Goal: Information Seeking & Learning: Learn about a topic

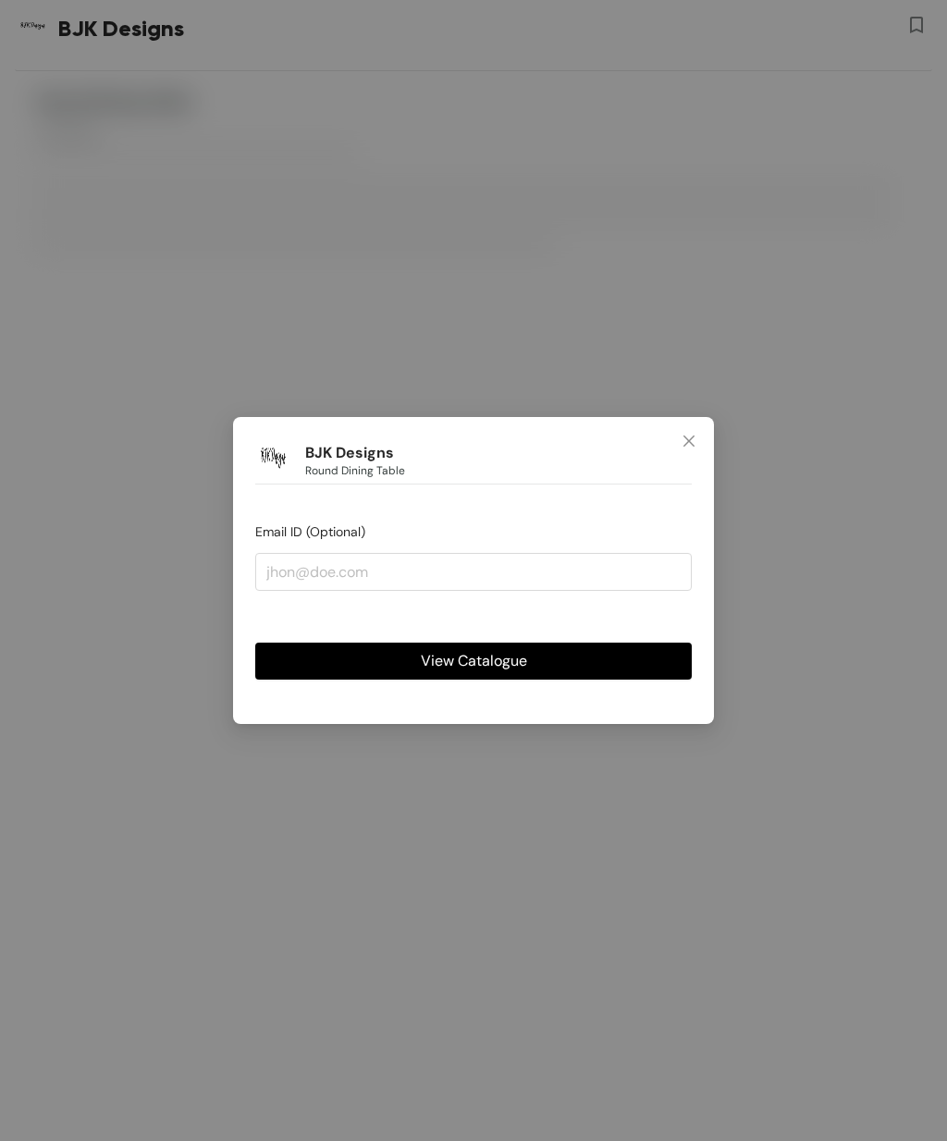
click at [674, 444] on span "Close" at bounding box center [689, 442] width 50 height 50
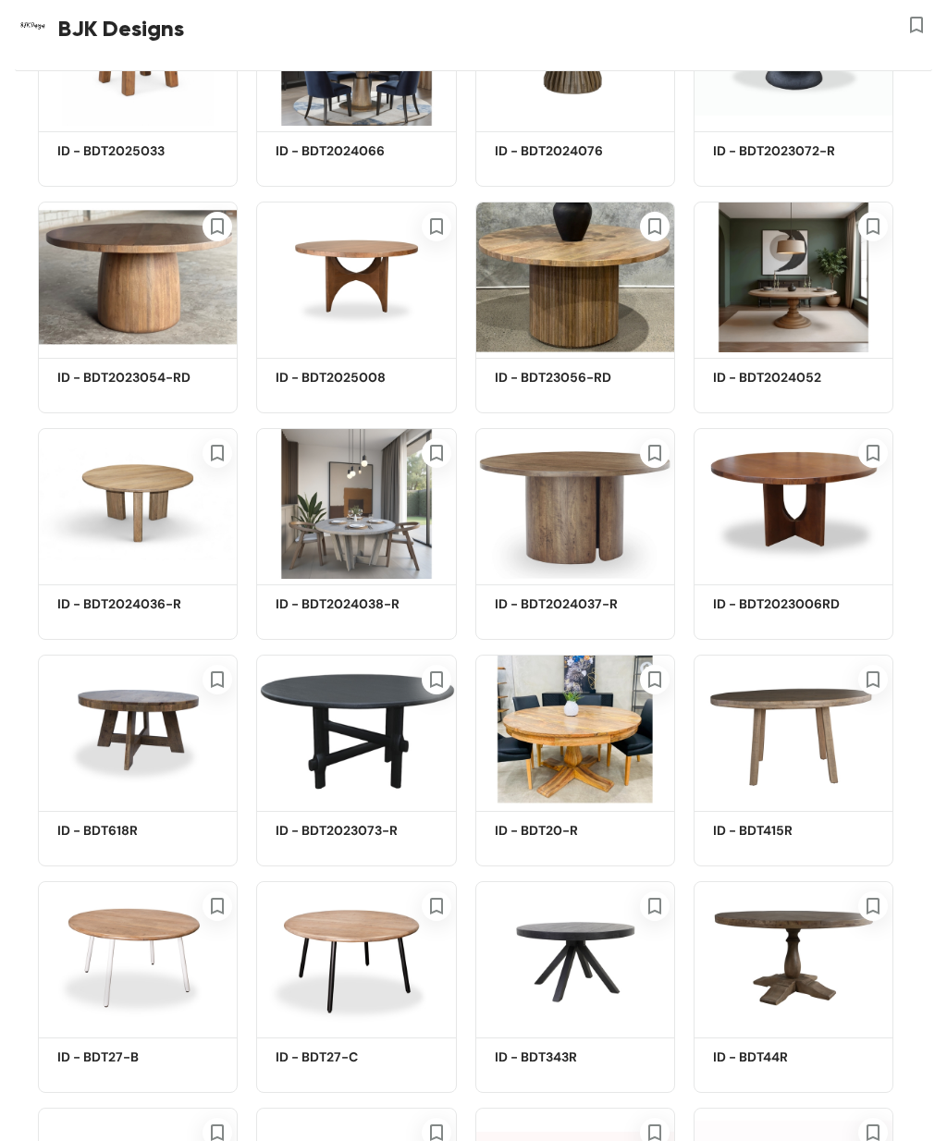
scroll to position [397, 0]
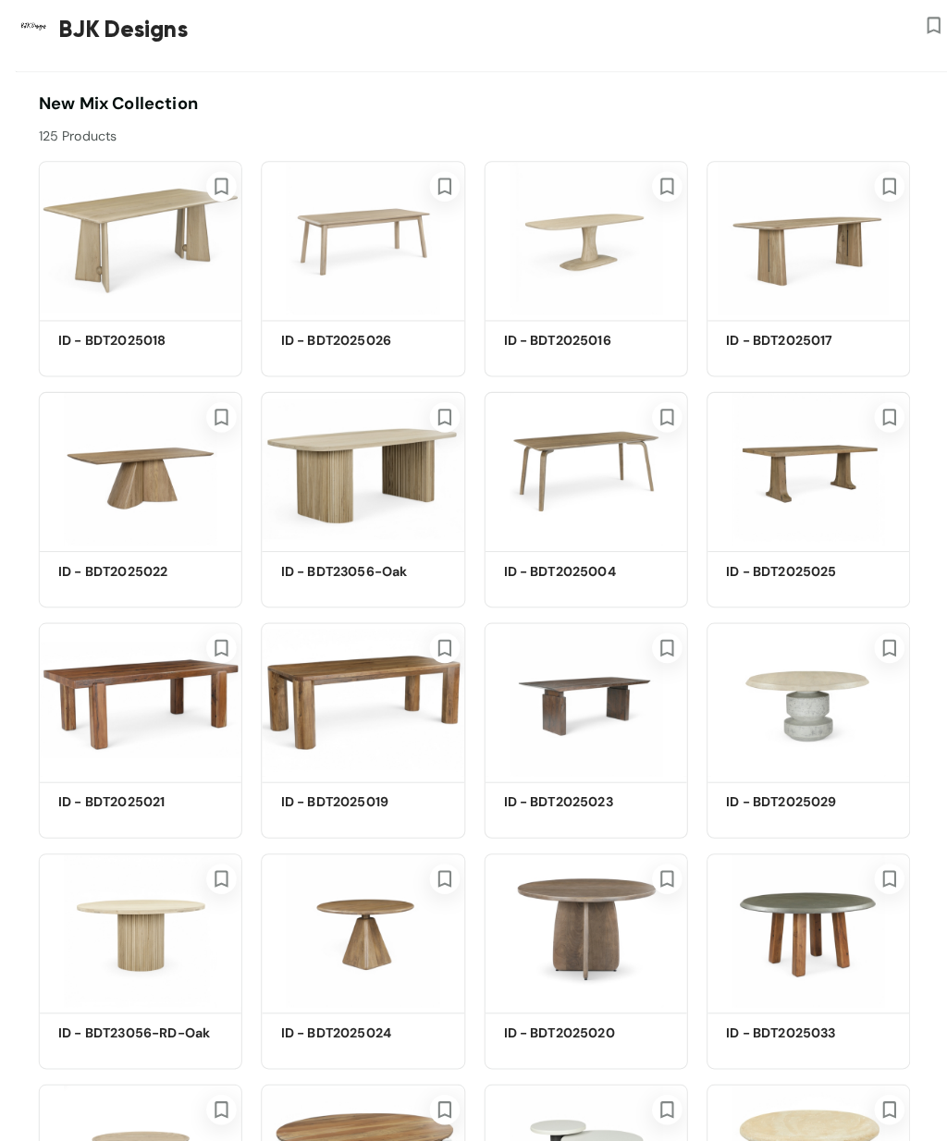
click at [149, 248] on img at bounding box center [138, 233] width 200 height 151
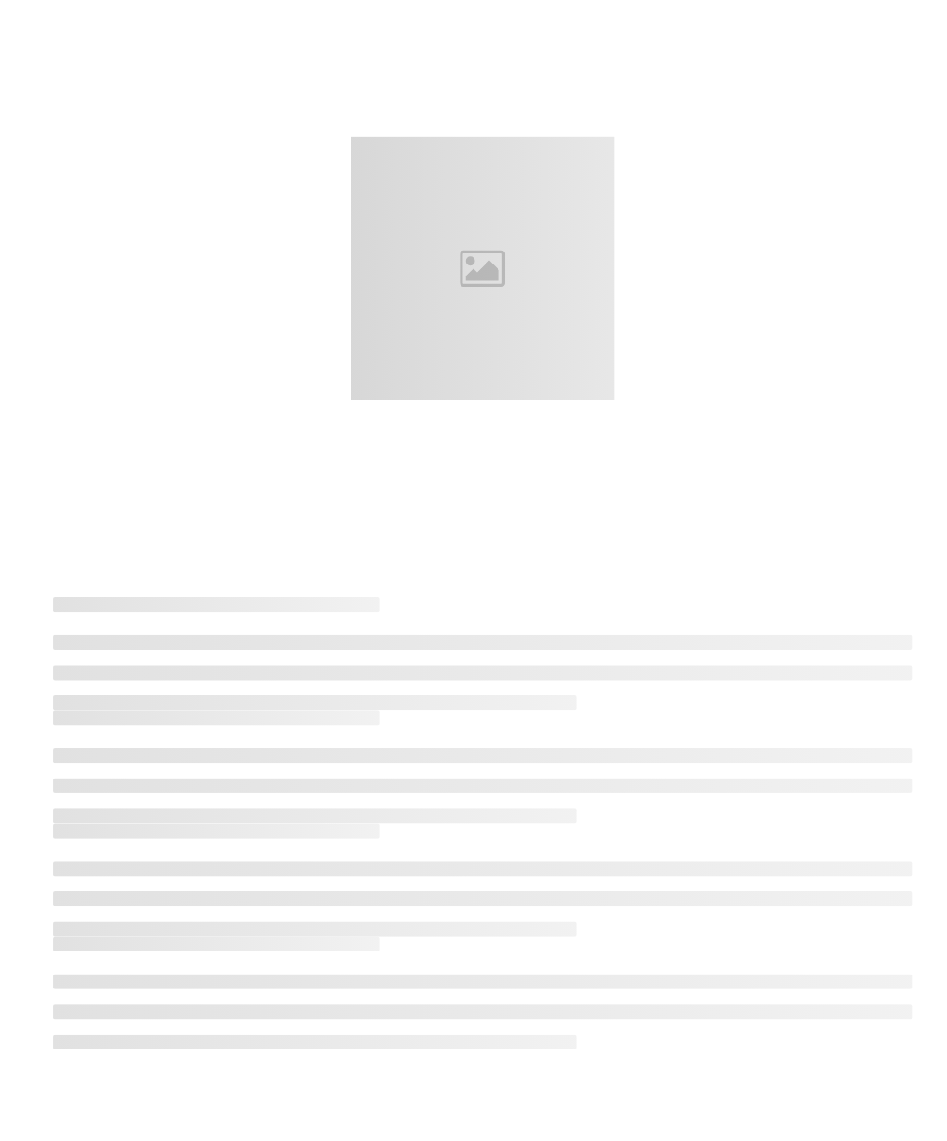
click at [117, 224] on div at bounding box center [473, 263] width 843 height 259
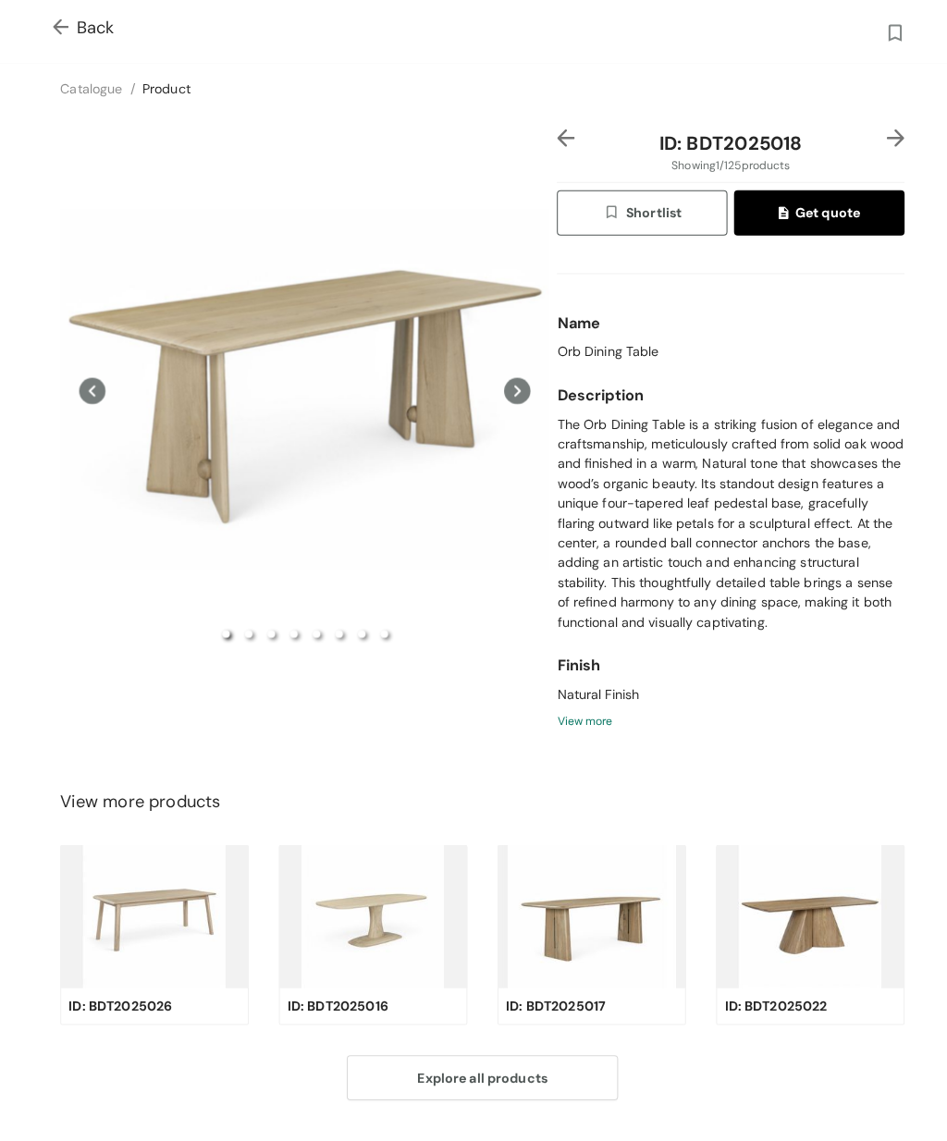
click at [357, 320] on div "Preview" at bounding box center [299, 383] width 480 height 513
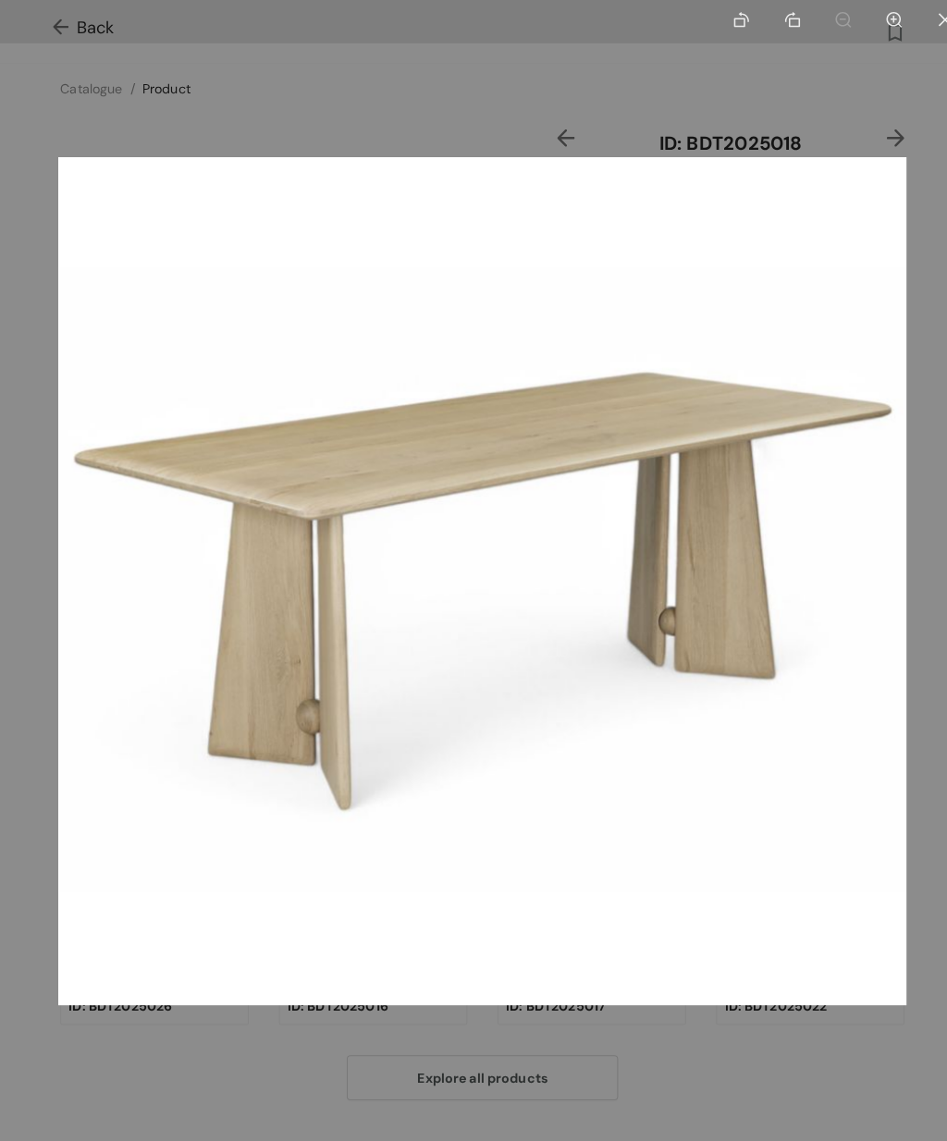
click at [796, 91] on div at bounding box center [473, 570] width 947 height 1141
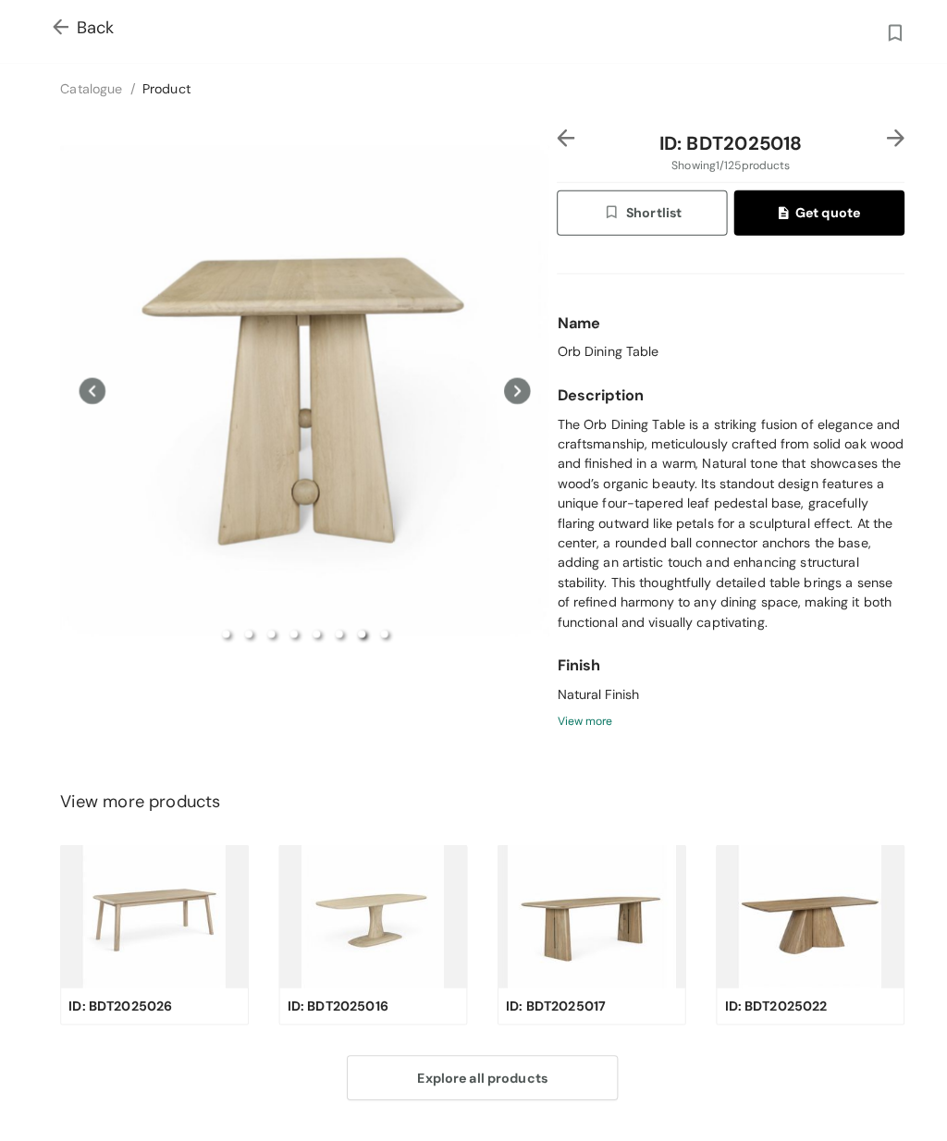
click at [148, 906] on img at bounding box center [151, 899] width 185 height 140
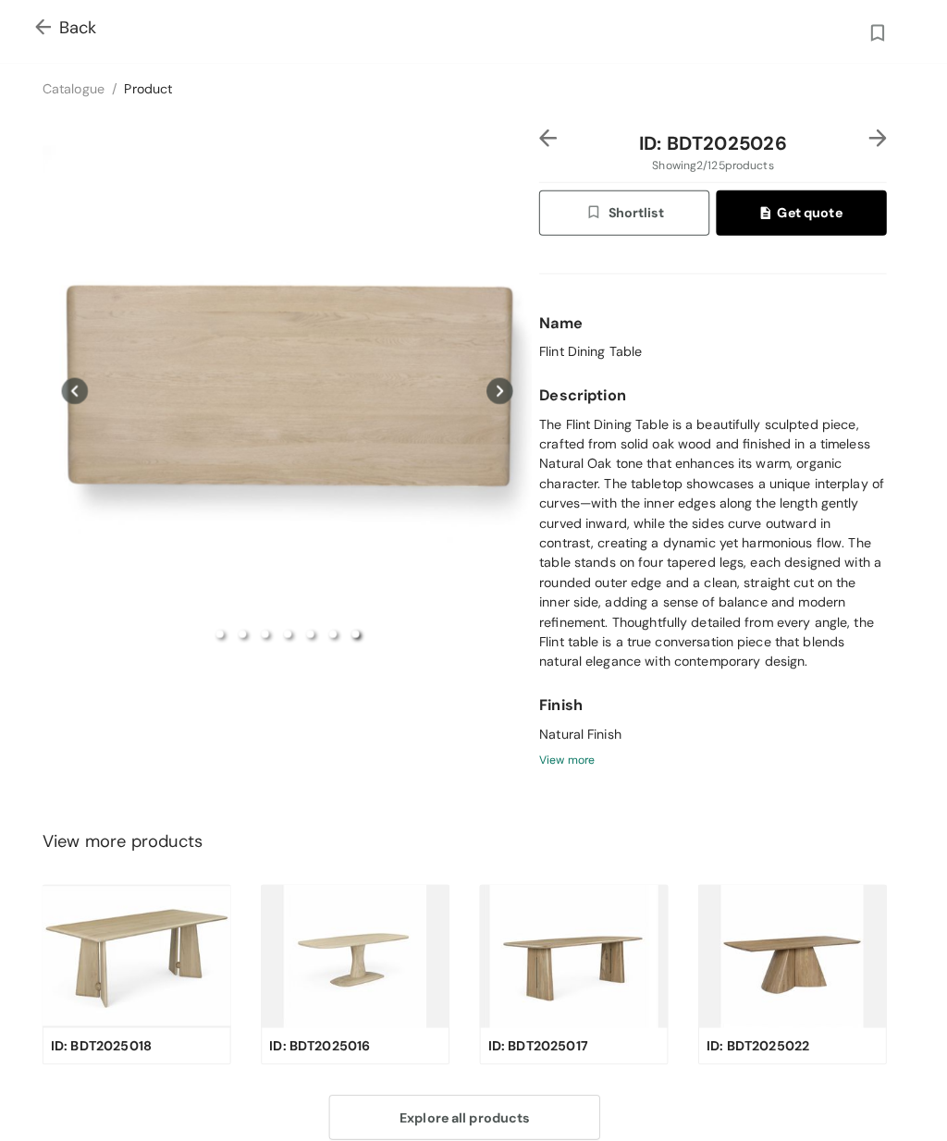
click at [335, 354] on div "Preview" at bounding box center [299, 383] width 480 height 513
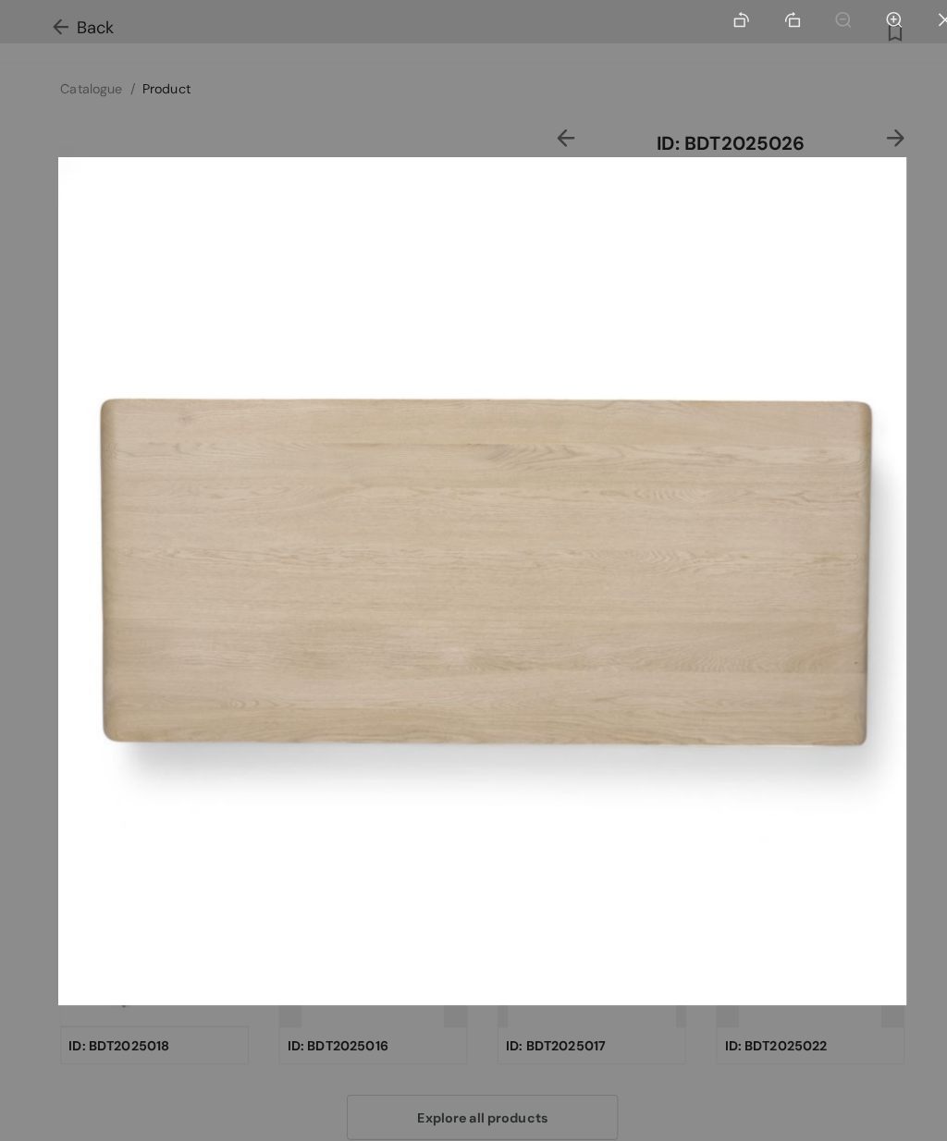
click at [443, 90] on div at bounding box center [473, 570] width 947 height 1141
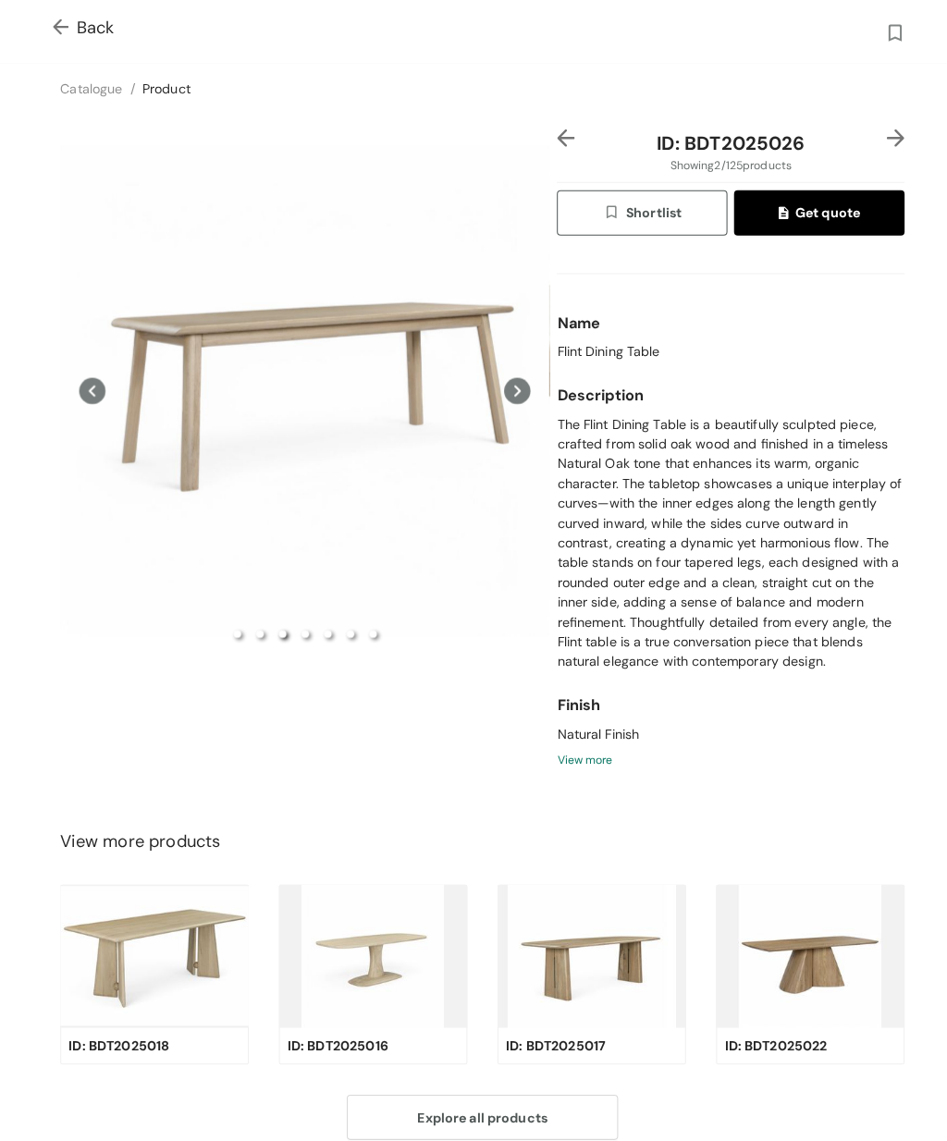
click at [239, 345] on div "Preview" at bounding box center [299, 383] width 480 height 513
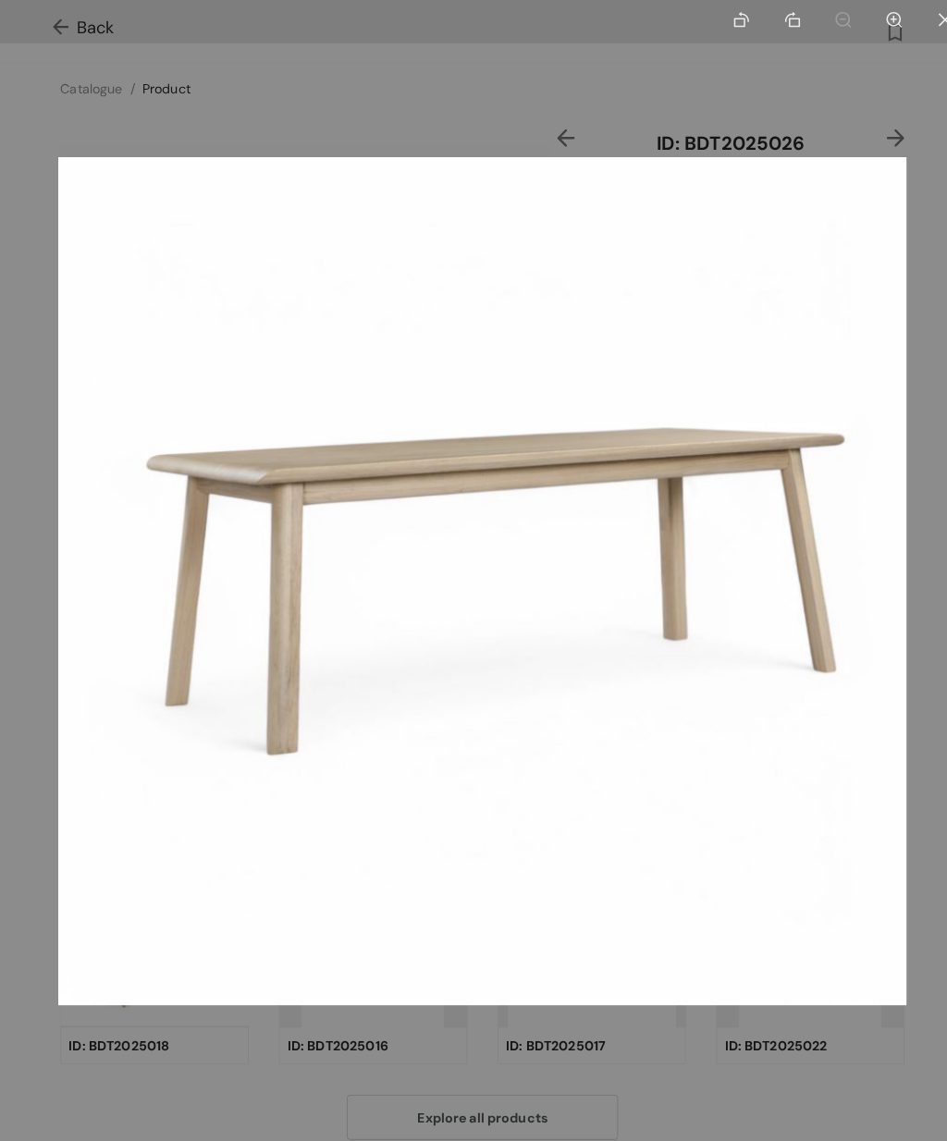
click at [512, 440] on img at bounding box center [473, 570] width 832 height 832
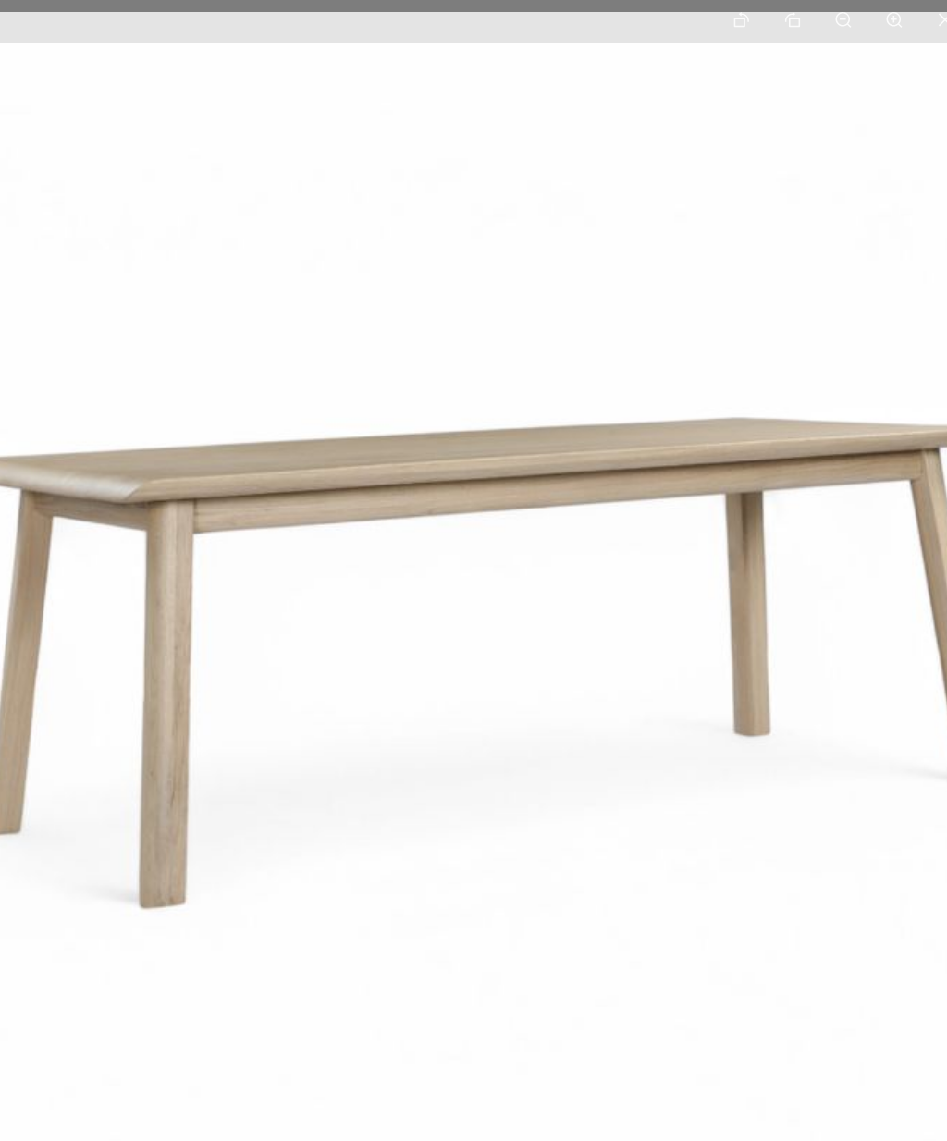
click at [755, 828] on img at bounding box center [454, 636] width 1248 height 1248
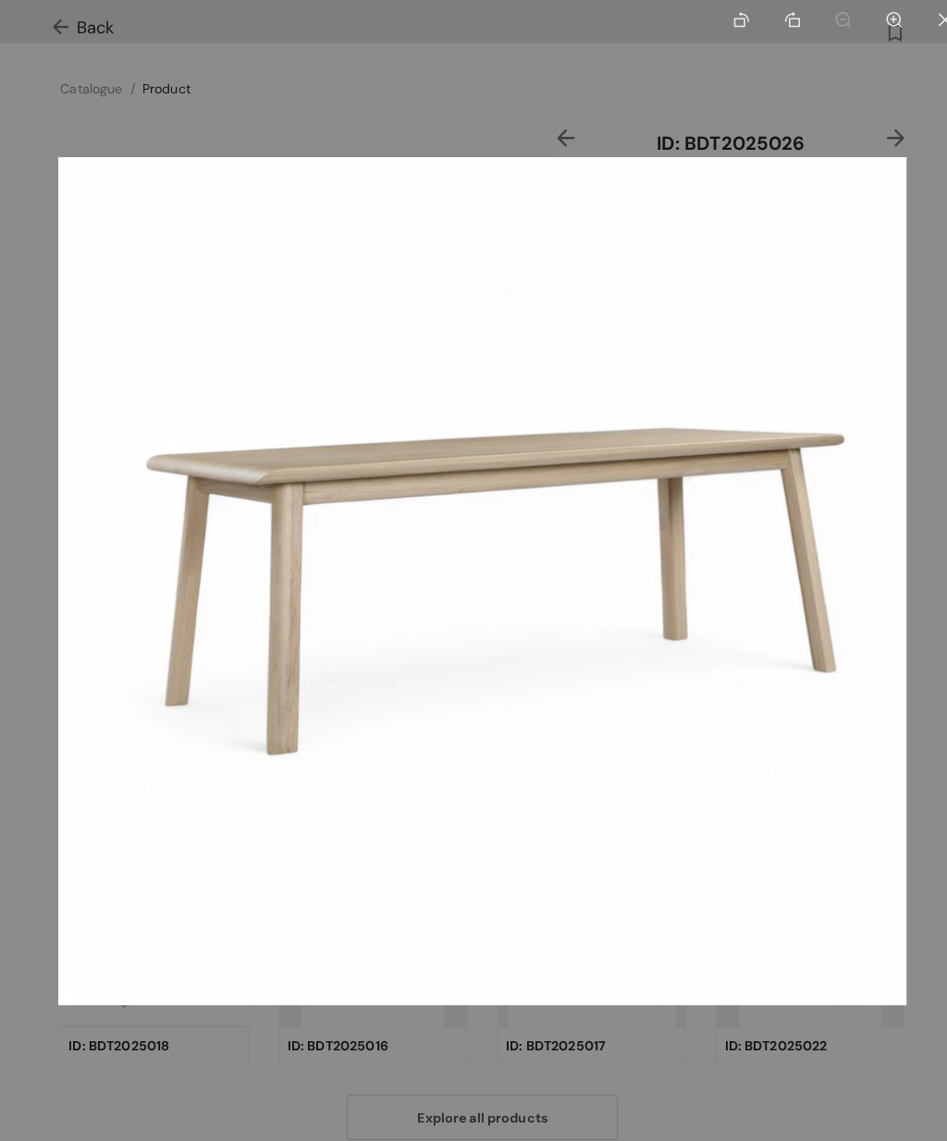
click at [864, 1057] on div at bounding box center [473, 570] width 947 height 1141
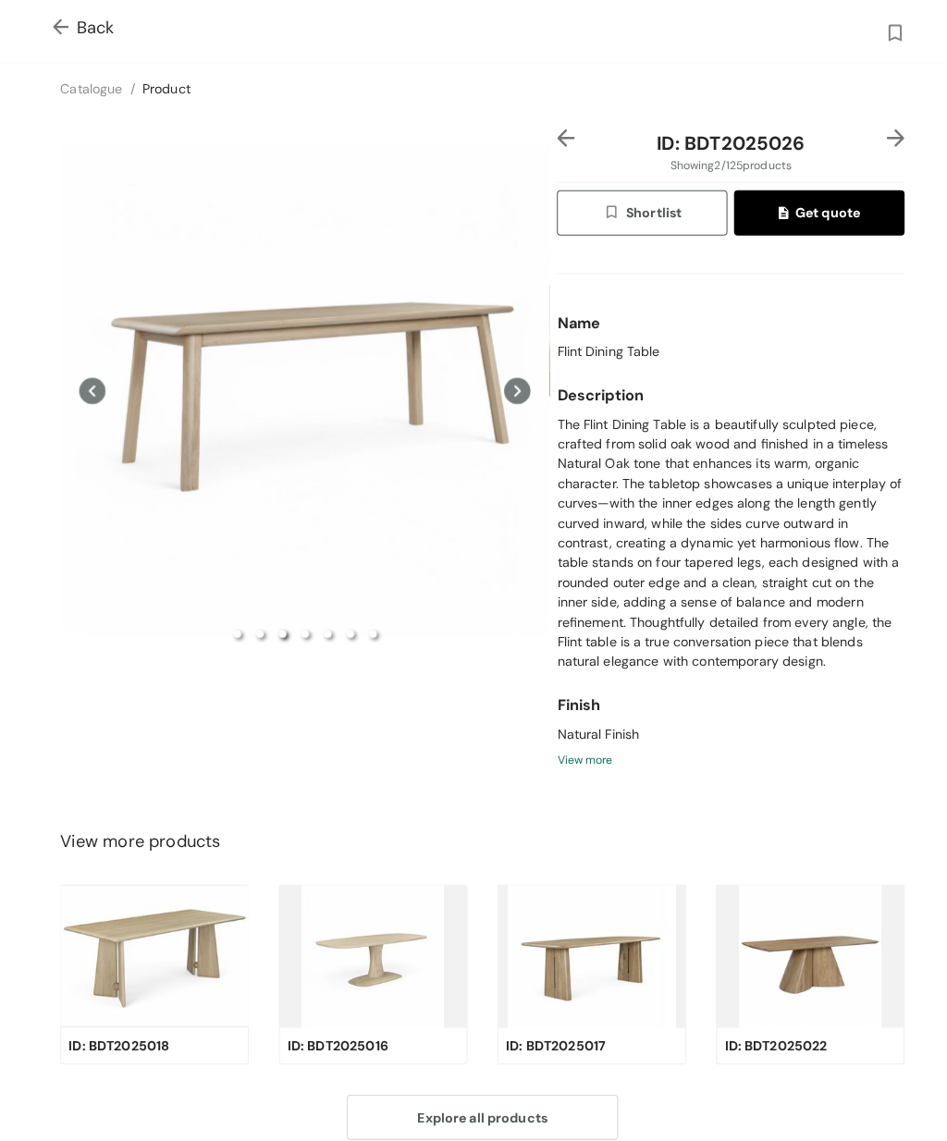
click at [67, 18] on img at bounding box center [63, 27] width 23 height 19
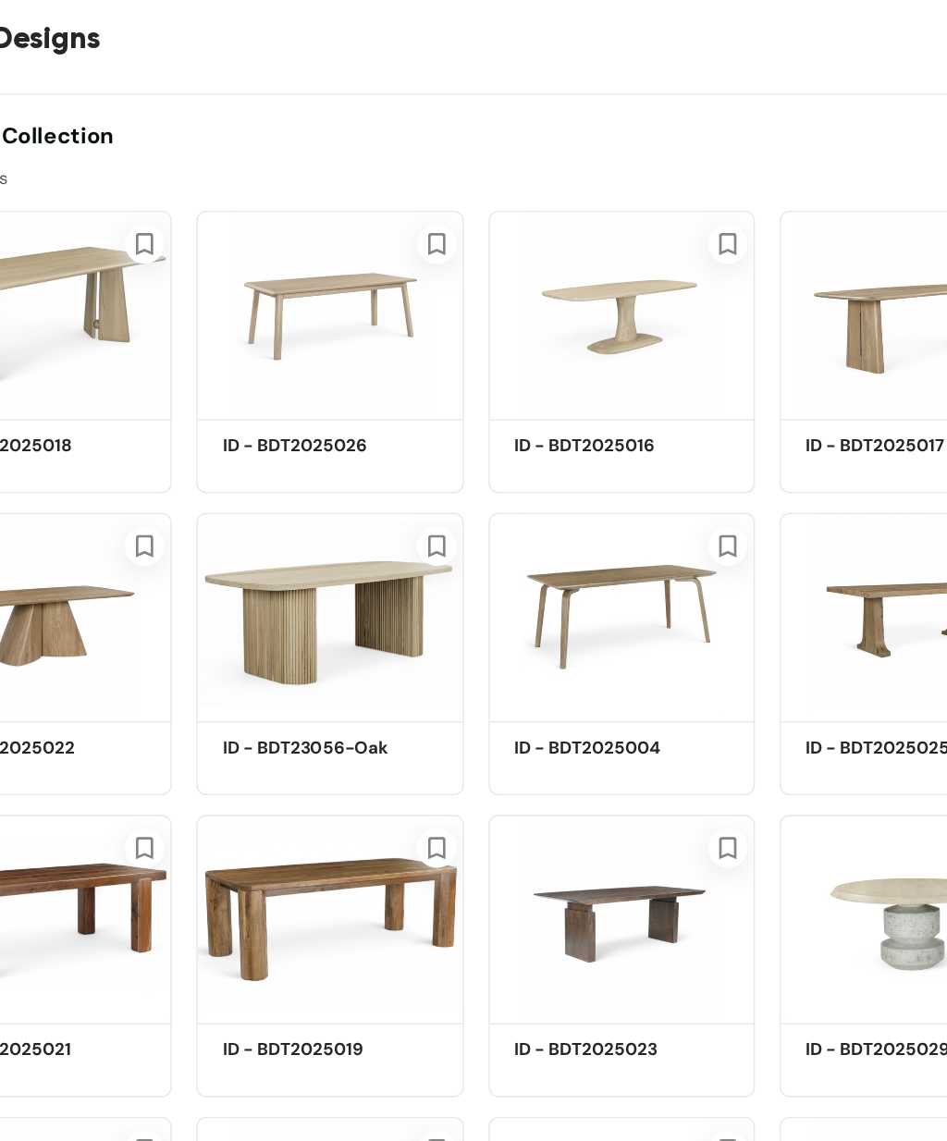
click at [256, 222] on img at bounding box center [356, 233] width 200 height 151
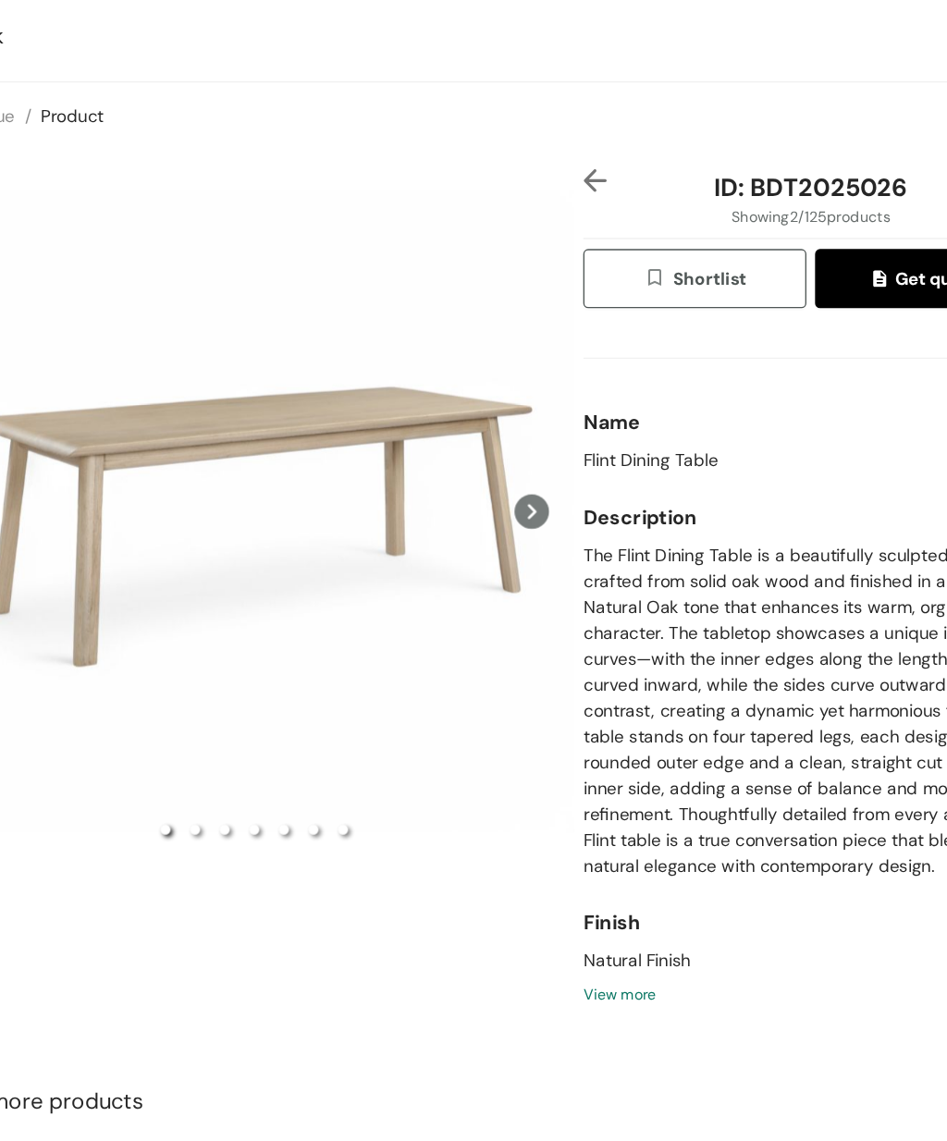
click at [276, 326] on div "Preview" at bounding box center [299, 383] width 480 height 513
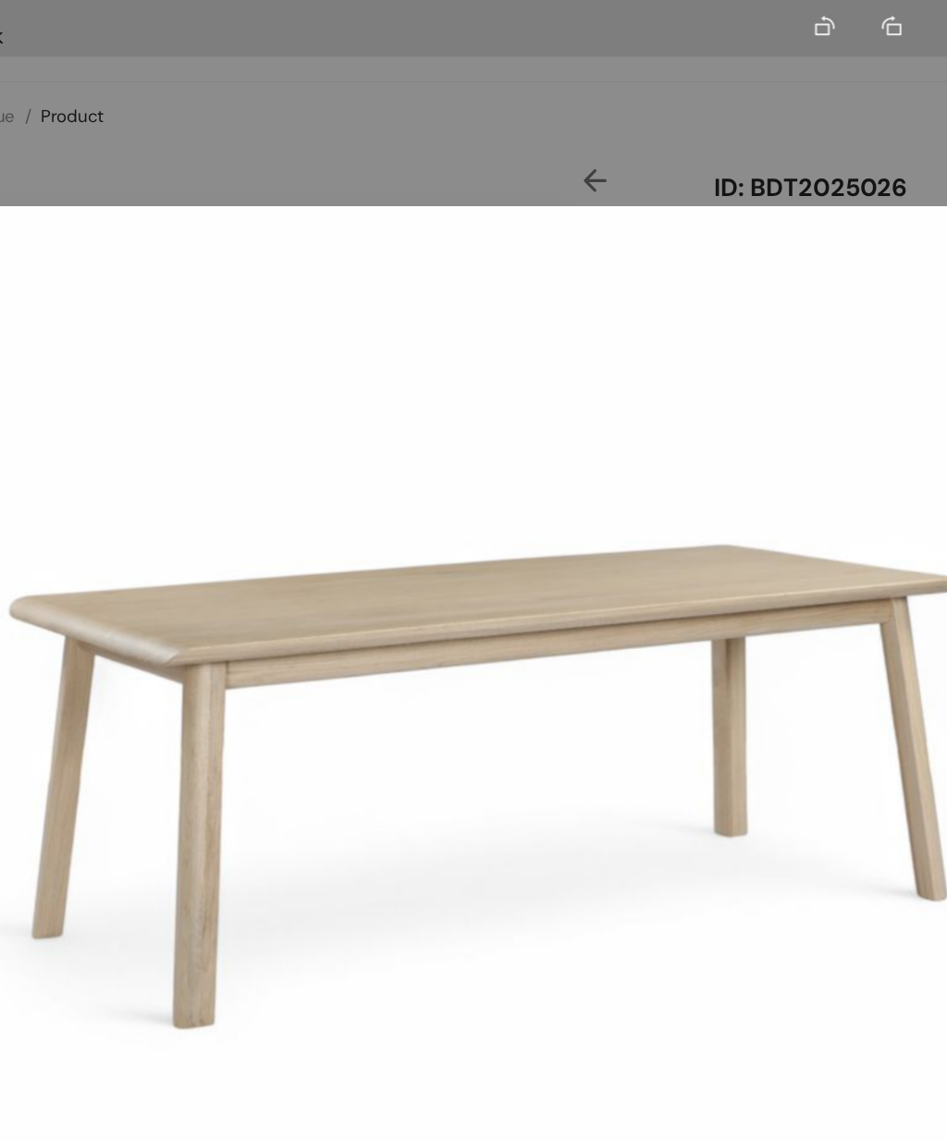
click at [428, 730] on img at bounding box center [473, 570] width 832 height 832
click at [515, 47] on div at bounding box center [473, 570] width 947 height 1141
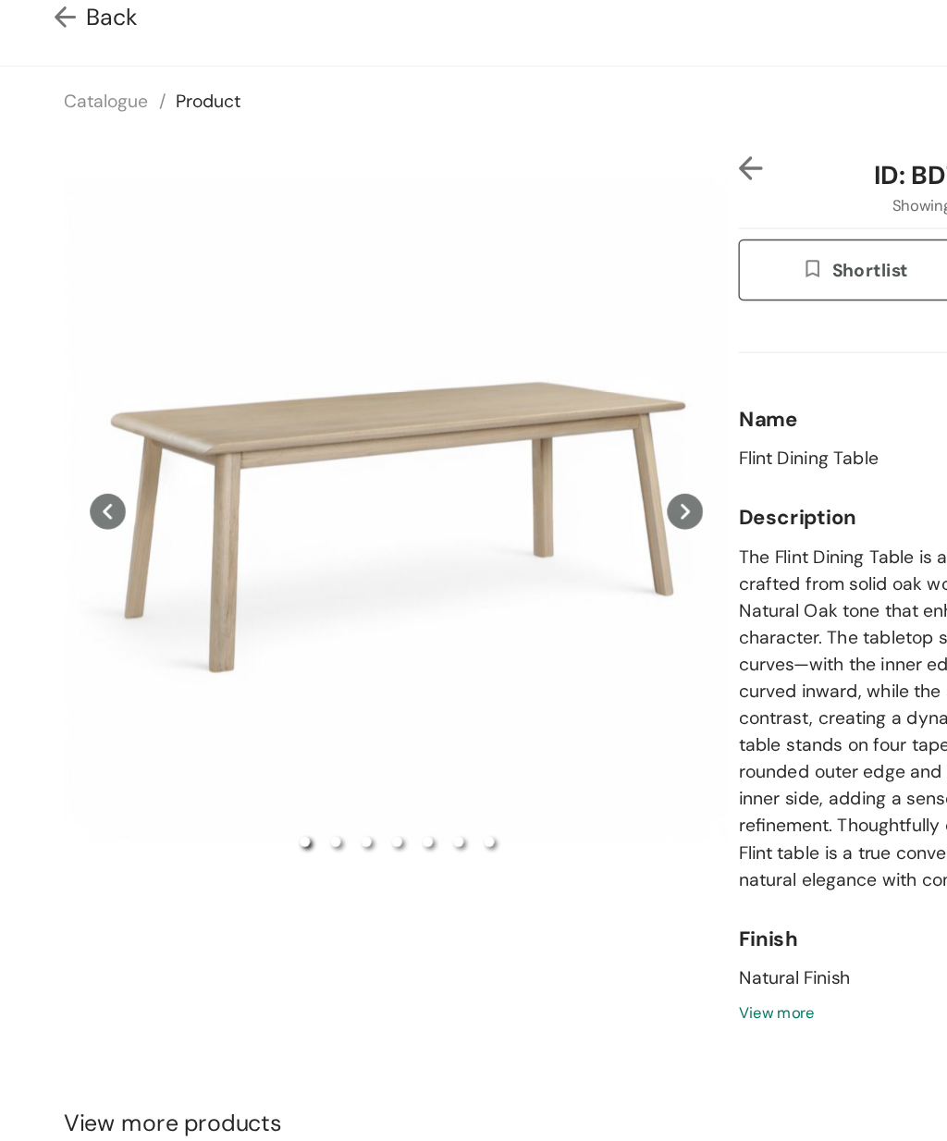
click at [58, 18] on img at bounding box center [63, 27] width 23 height 19
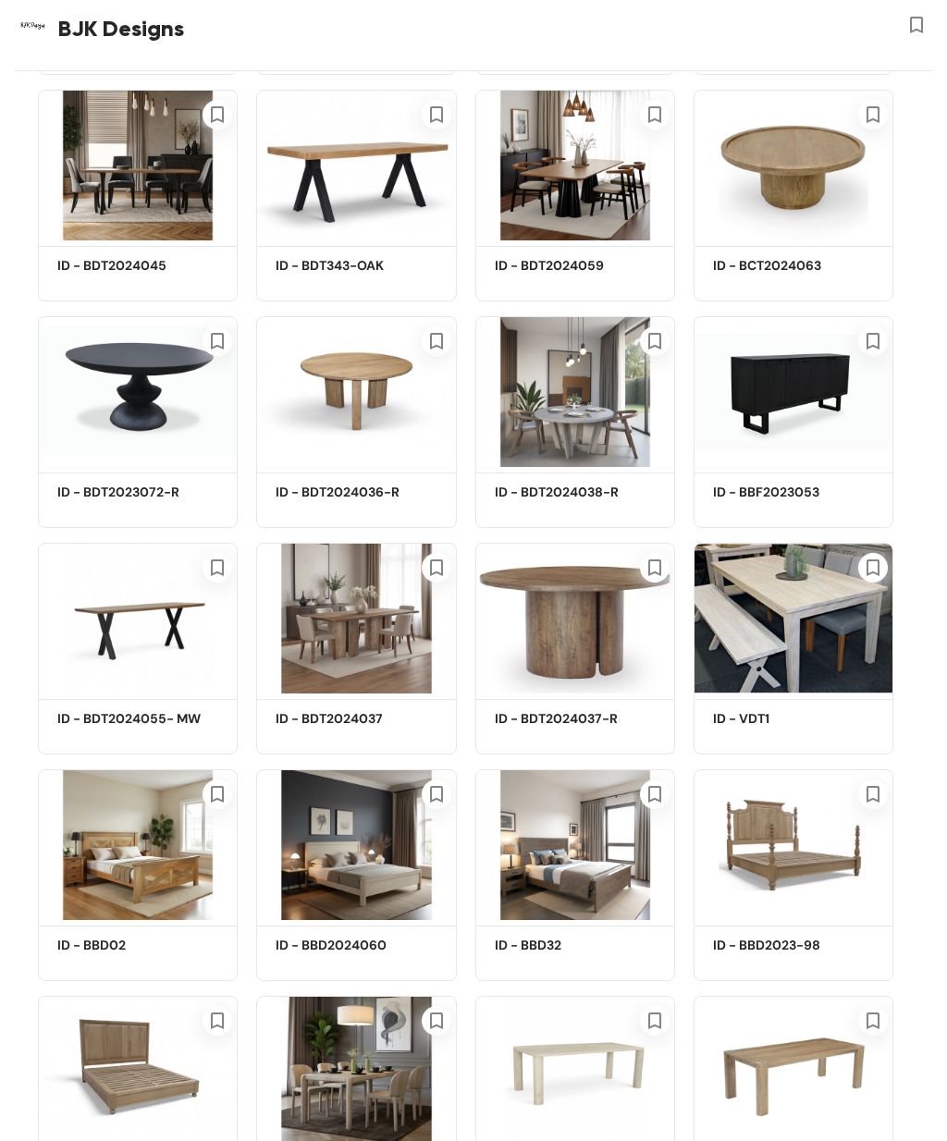
scroll to position [3467, 0]
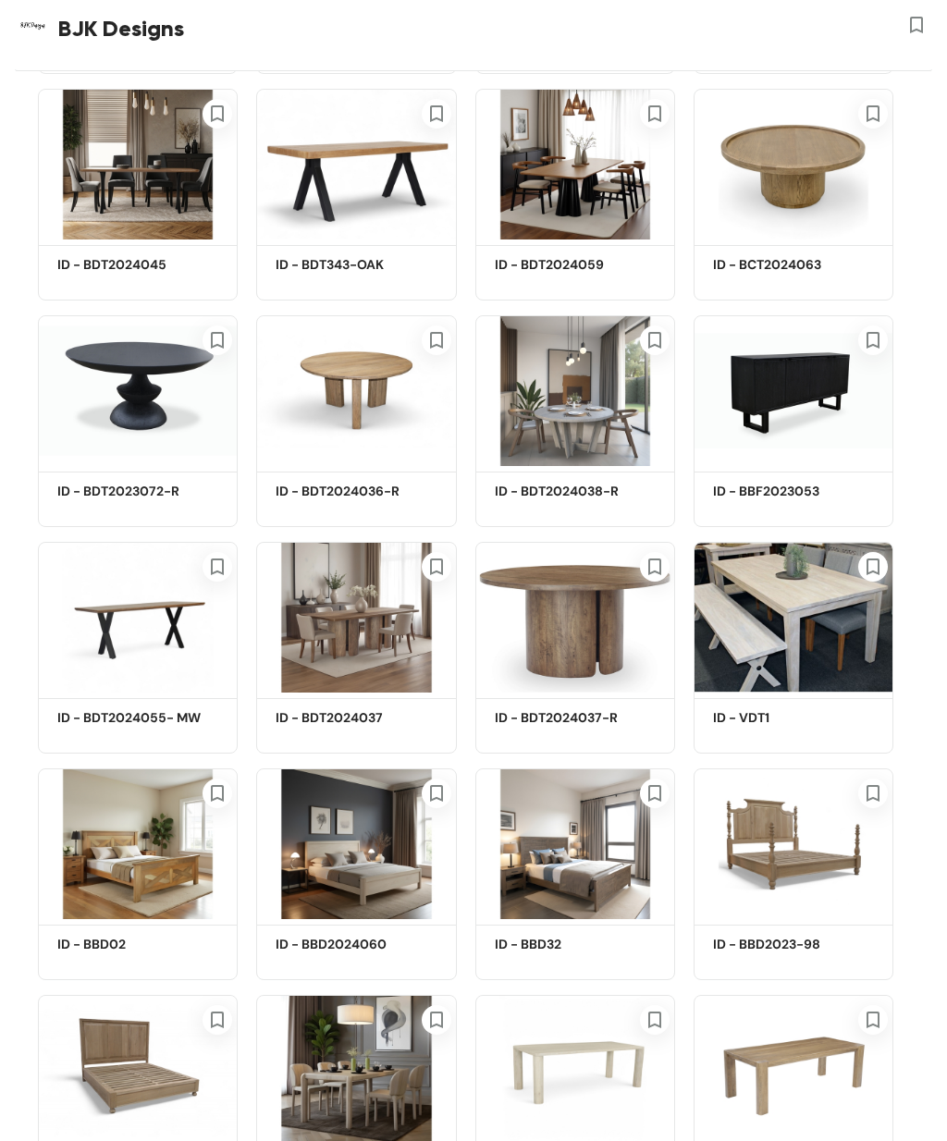
click at [141, 1094] on img at bounding box center [138, 1070] width 200 height 151
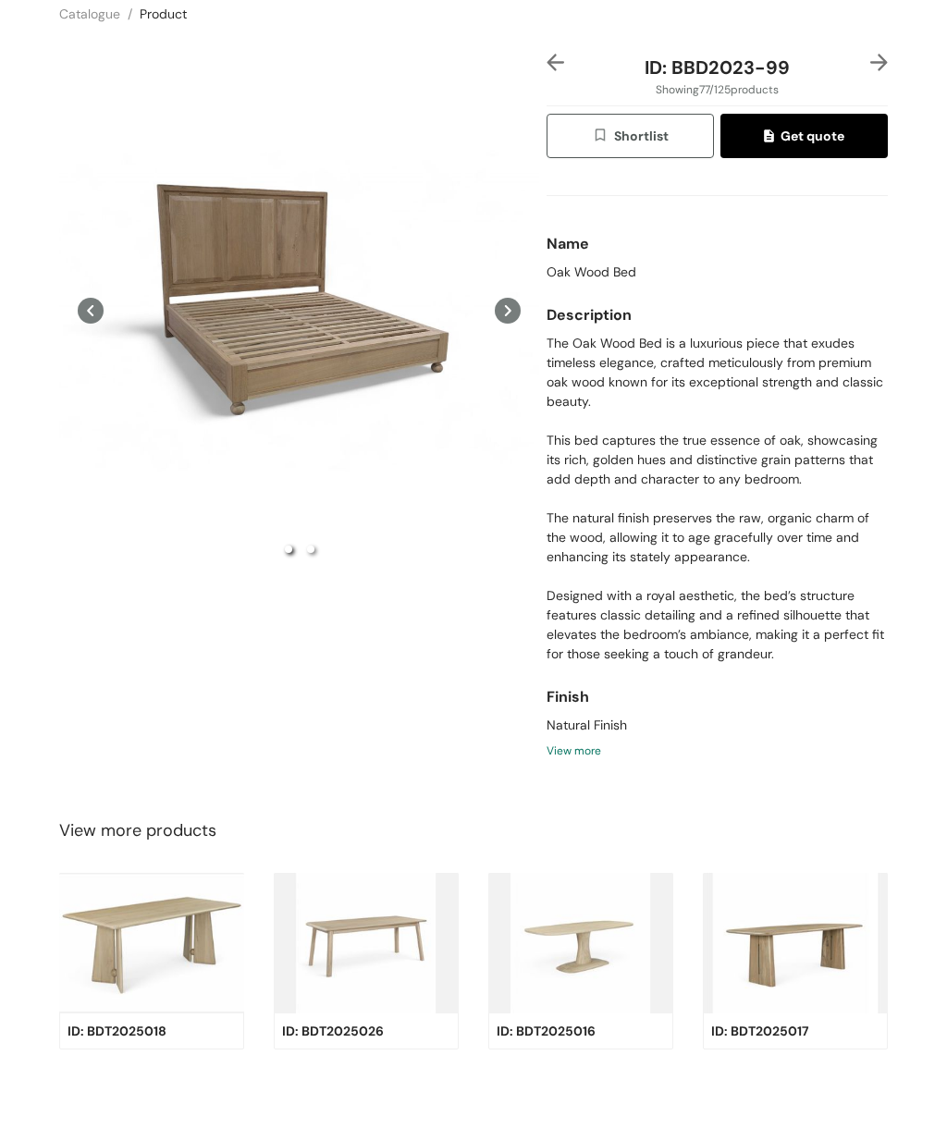
click at [260, 287] on div "Preview" at bounding box center [299, 383] width 480 height 513
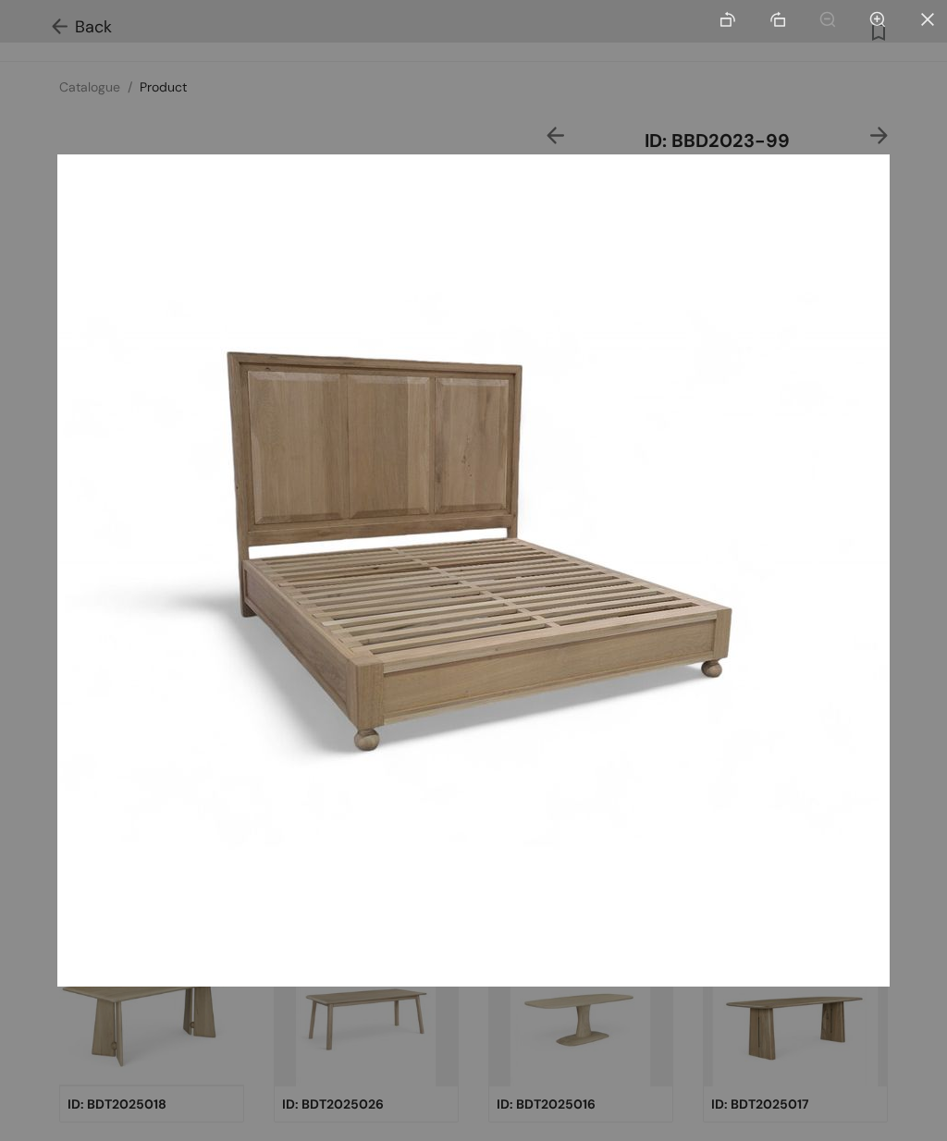
click at [97, 6] on ul at bounding box center [473, 21] width 947 height 43
click at [98, 21] on ul at bounding box center [473, 21] width 947 height 43
click at [528, 72] on div at bounding box center [473, 570] width 947 height 1141
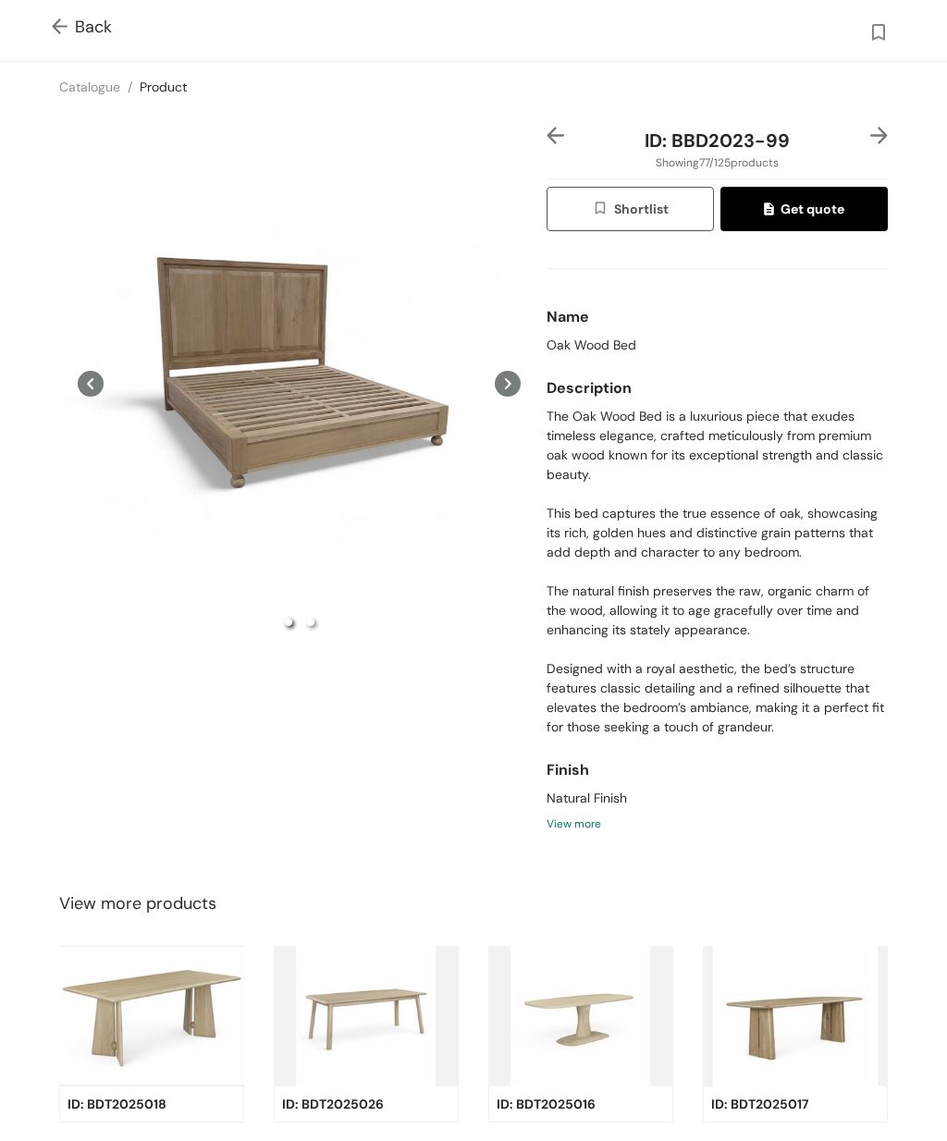
click at [505, 393] on icon at bounding box center [508, 384] width 26 height 26
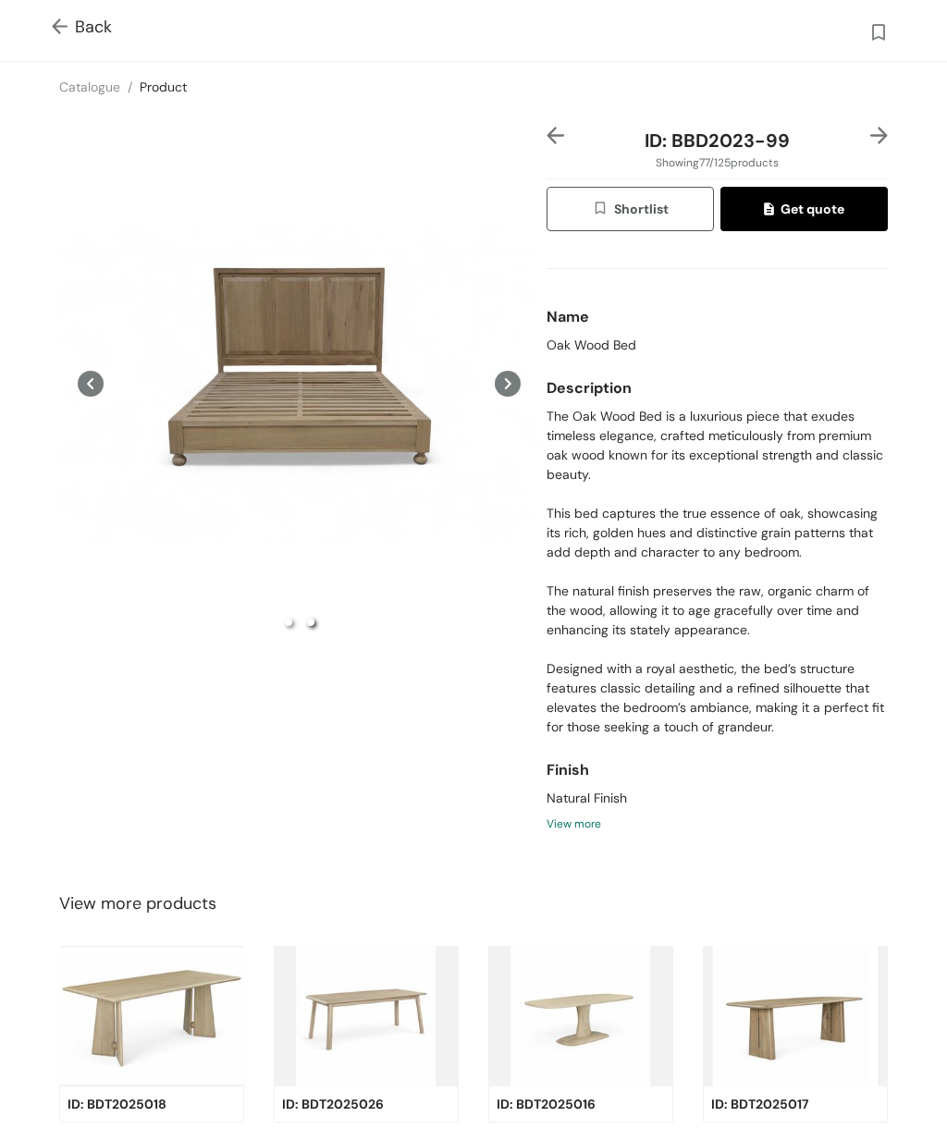
click at [530, 394] on div "Preview" at bounding box center [299, 383] width 480 height 19
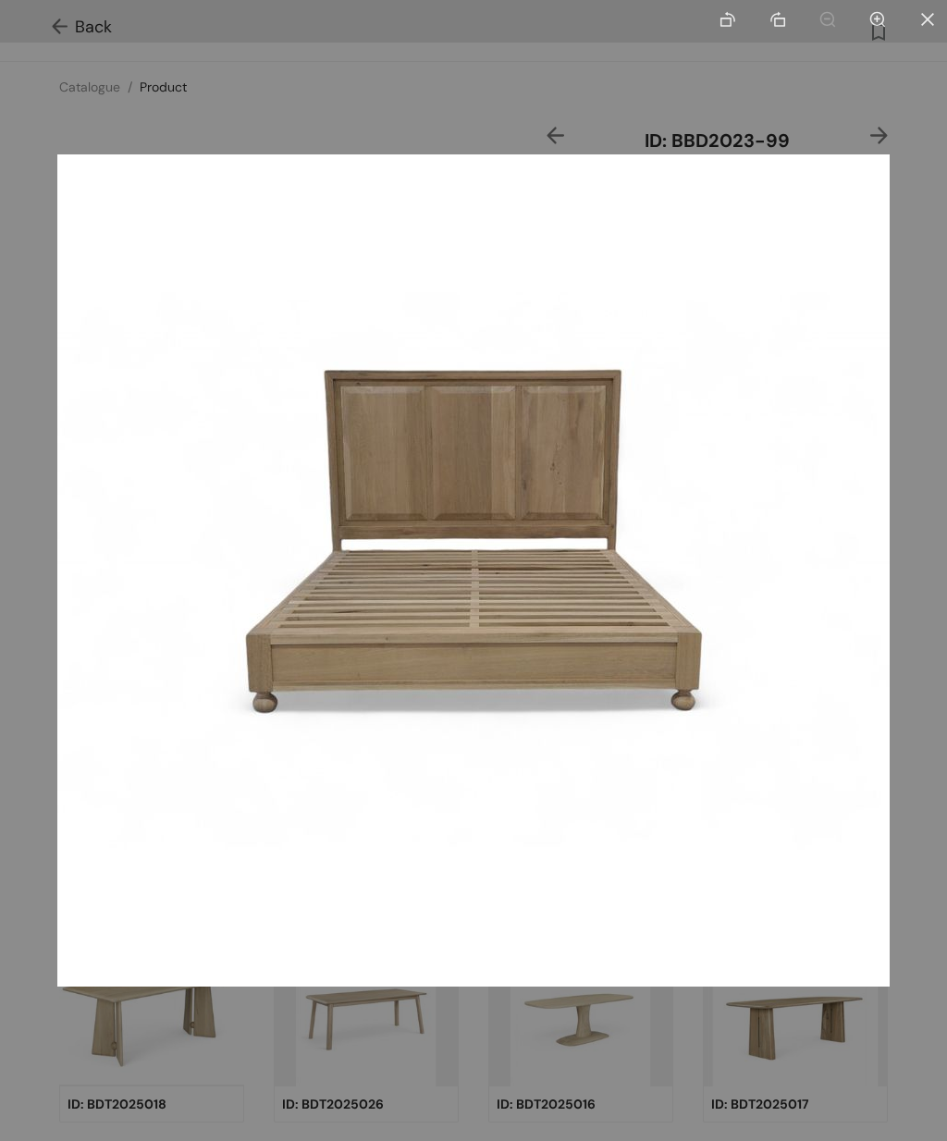
click at [359, 75] on div at bounding box center [473, 570] width 947 height 1141
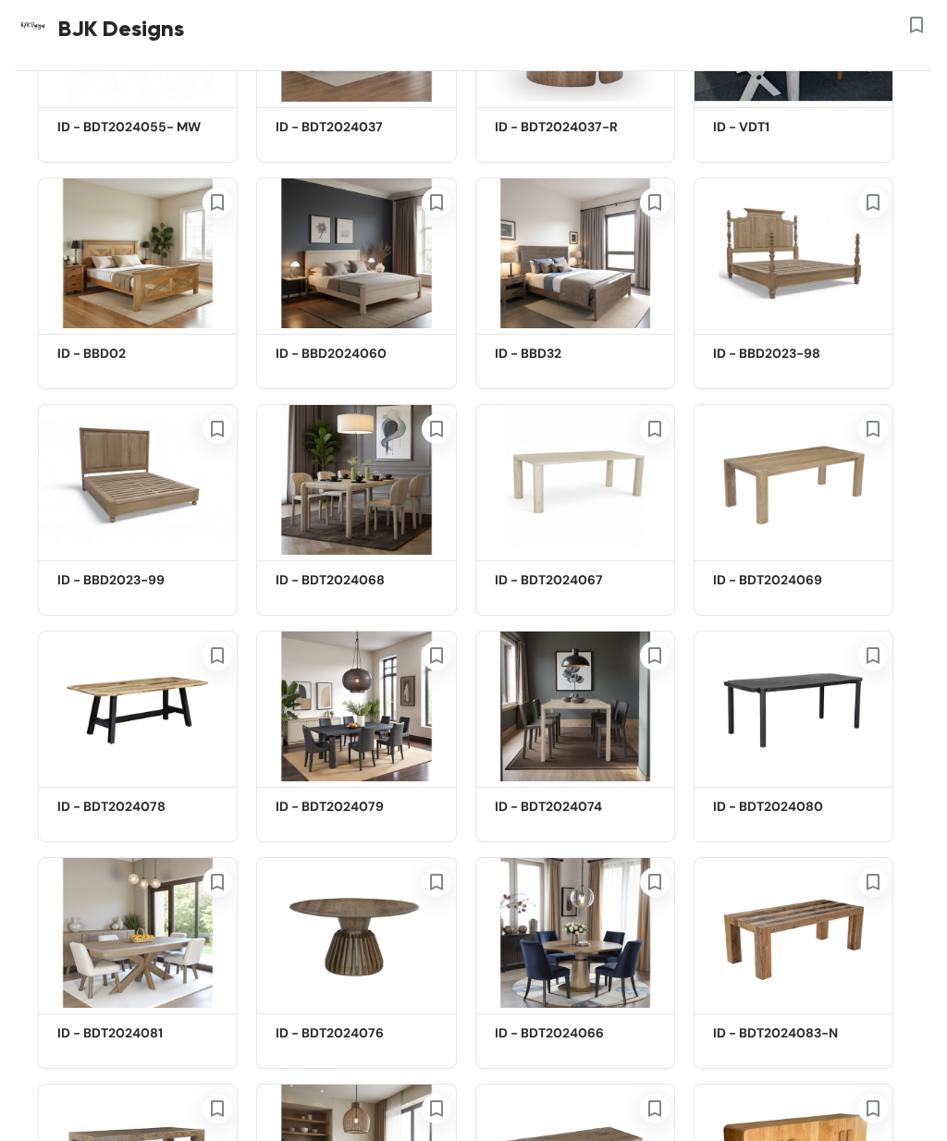
scroll to position [4055, 0]
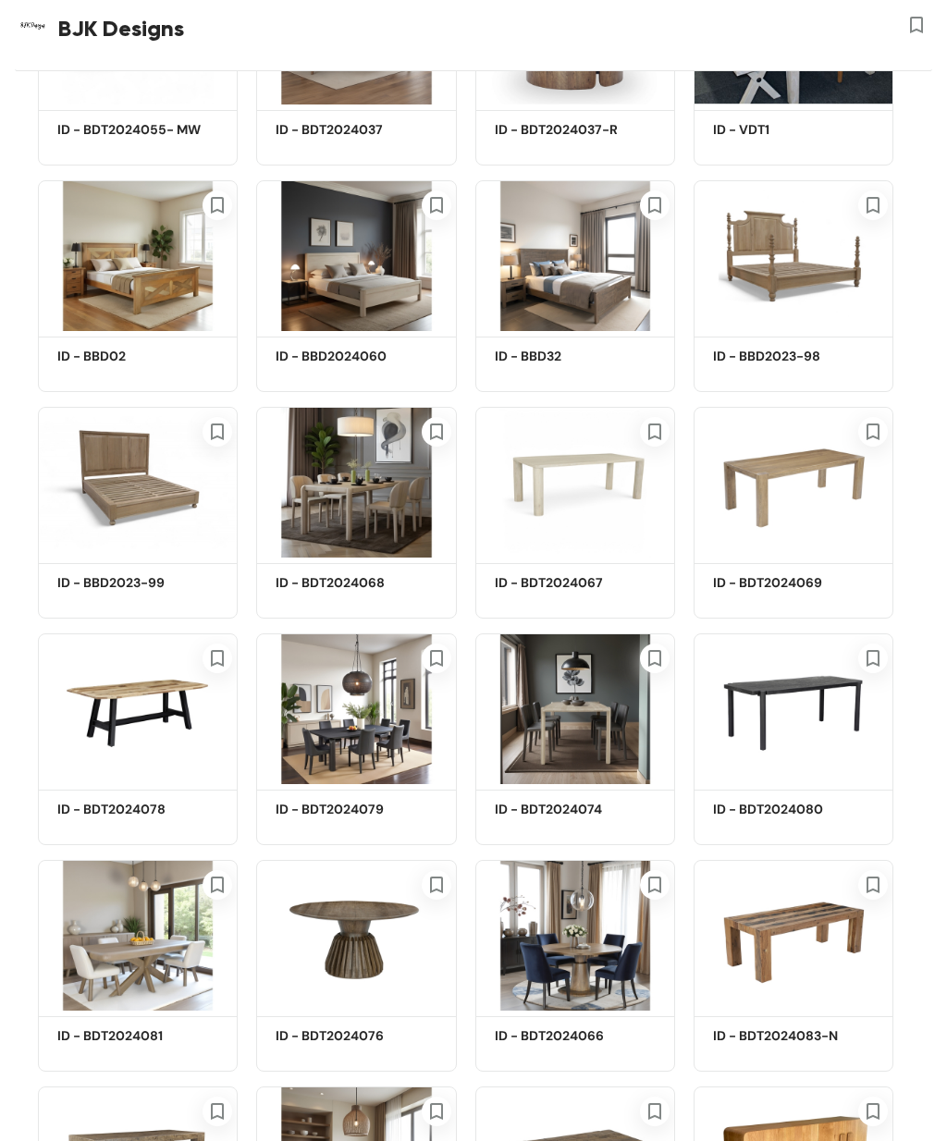
click at [352, 276] on img at bounding box center [356, 255] width 200 height 151
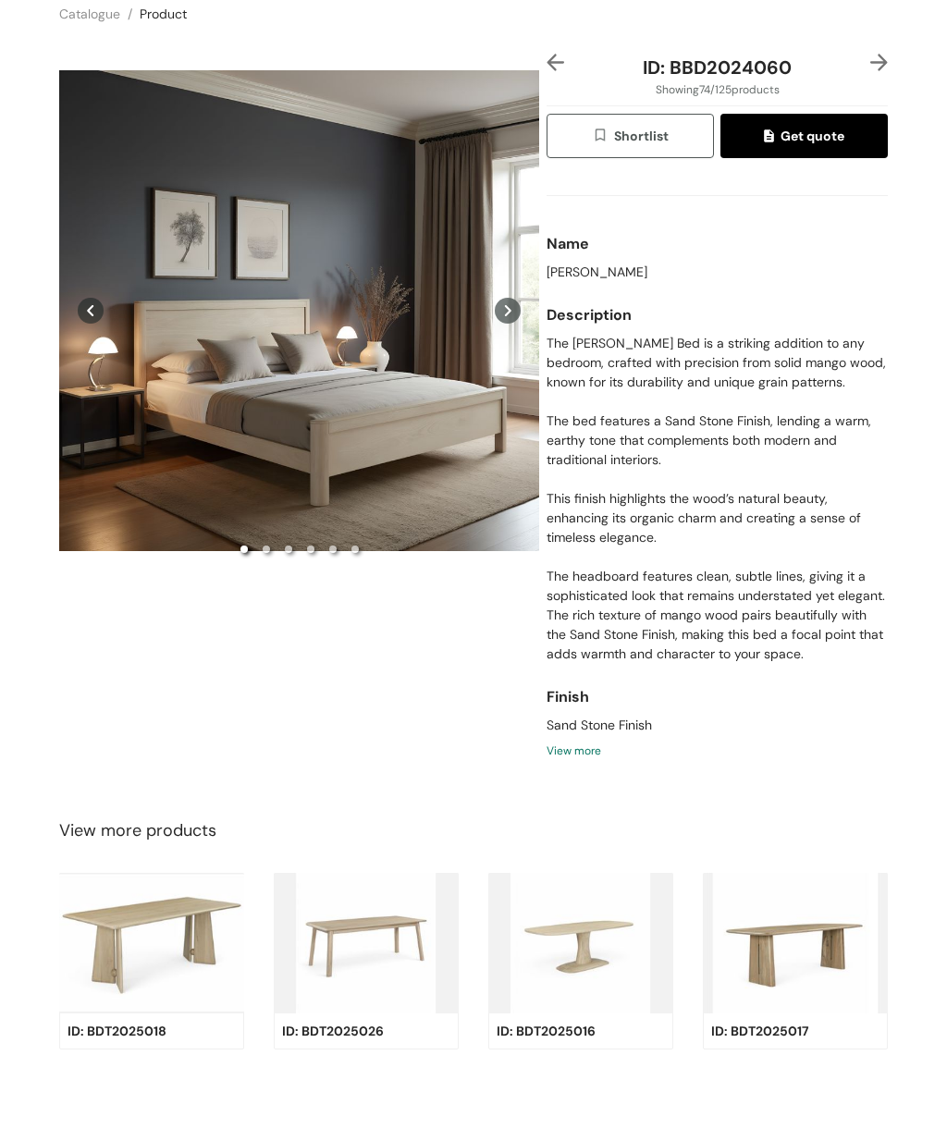
click at [268, 382] on div "Preview" at bounding box center [299, 383] width 480 height 513
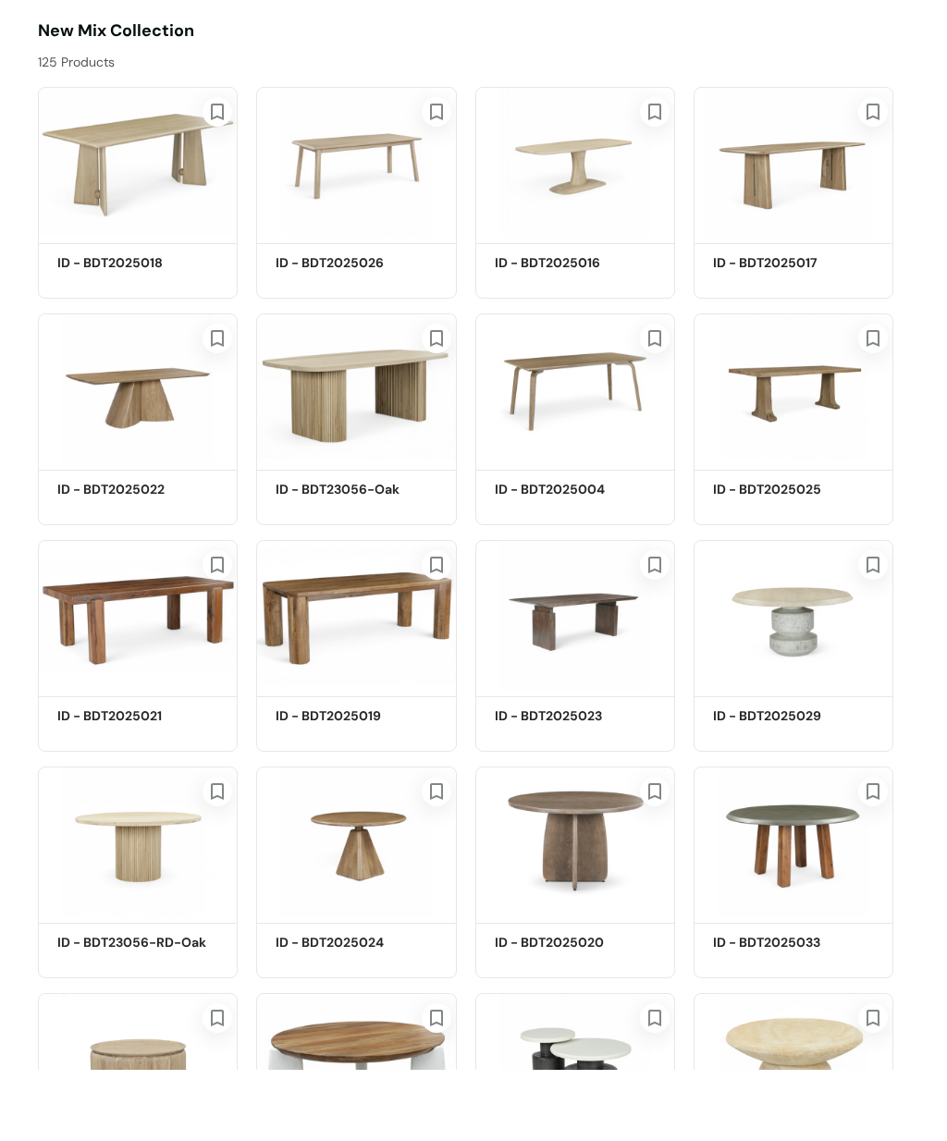
scroll to position [4055, 0]
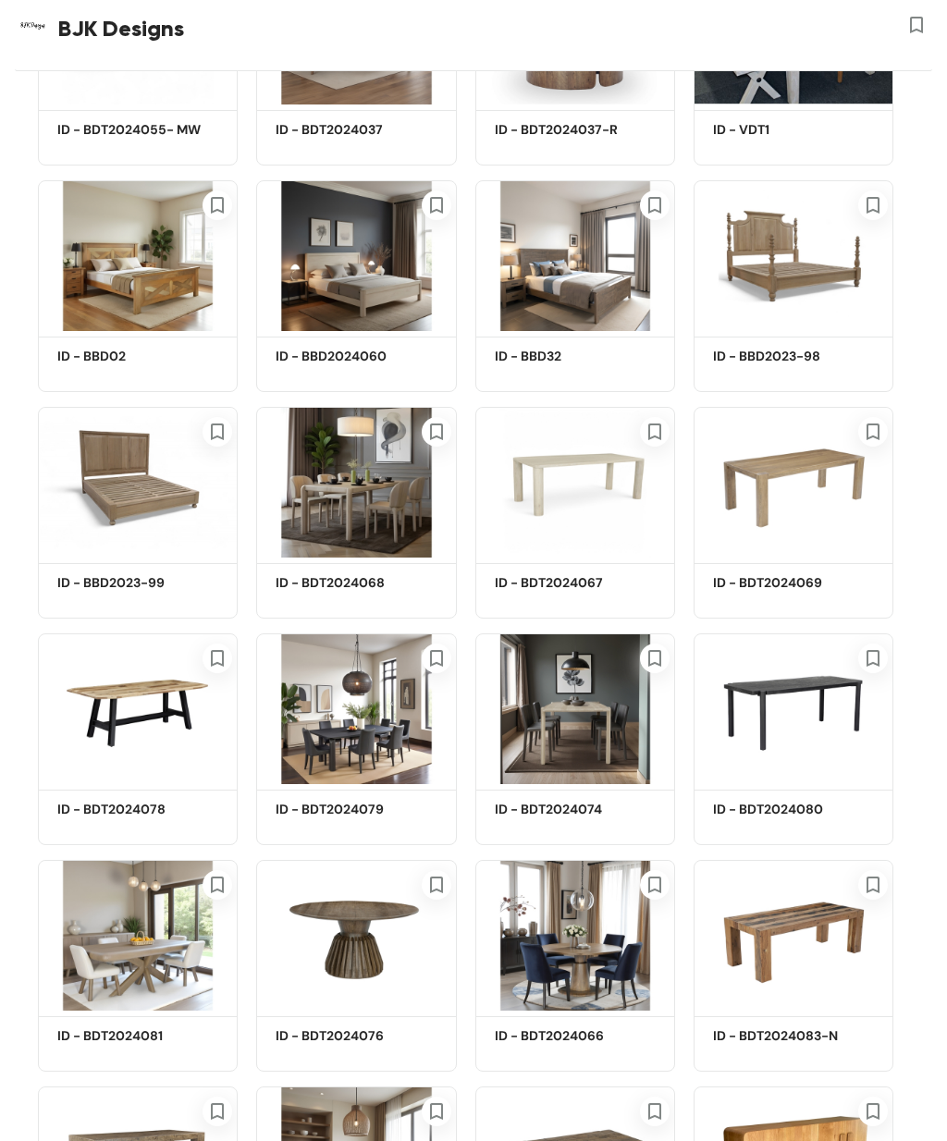
click at [383, 261] on img at bounding box center [356, 255] width 200 height 151
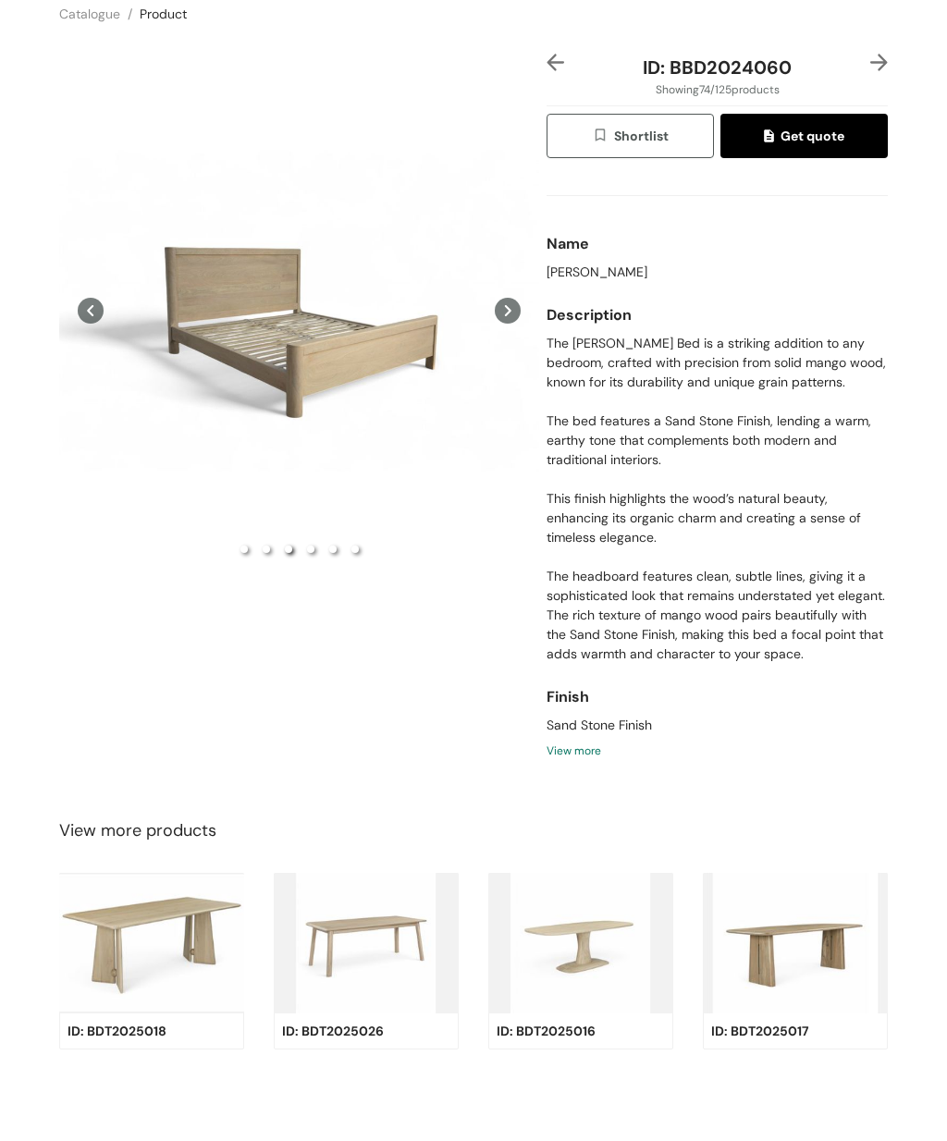
click at [350, 374] on div "Preview" at bounding box center [299, 383] width 480 height 19
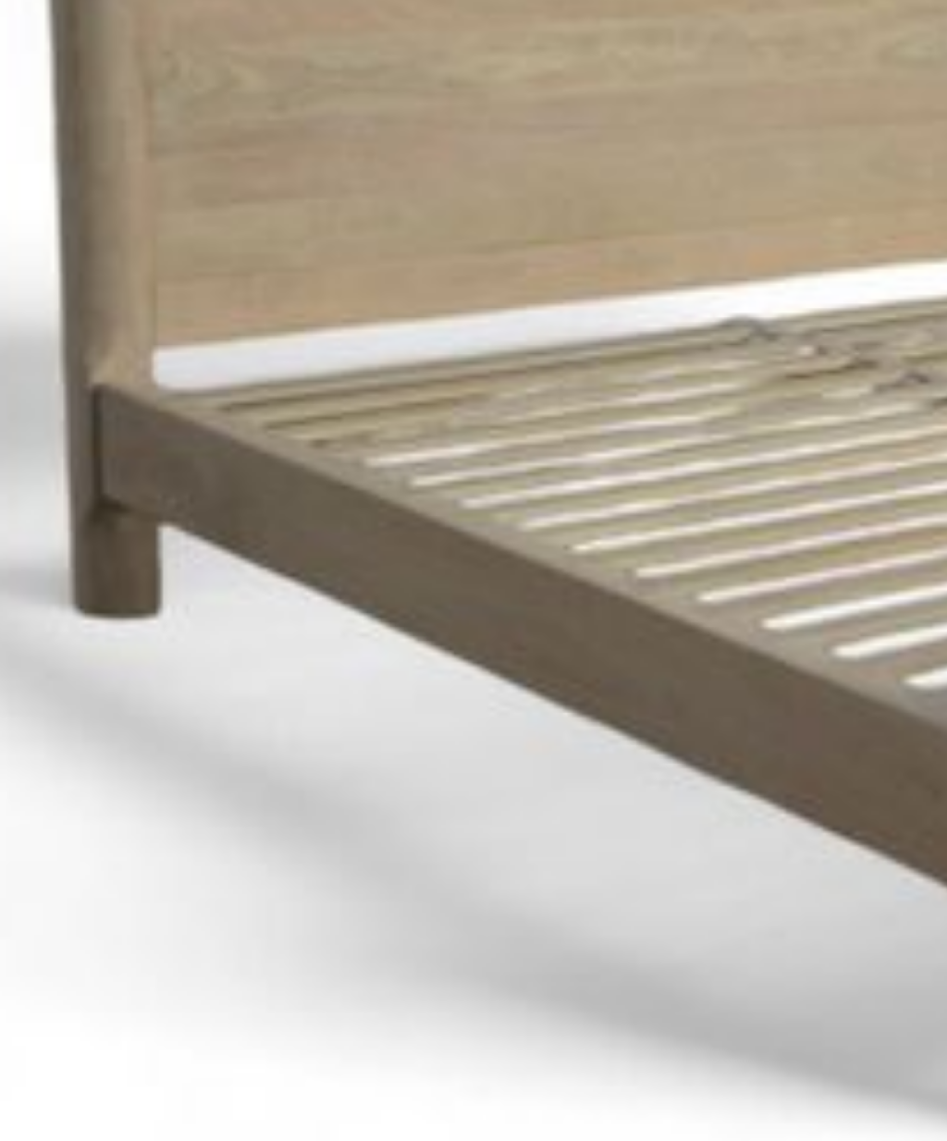
click at [57, 154] on img at bounding box center [473, 570] width 832 height 832
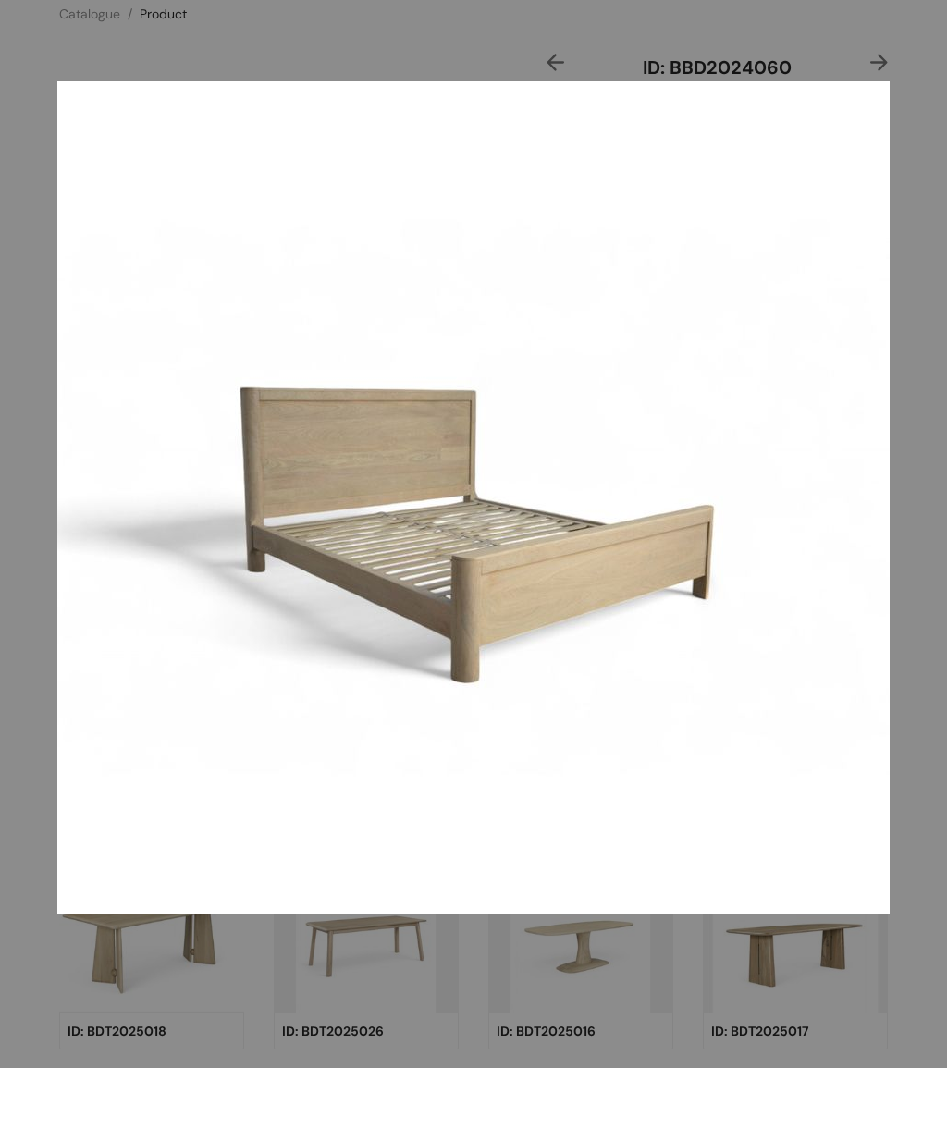
click at [112, 26] on div at bounding box center [473, 570] width 947 height 1141
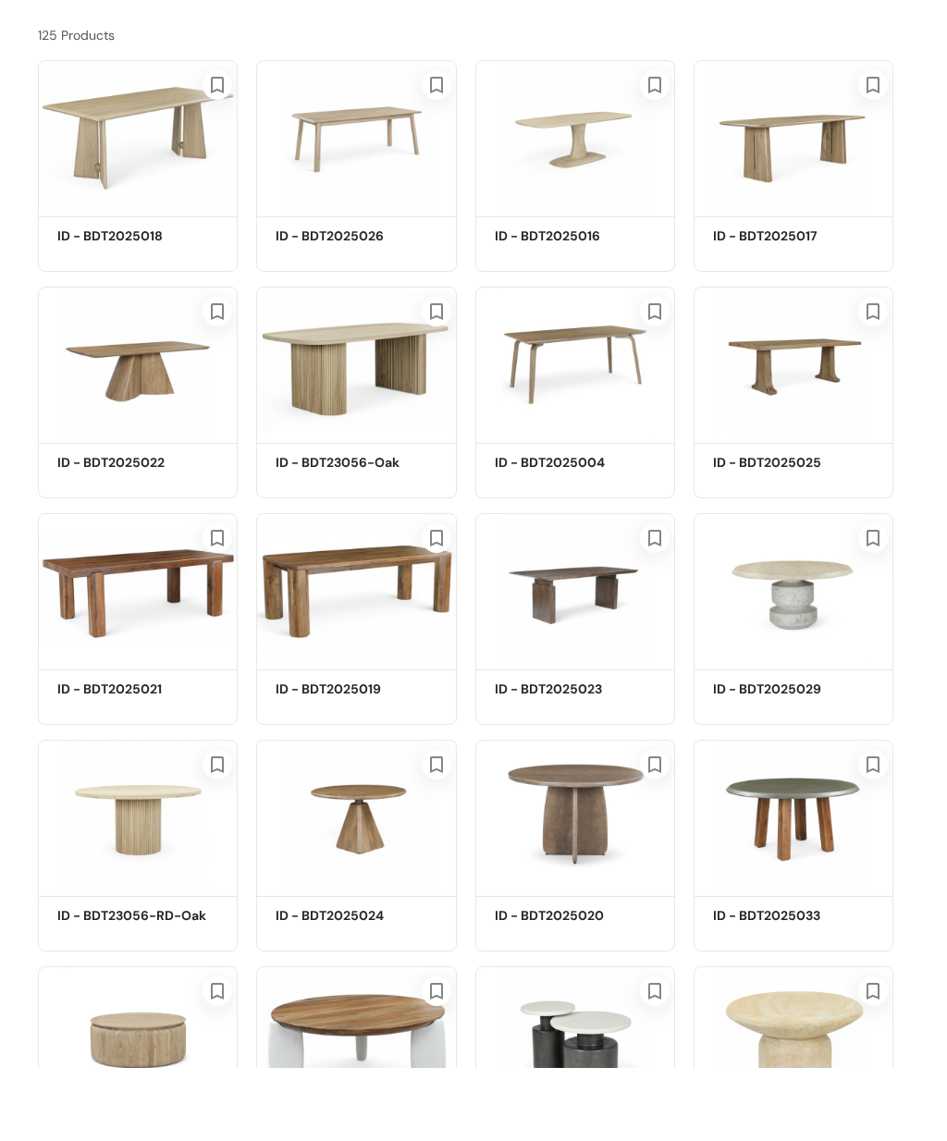
scroll to position [4055, 0]
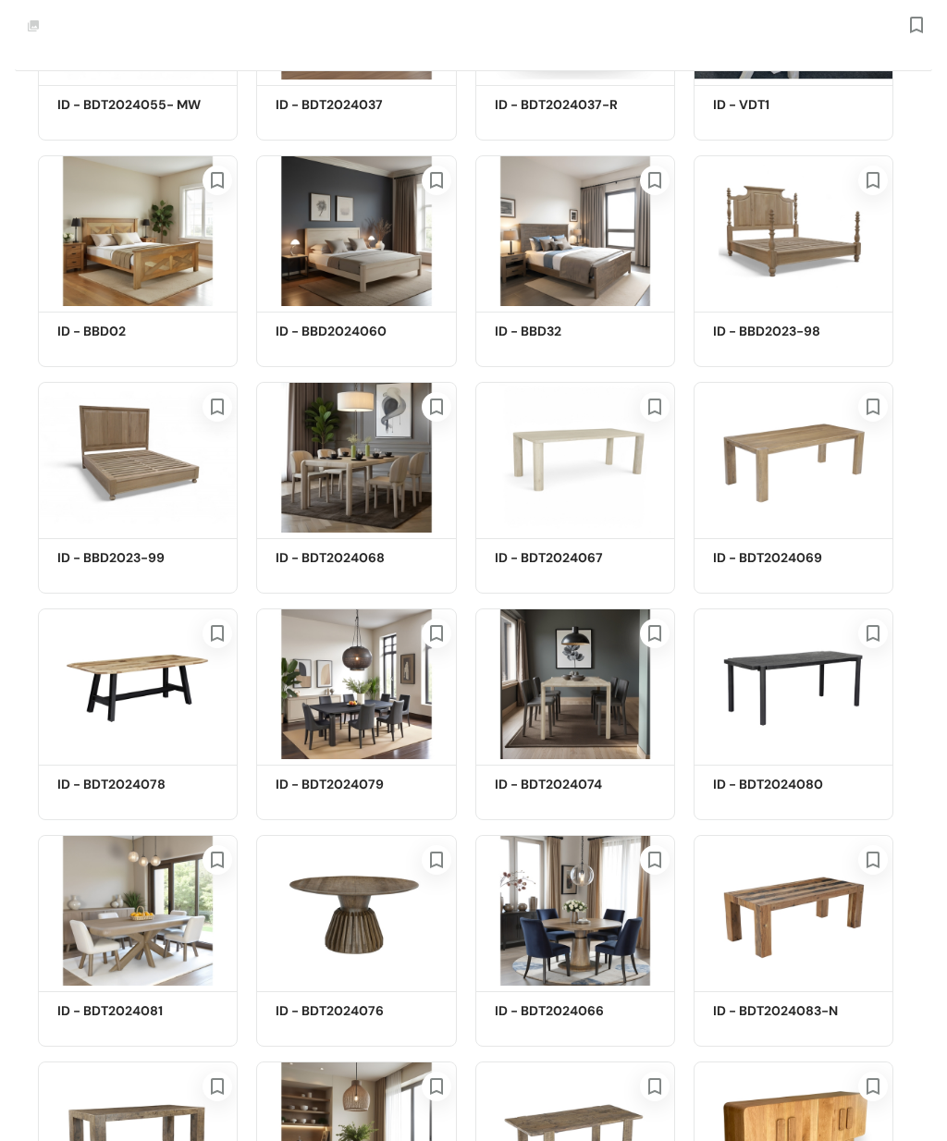
click at [595, 278] on img at bounding box center [575, 230] width 200 height 151
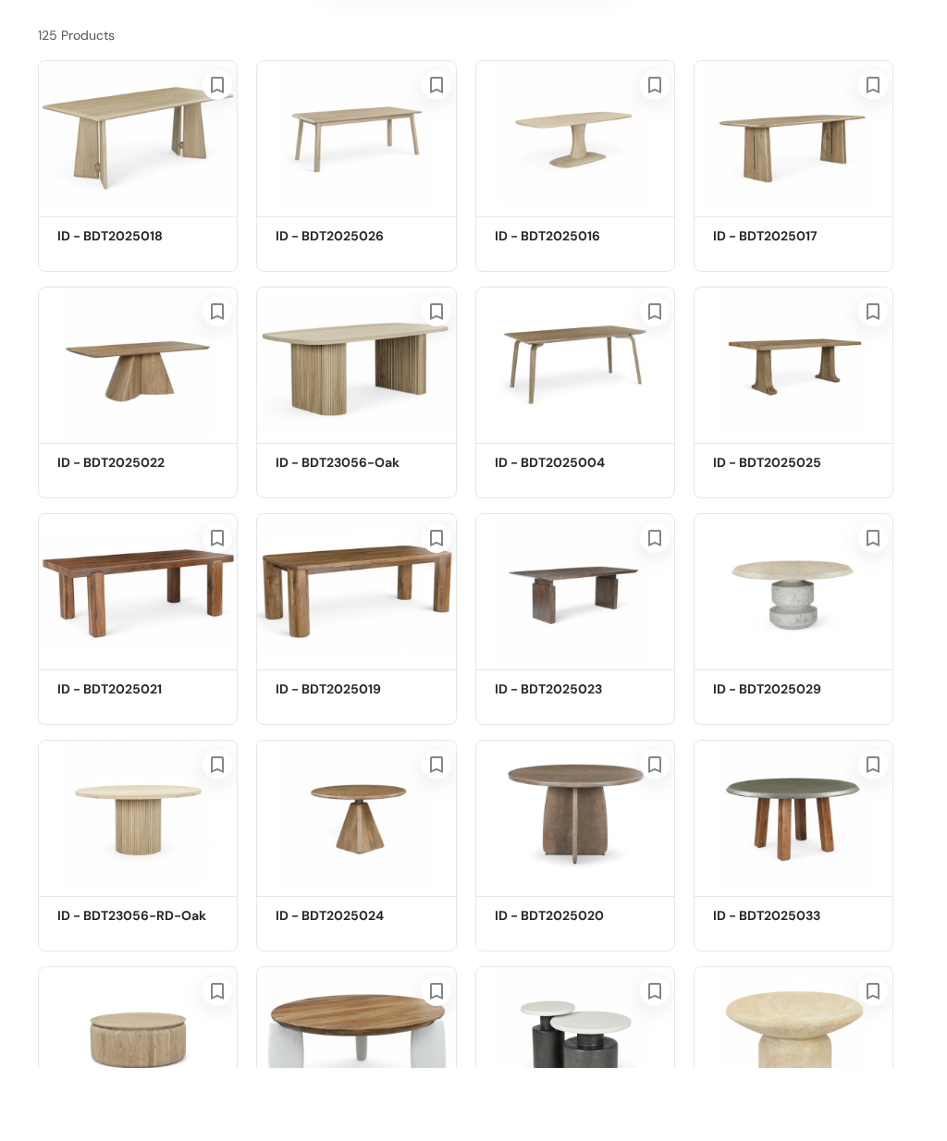
scroll to position [4055, 0]
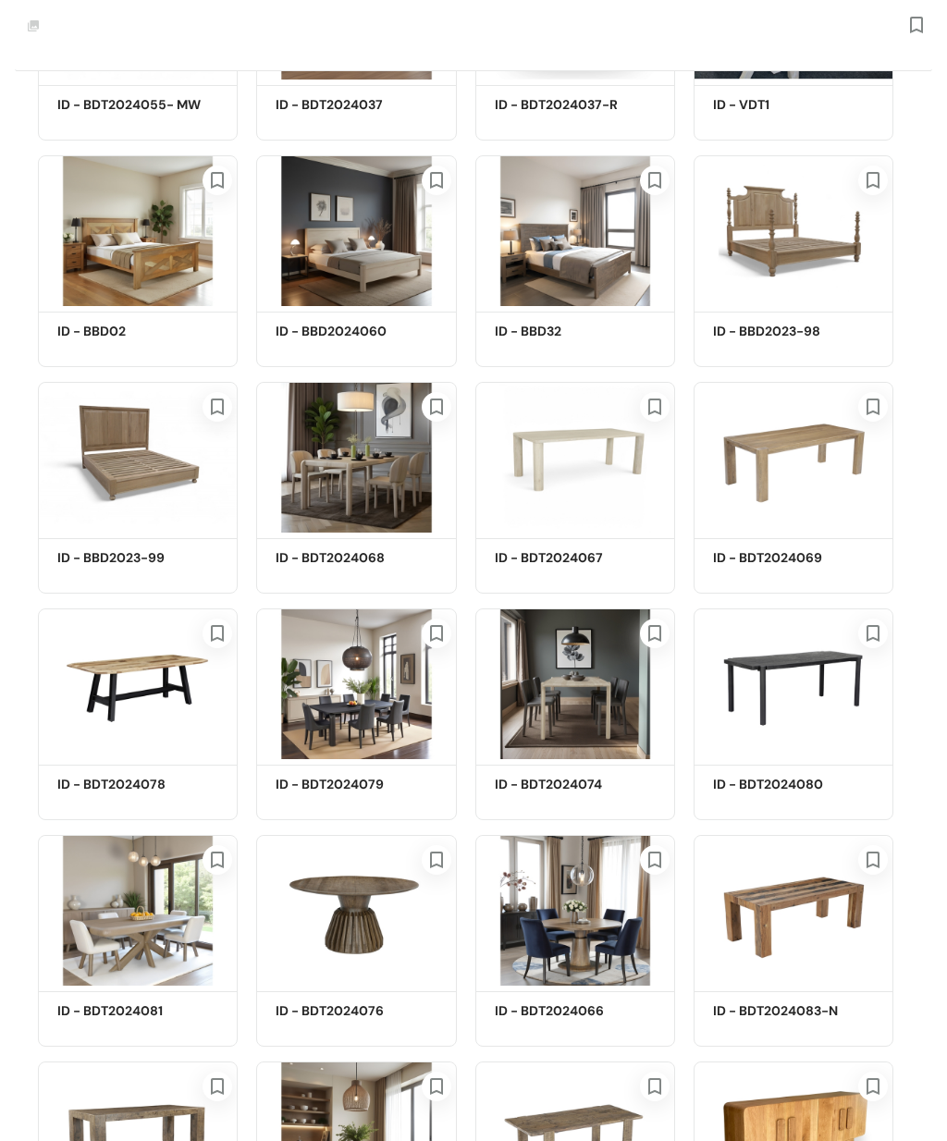
click at [597, 236] on img at bounding box center [575, 230] width 200 height 151
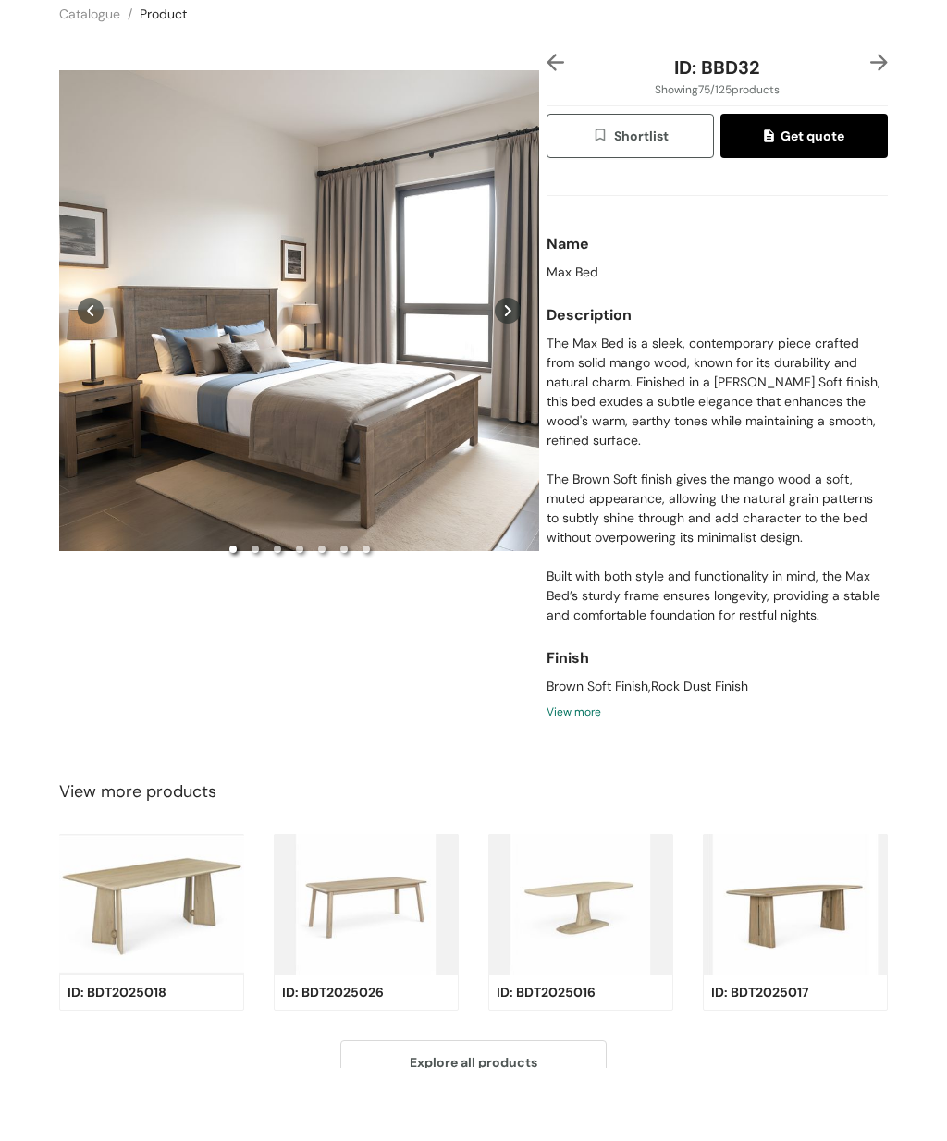
click at [341, 309] on div "Preview" at bounding box center [299, 383] width 480 height 513
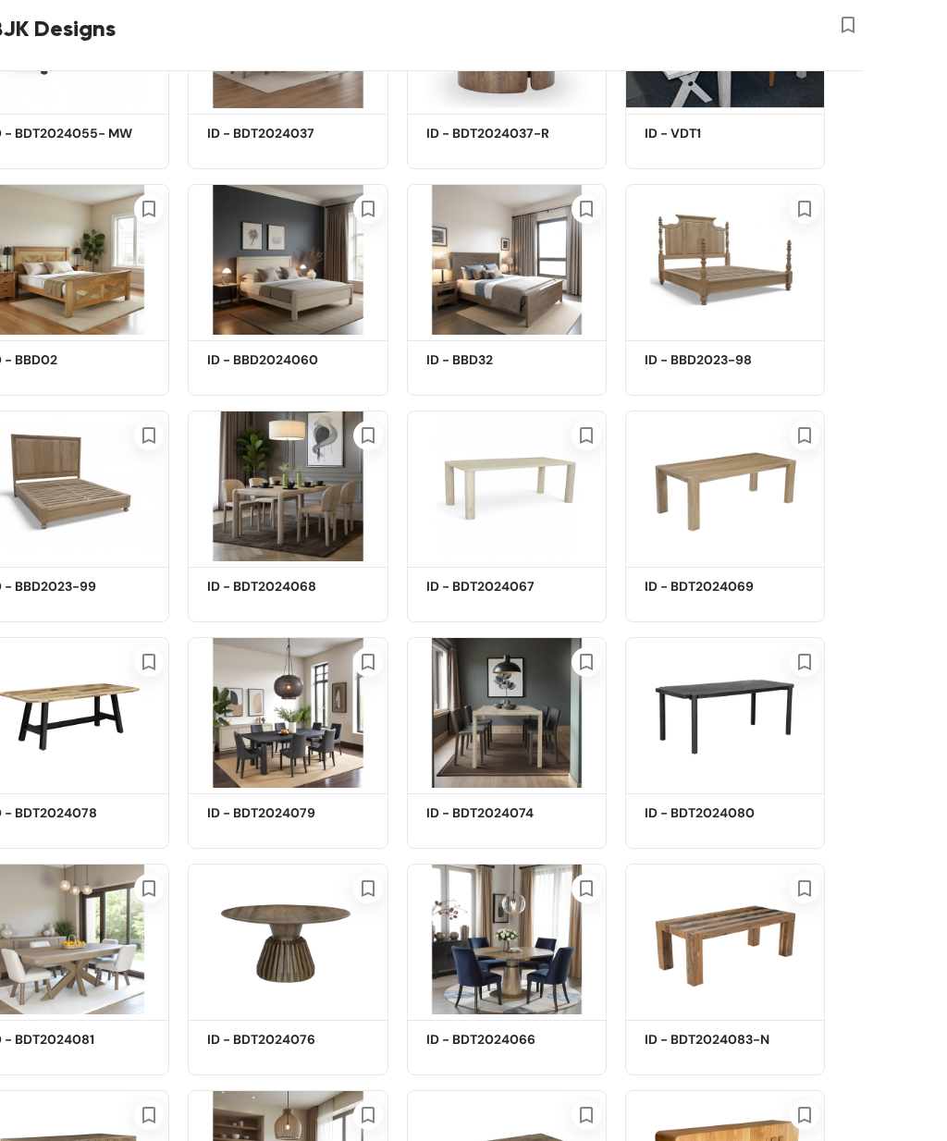
scroll to position [4071, 0]
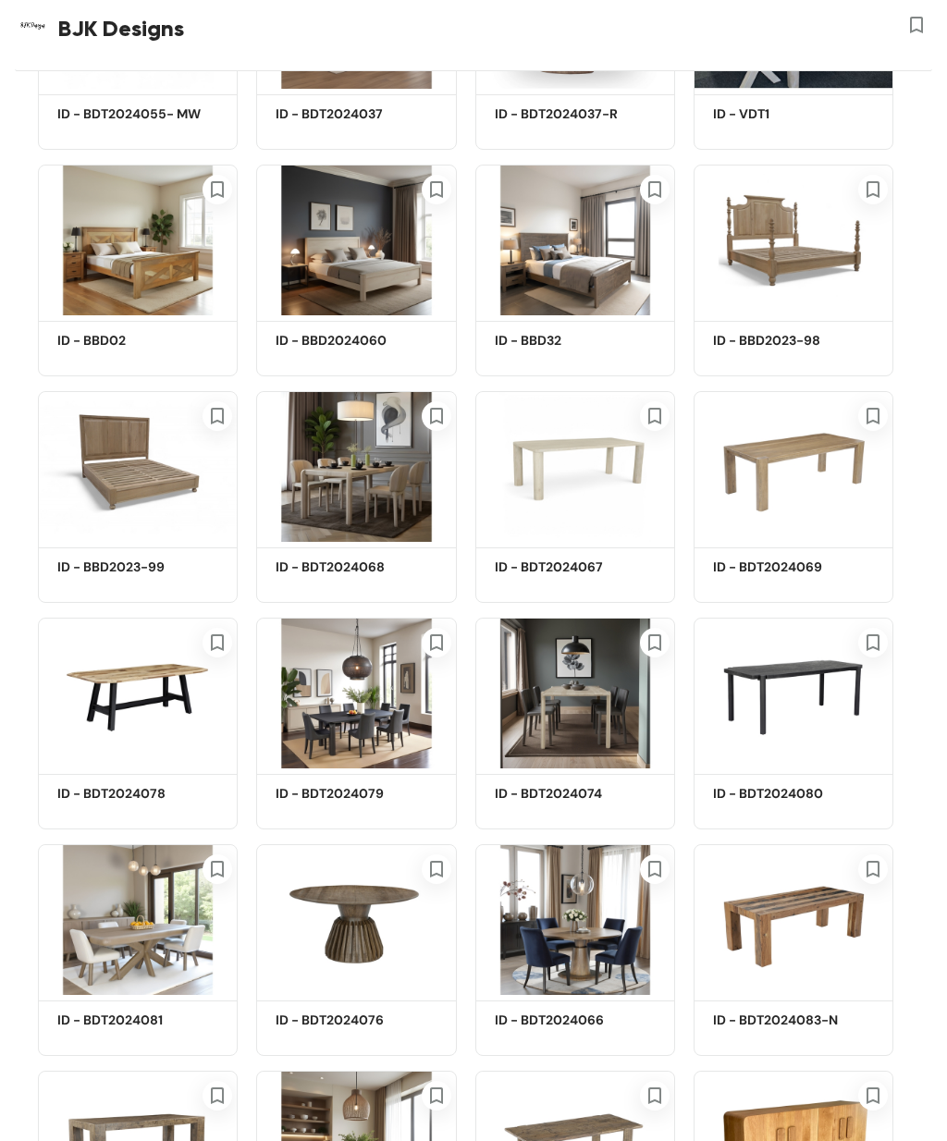
click at [822, 464] on img at bounding box center [793, 466] width 200 height 151
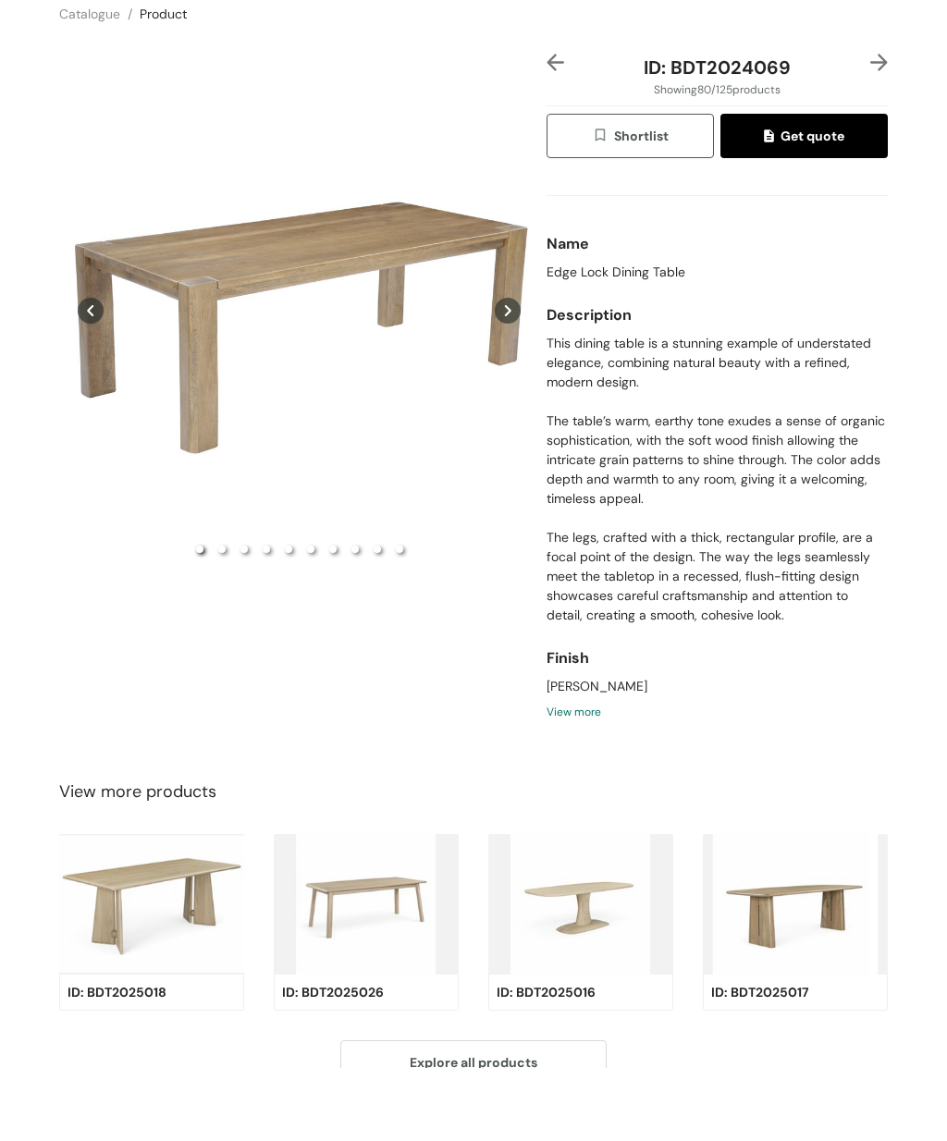
click at [173, 307] on div "Preview" at bounding box center [299, 383] width 480 height 513
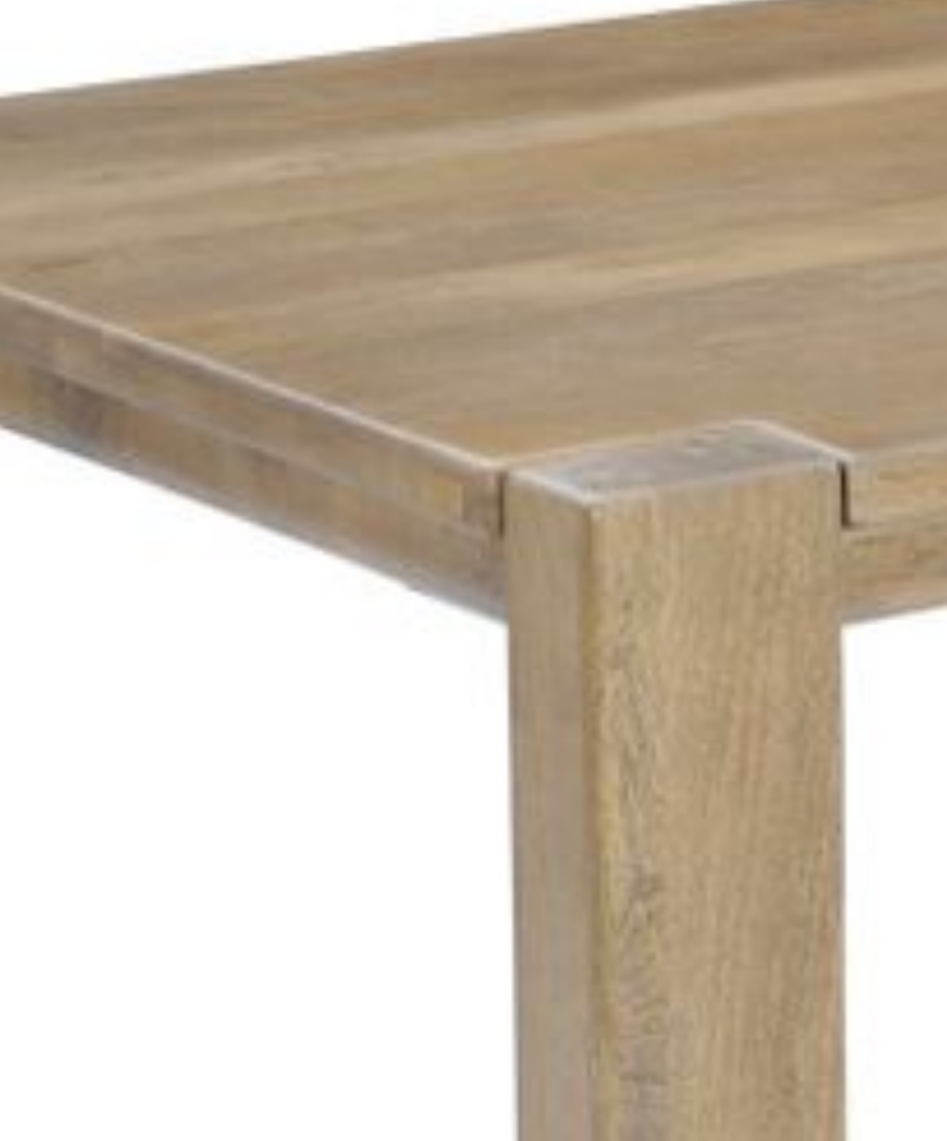
click at [57, 154] on img at bounding box center [473, 570] width 832 height 832
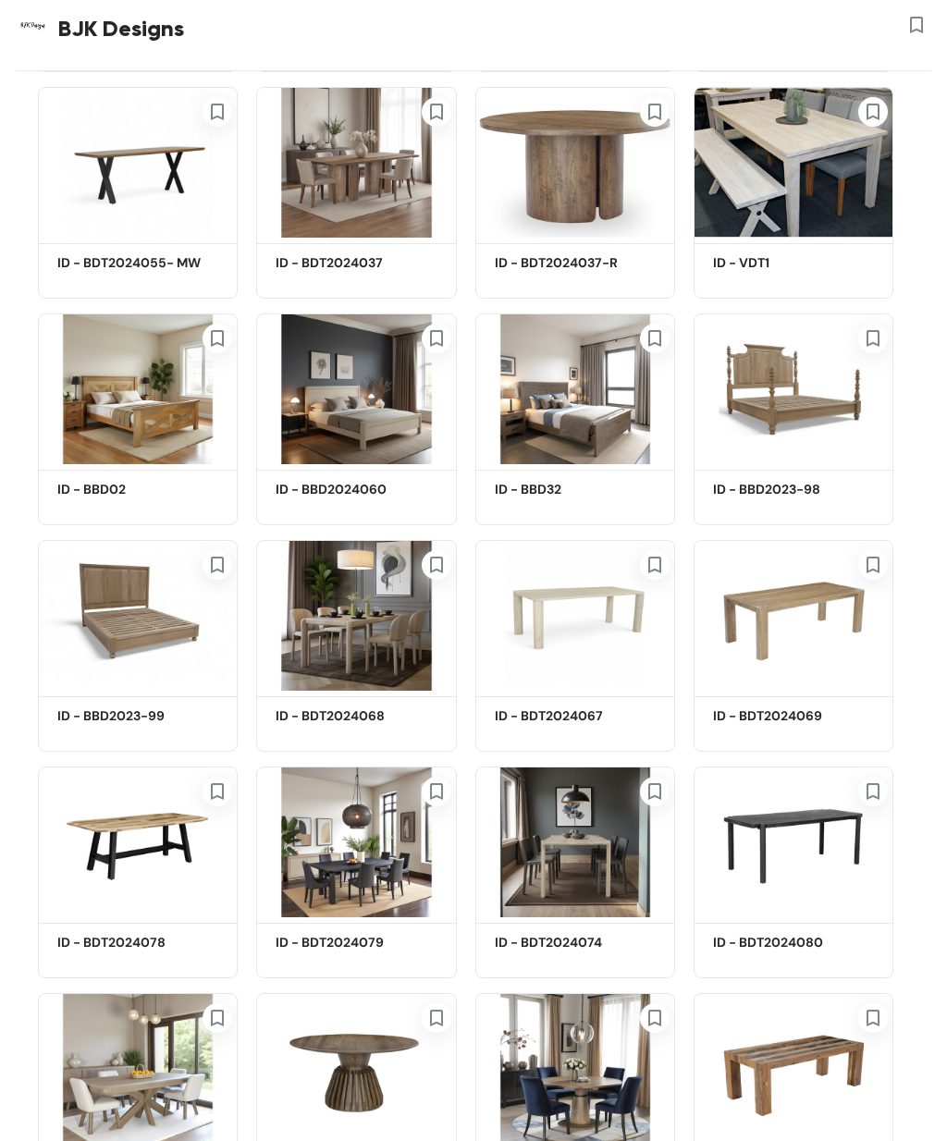
scroll to position [3927, 0]
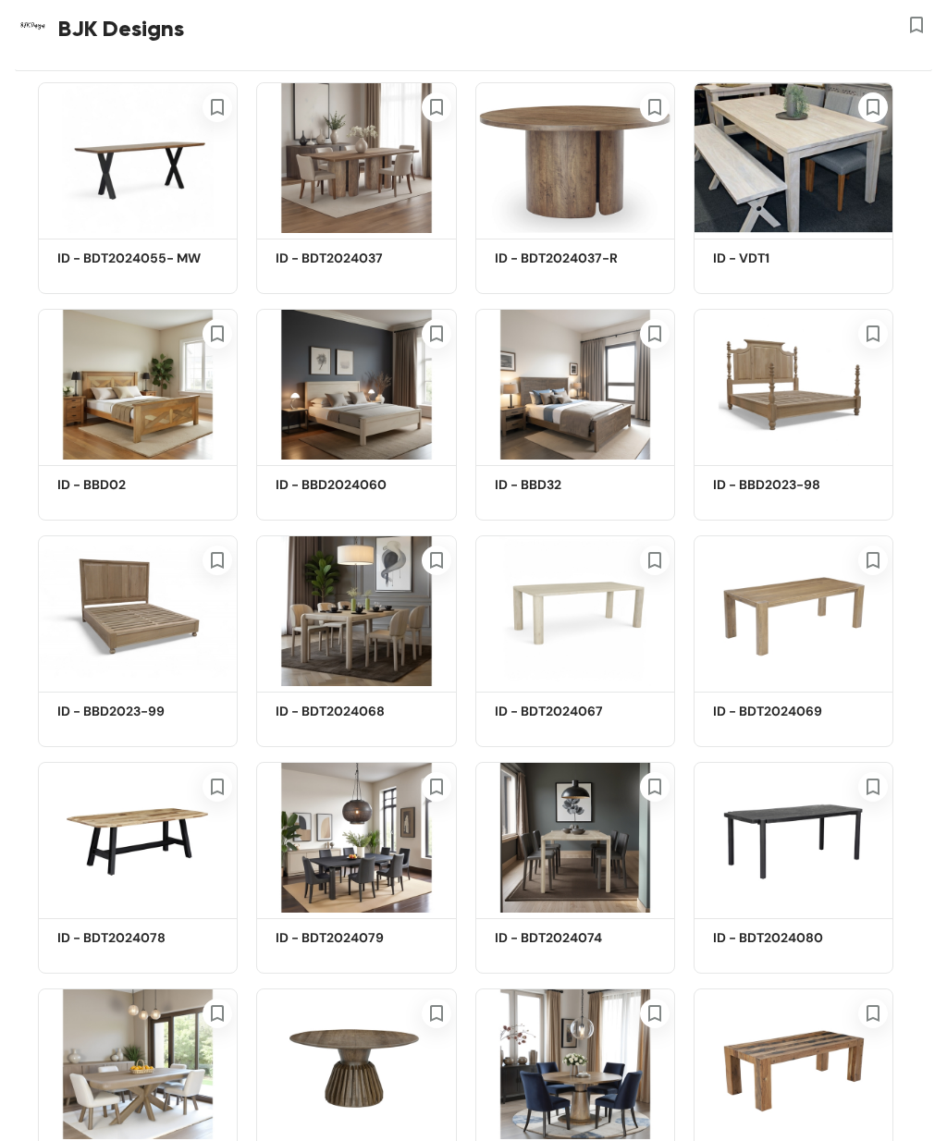
click at [794, 605] on img at bounding box center [793, 610] width 200 height 151
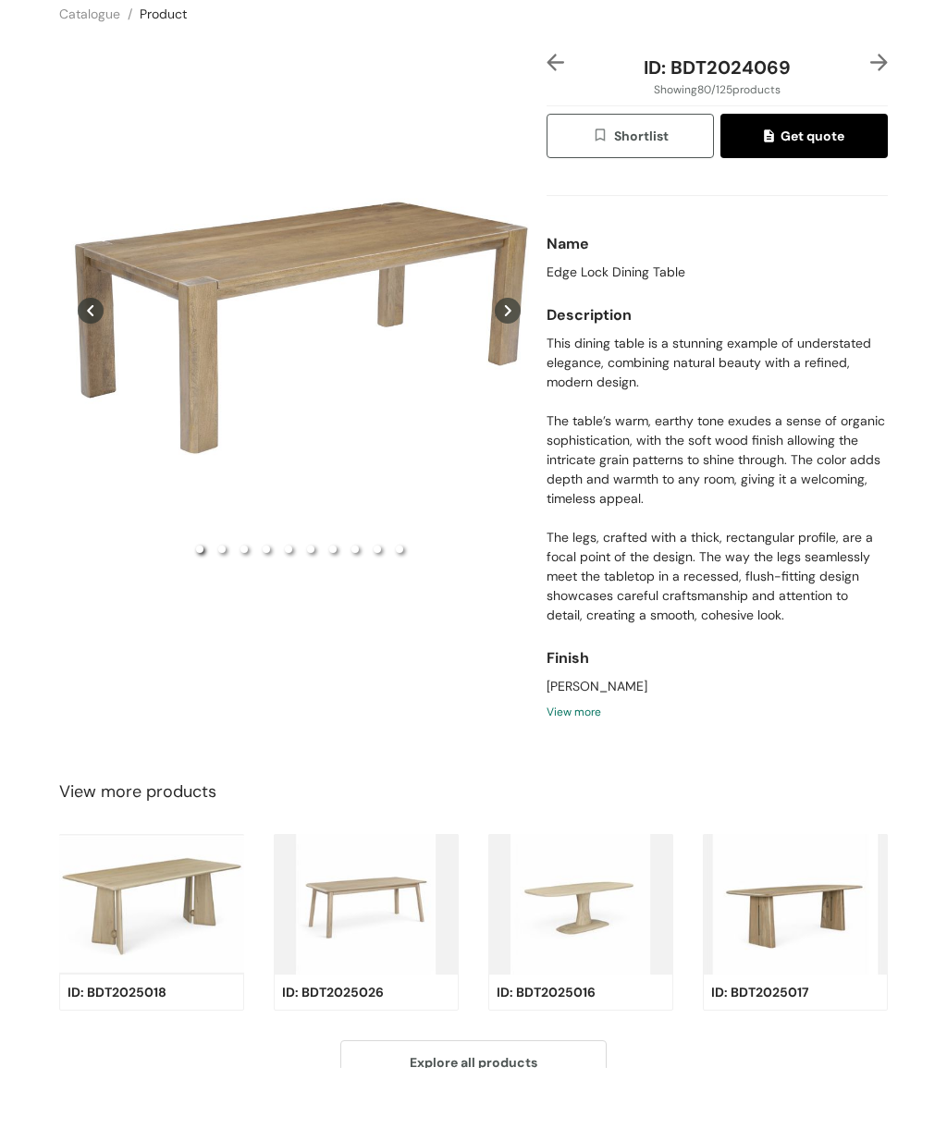
click at [276, 309] on div "Preview" at bounding box center [299, 383] width 480 height 513
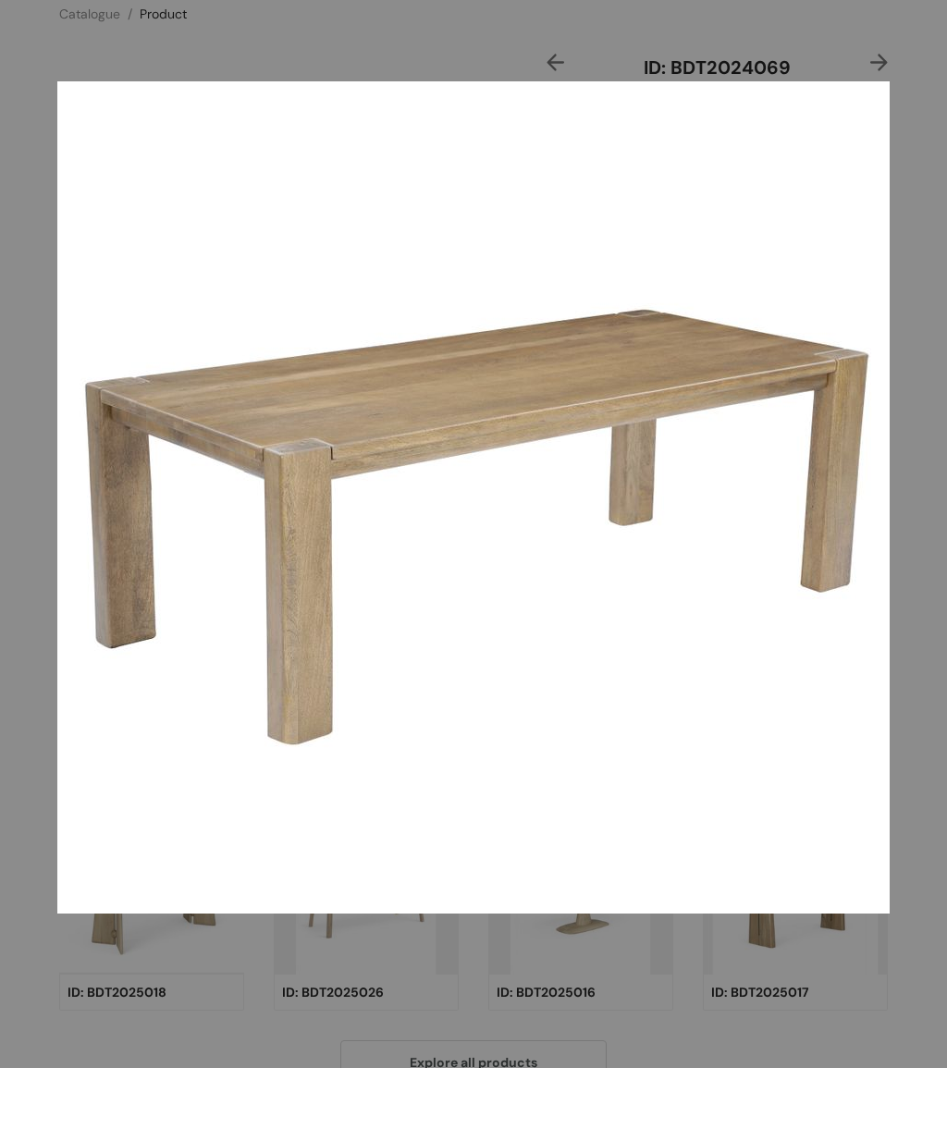
click at [90, 25] on div at bounding box center [473, 570] width 947 height 1141
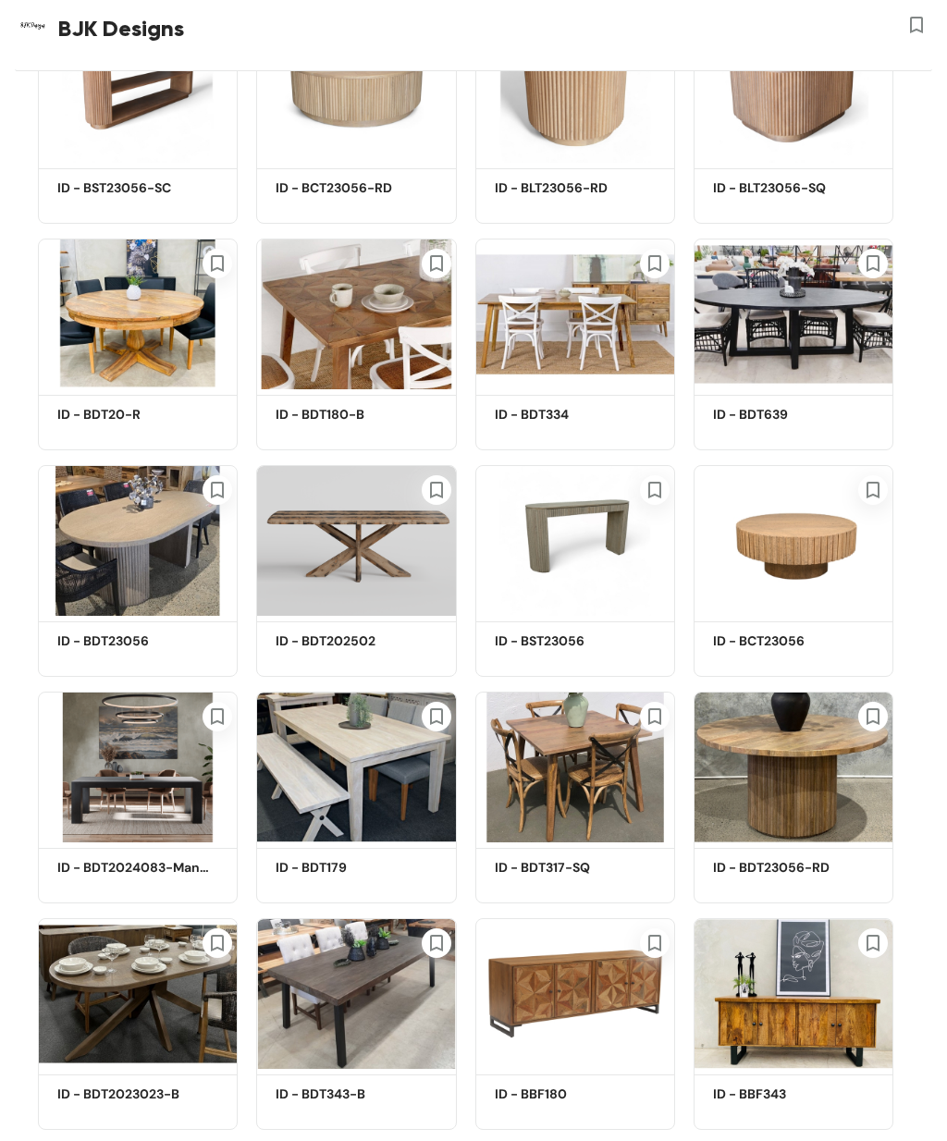
scroll to position [5588, 0]
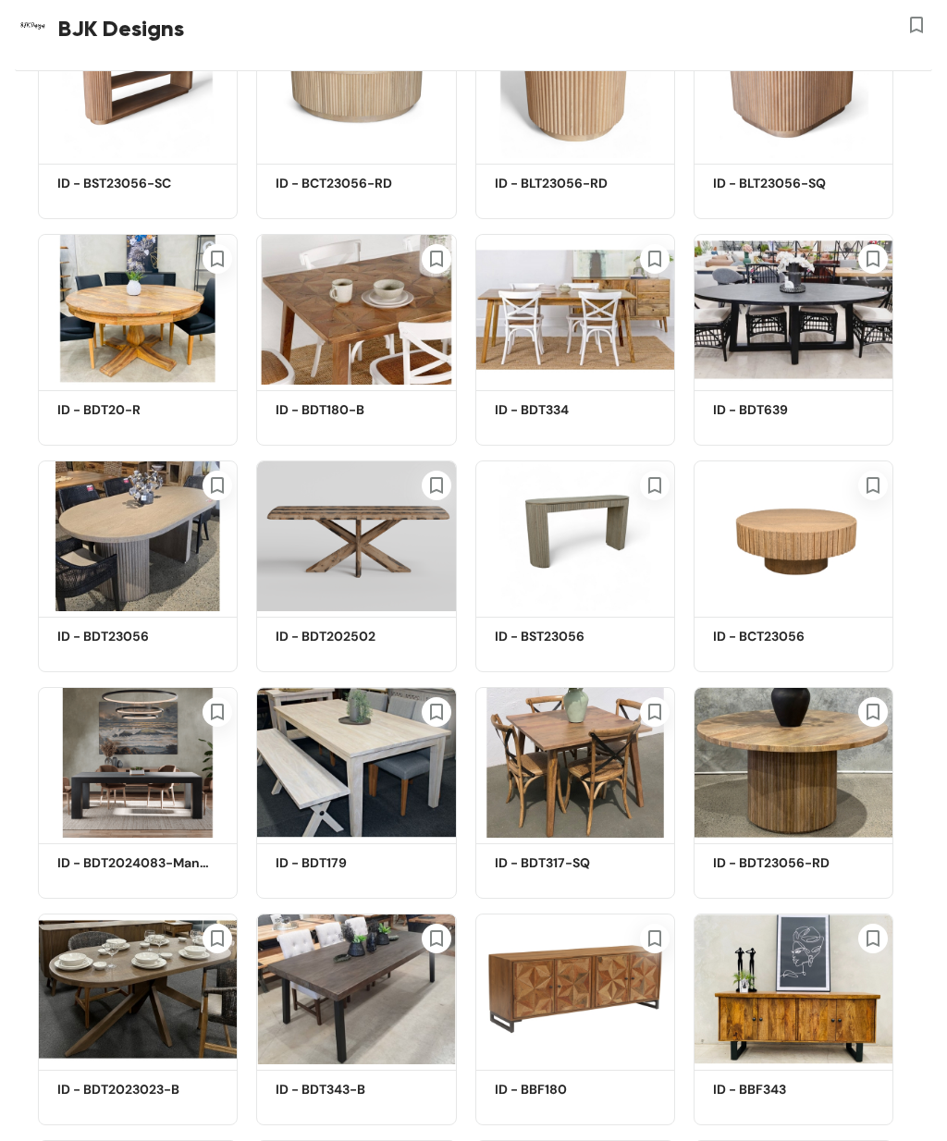
click at [558, 350] on img at bounding box center [575, 309] width 200 height 151
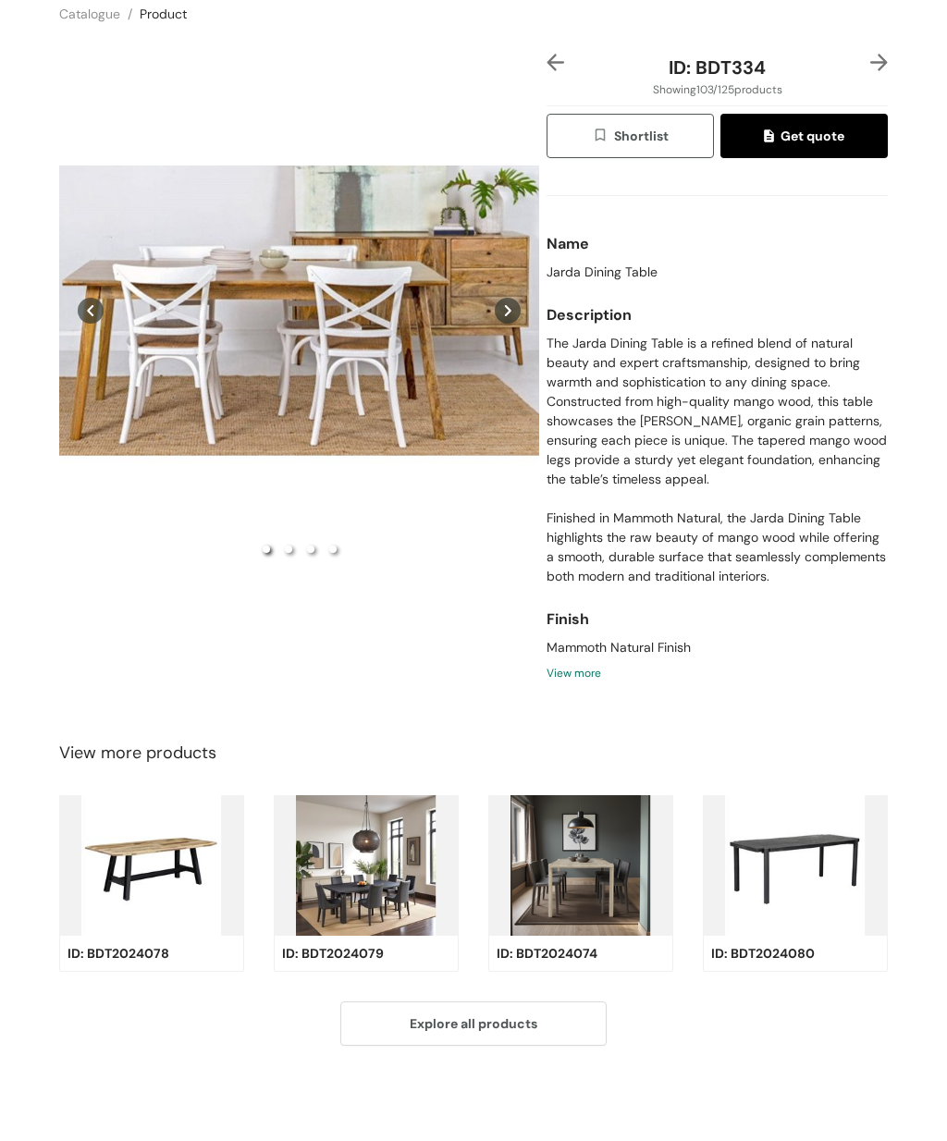
click at [377, 362] on div "Preview" at bounding box center [299, 383] width 480 height 513
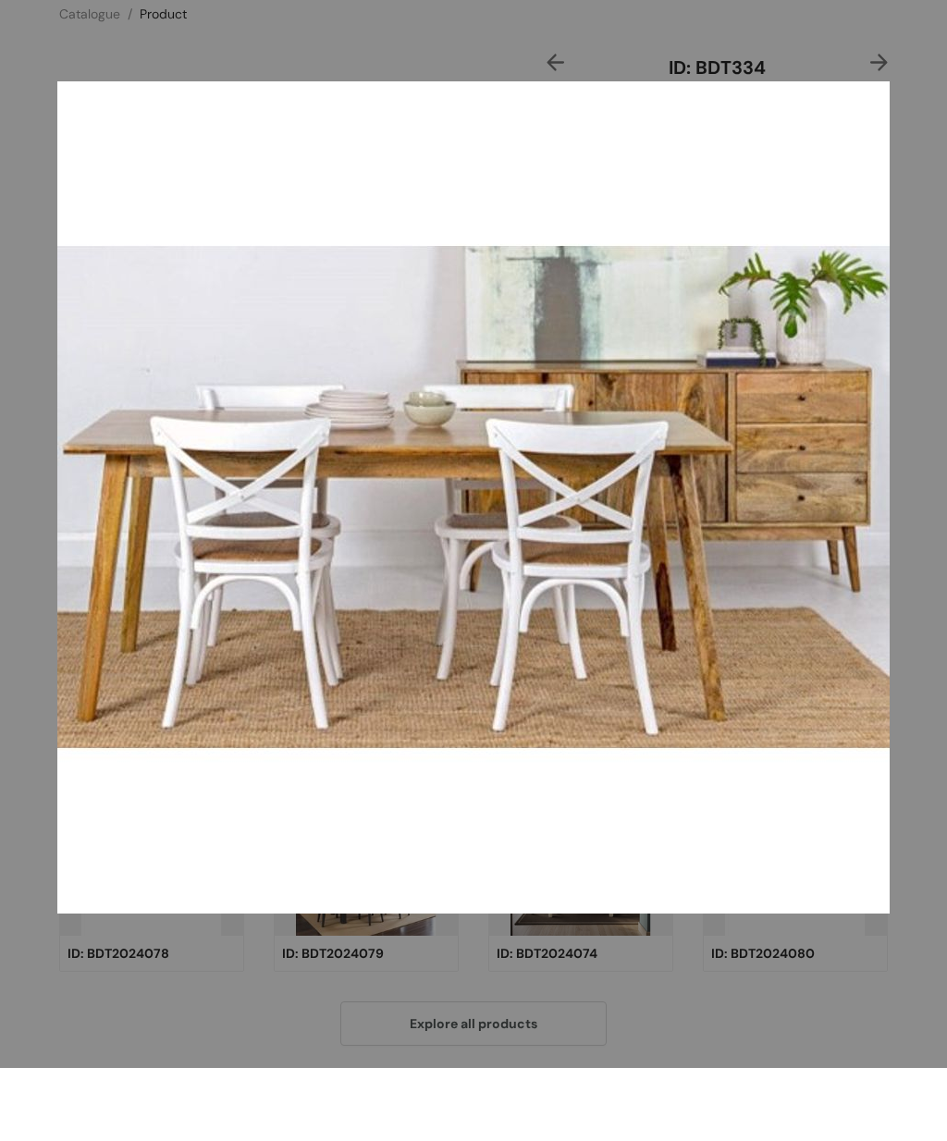
click at [322, 55] on div at bounding box center [473, 570] width 947 height 1141
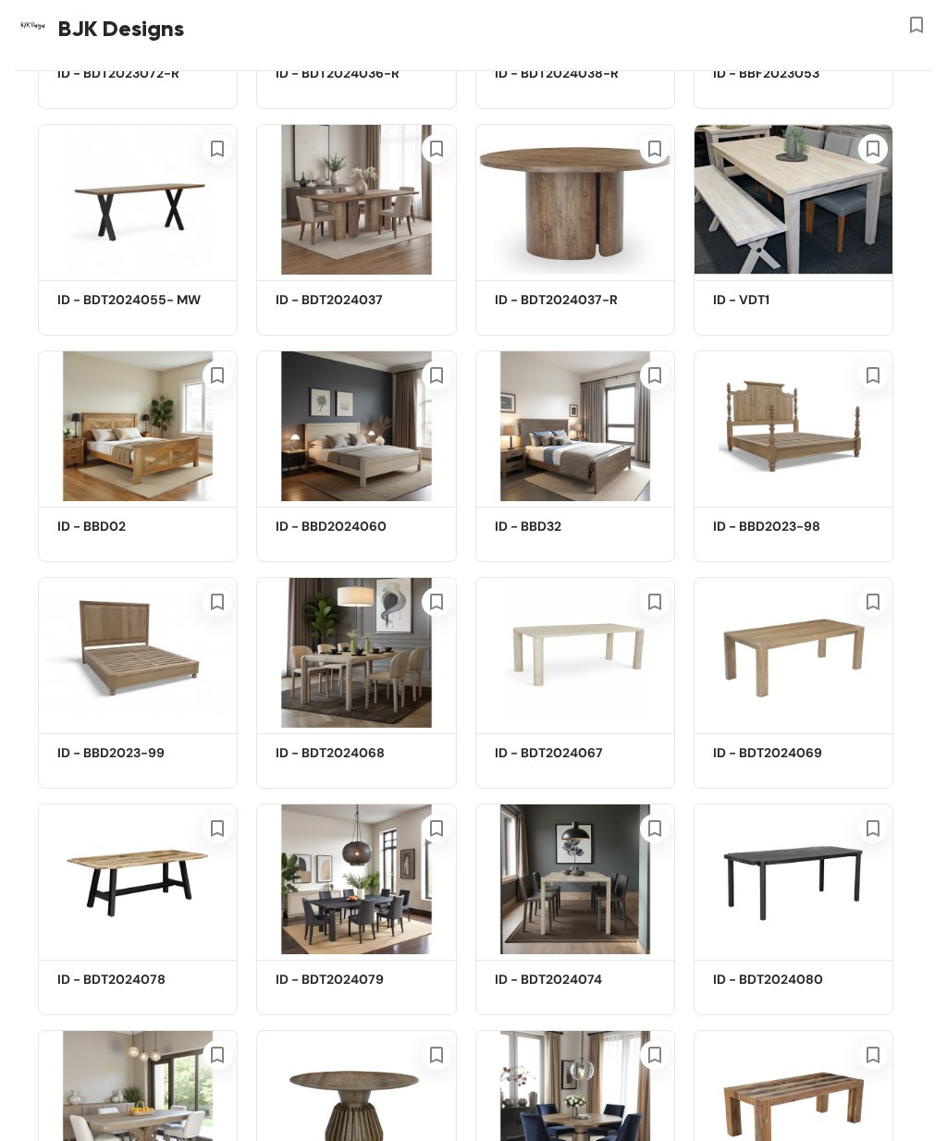
scroll to position [3894, 0]
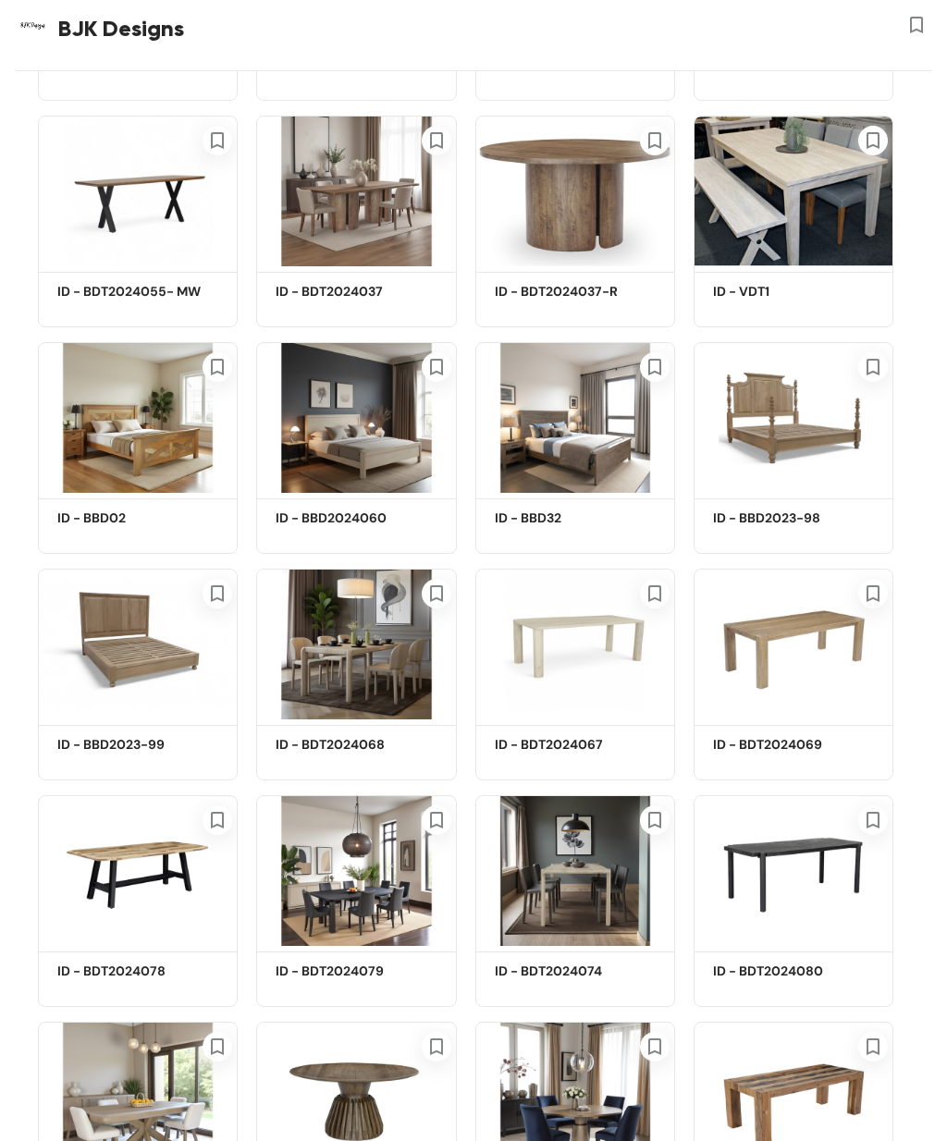
click at [166, 897] on img at bounding box center [138, 870] width 200 height 151
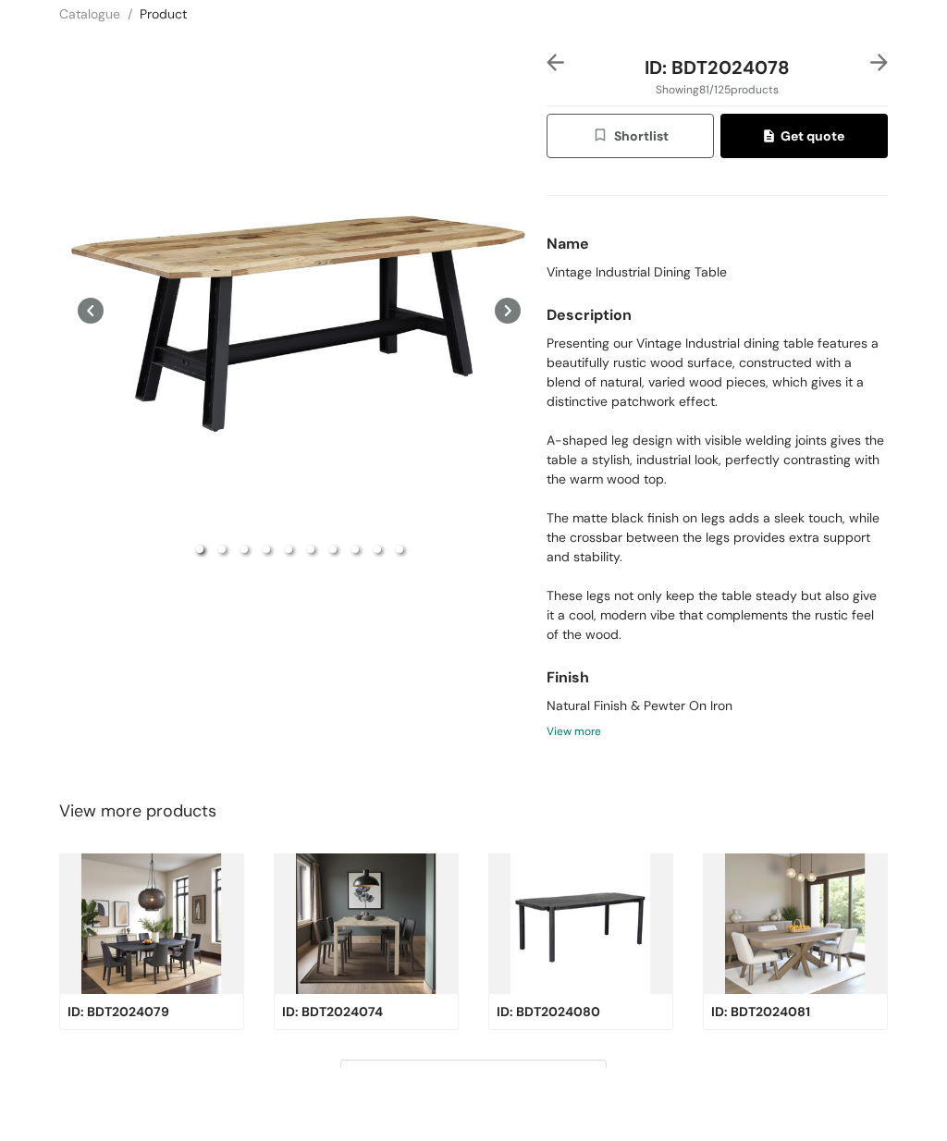
click at [197, 351] on div "Preview" at bounding box center [299, 383] width 480 height 513
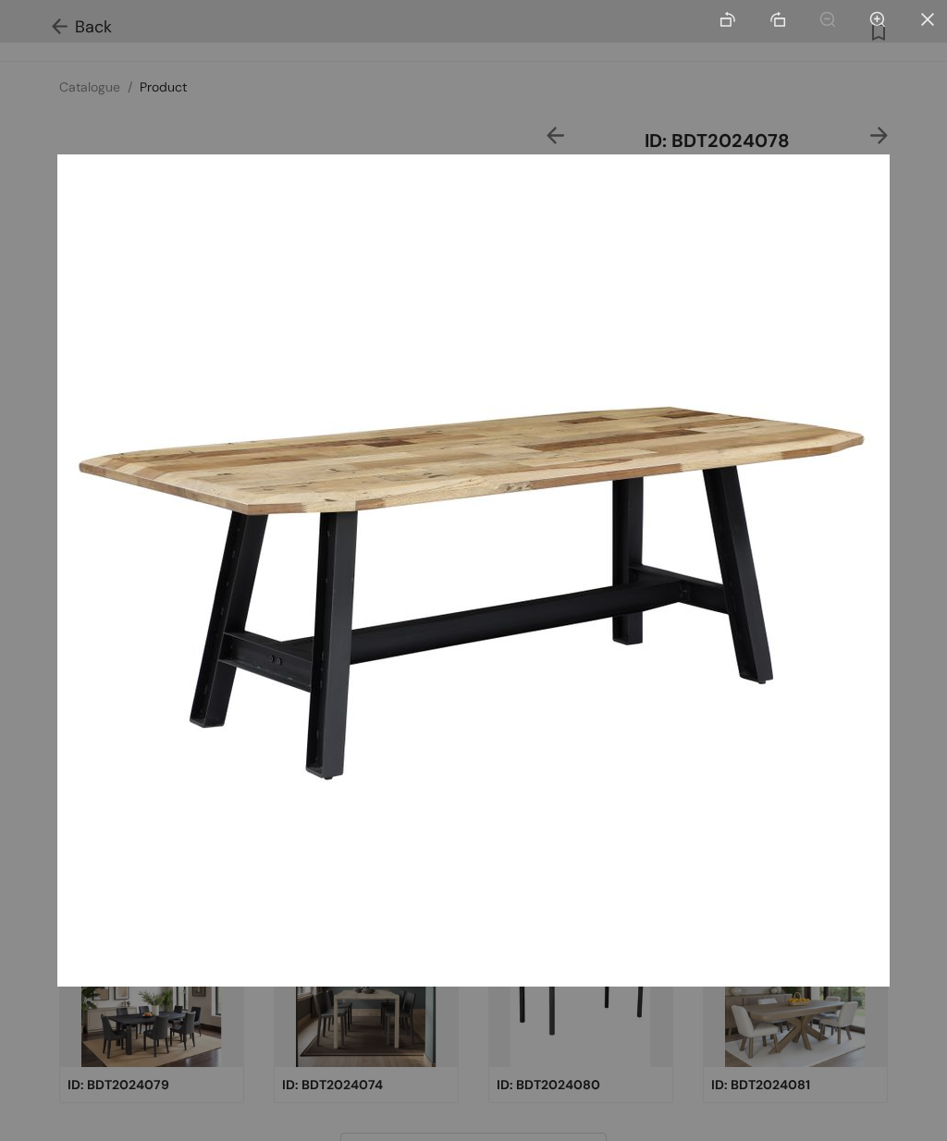
click at [264, 1049] on div at bounding box center [473, 570] width 947 height 1141
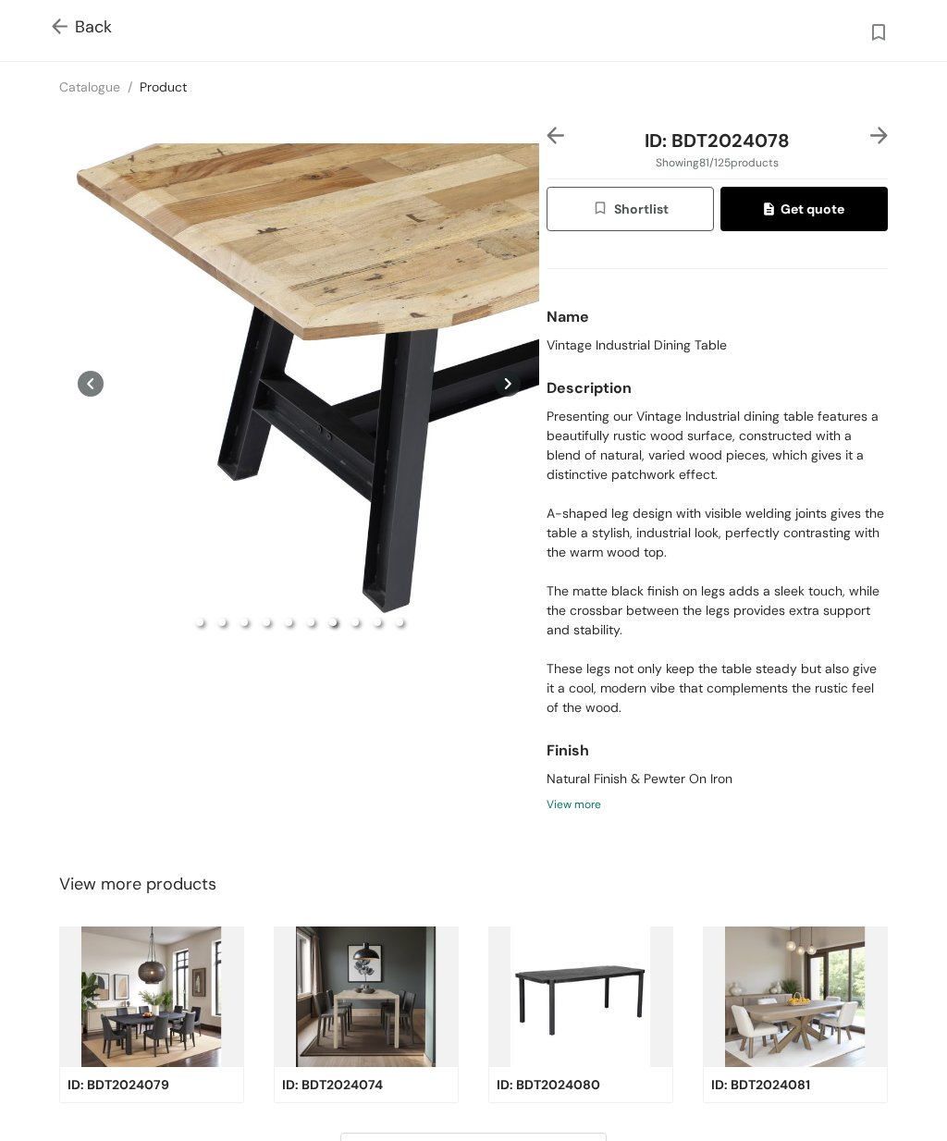
click at [73, 22] on img at bounding box center [63, 27] width 23 height 19
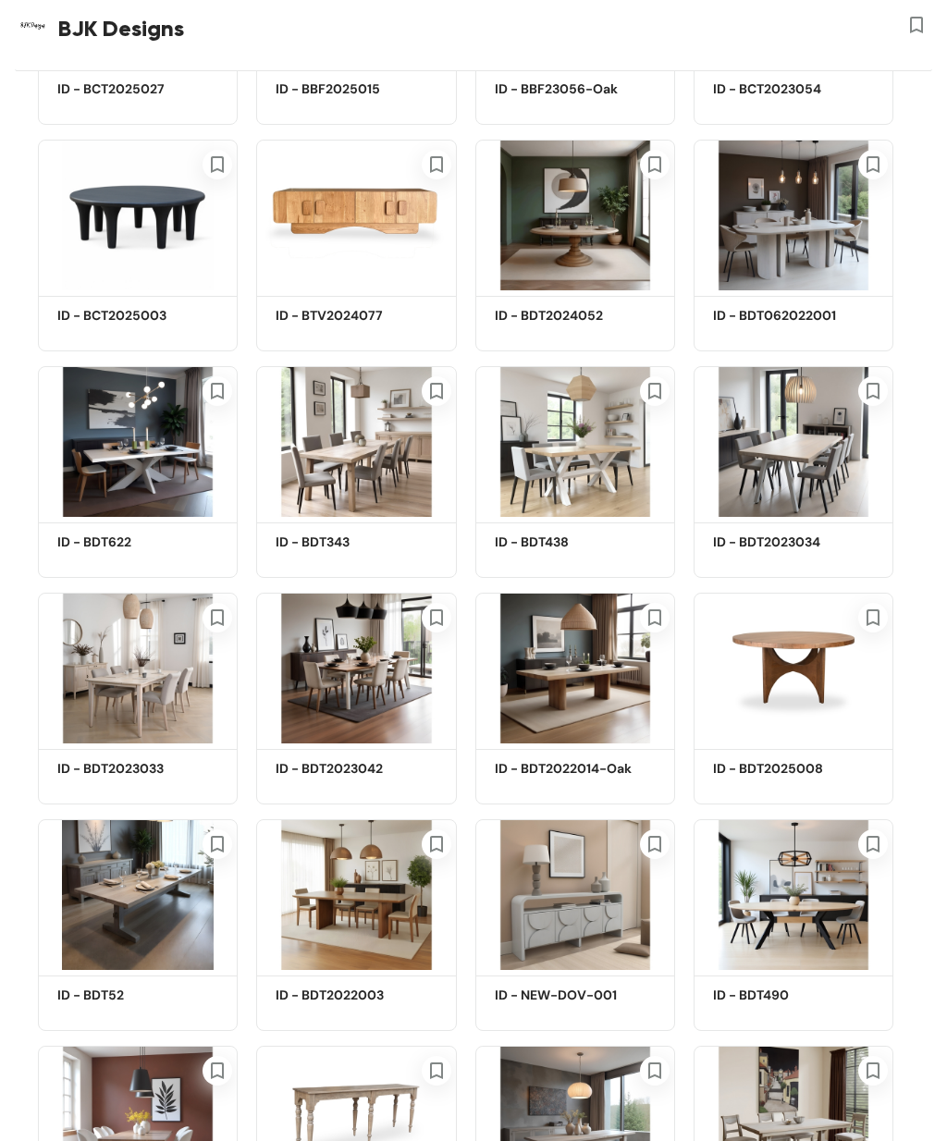
scroll to position [1376, 0]
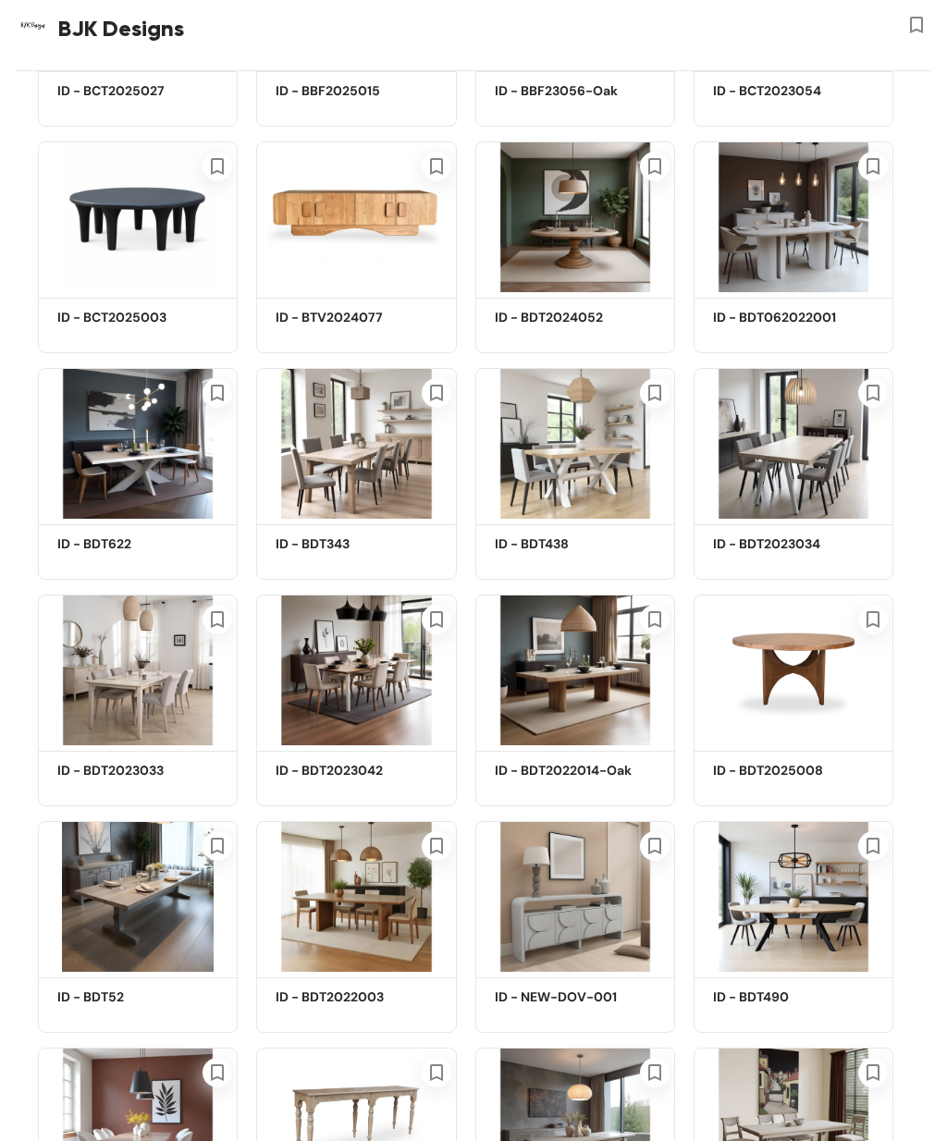
click at [597, 481] on img at bounding box center [575, 443] width 200 height 151
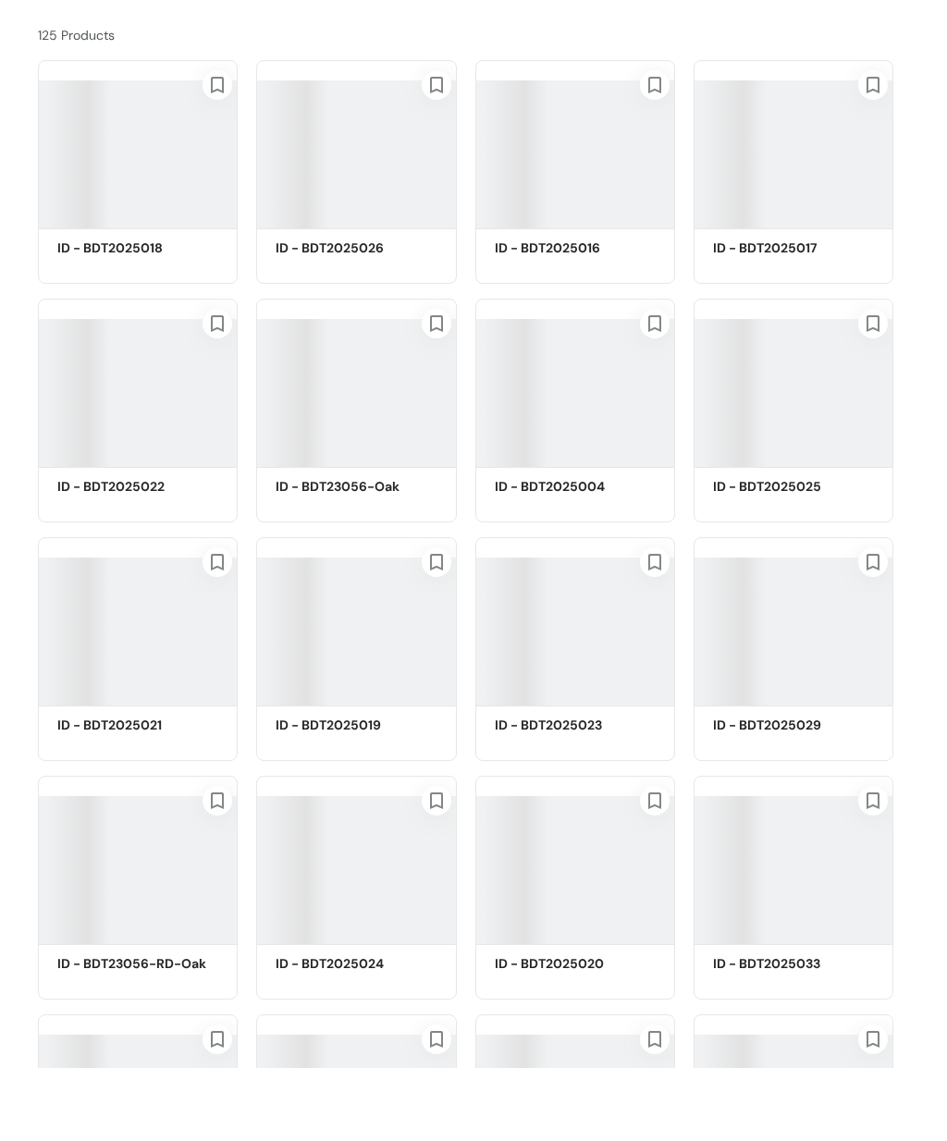
scroll to position [1376, 0]
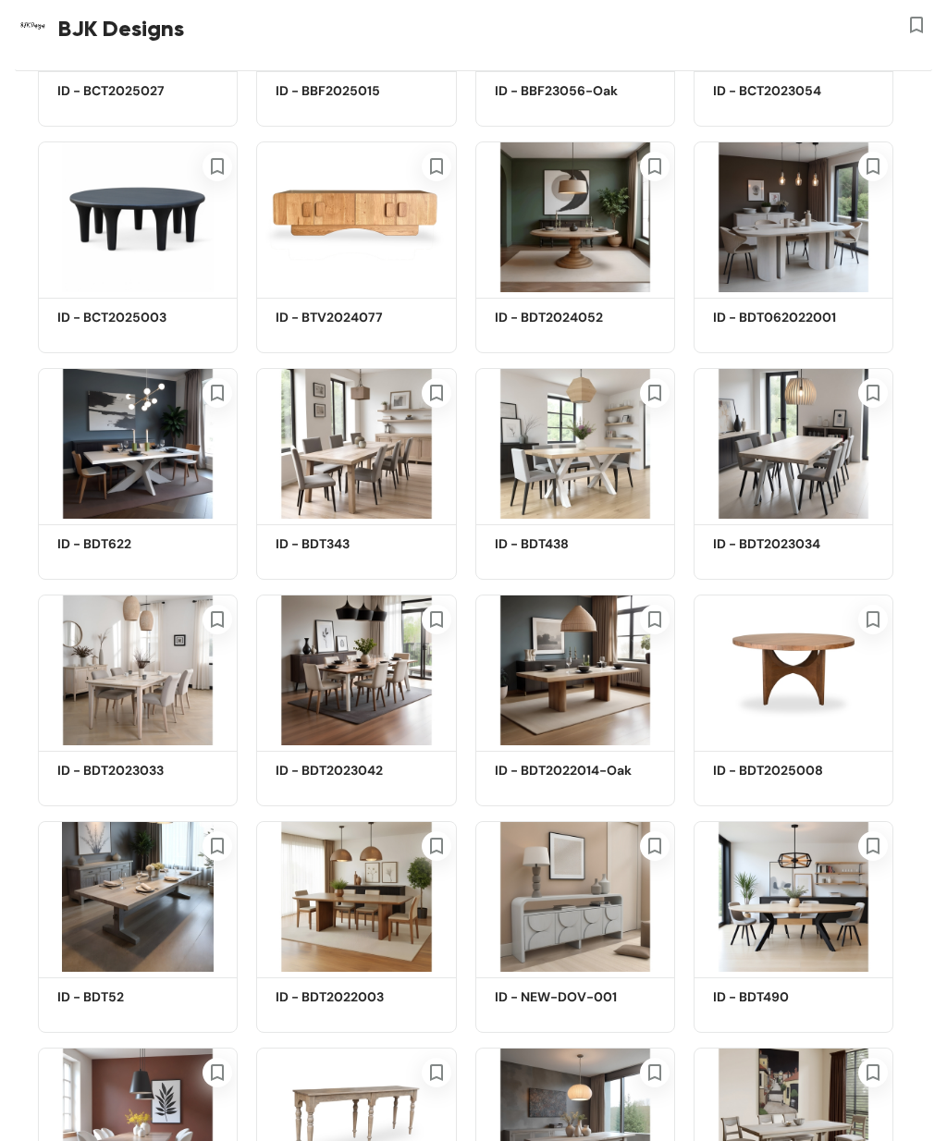
click at [611, 454] on img at bounding box center [575, 443] width 200 height 151
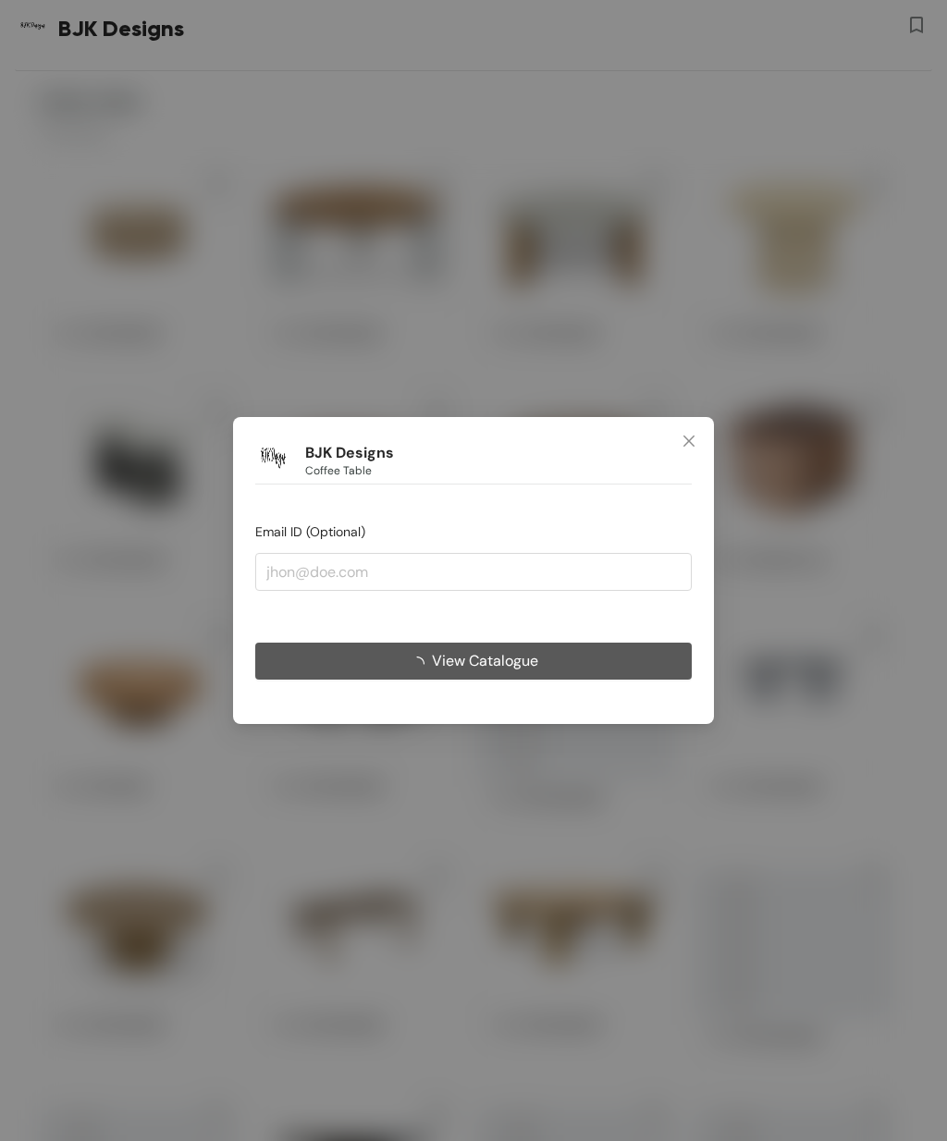
click at [678, 447] on span "Close" at bounding box center [689, 442] width 50 height 50
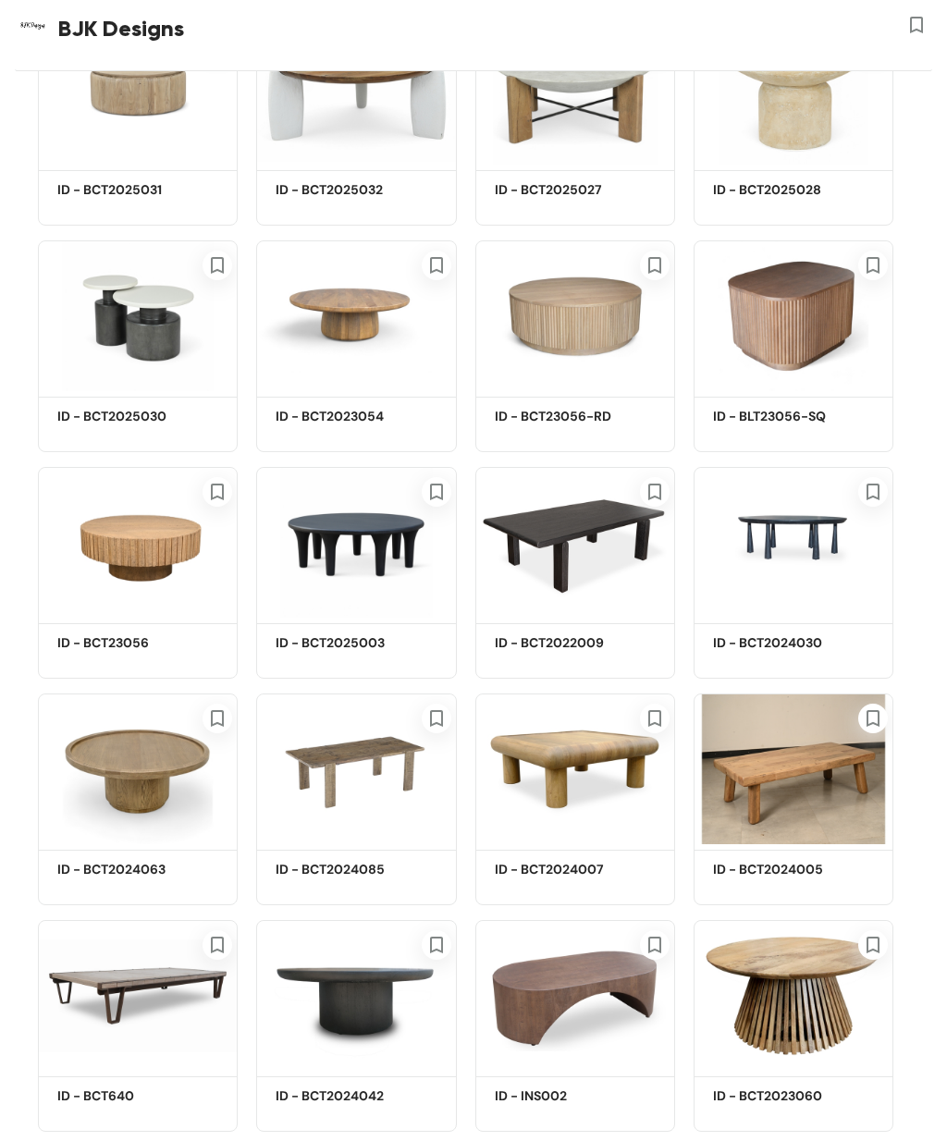
scroll to position [151, 0]
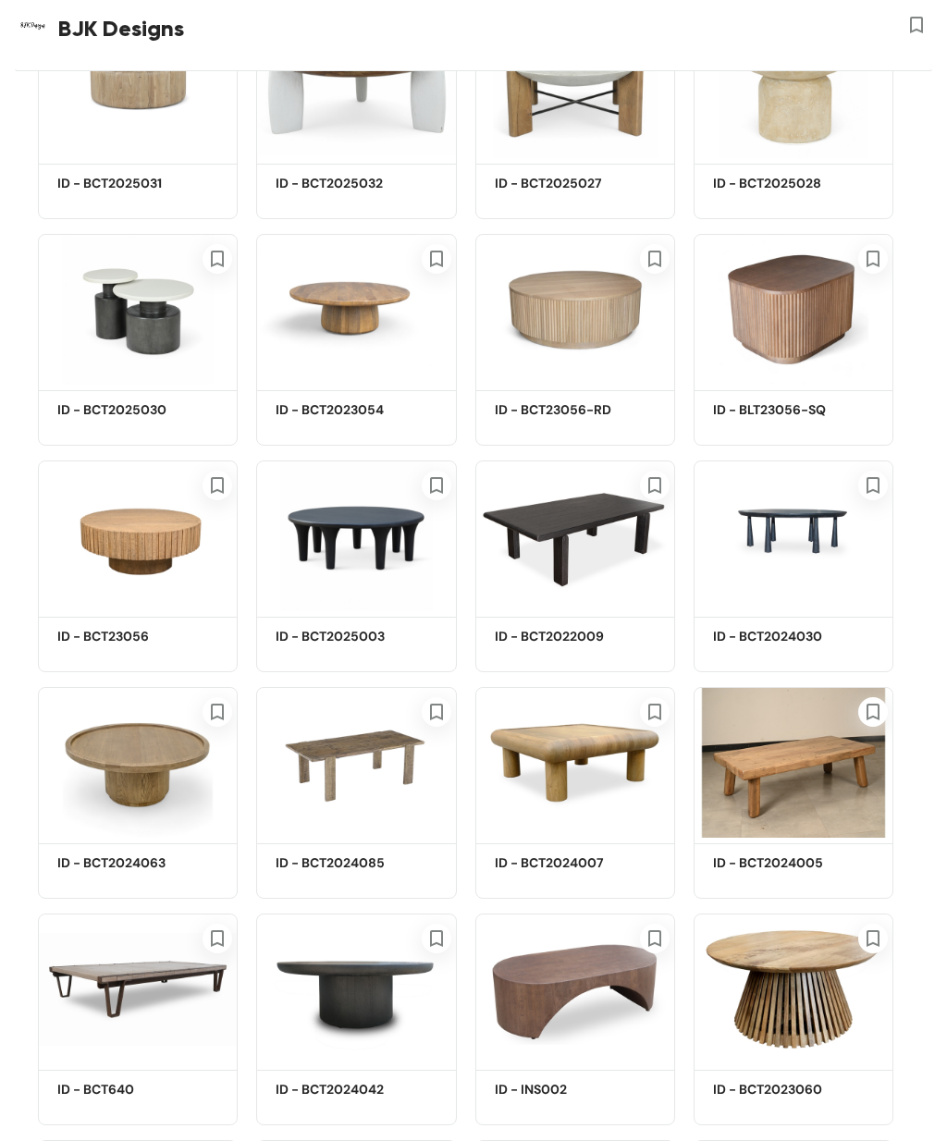
click at [360, 299] on img at bounding box center [356, 309] width 200 height 151
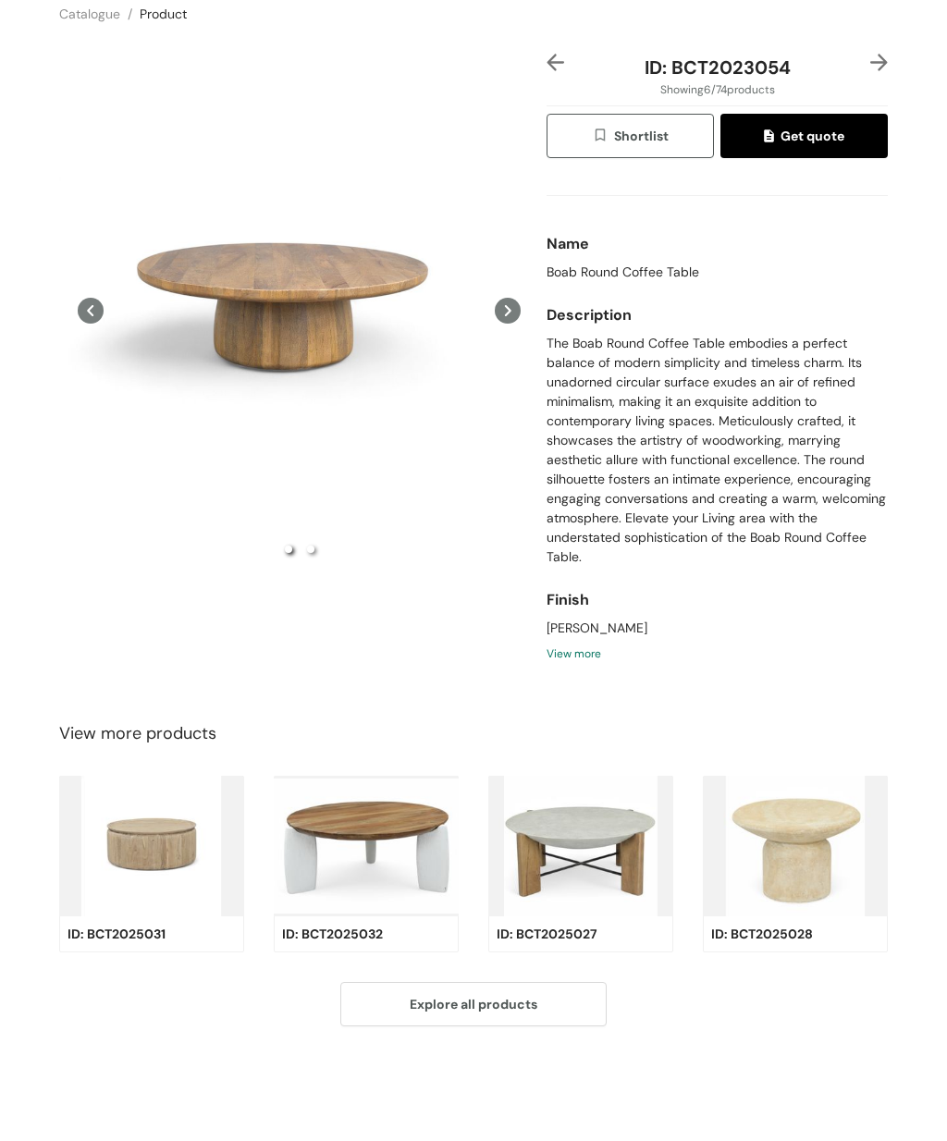
click at [361, 300] on div "Preview" at bounding box center [299, 383] width 480 height 513
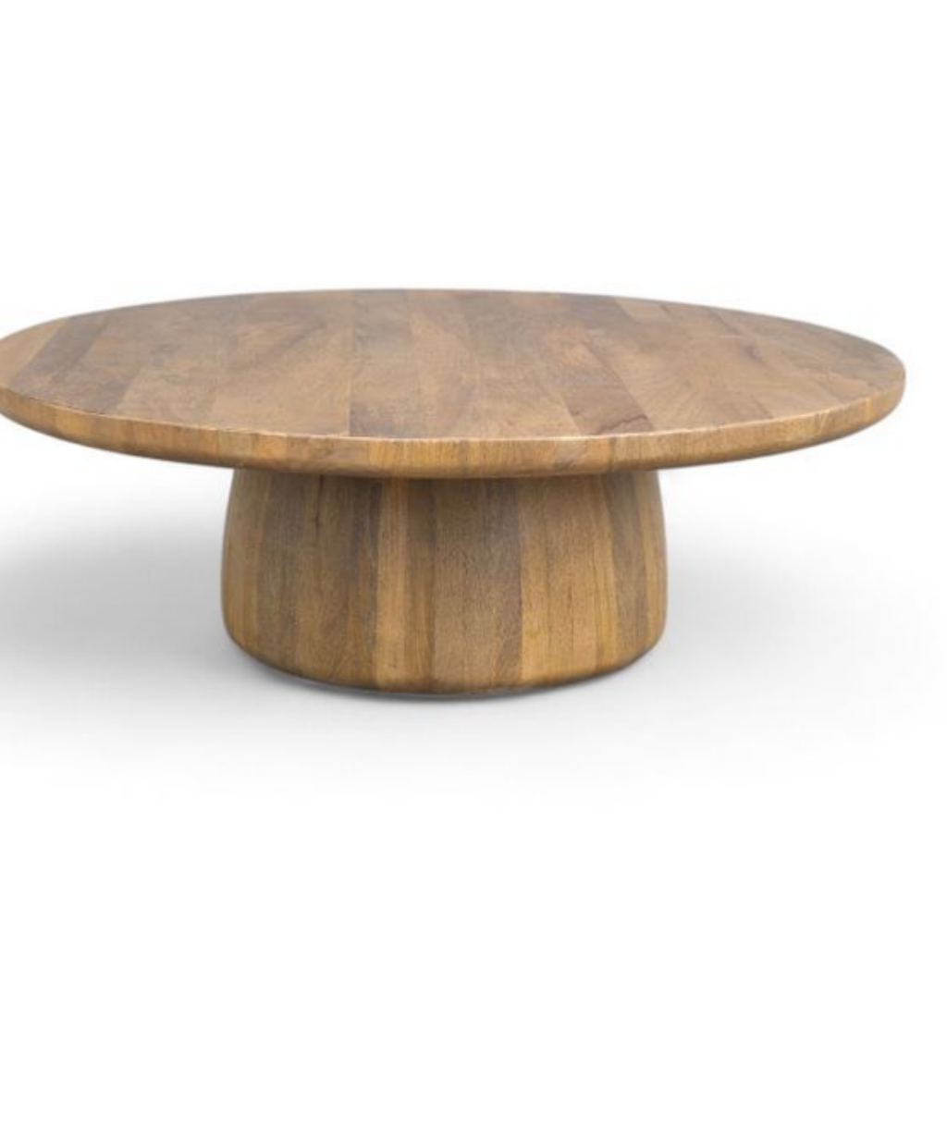
click at [377, 442] on img at bounding box center [473, 570] width 832 height 832
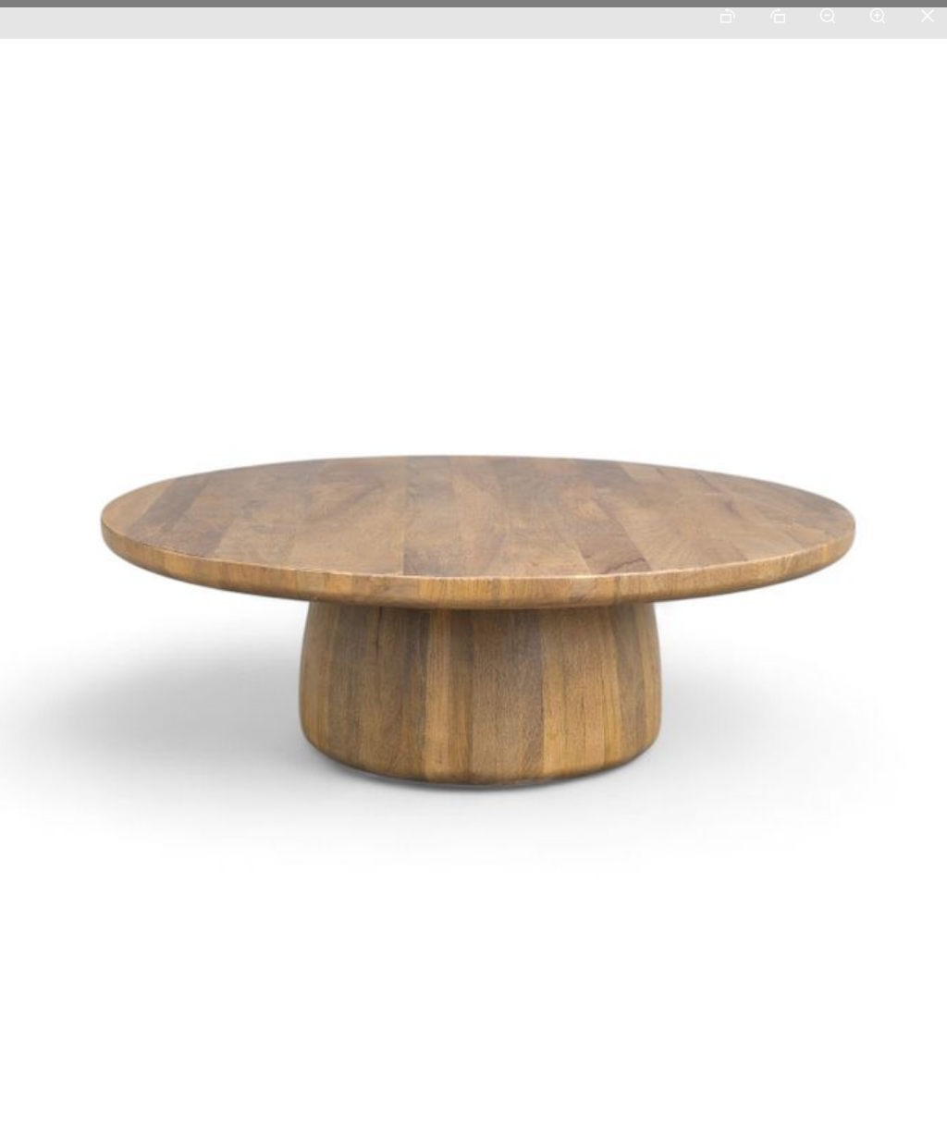
click at [657, 974] on img at bounding box center [521, 635] width 1248 height 1248
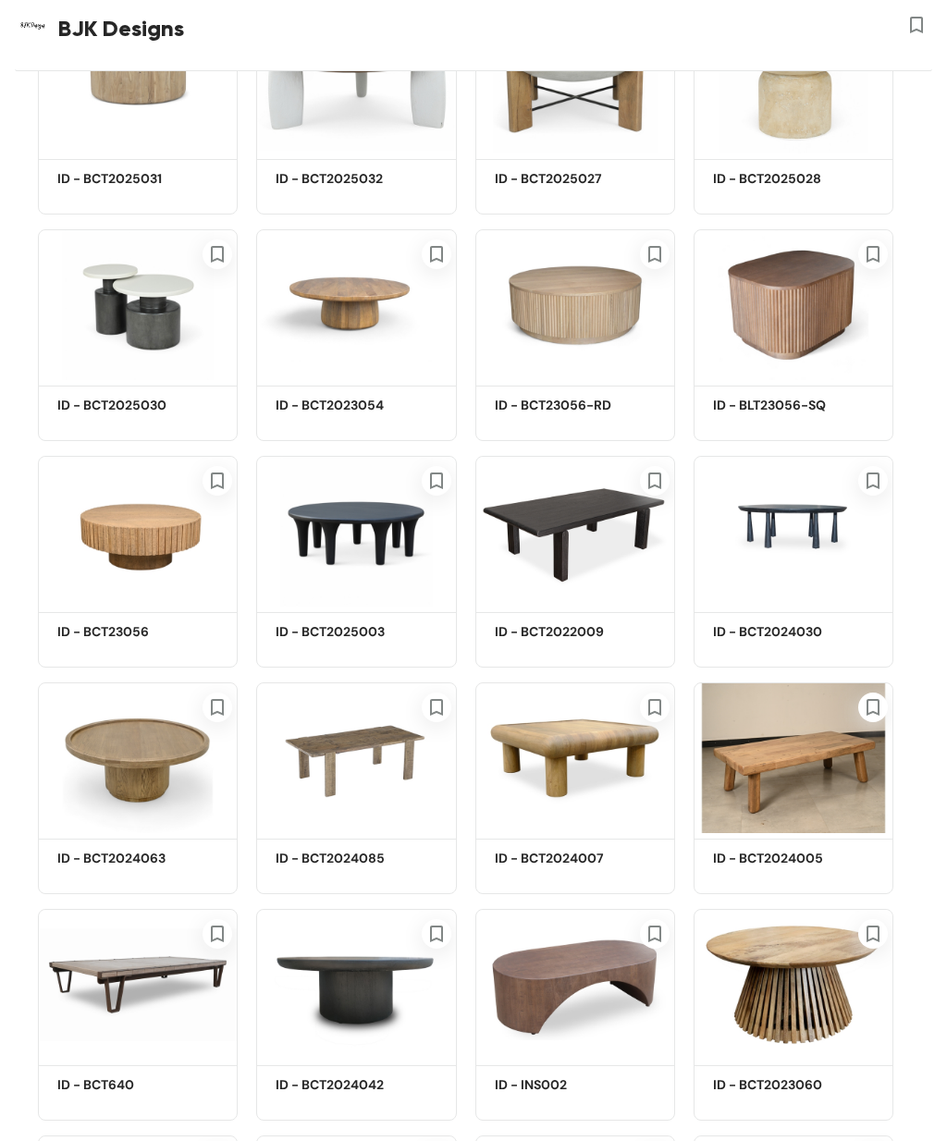
scroll to position [151, 0]
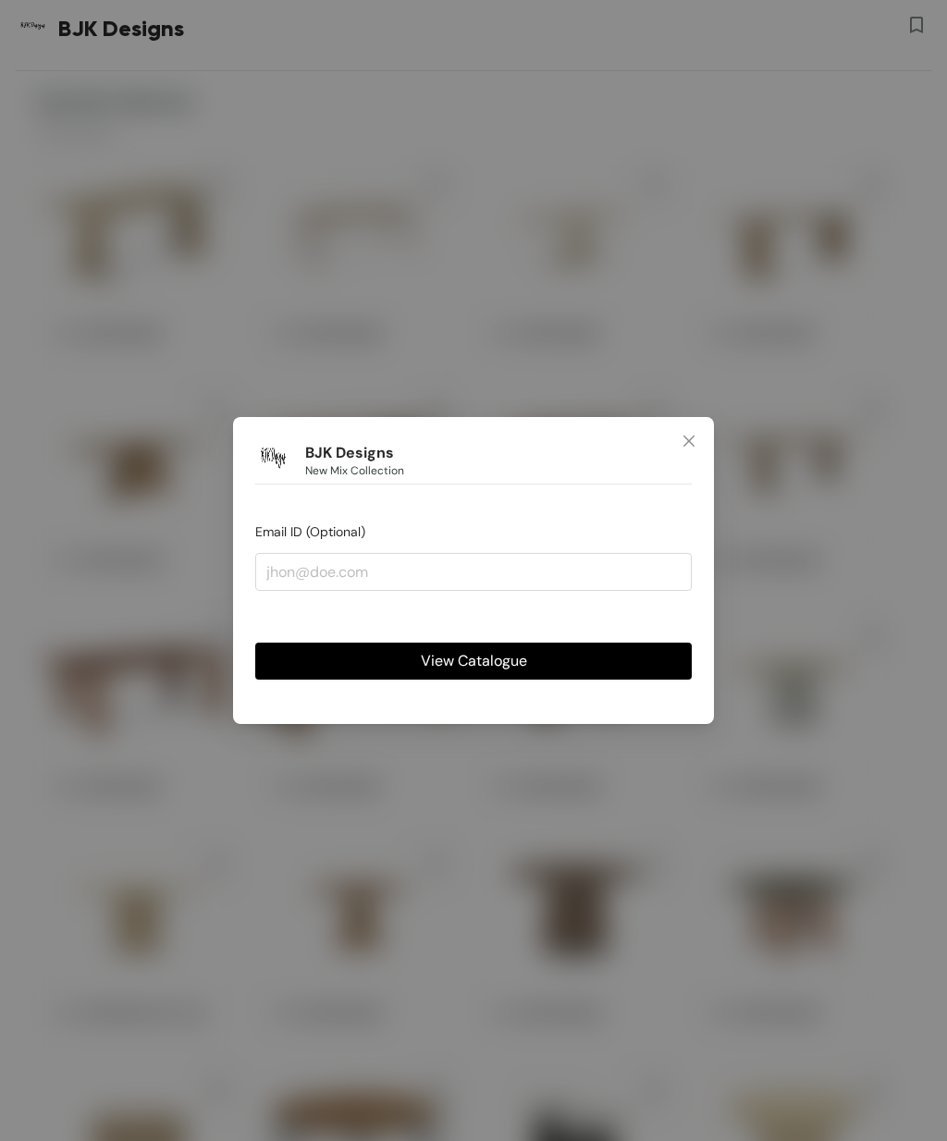
click at [696, 429] on span "Close" at bounding box center [689, 442] width 50 height 50
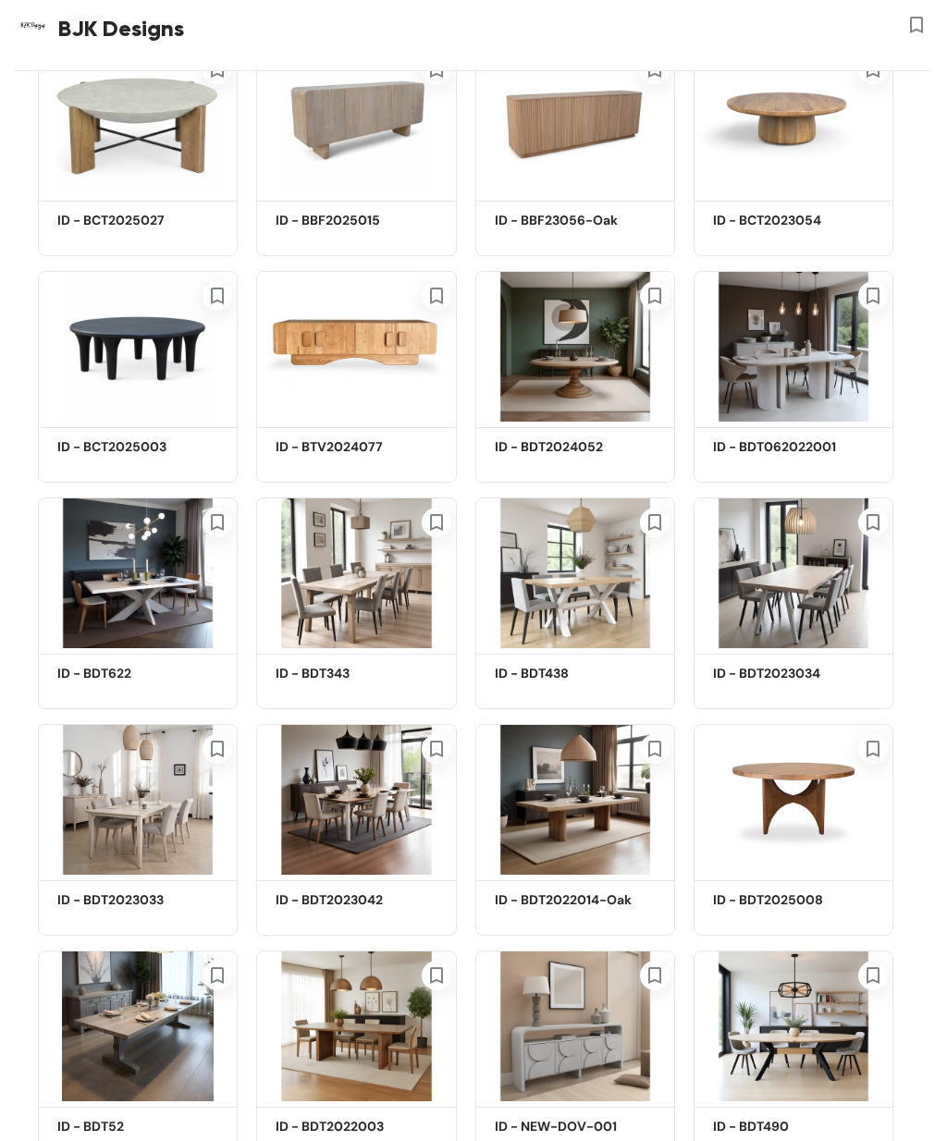
scroll to position [1322, 0]
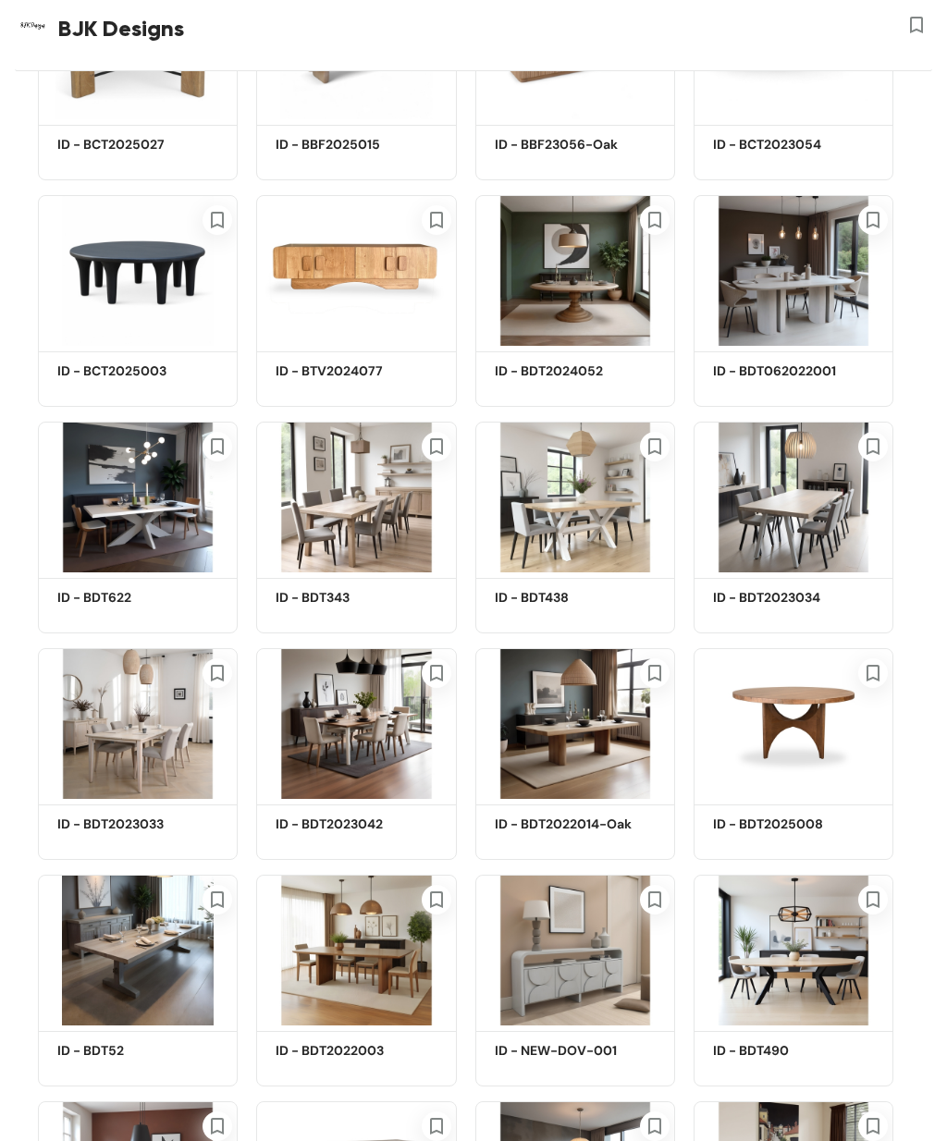
click at [607, 490] on img at bounding box center [575, 497] width 200 height 151
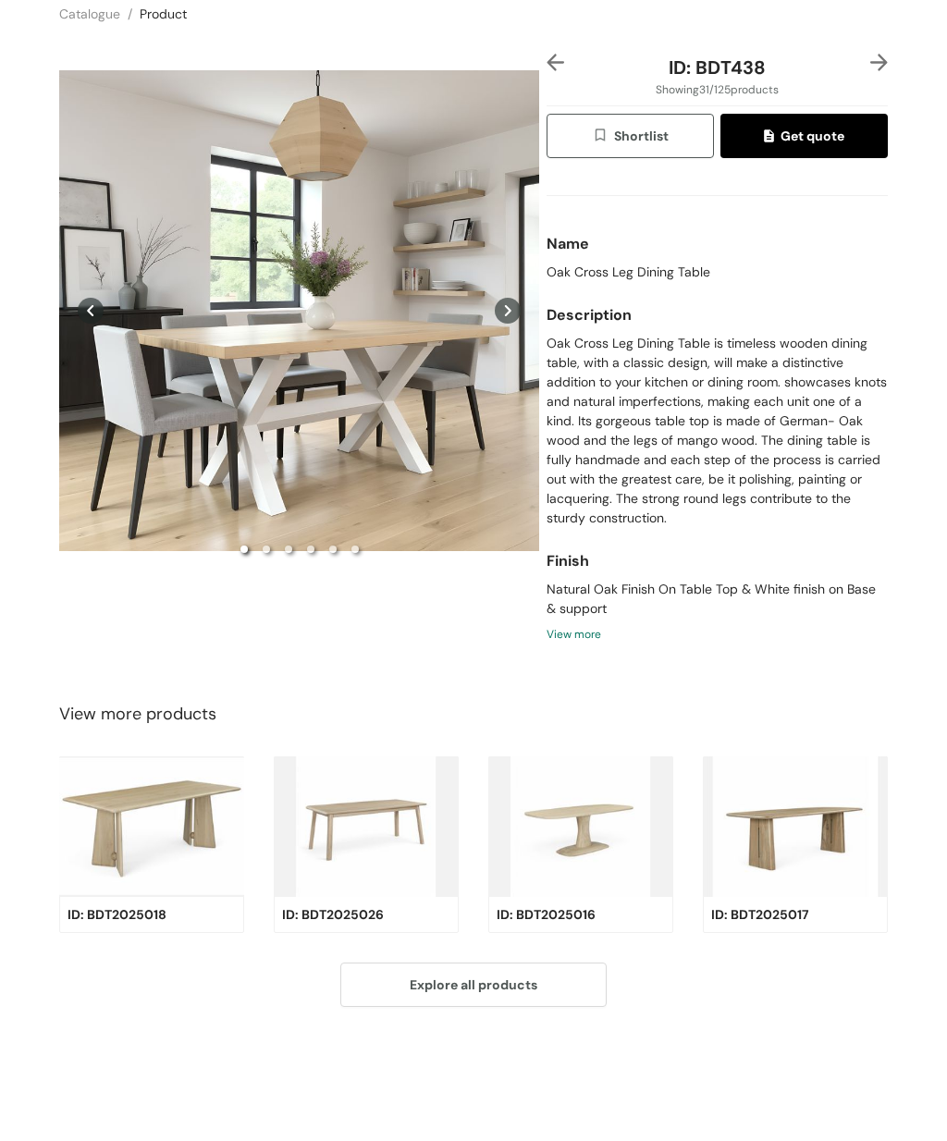
click at [330, 313] on div "Preview" at bounding box center [299, 383] width 480 height 513
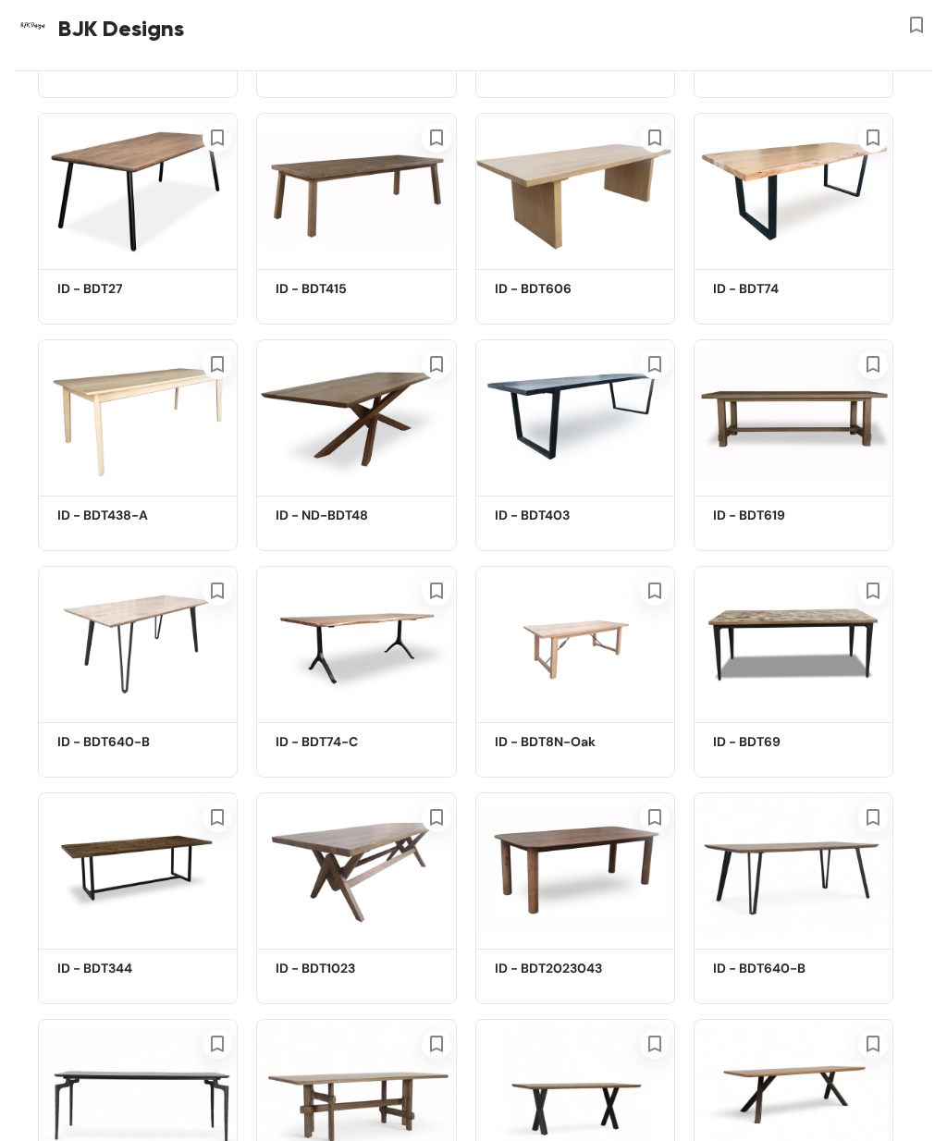
scroll to position [5030, 0]
click at [624, 871] on img at bounding box center [575, 866] width 200 height 151
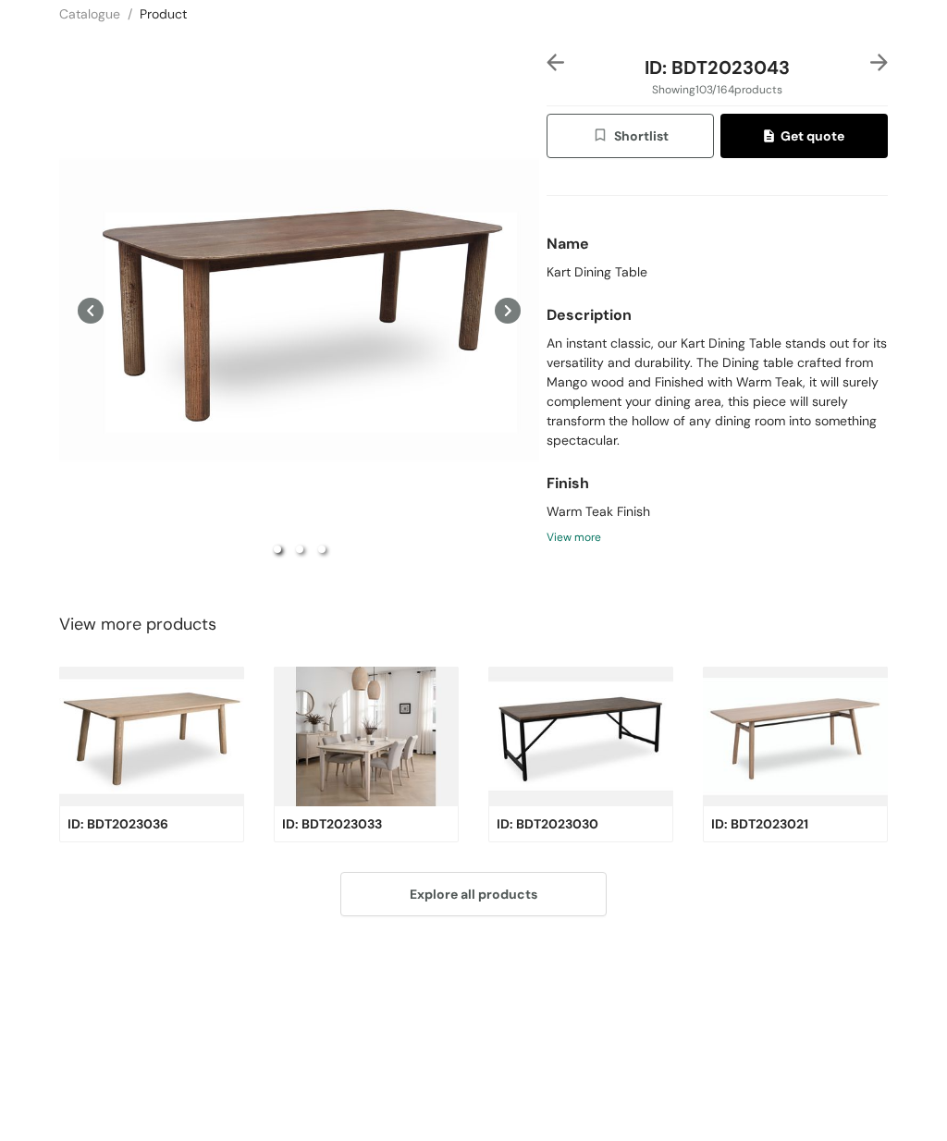
click at [212, 374] on div "Preview" at bounding box center [299, 383] width 480 height 19
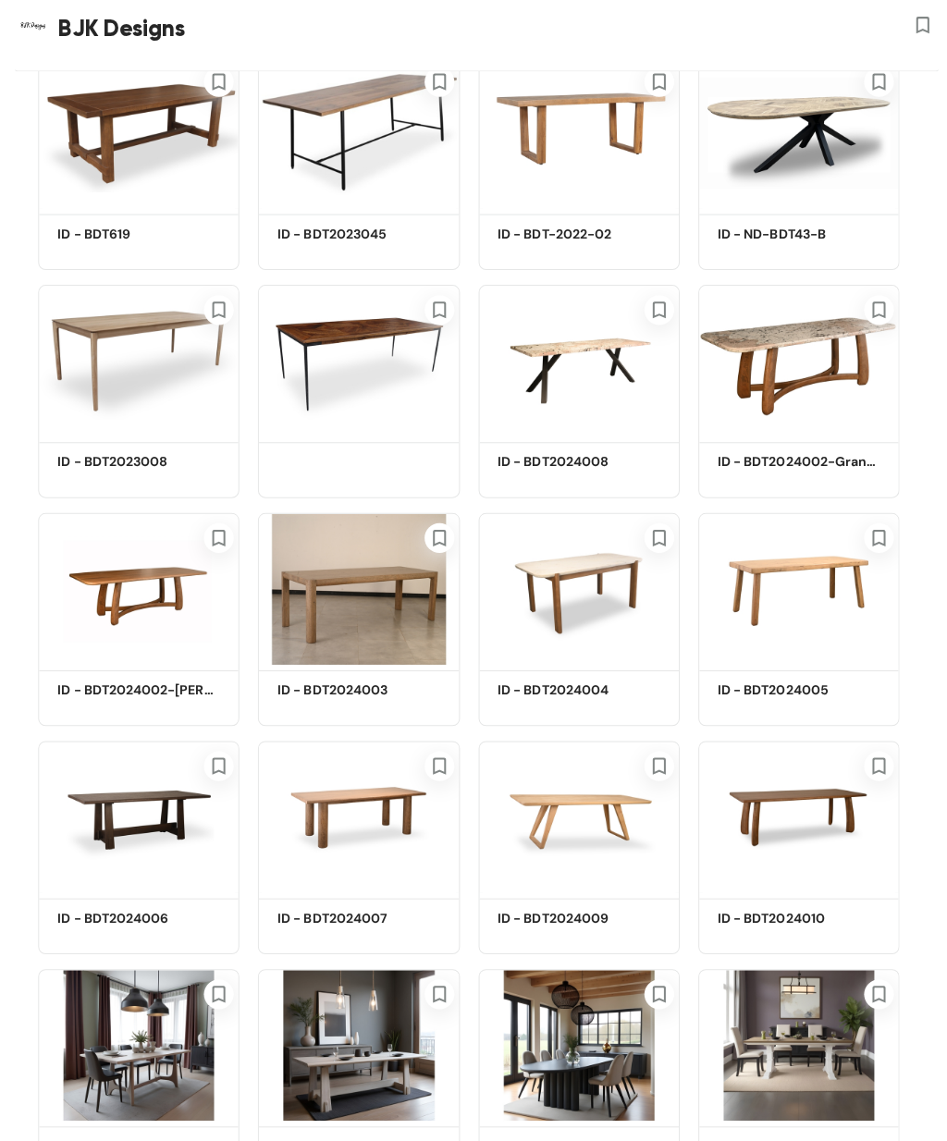
scroll to position [2807, 0]
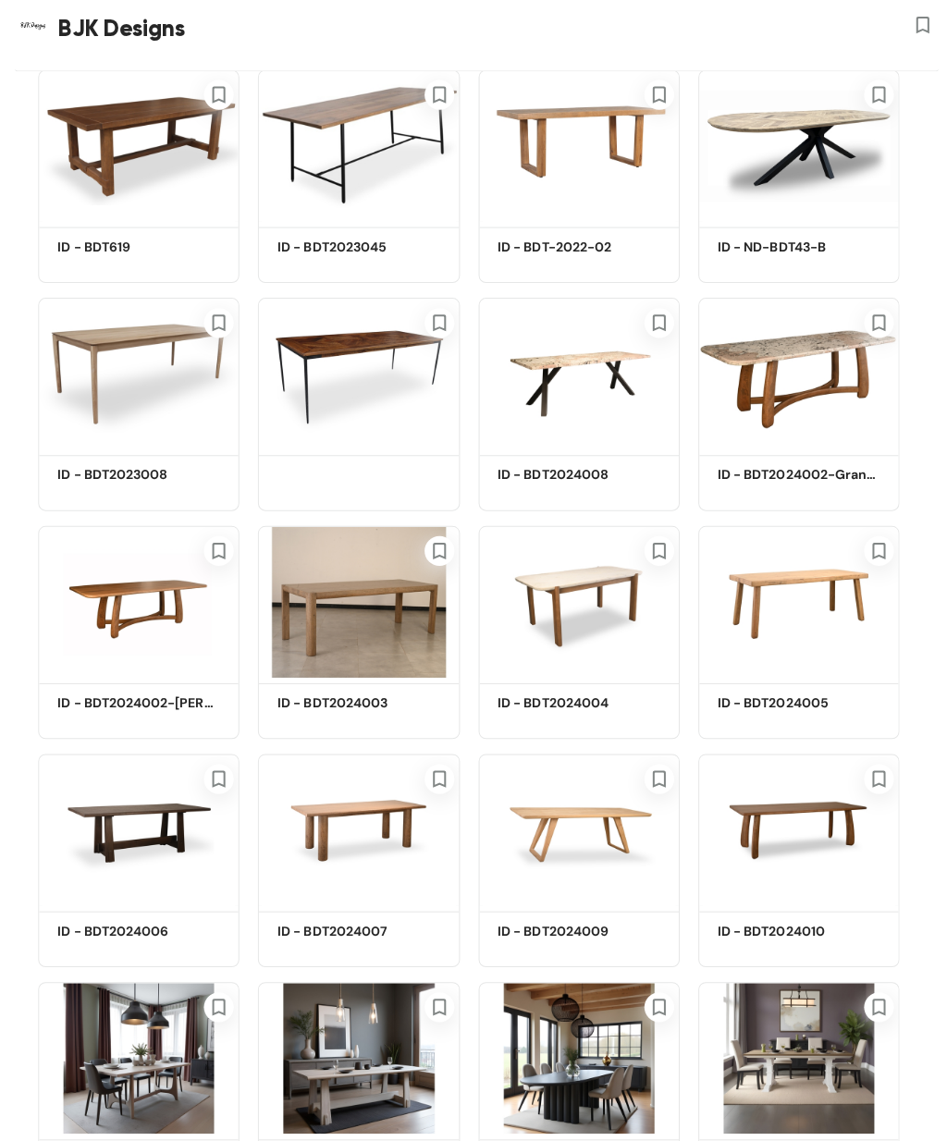
click at [156, 338] on img at bounding box center [138, 371] width 200 height 151
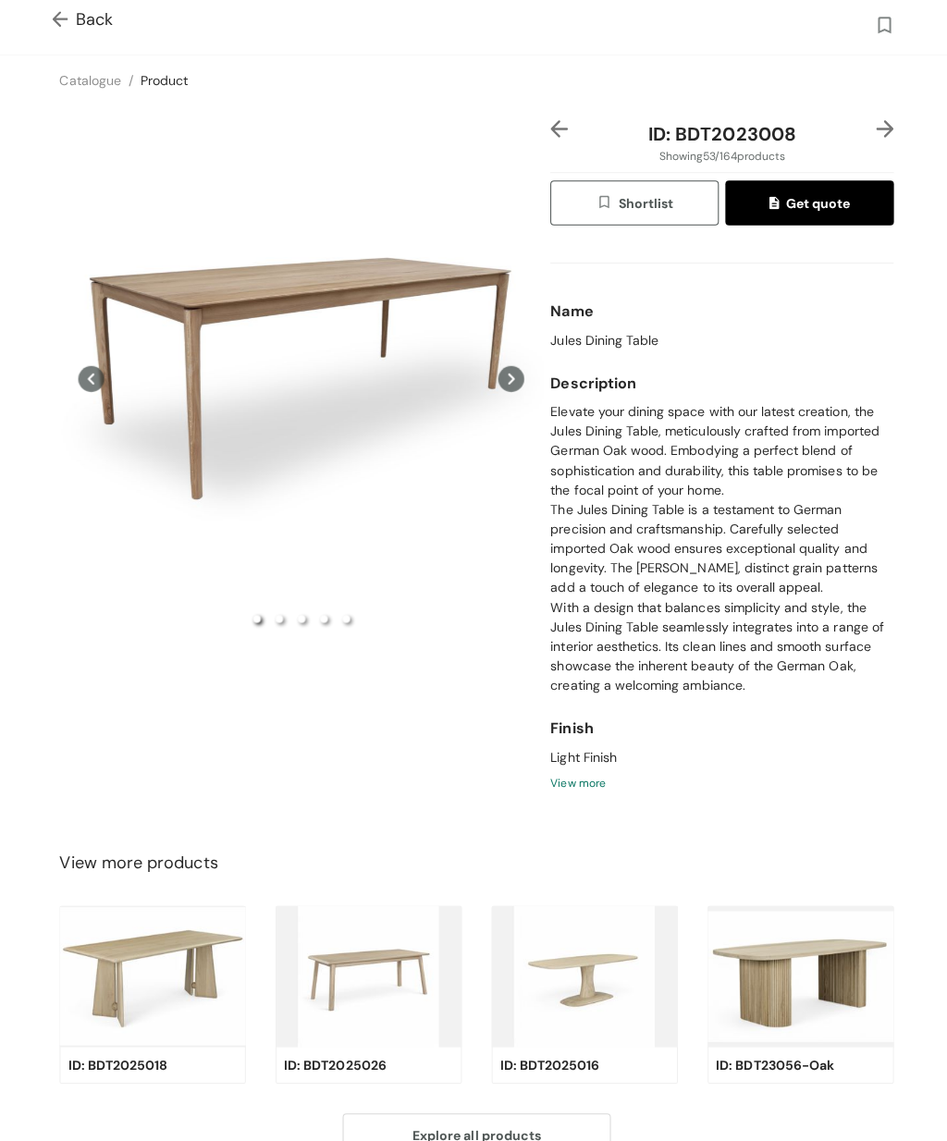
click at [165, 367] on div "Preview" at bounding box center [299, 383] width 480 height 513
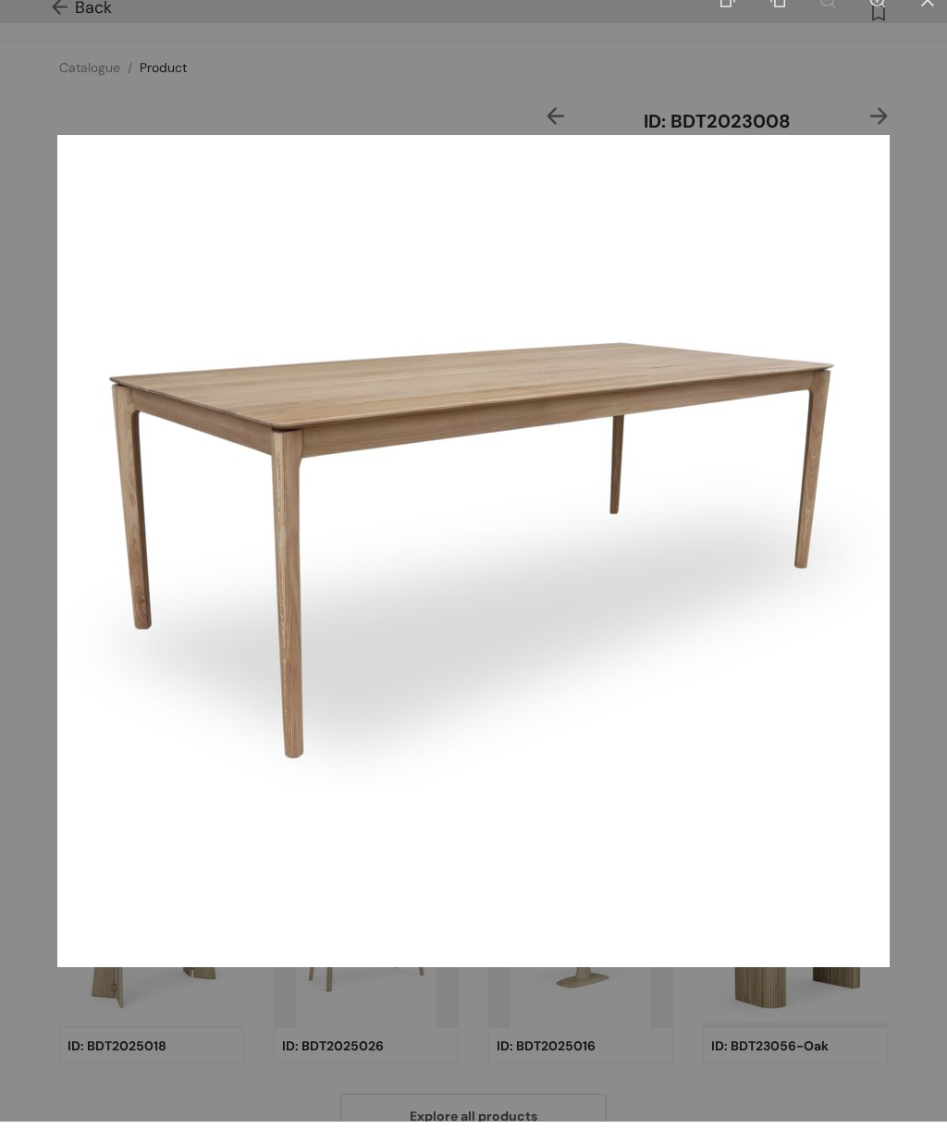
scroll to position [1, 0]
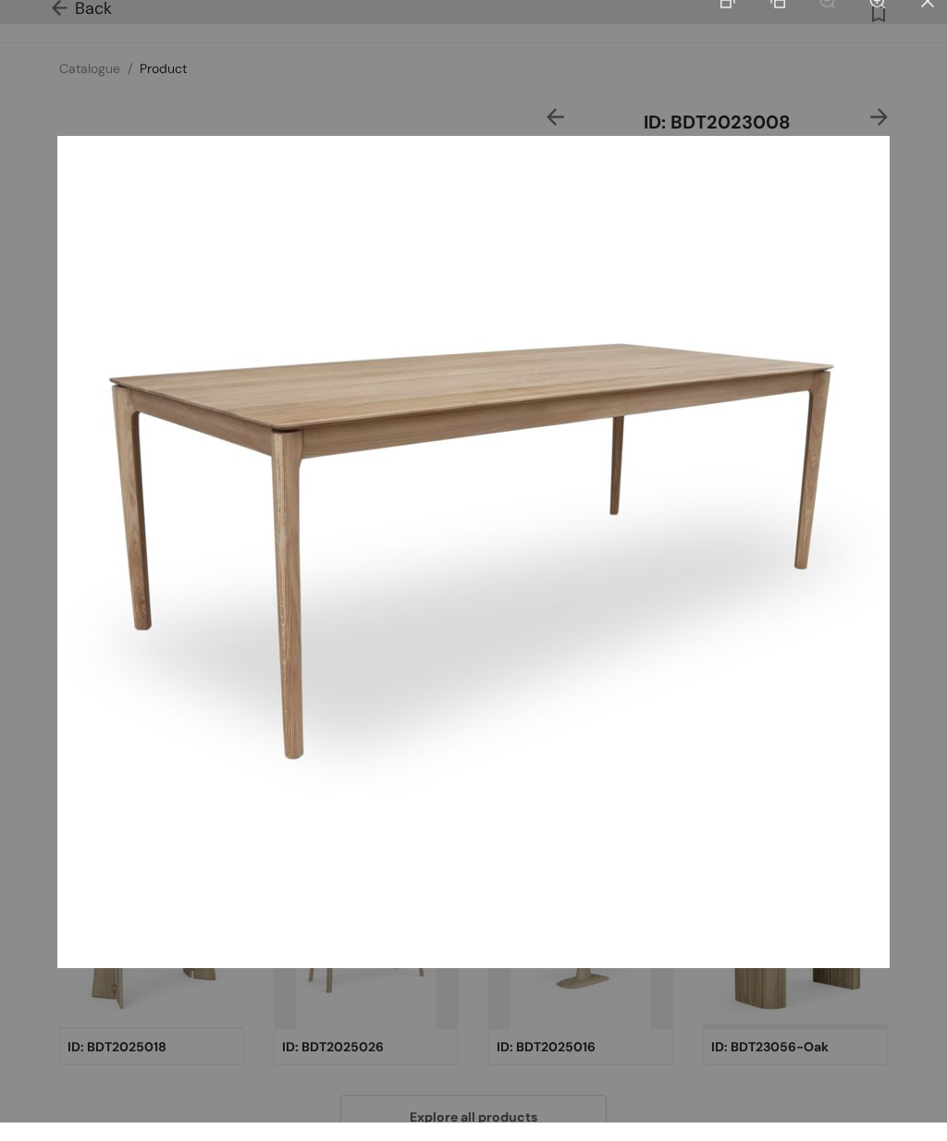
click at [419, 93] on div at bounding box center [473, 570] width 947 height 1141
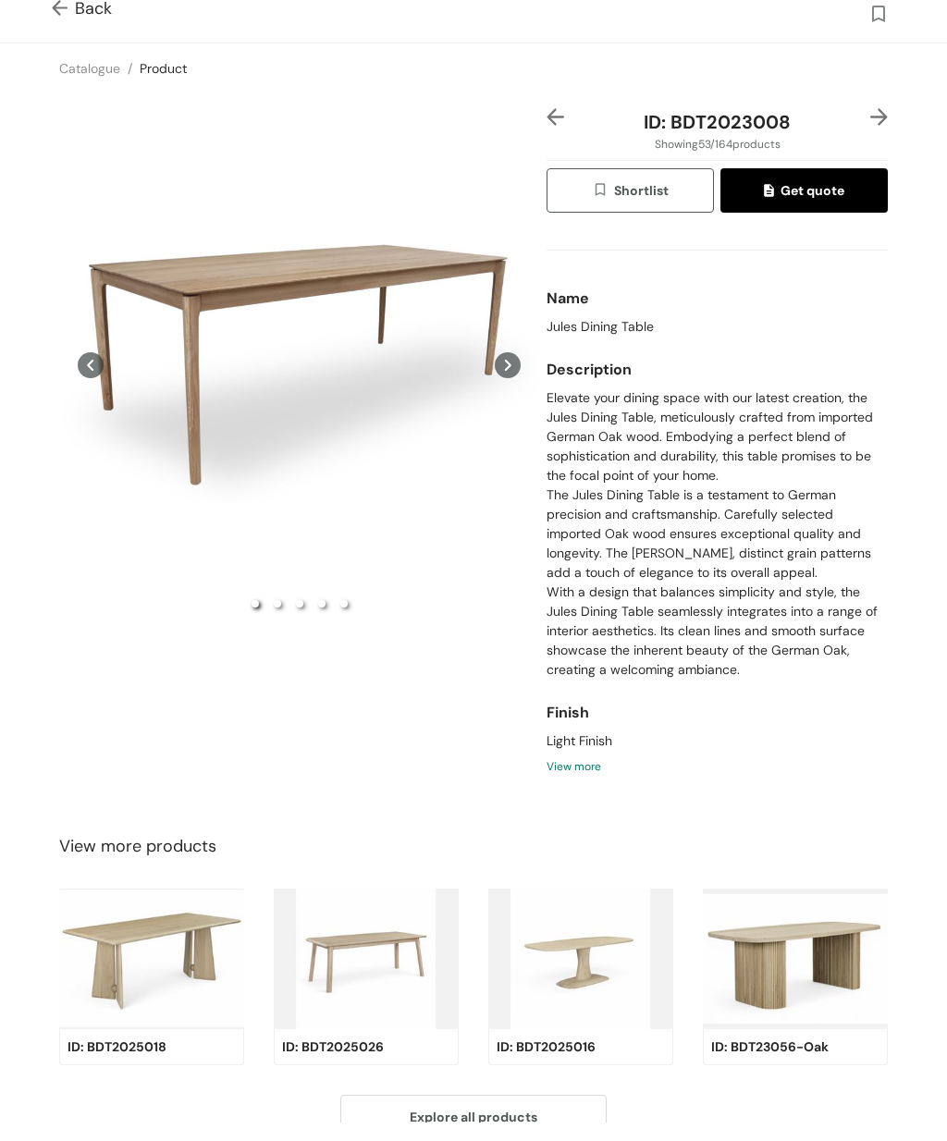
scroll to position [0, 0]
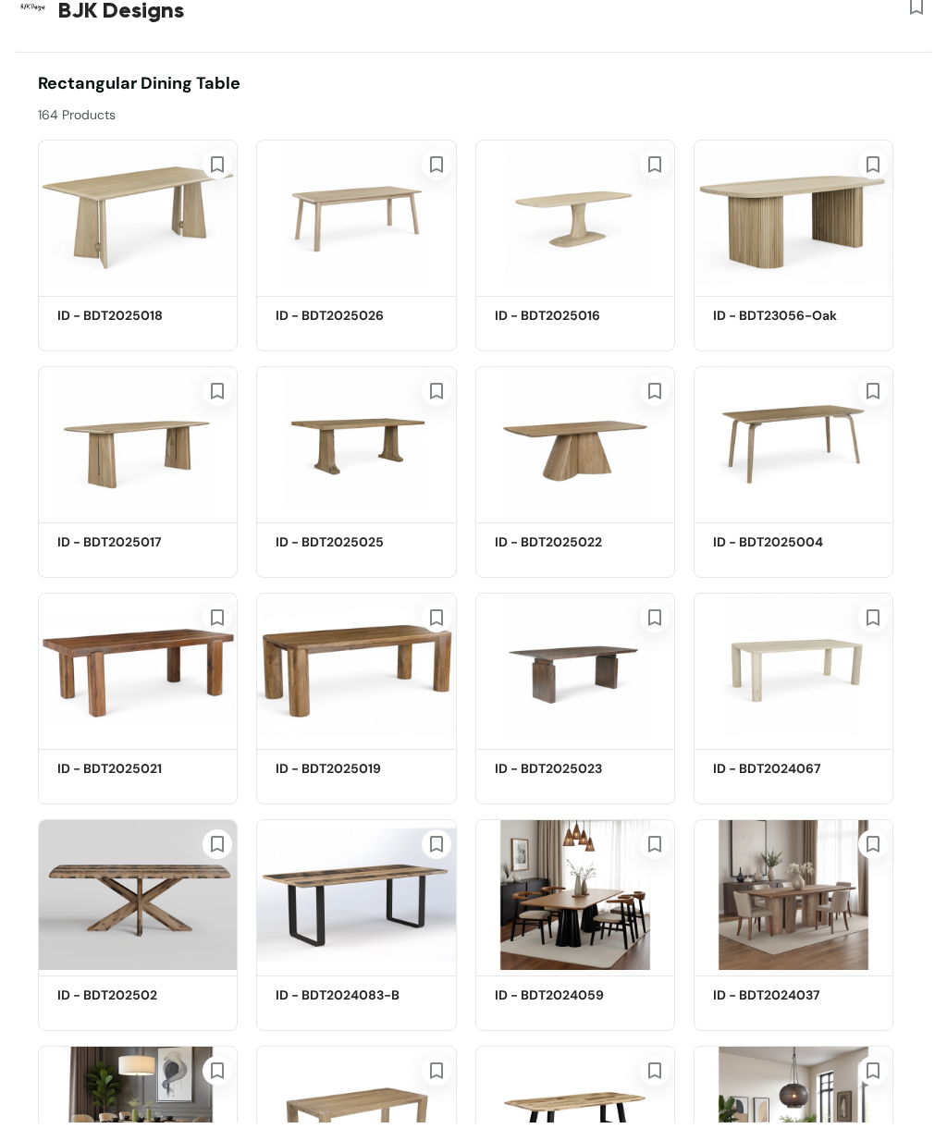
scroll to position [2807, 0]
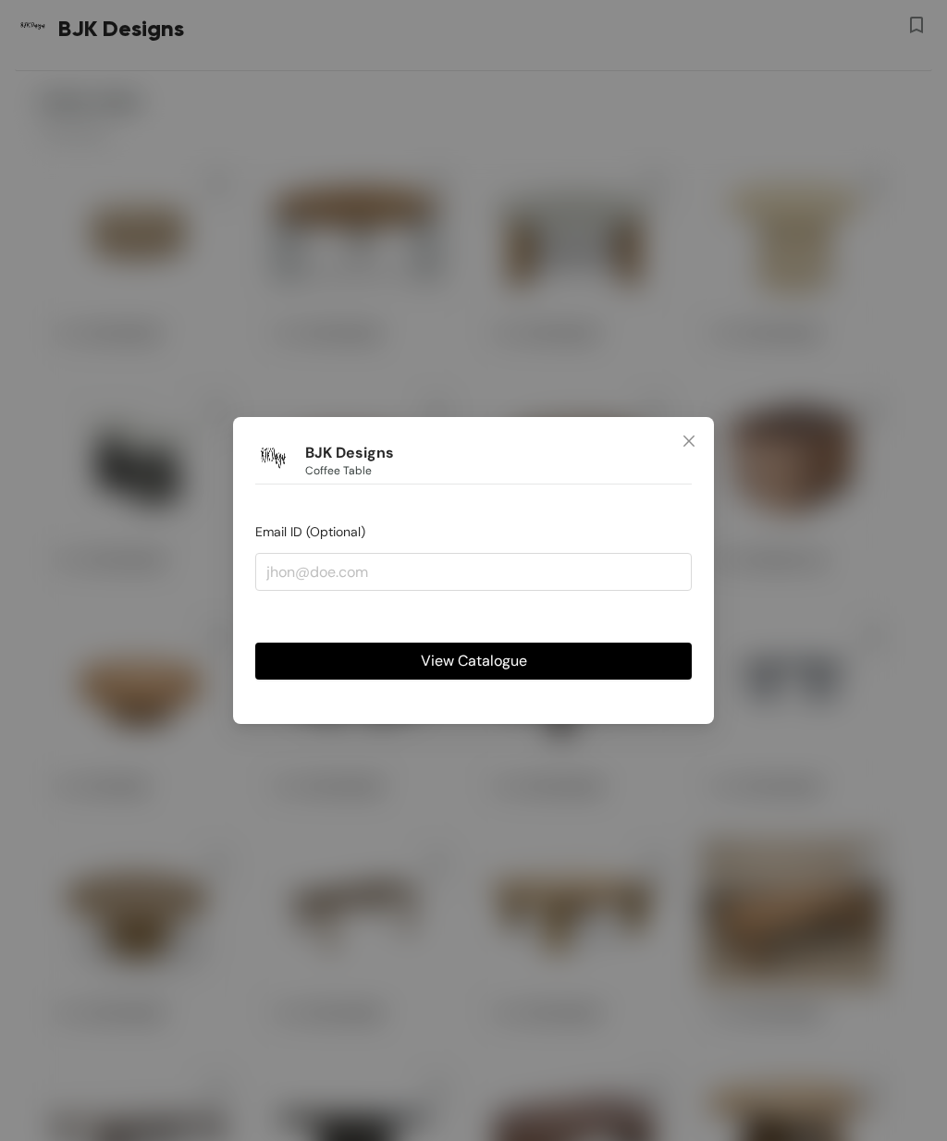
click at [712, 436] on span "Close" at bounding box center [689, 442] width 50 height 50
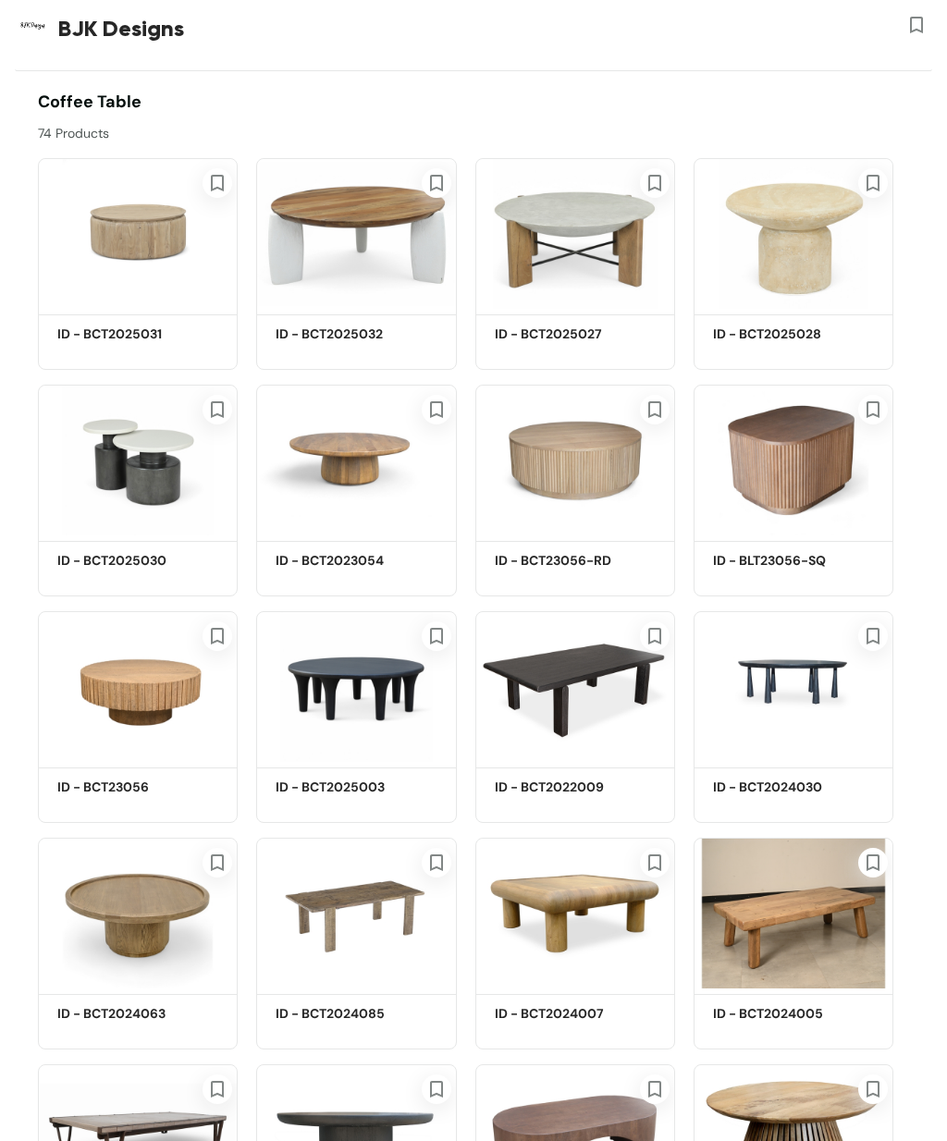
click at [603, 469] on img at bounding box center [575, 460] width 200 height 151
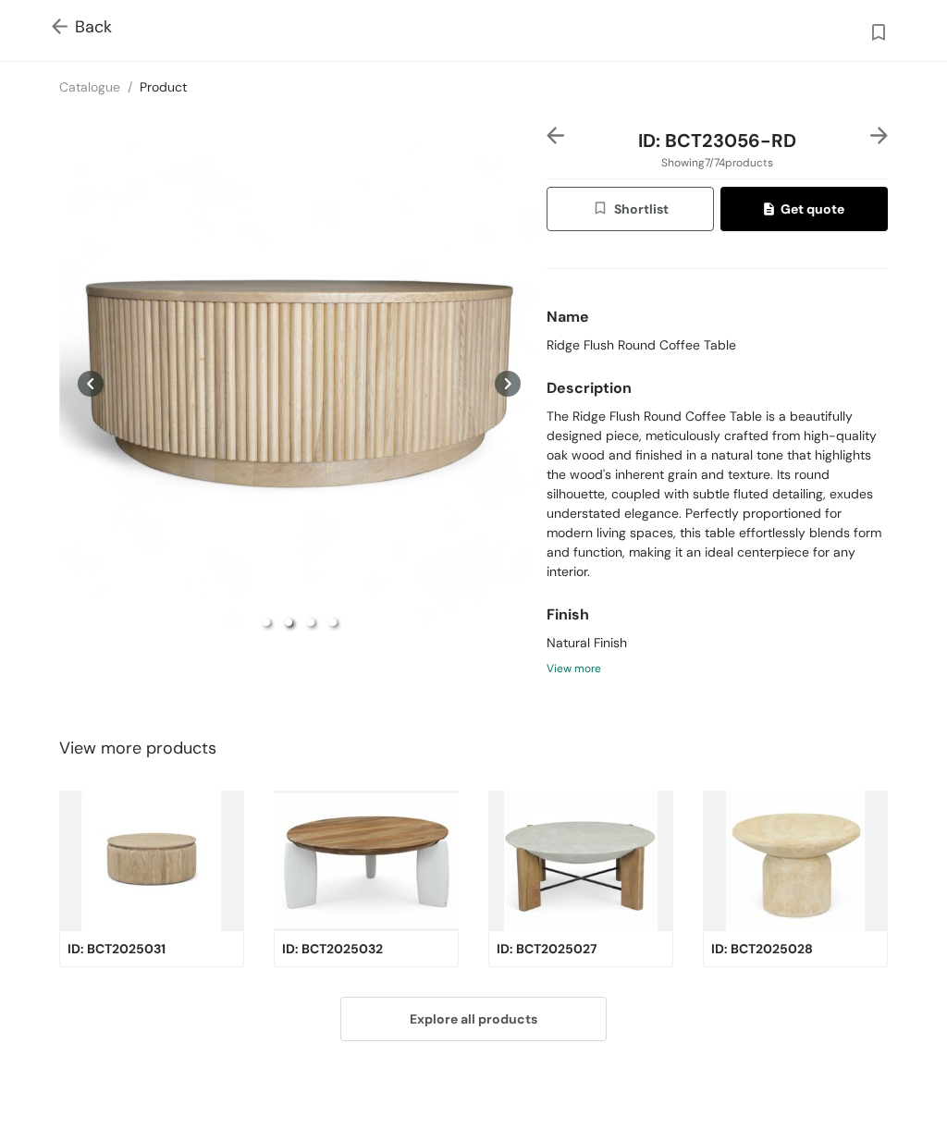
click at [506, 397] on icon at bounding box center [508, 384] width 26 height 26
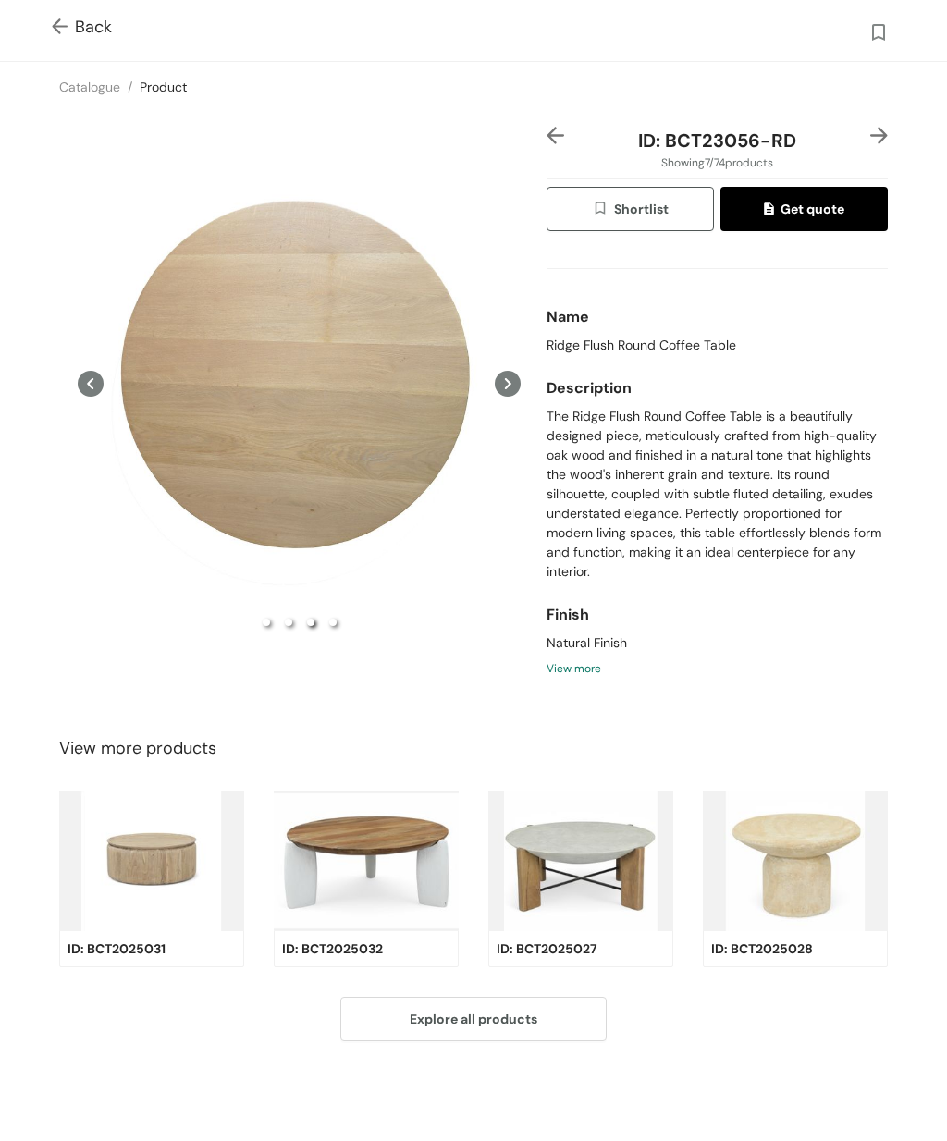
click at [517, 397] on icon at bounding box center [508, 384] width 26 height 26
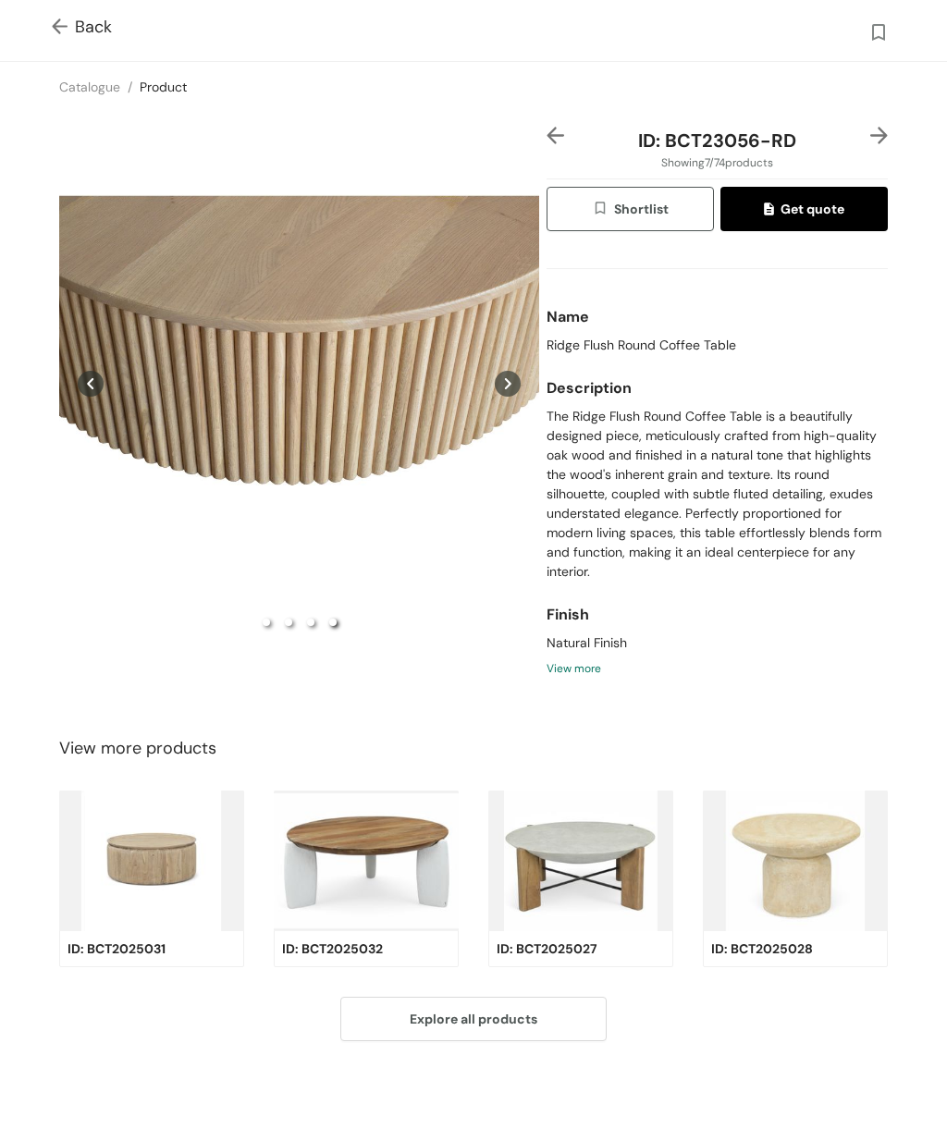
click at [517, 397] on icon at bounding box center [508, 384] width 26 height 26
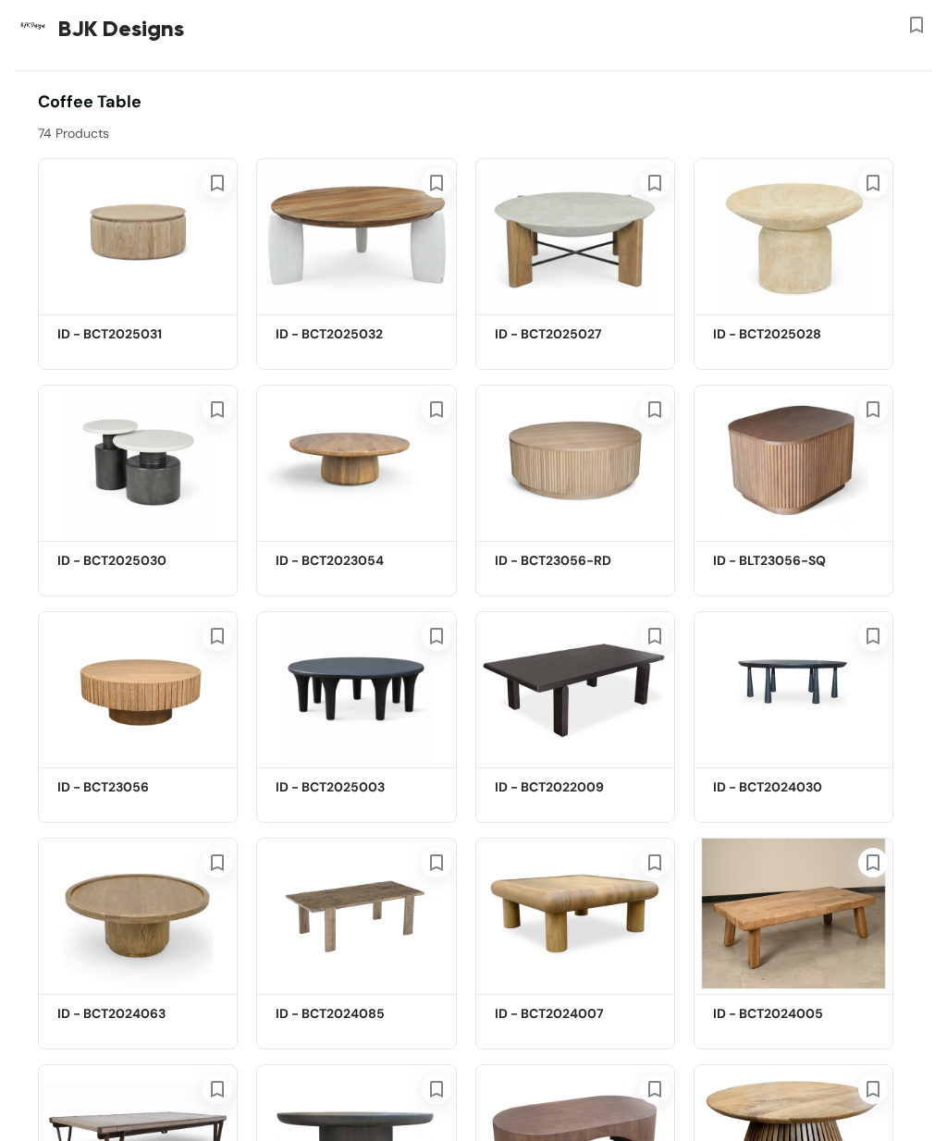
click at [392, 1091] on img at bounding box center [356, 1139] width 200 height 151
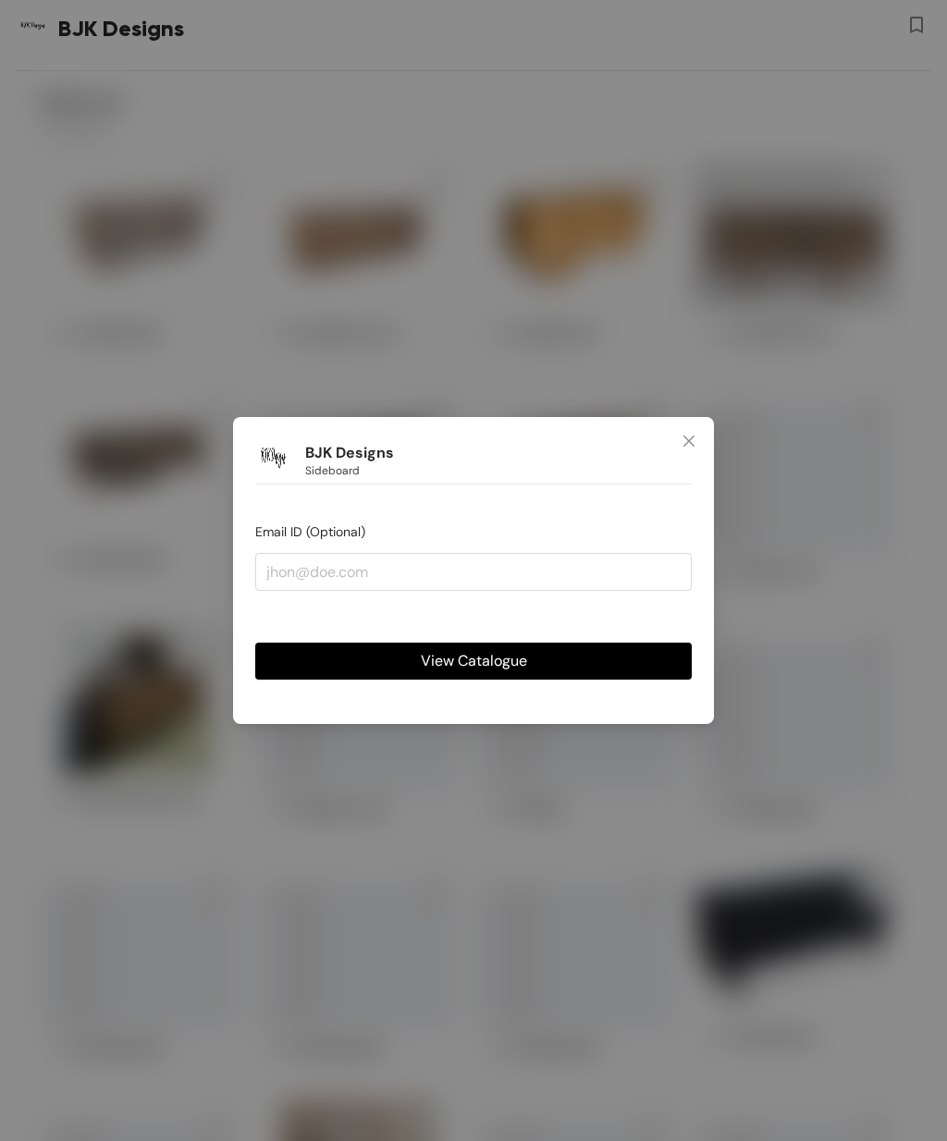
click at [697, 448] on span "Close" at bounding box center [689, 442] width 50 height 50
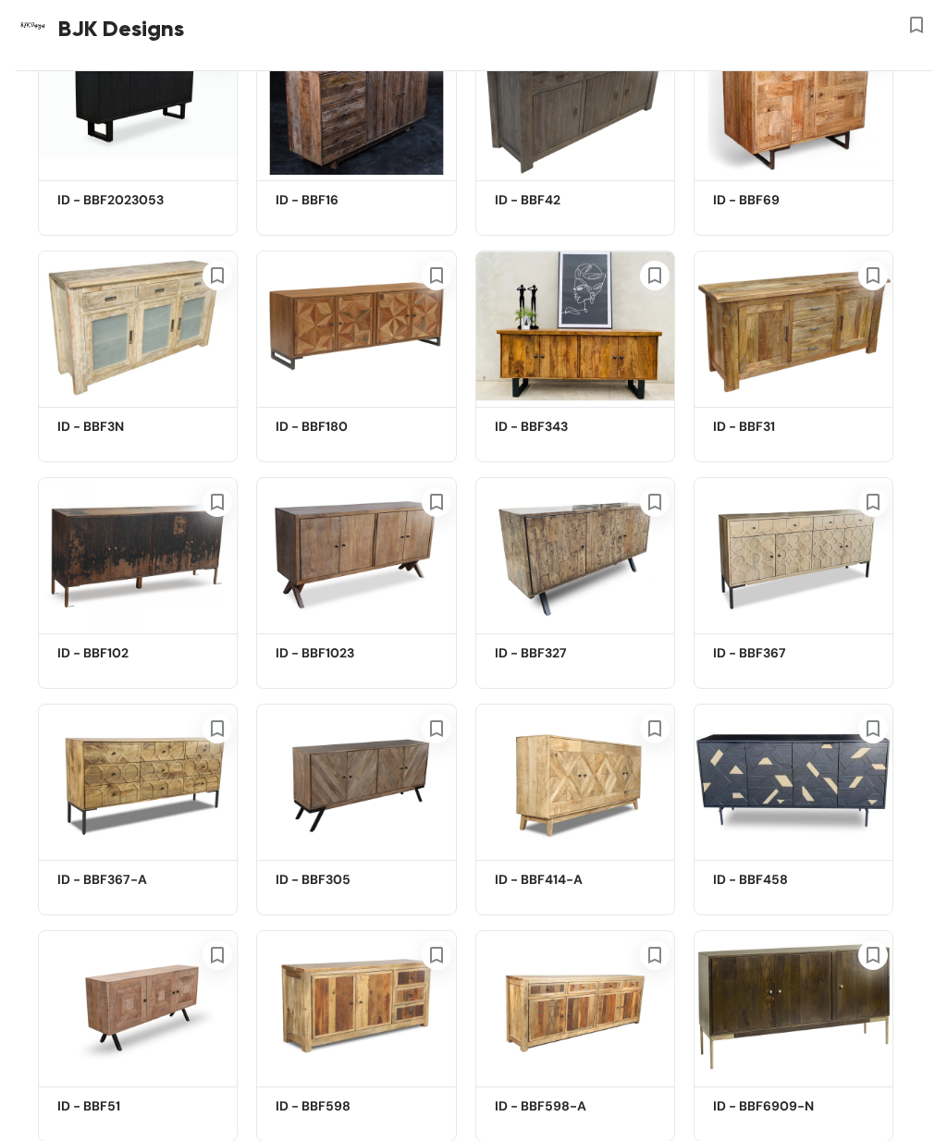
scroll to position [2618, 0]
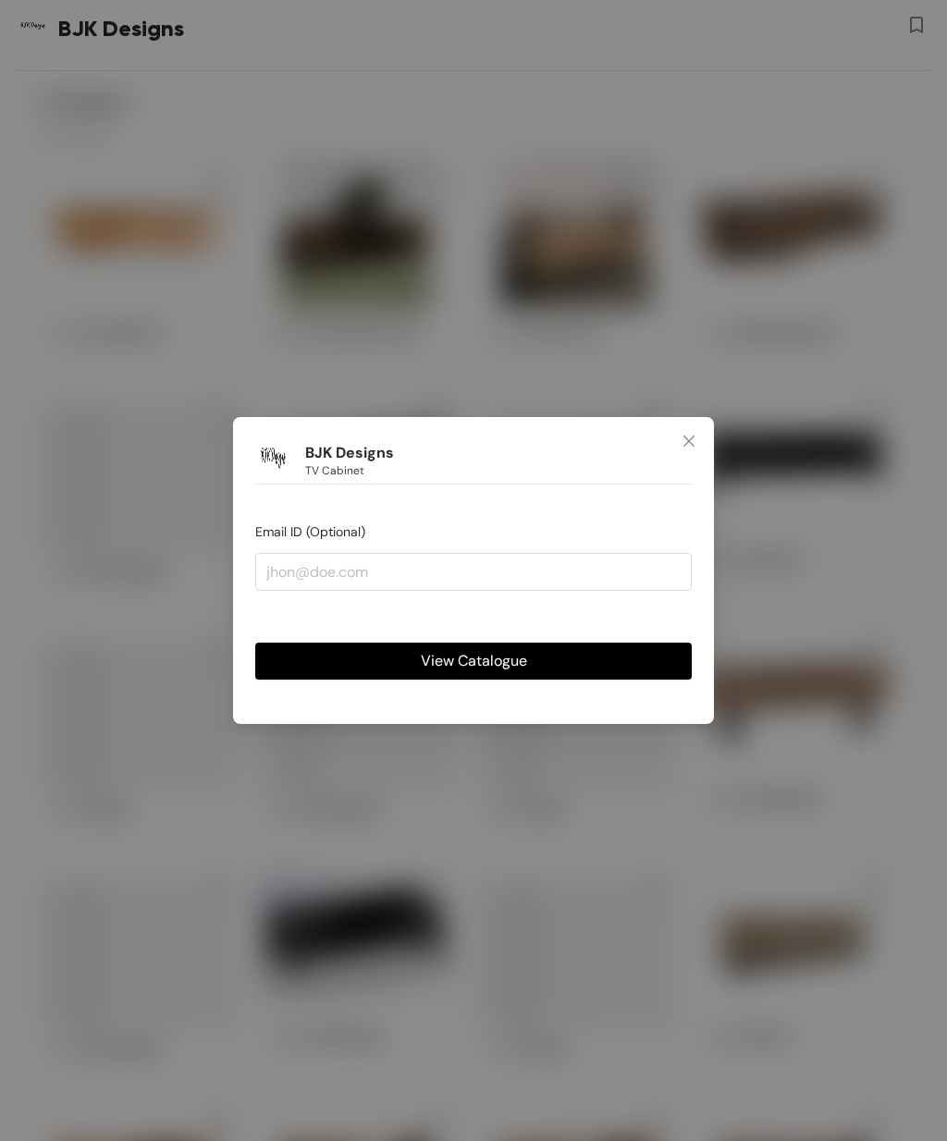
click at [682, 419] on span "Close" at bounding box center [689, 442] width 50 height 50
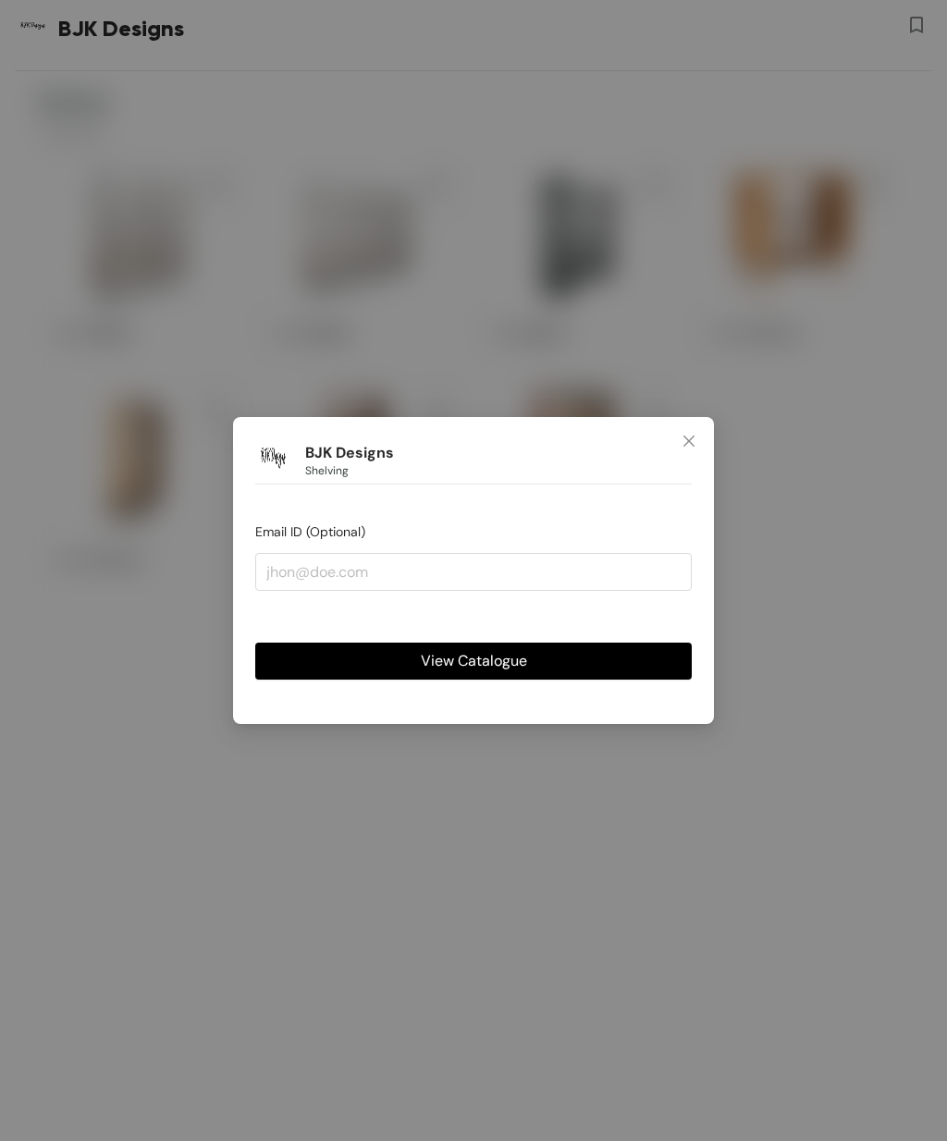
click at [687, 418] on span "Close" at bounding box center [689, 442] width 50 height 50
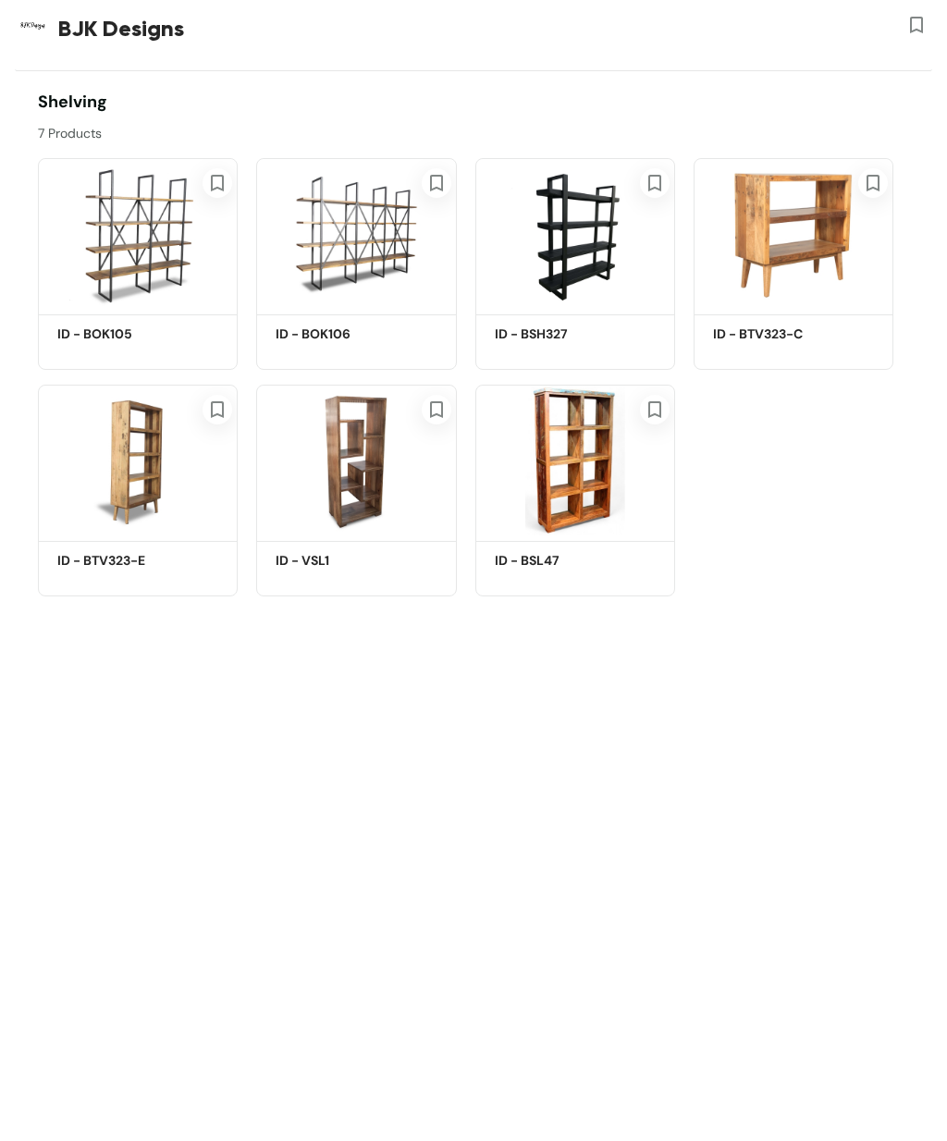
click at [374, 243] on img at bounding box center [356, 233] width 200 height 151
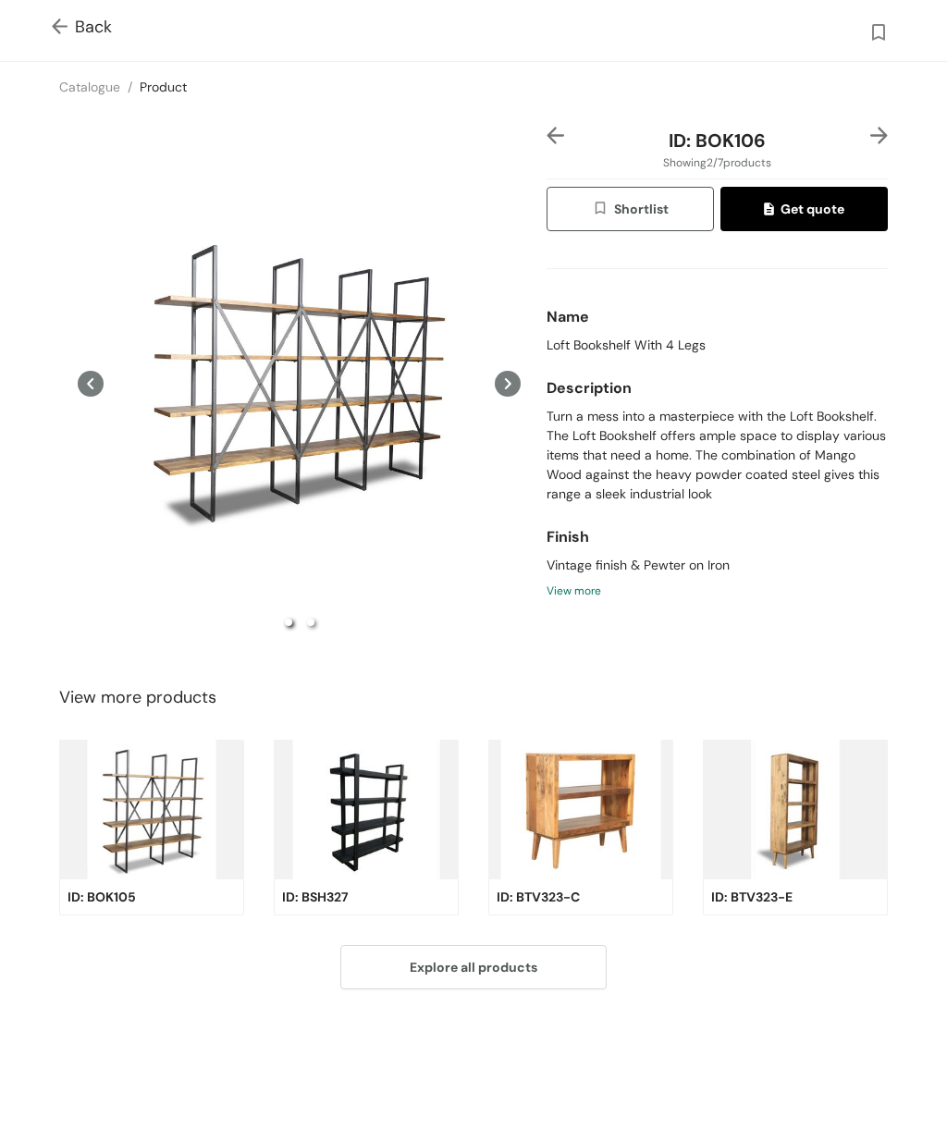
click at [516, 397] on icon at bounding box center [508, 384] width 26 height 26
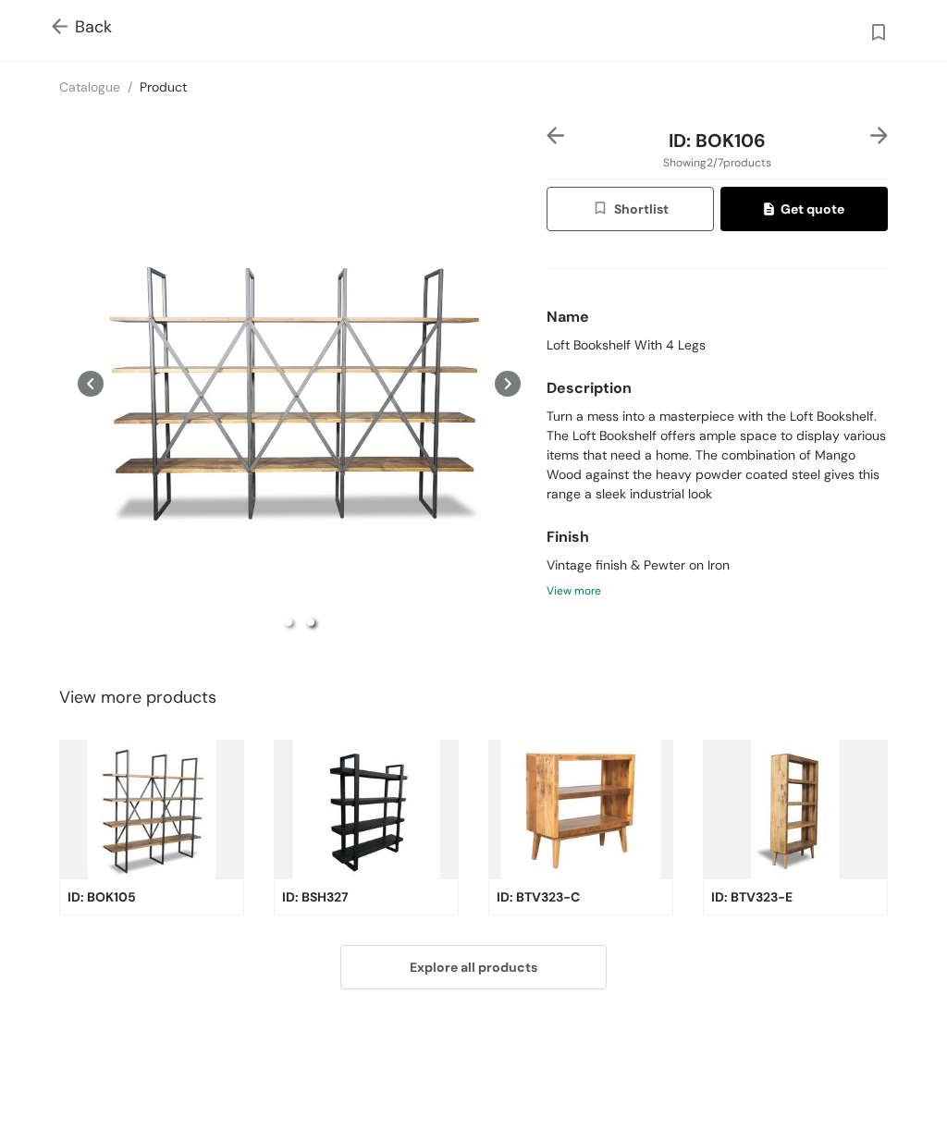
click at [510, 397] on icon at bounding box center [508, 384] width 26 height 26
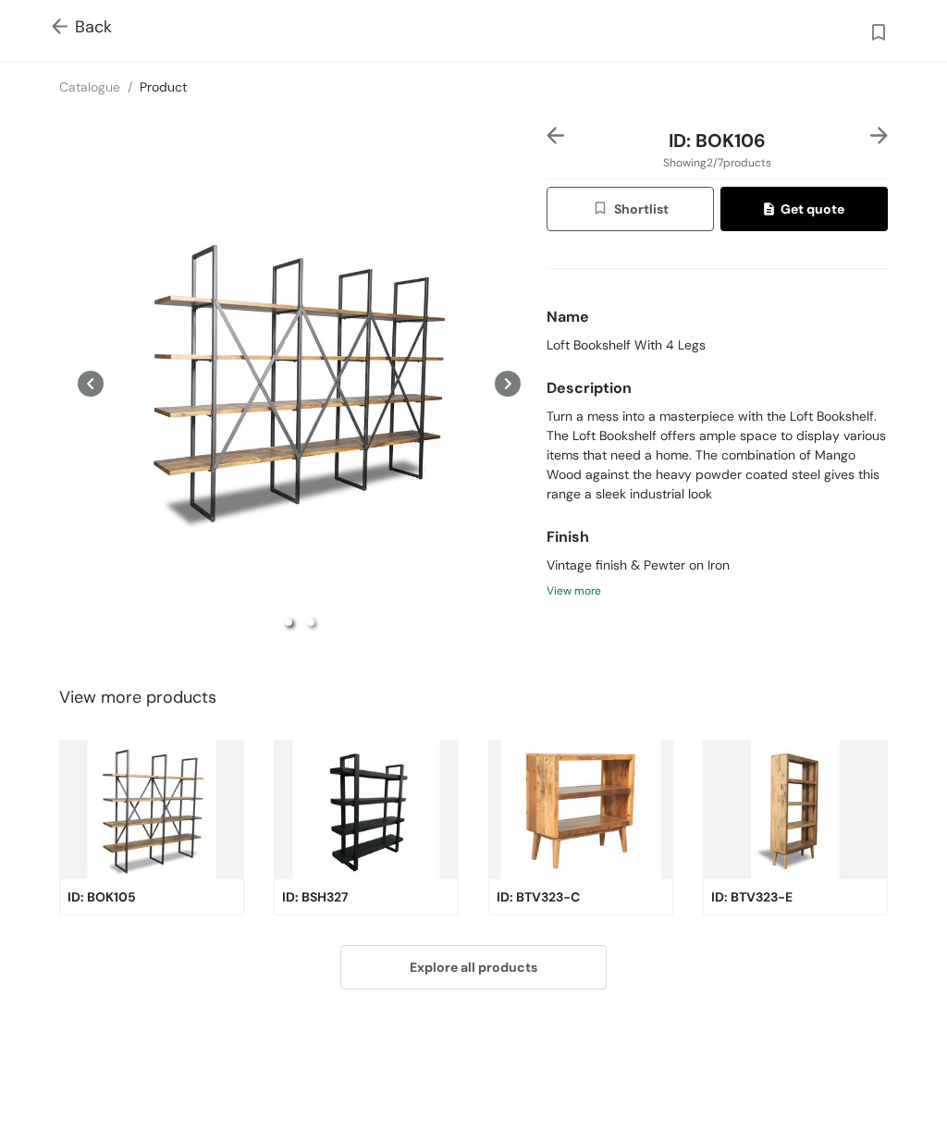
click at [516, 397] on icon at bounding box center [508, 384] width 26 height 26
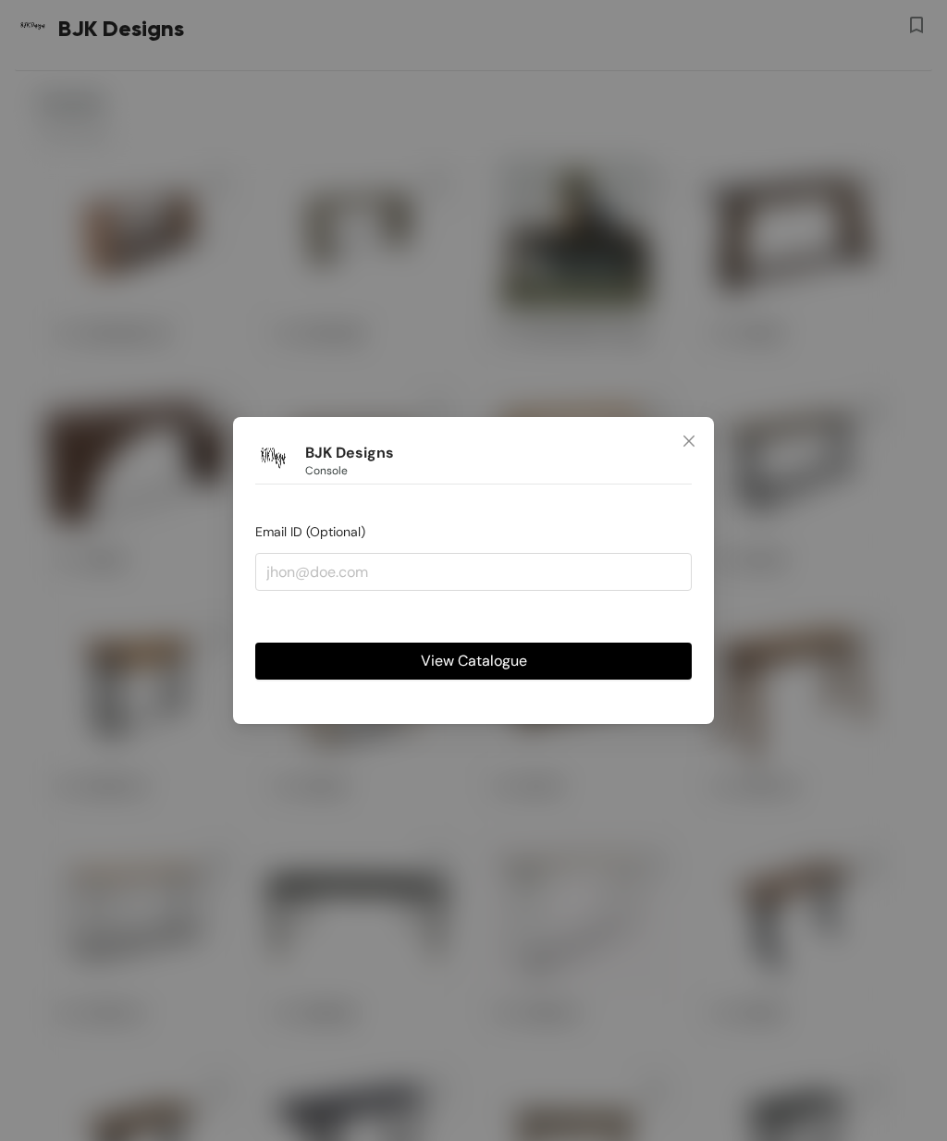
click at [693, 431] on span "Close" at bounding box center [689, 442] width 50 height 50
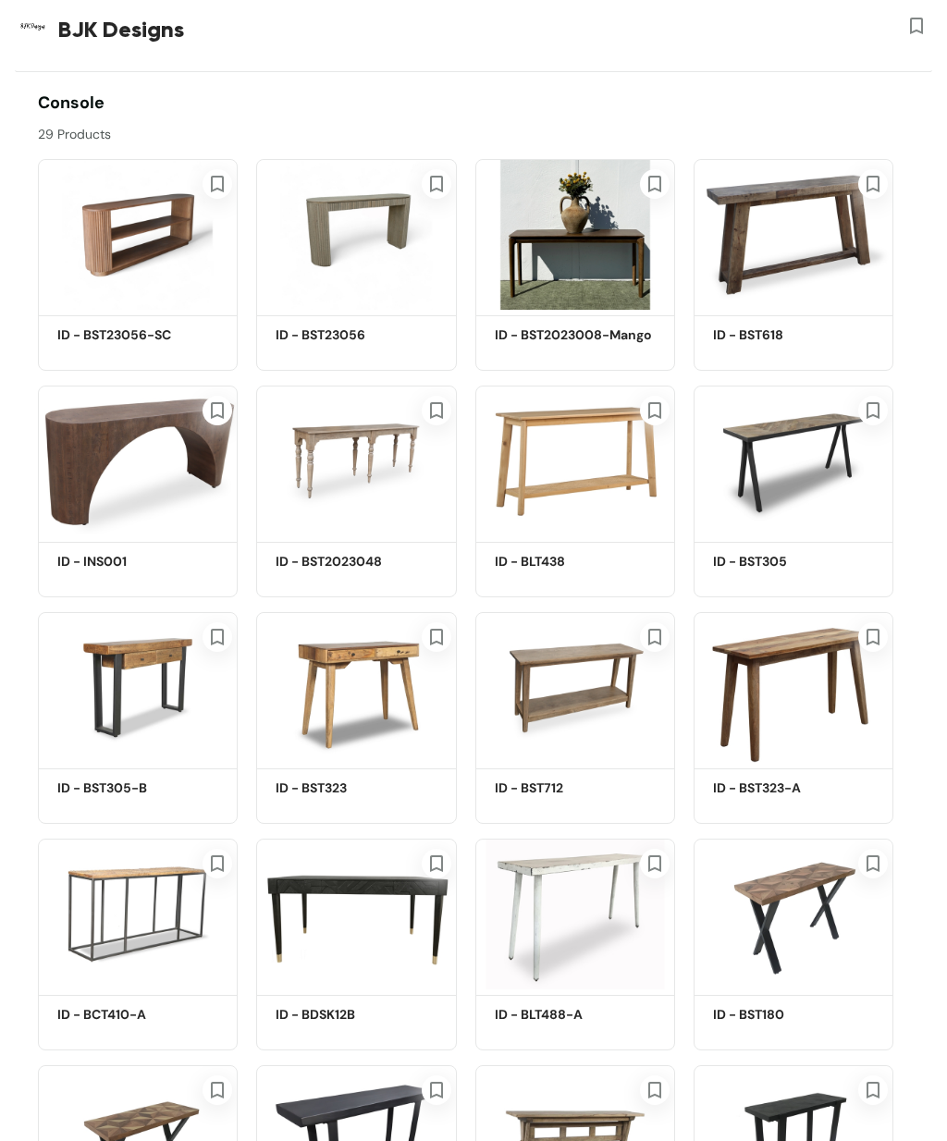
scroll to position [1, 0]
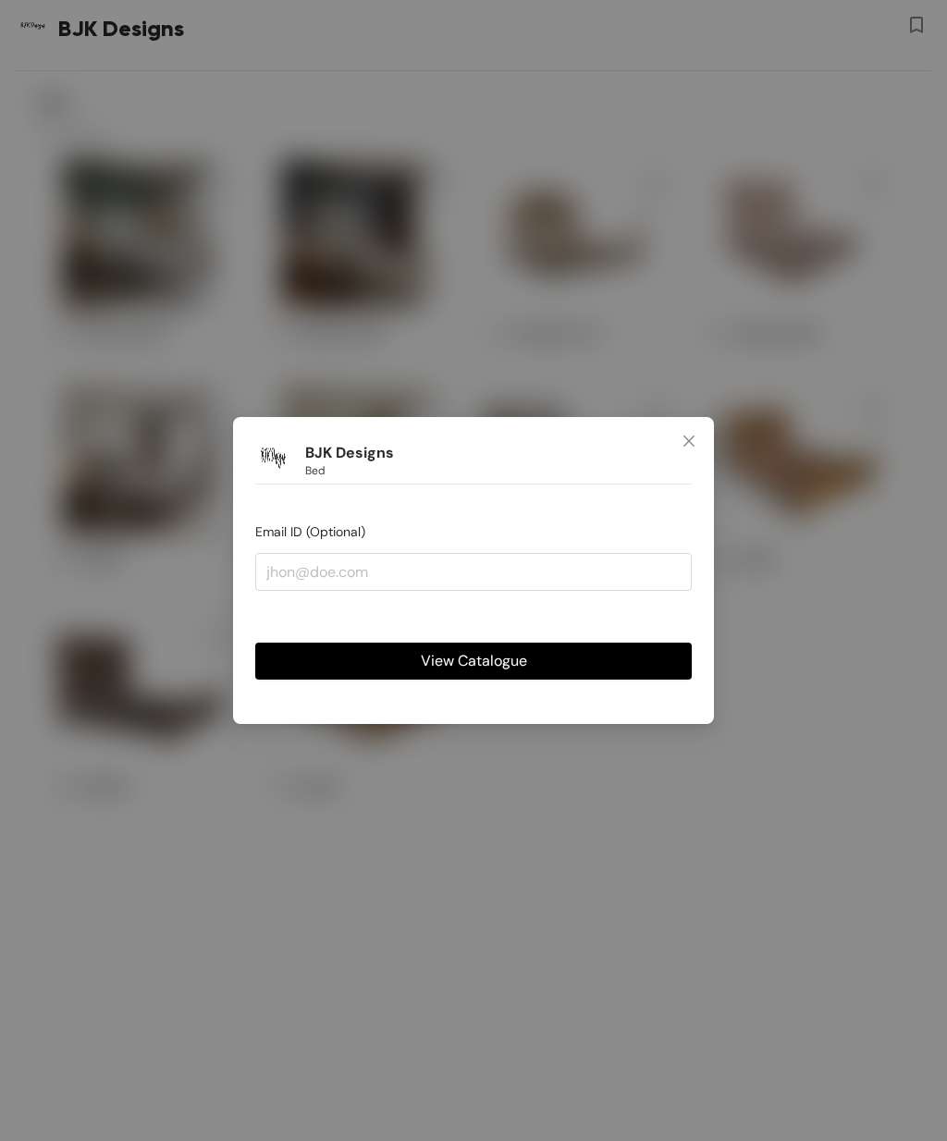
click at [670, 440] on span "Close" at bounding box center [689, 442] width 50 height 50
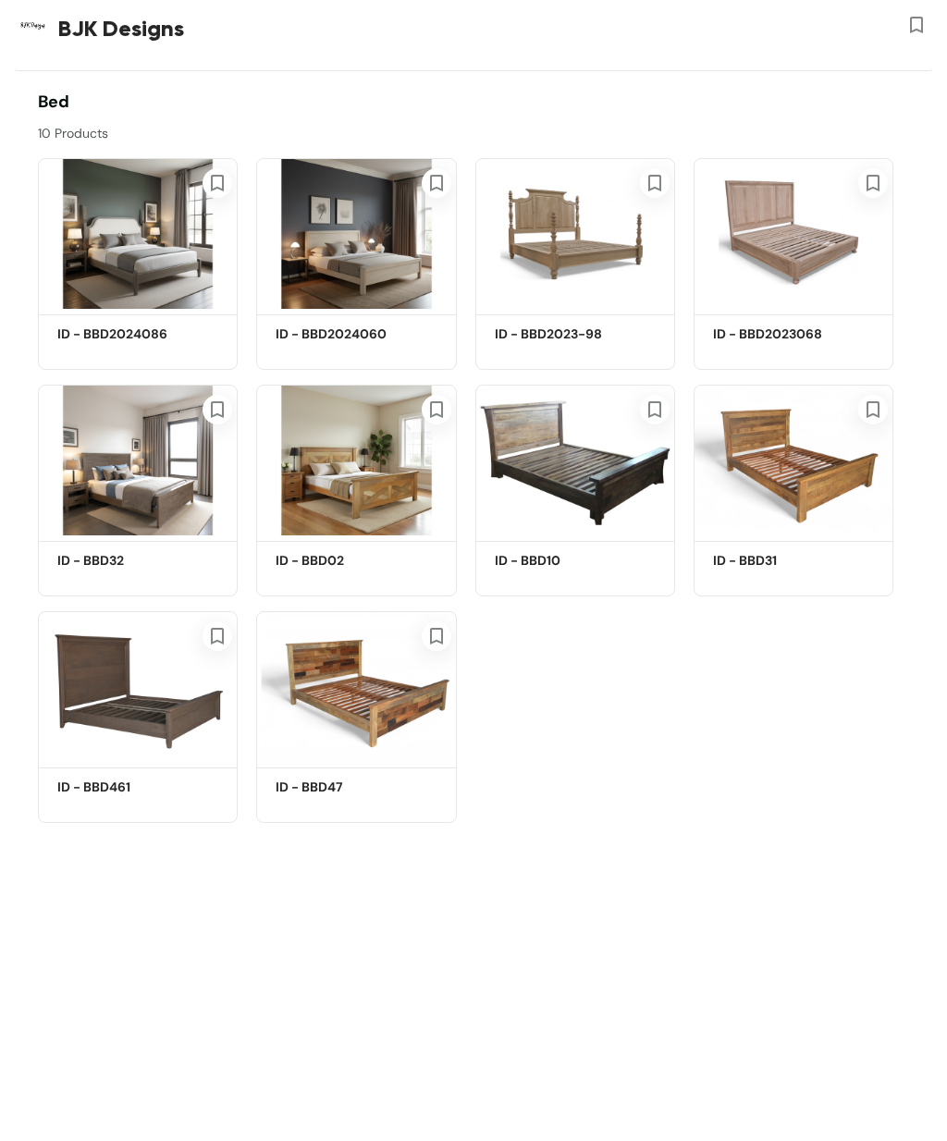
click at [134, 242] on img at bounding box center [138, 233] width 200 height 151
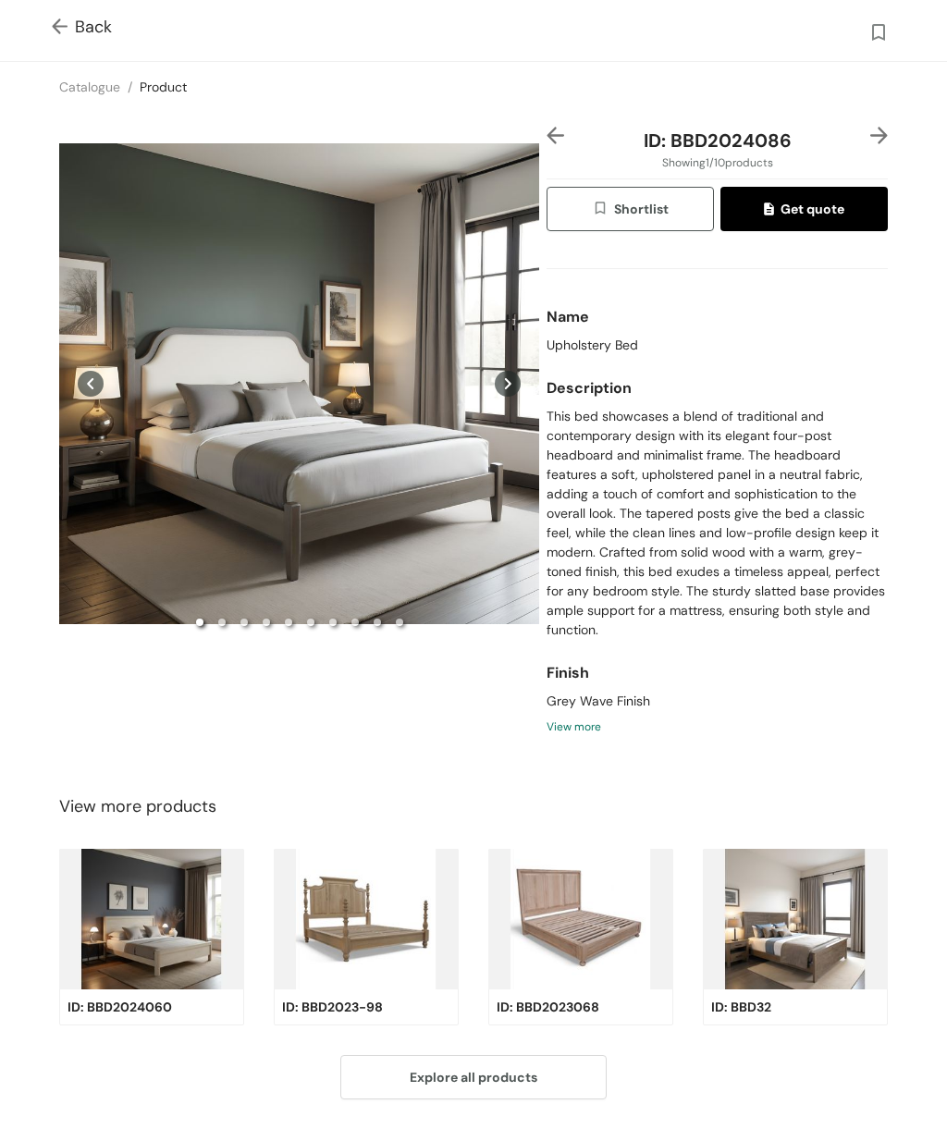
click at [249, 465] on div "Preview" at bounding box center [299, 383] width 480 height 513
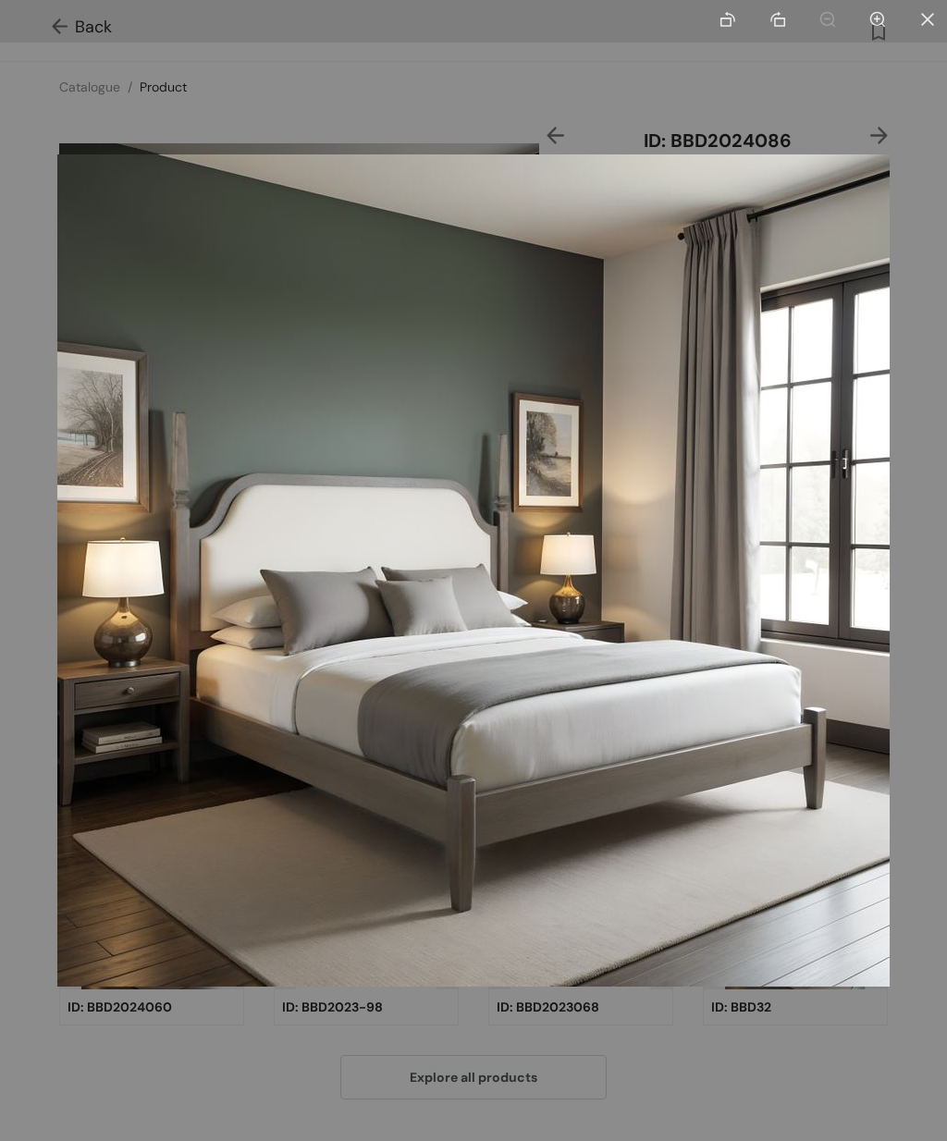
click at [252, 1062] on div at bounding box center [473, 570] width 947 height 1141
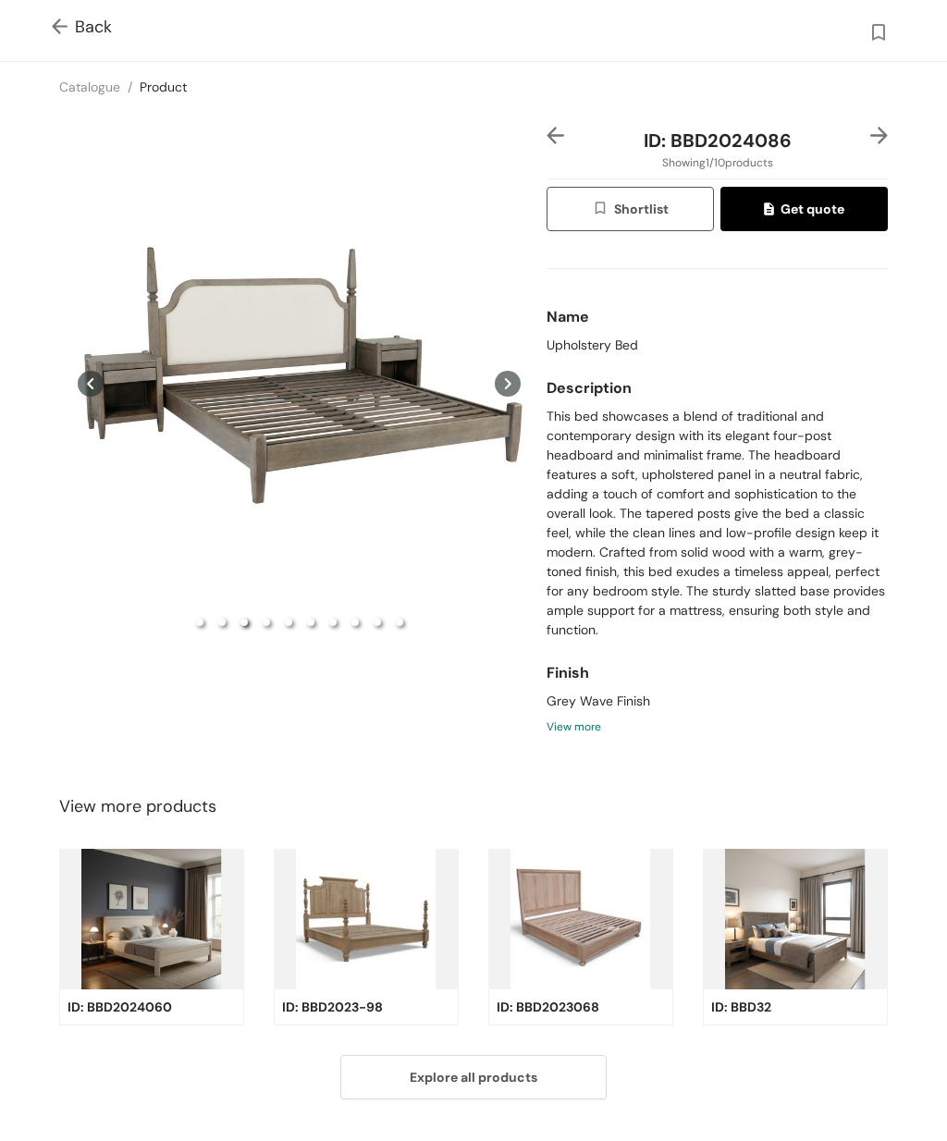
click at [245, 475] on div "Preview" at bounding box center [299, 383] width 480 height 513
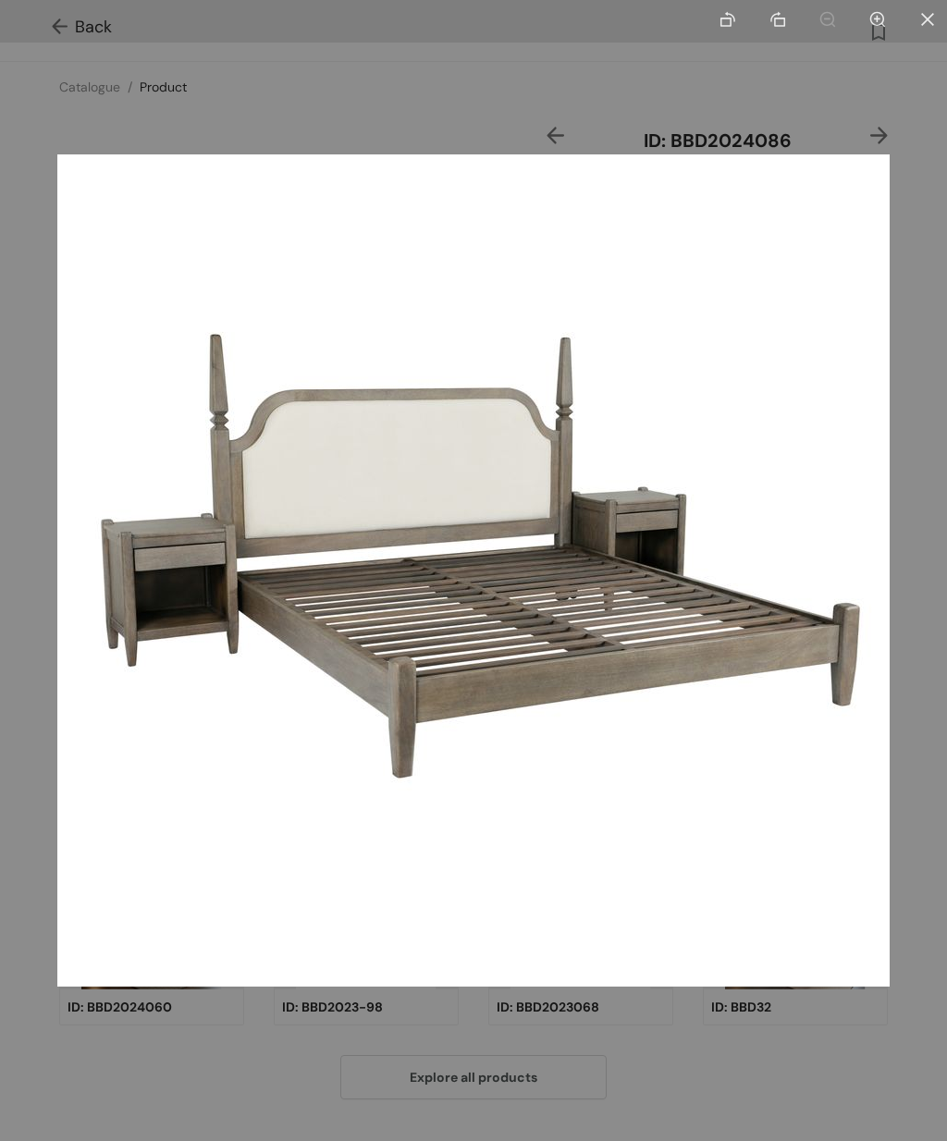
click at [190, 1073] on div at bounding box center [473, 570] width 947 height 1141
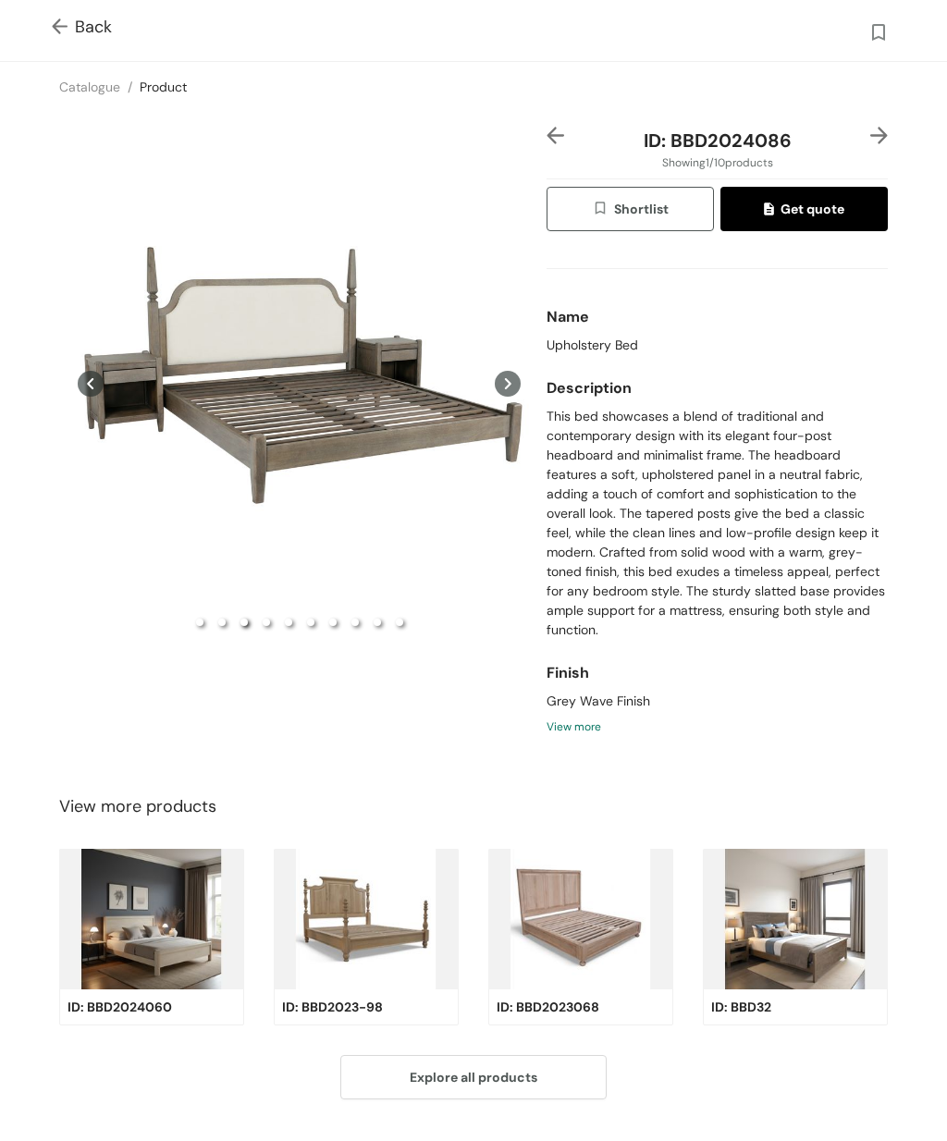
click at [41, 11] on div "Back" at bounding box center [473, 30] width 947 height 61
click at [58, 20] on img at bounding box center [63, 27] width 23 height 19
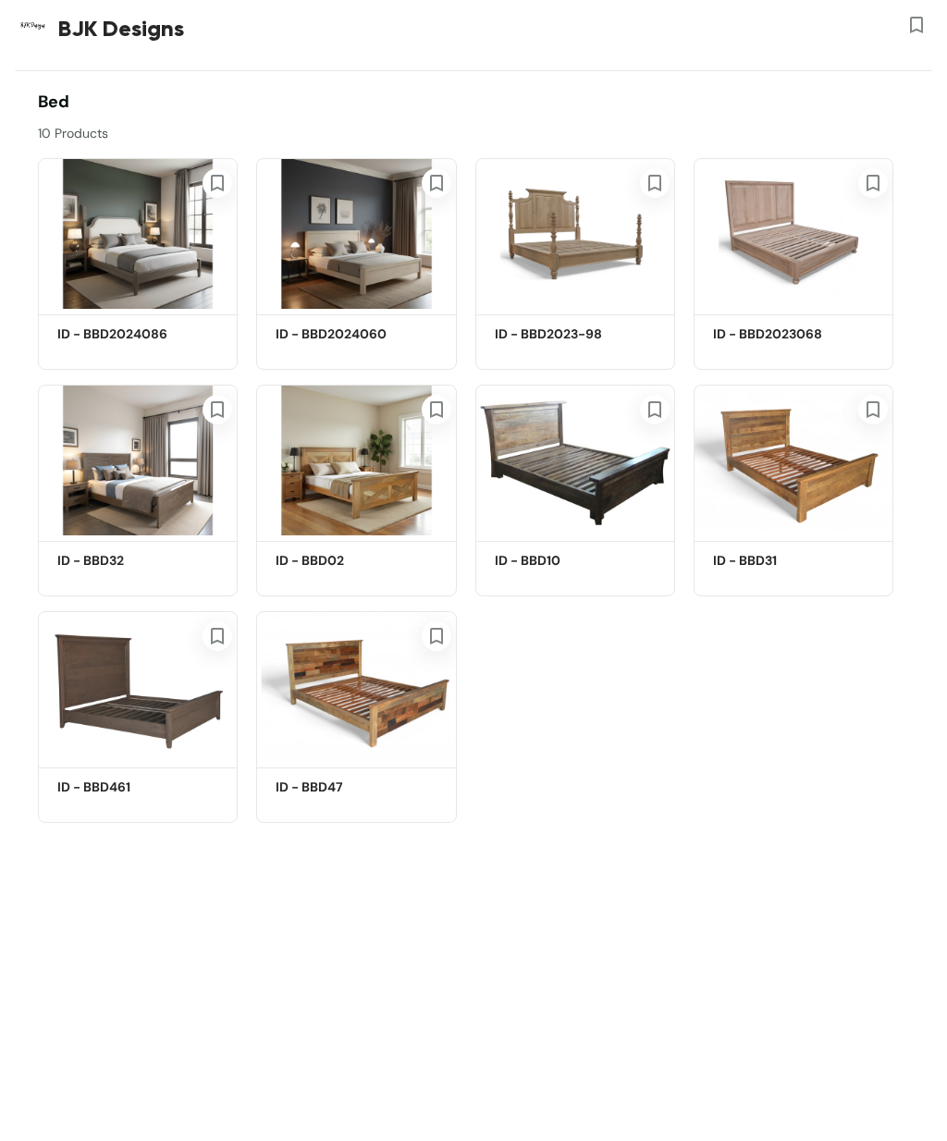
click at [376, 254] on img at bounding box center [356, 233] width 200 height 151
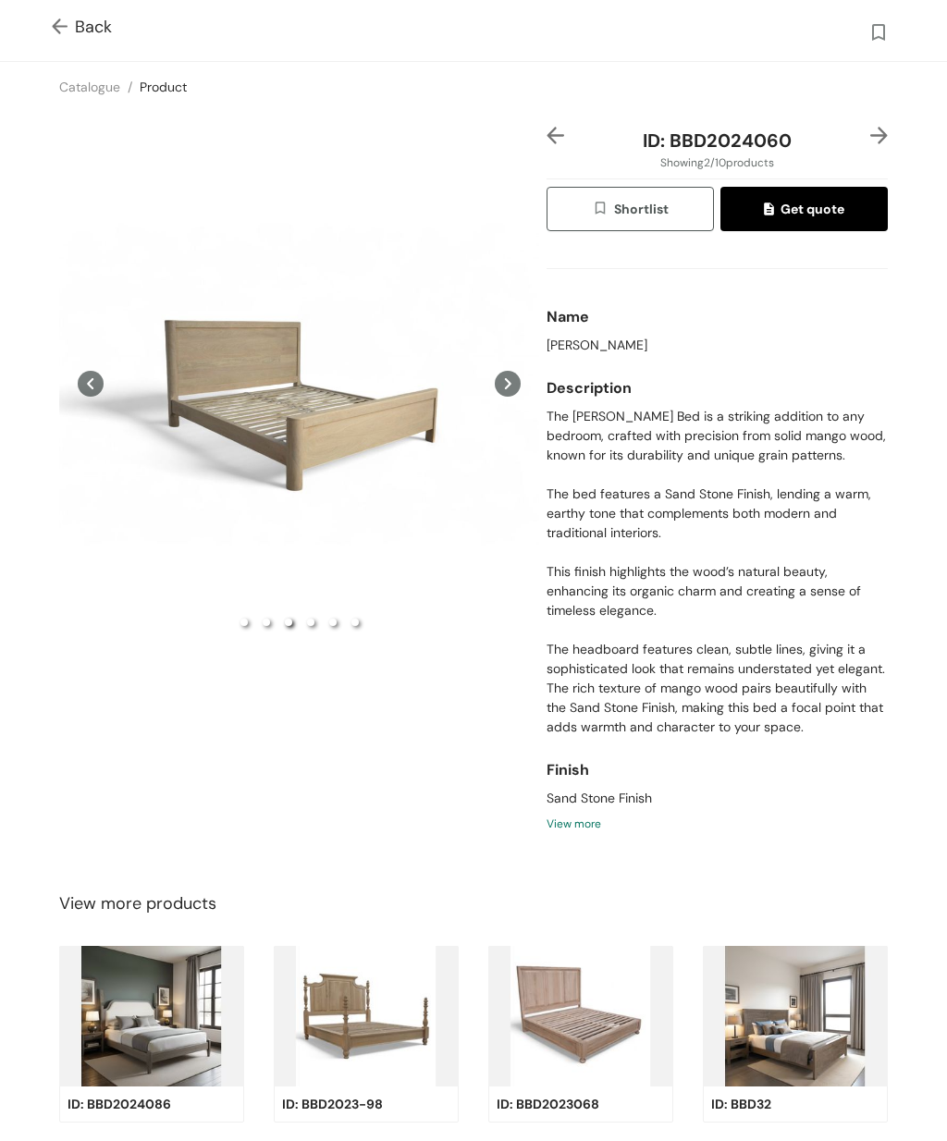
click at [288, 482] on div "Preview" at bounding box center [299, 383] width 480 height 513
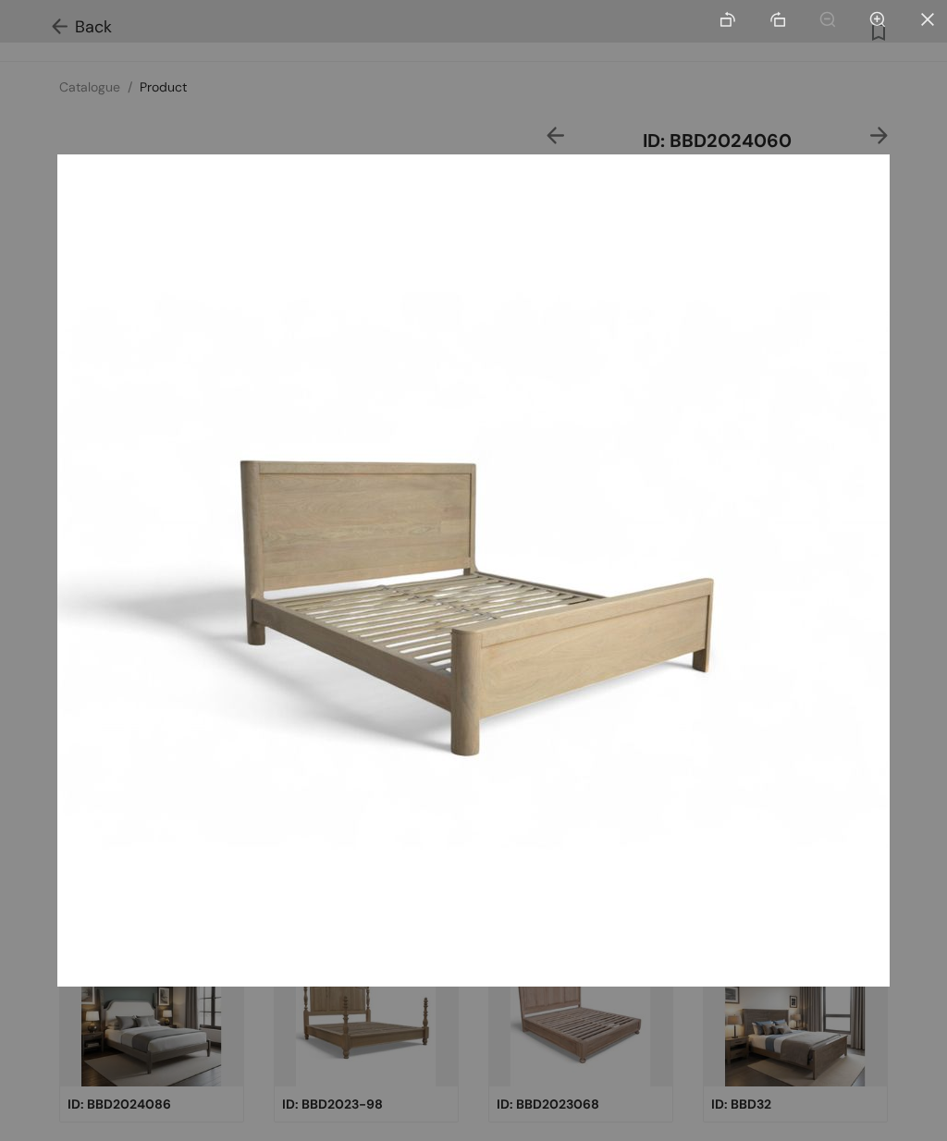
click at [453, 1086] on div at bounding box center [473, 570] width 947 height 1141
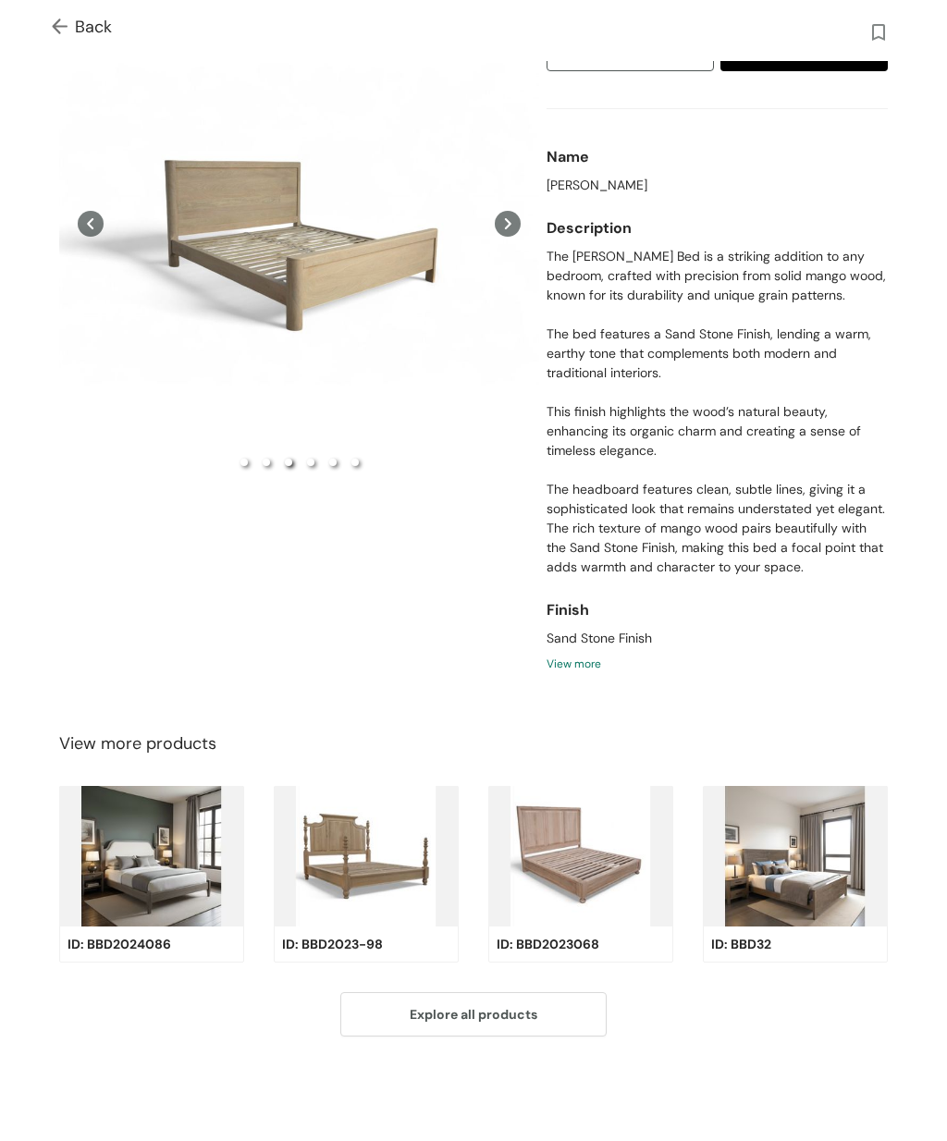
scroll to position [159, 0]
click at [362, 854] on img at bounding box center [366, 857] width 185 height 140
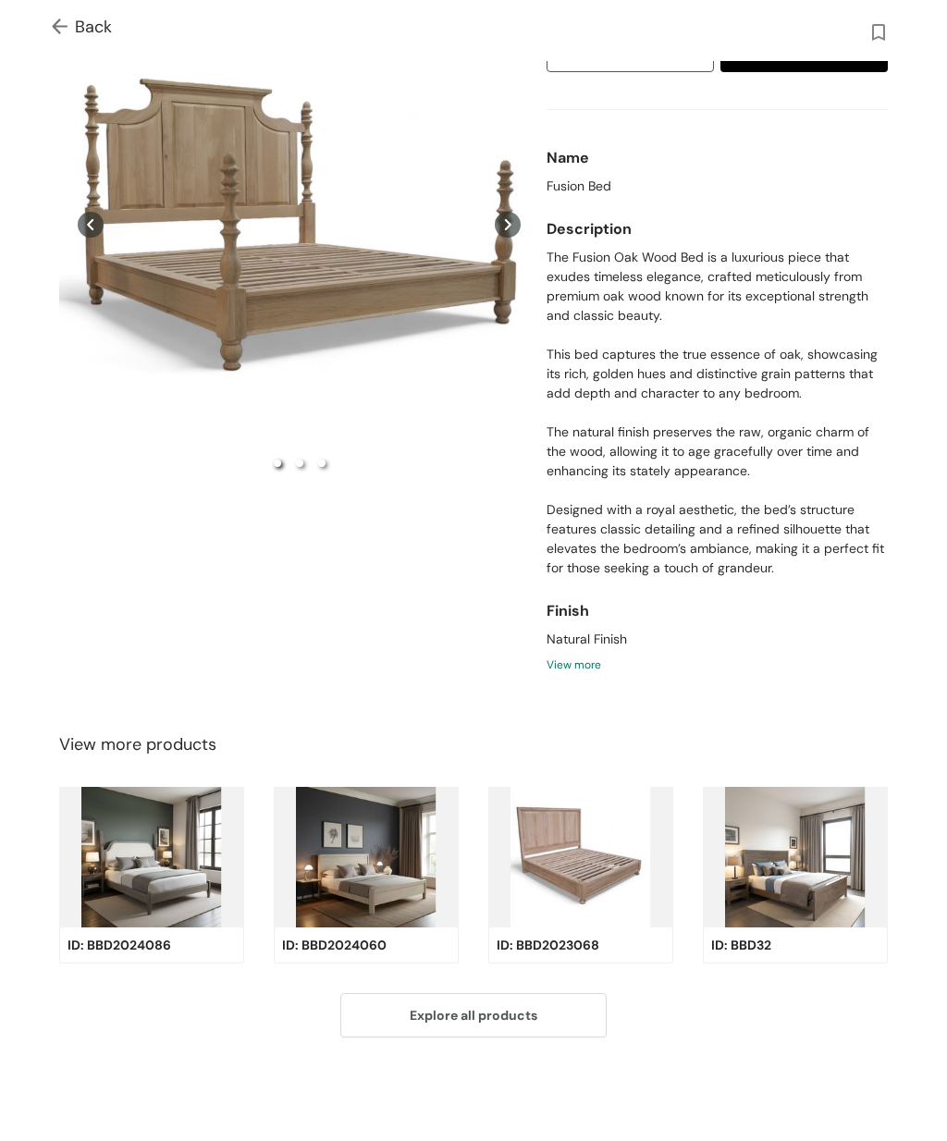
click at [223, 293] on div "Preview" at bounding box center [299, 224] width 480 height 513
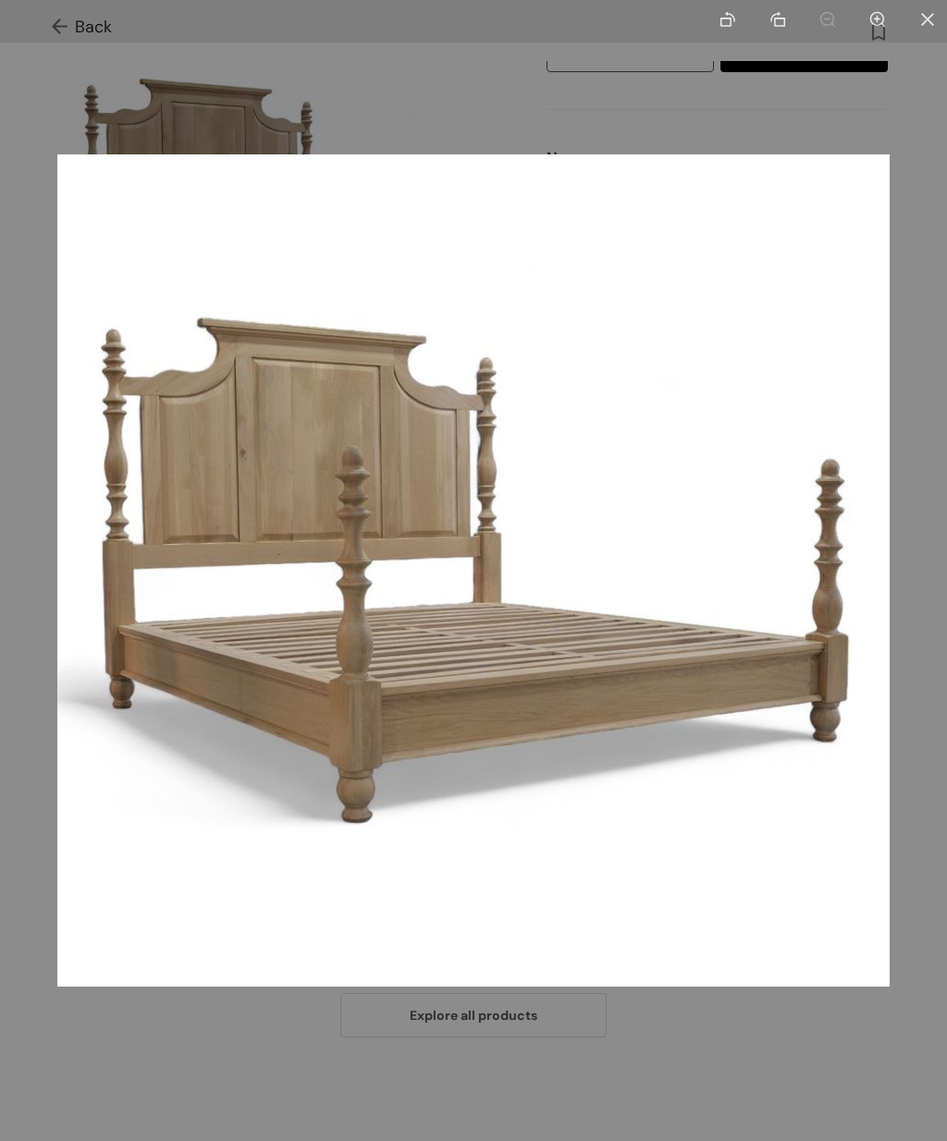
click at [435, 1110] on div at bounding box center [473, 570] width 947 height 1141
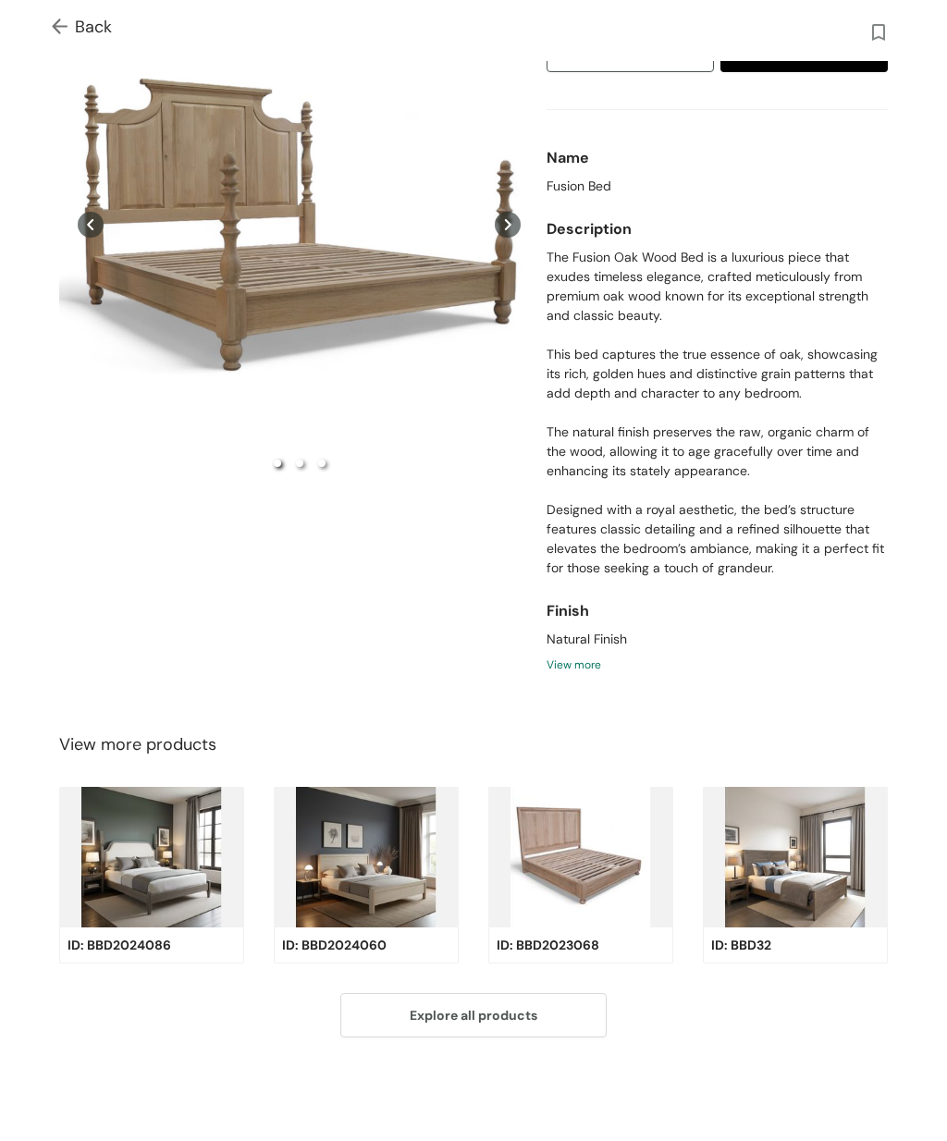
click at [571, 860] on img at bounding box center [580, 857] width 185 height 140
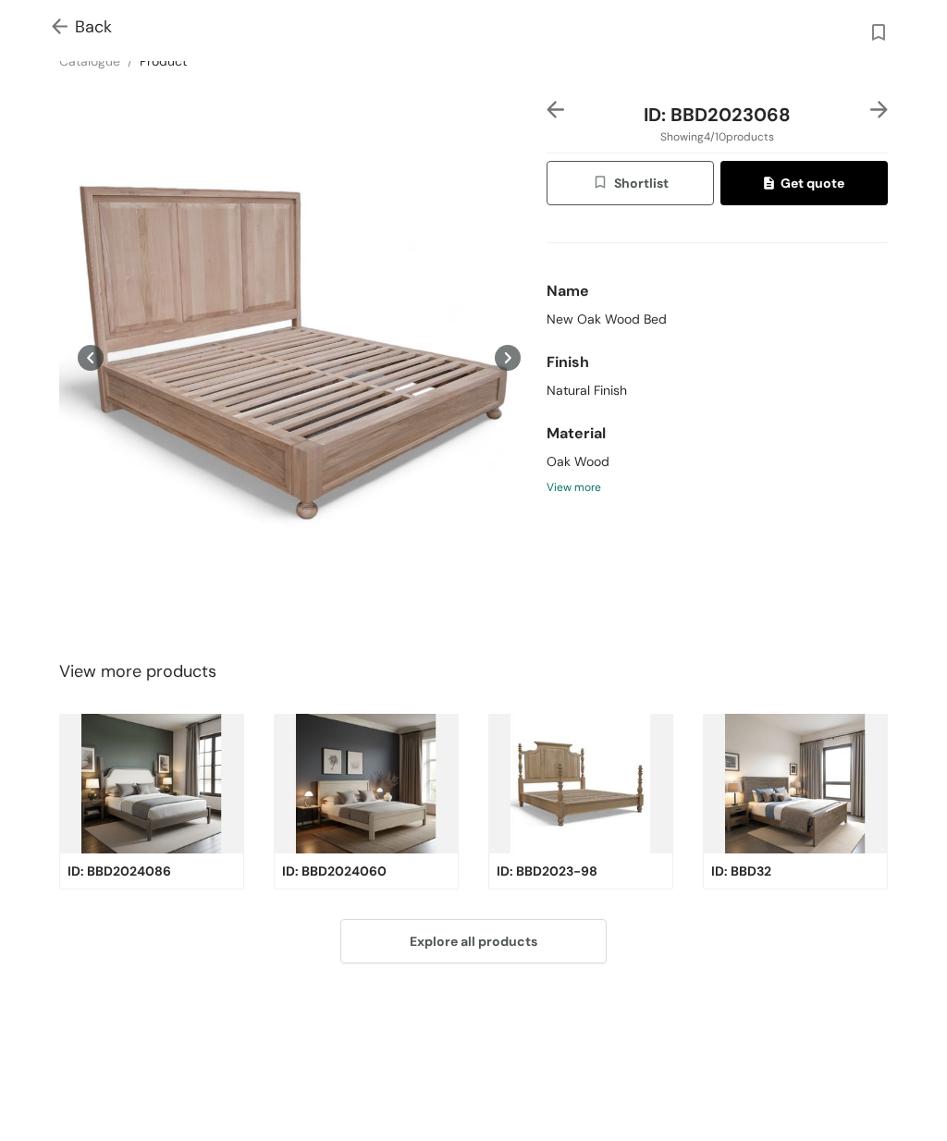
scroll to position [0, 0]
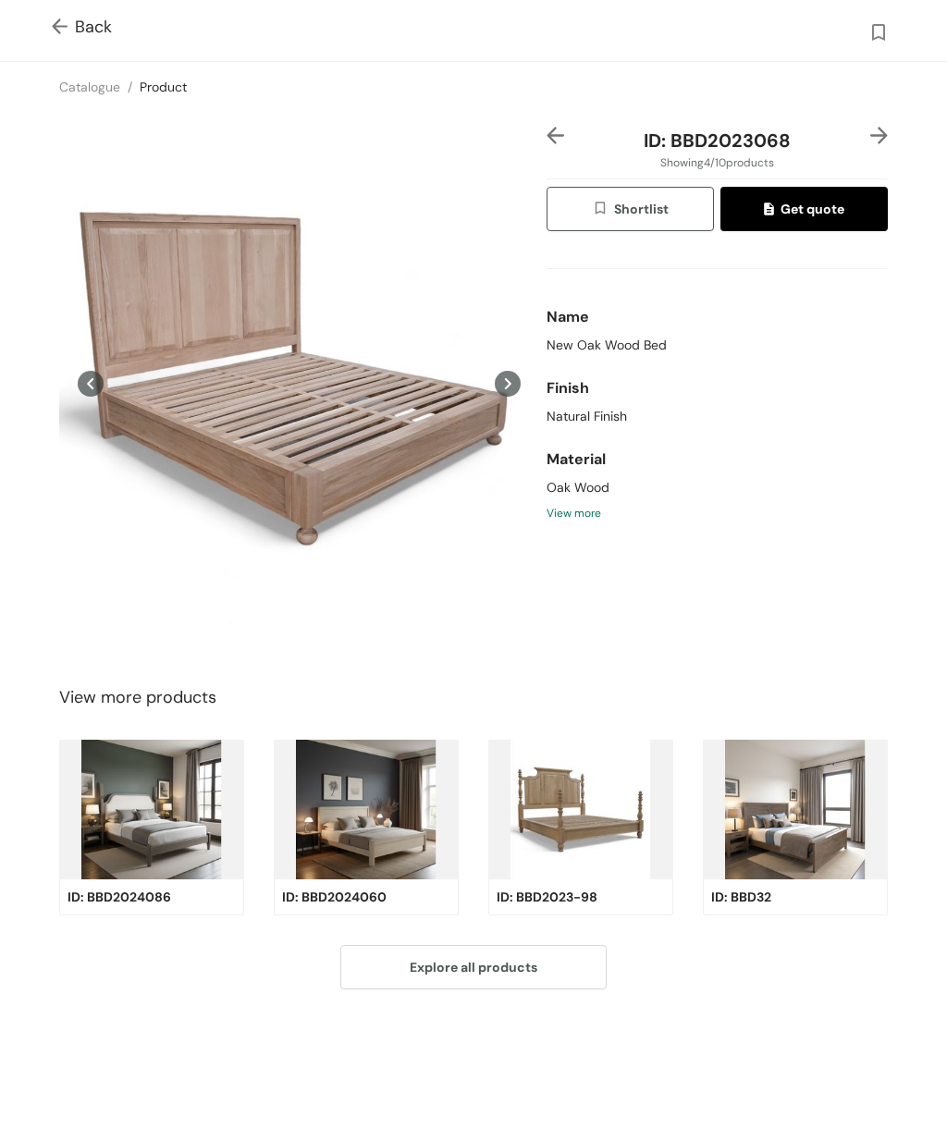
click at [262, 394] on div "Preview" at bounding box center [299, 383] width 480 height 19
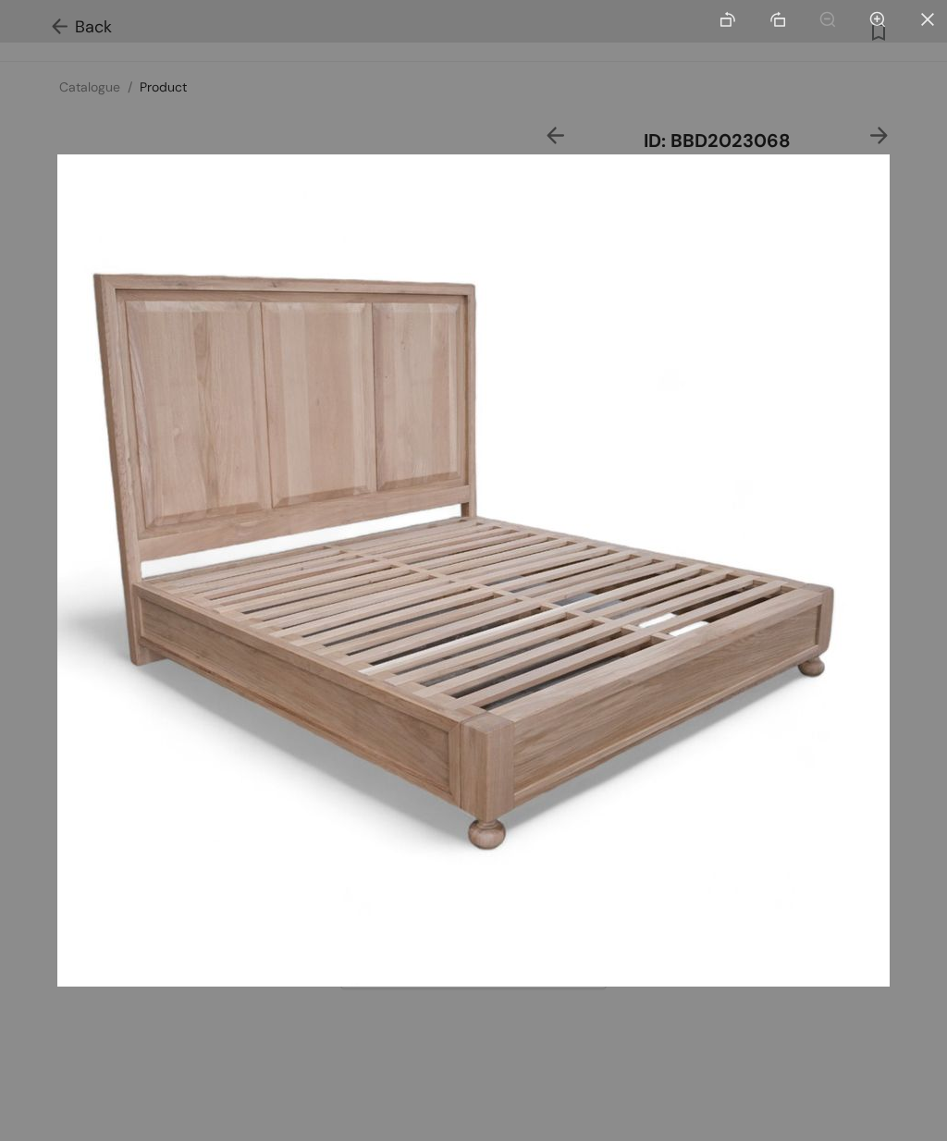
click at [312, 1087] on div at bounding box center [473, 570] width 947 height 1141
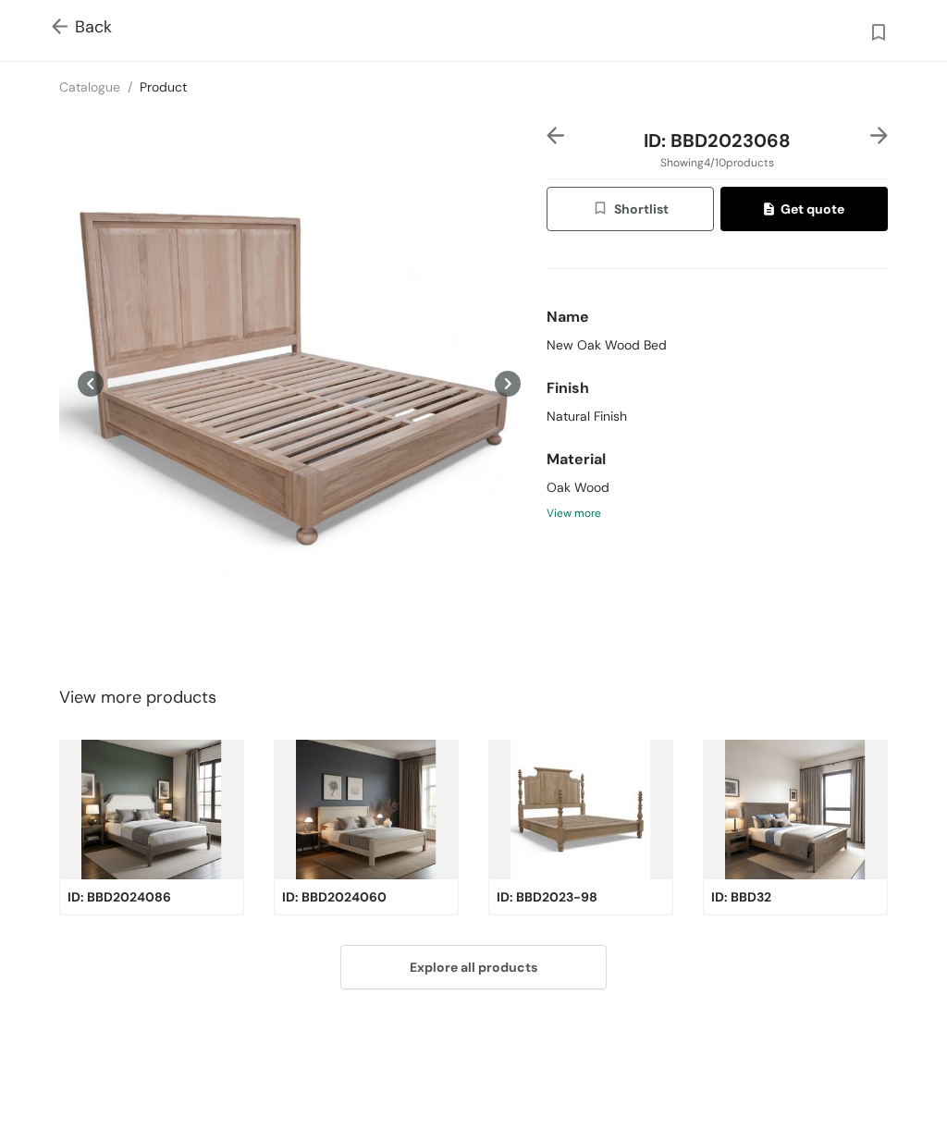
click at [804, 843] on img at bounding box center [795, 810] width 185 height 140
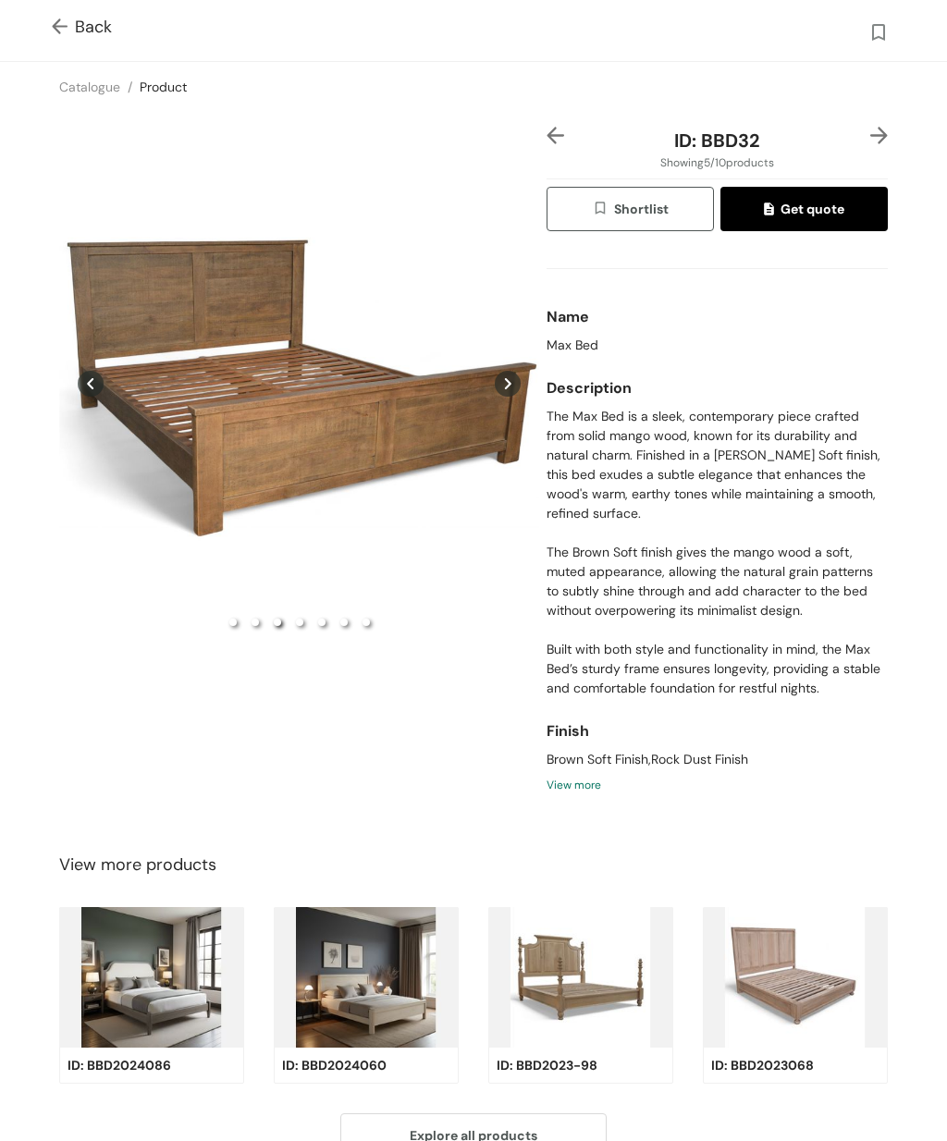
click at [227, 437] on div "Preview" at bounding box center [299, 383] width 480 height 513
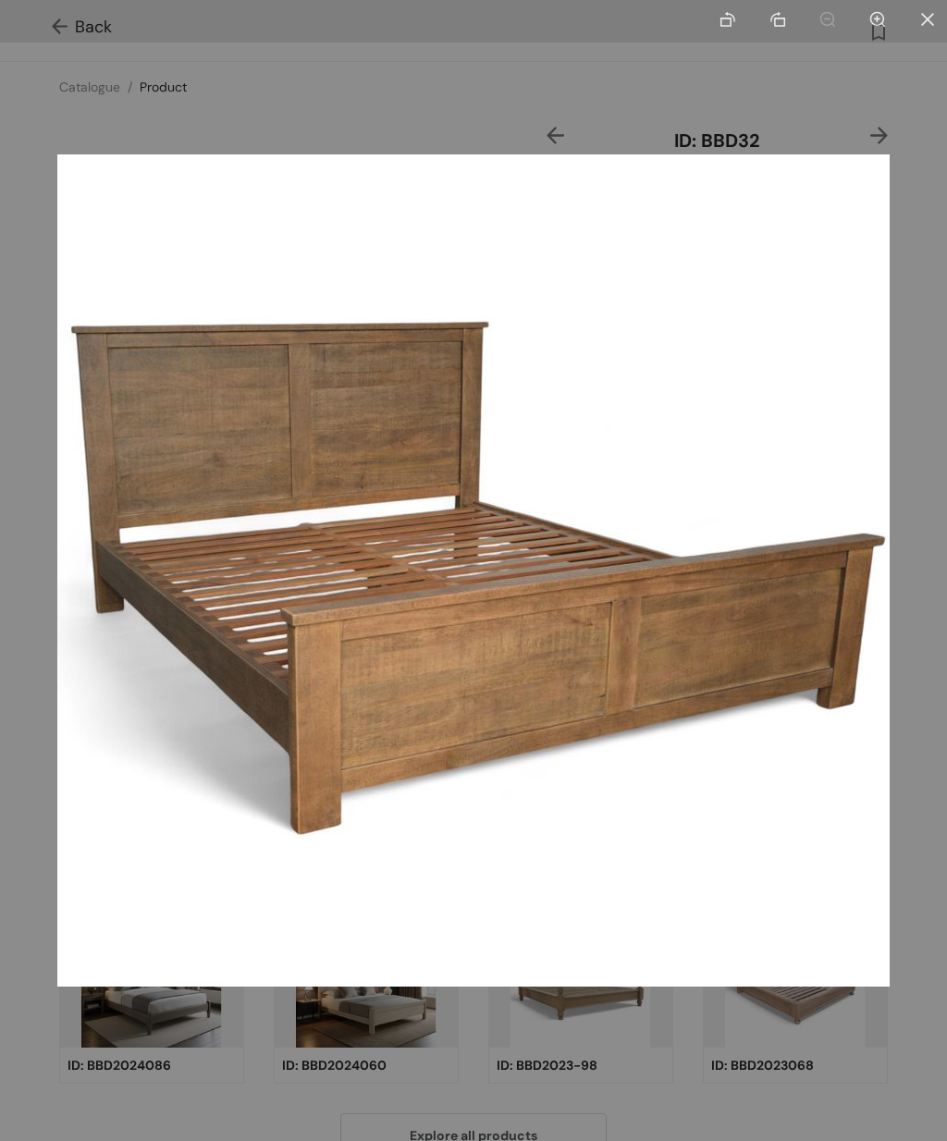
click at [465, 1089] on div at bounding box center [473, 570] width 947 height 1141
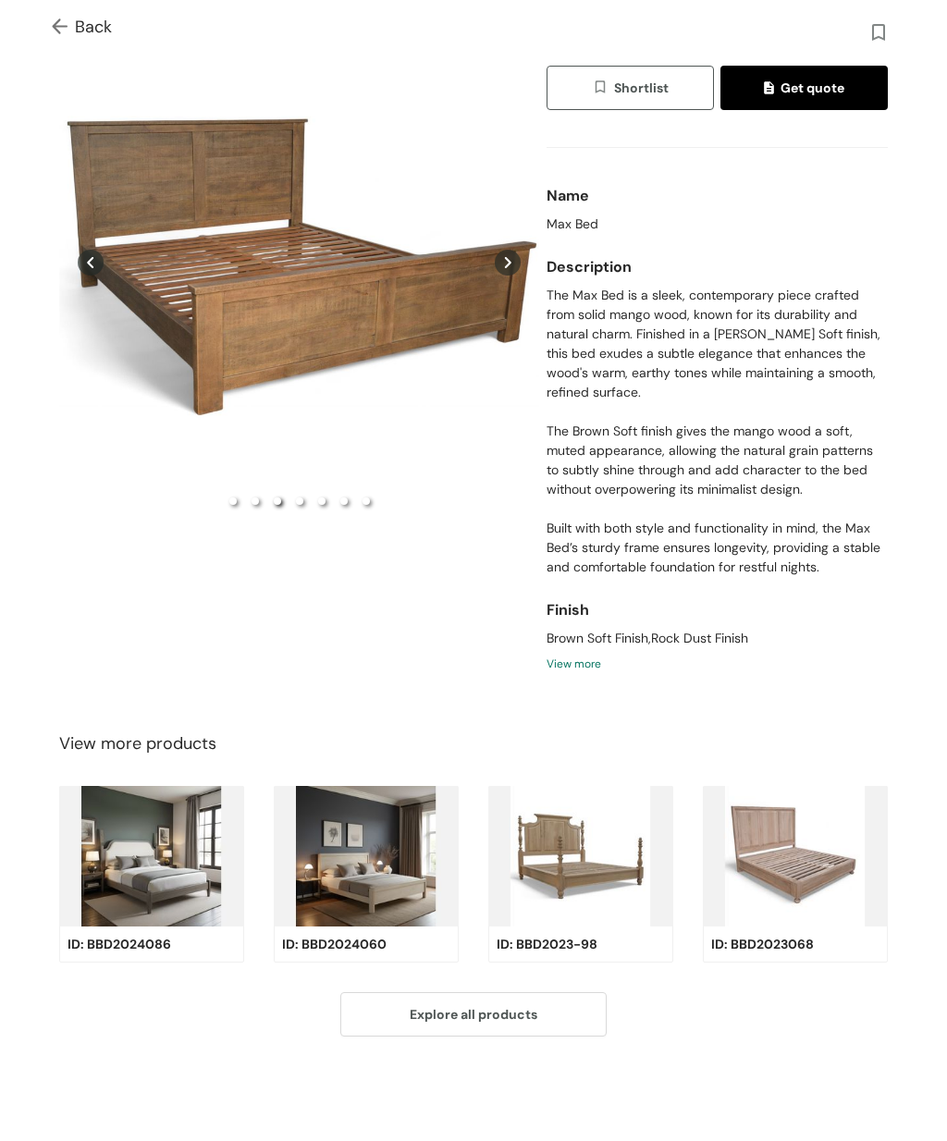
scroll to position [120, 0]
click at [46, 21] on div "Back" at bounding box center [473, 30] width 947 height 61
click at [61, 18] on img at bounding box center [63, 27] width 23 height 19
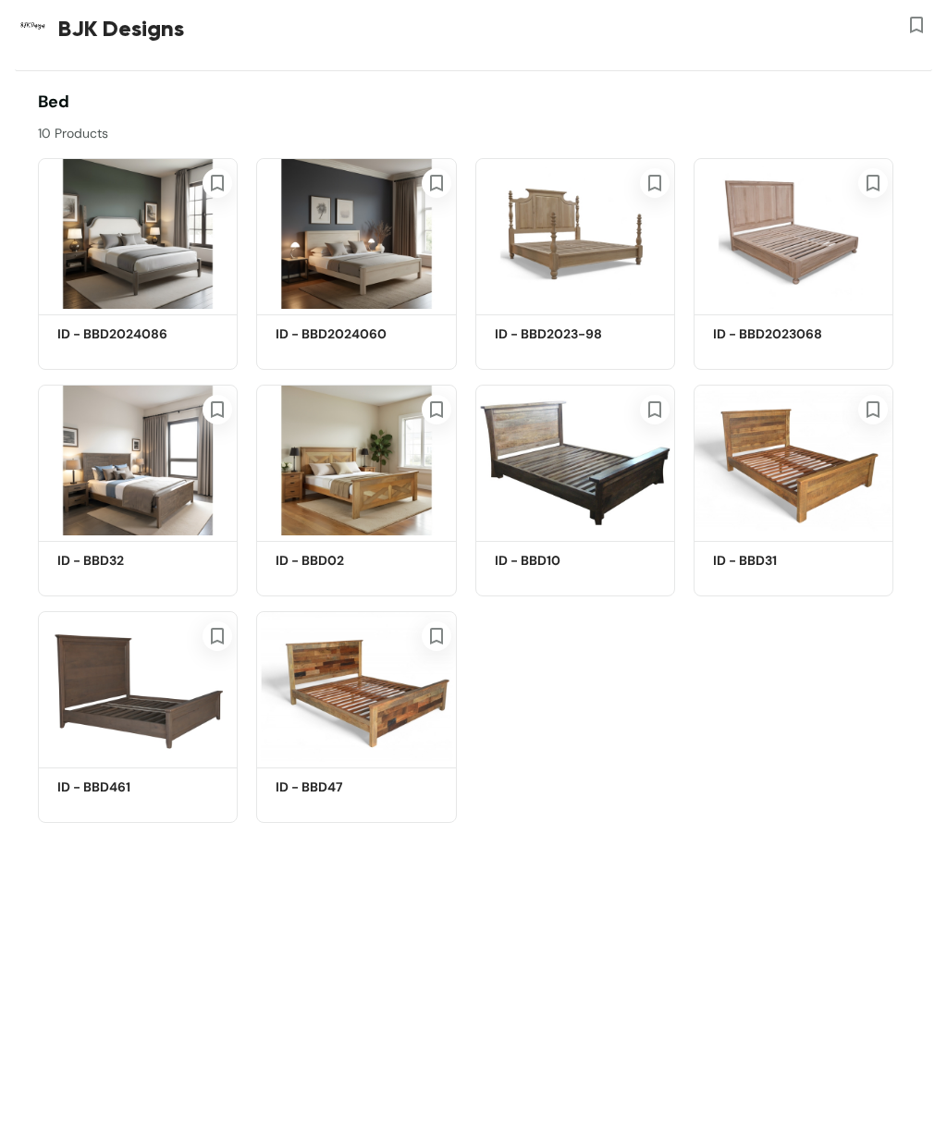
click at [167, 698] on img at bounding box center [138, 686] width 200 height 151
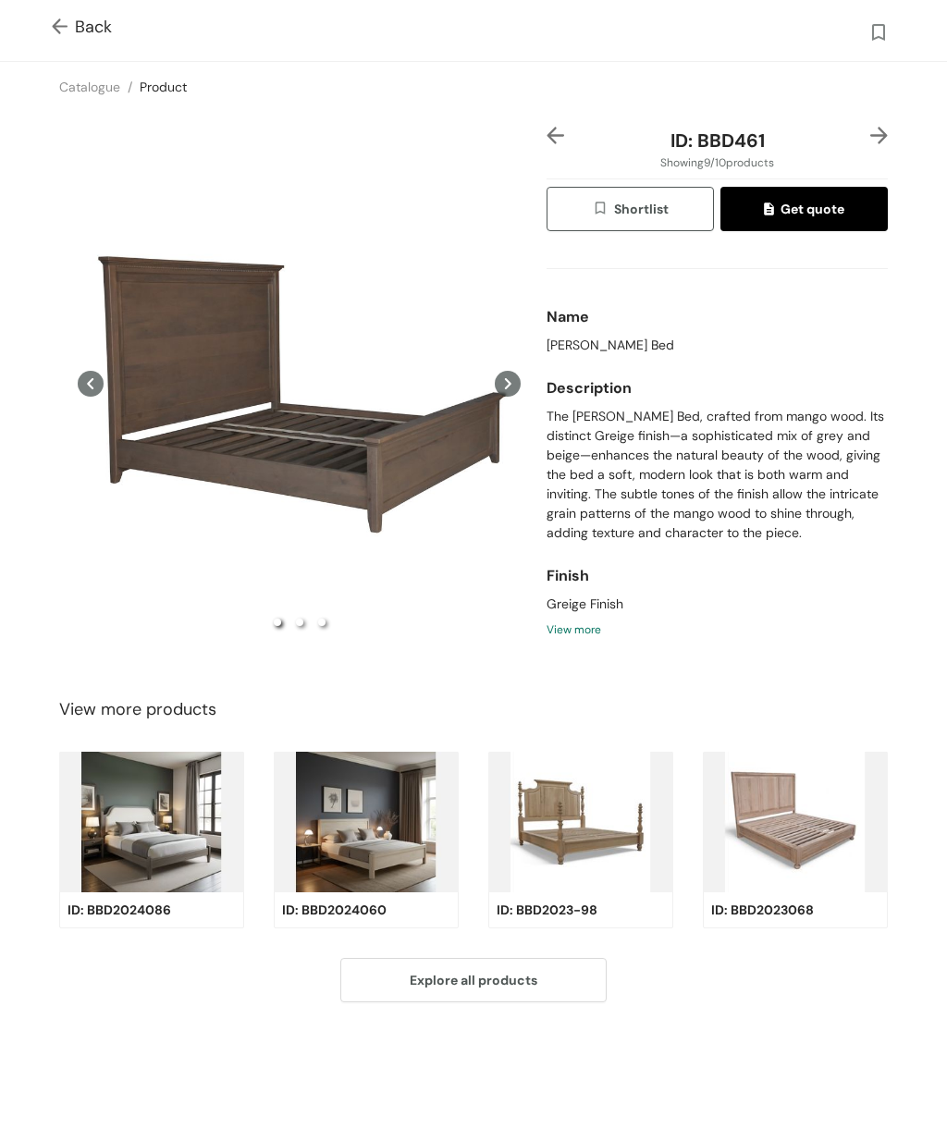
click at [342, 453] on div "Preview" at bounding box center [299, 383] width 480 height 513
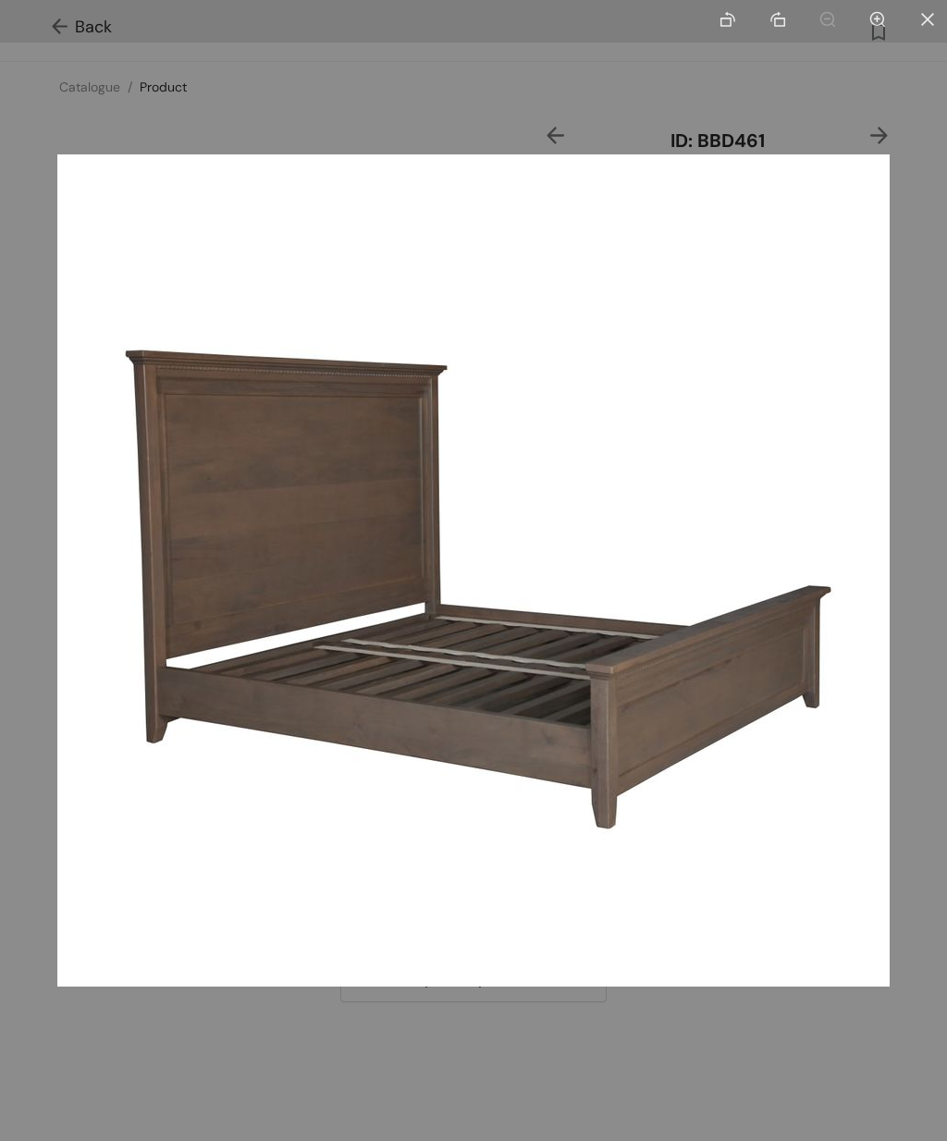
click at [572, 78] on div at bounding box center [473, 570] width 947 height 1141
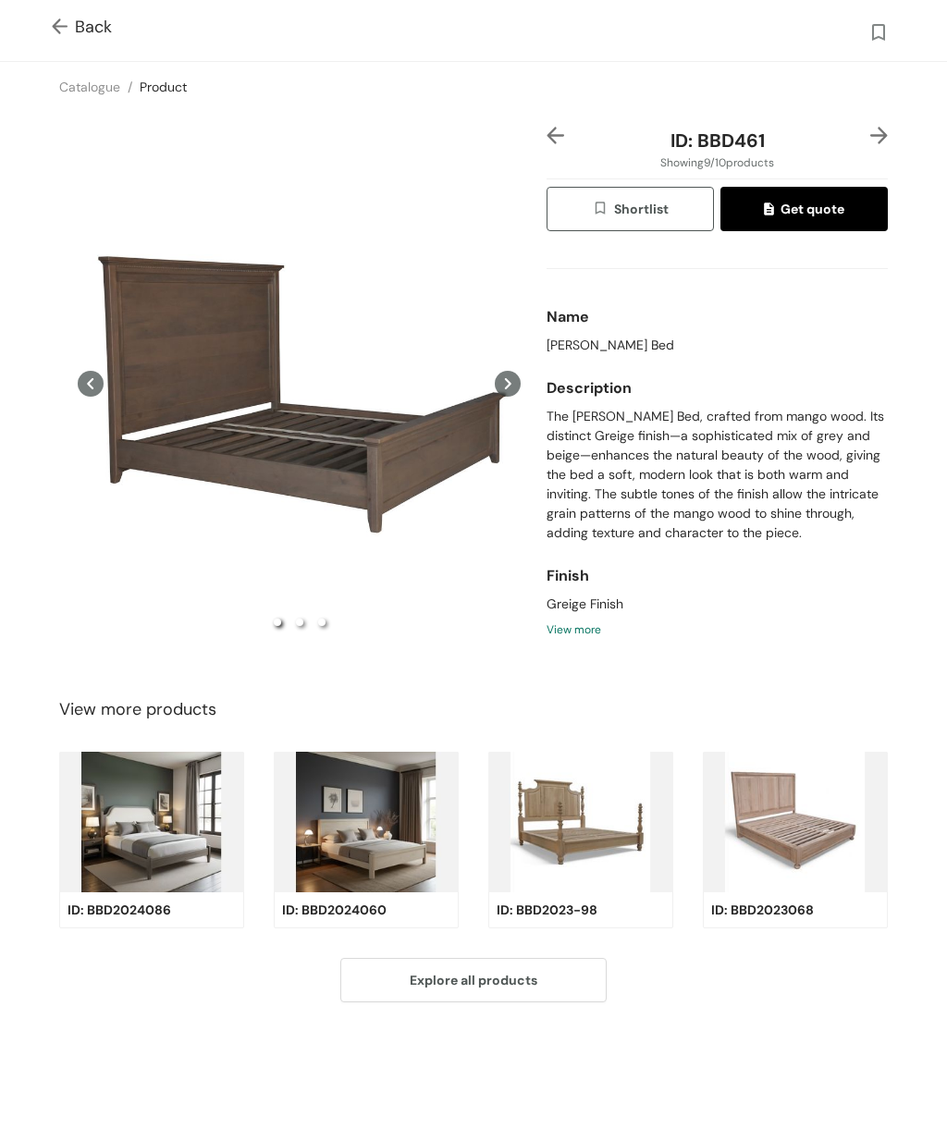
click at [55, 19] on img at bounding box center [63, 27] width 23 height 19
click at [62, 18] on img at bounding box center [63, 27] width 23 height 19
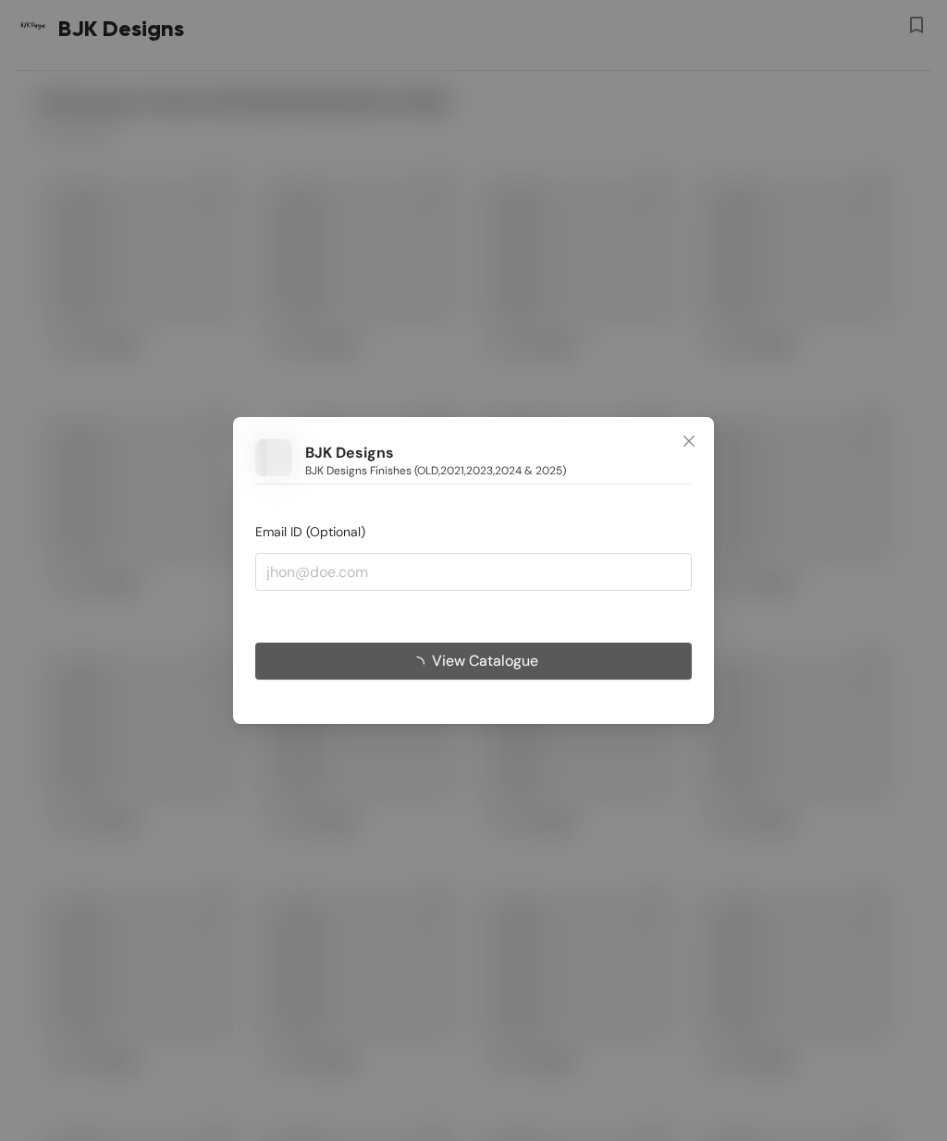
click at [685, 436] on icon "close" at bounding box center [688, 441] width 15 height 15
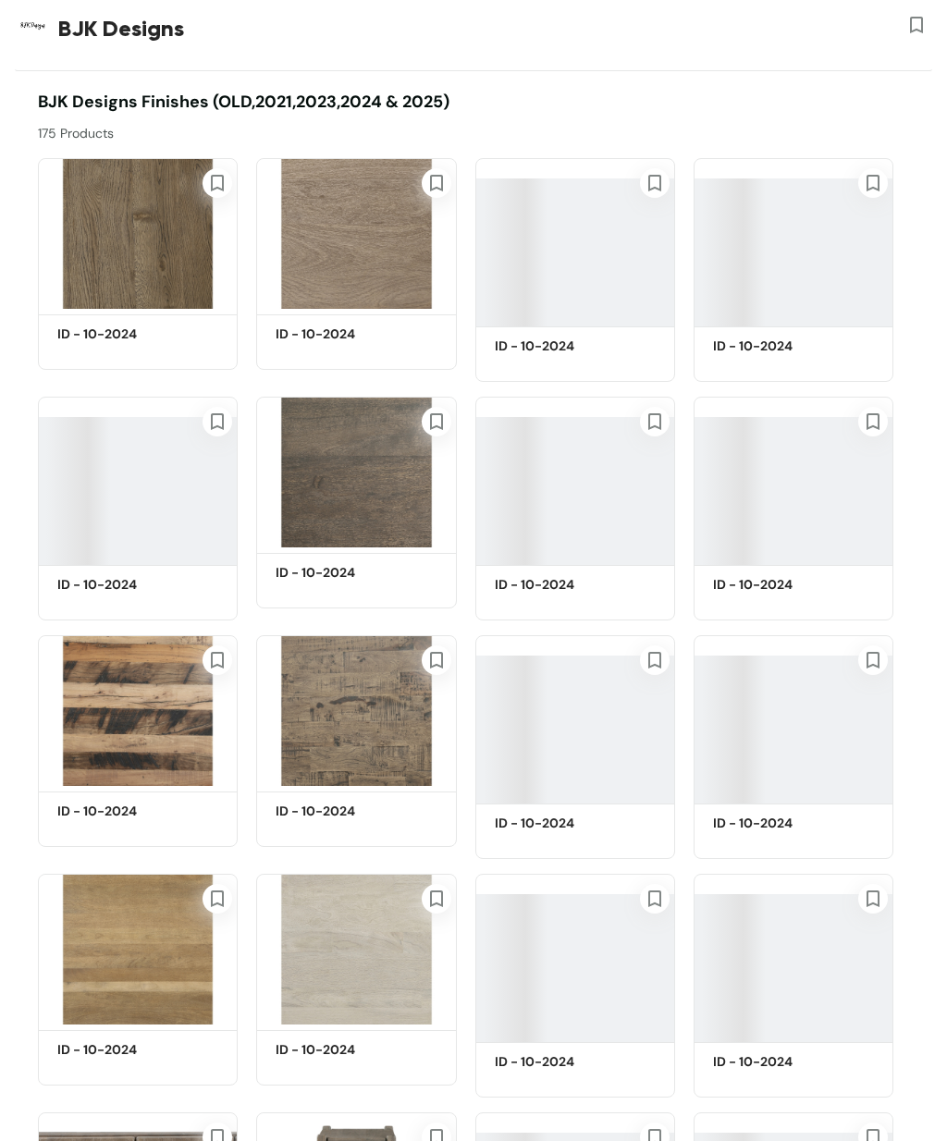
click at [139, 231] on img at bounding box center [138, 233] width 200 height 151
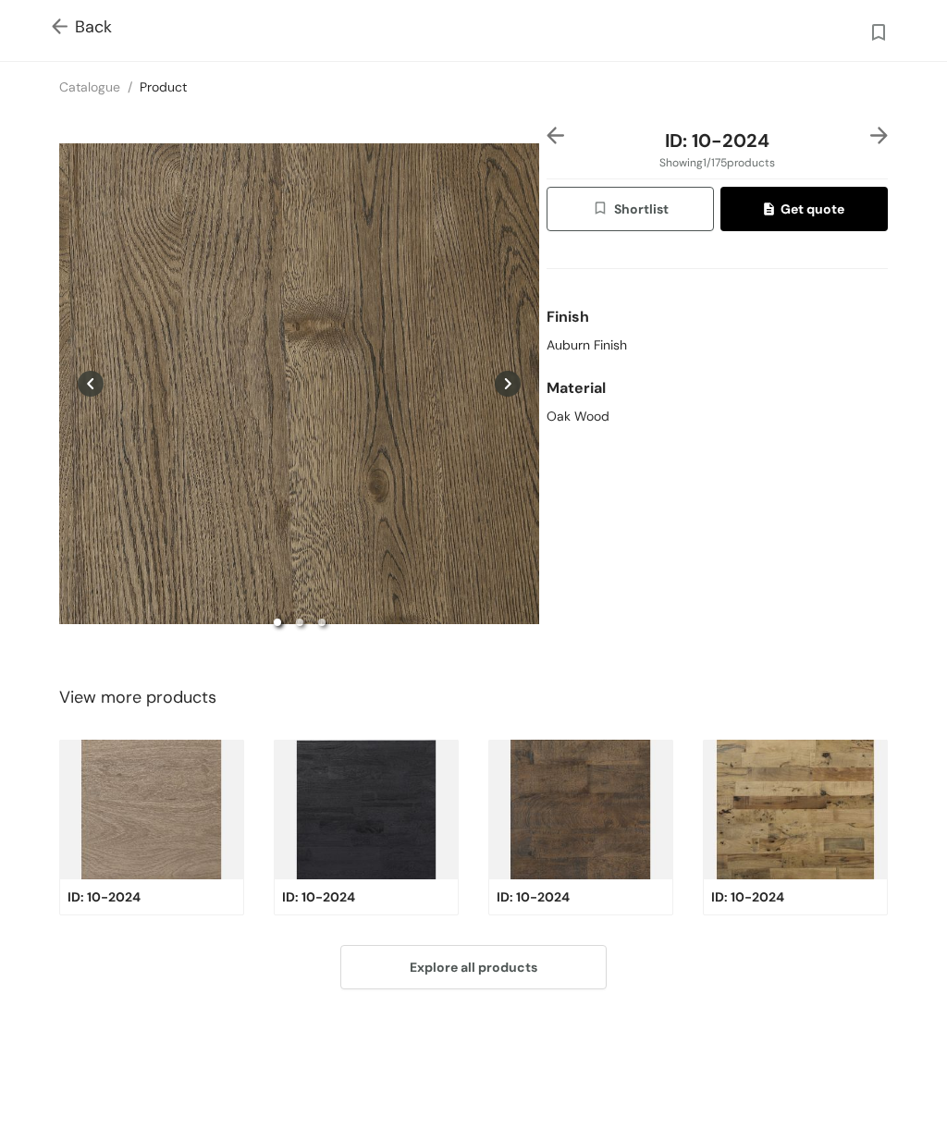
click at [375, 442] on div "Preview" at bounding box center [299, 383] width 480 height 513
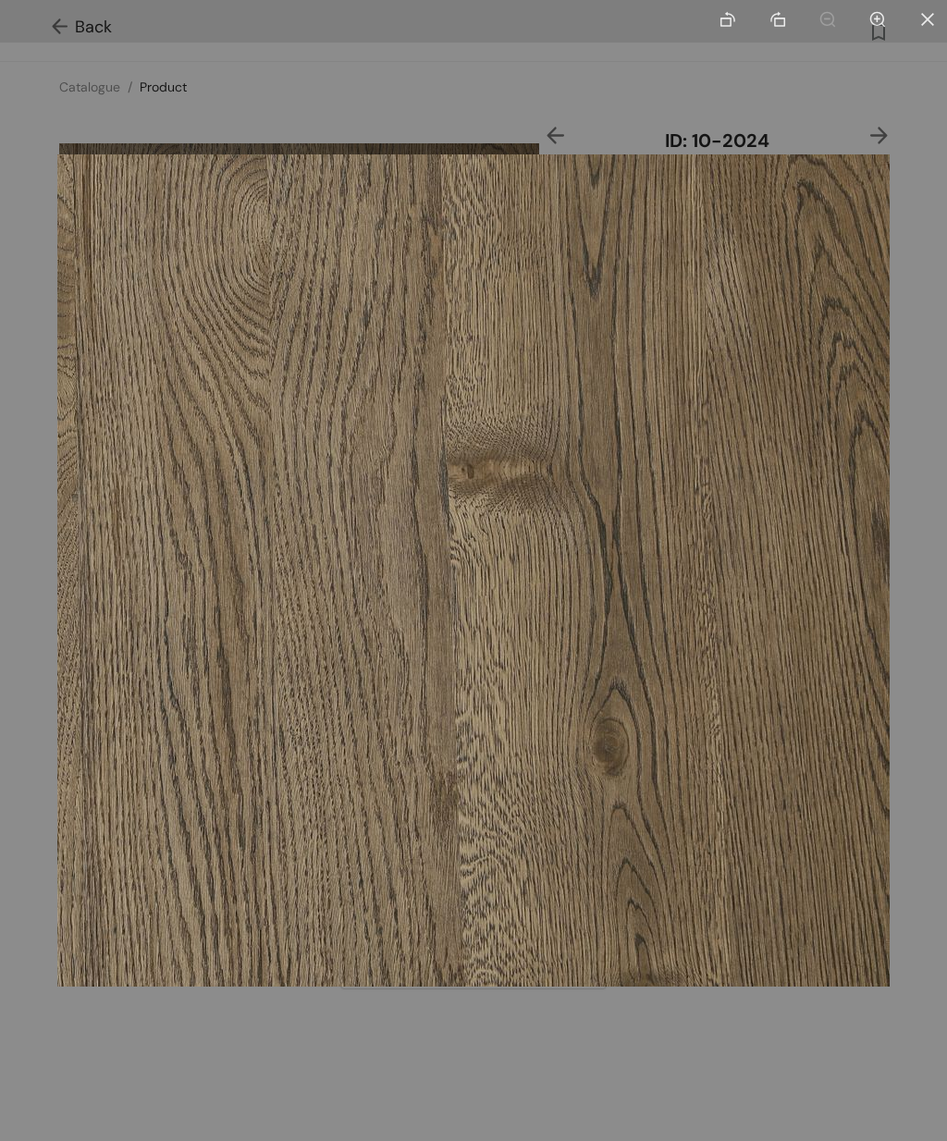
click at [792, 1050] on div at bounding box center [473, 570] width 947 height 1141
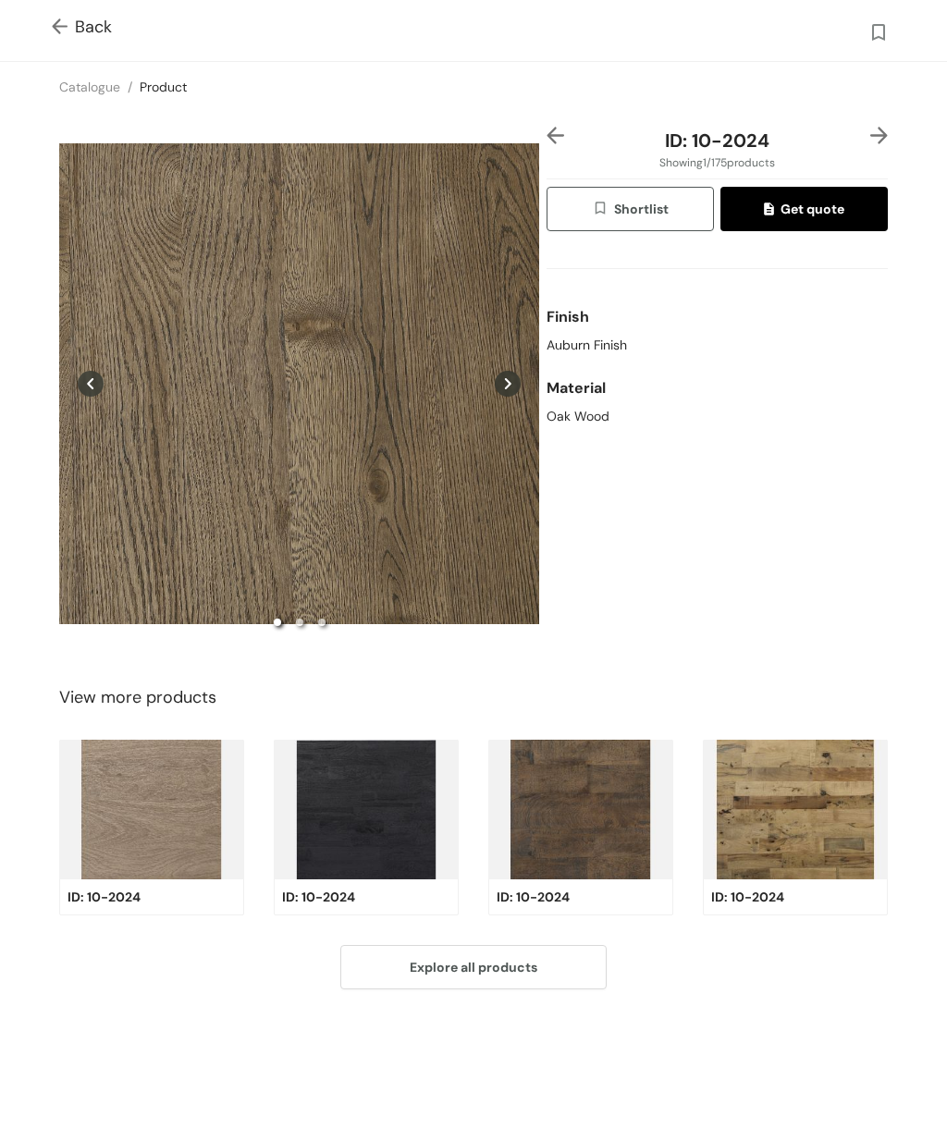
click at [368, 839] on img at bounding box center [366, 810] width 185 height 140
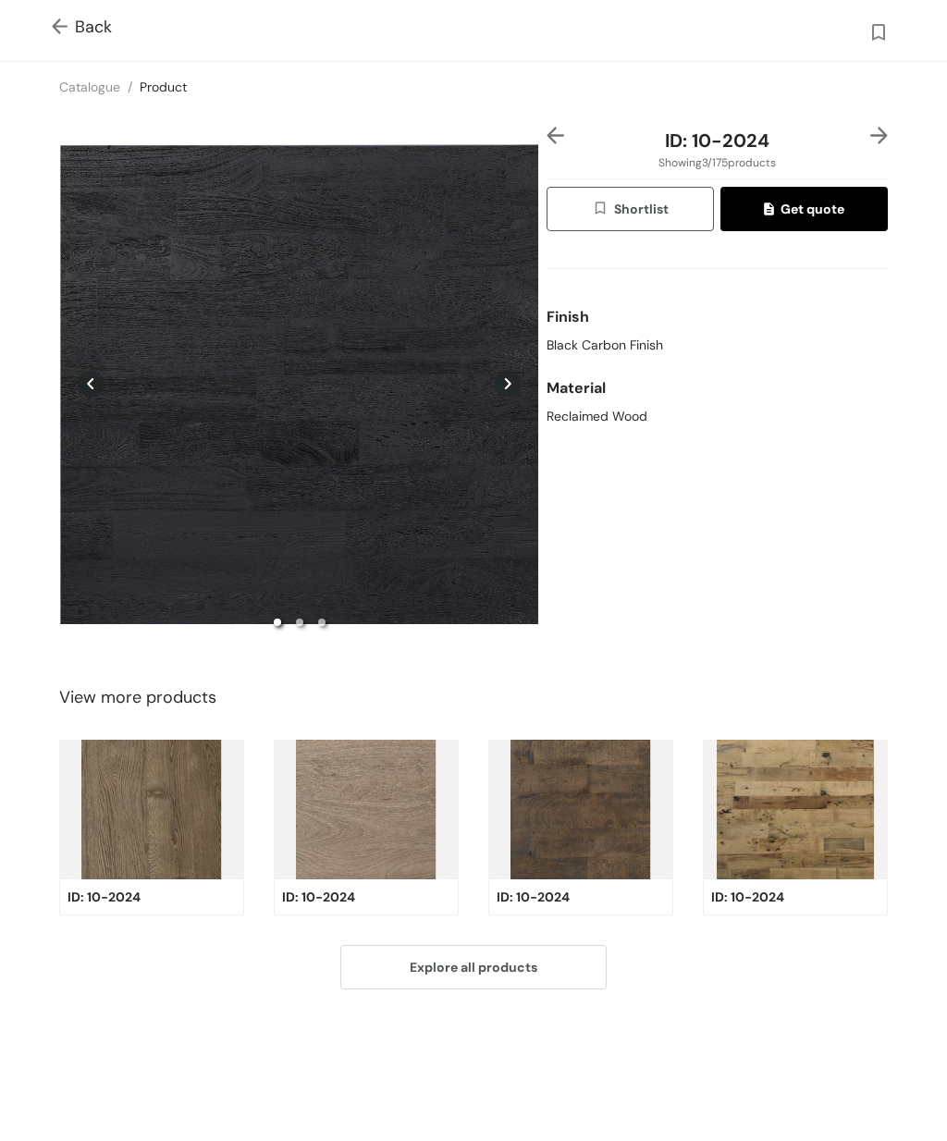
click at [57, 27] on img at bounding box center [63, 27] width 23 height 19
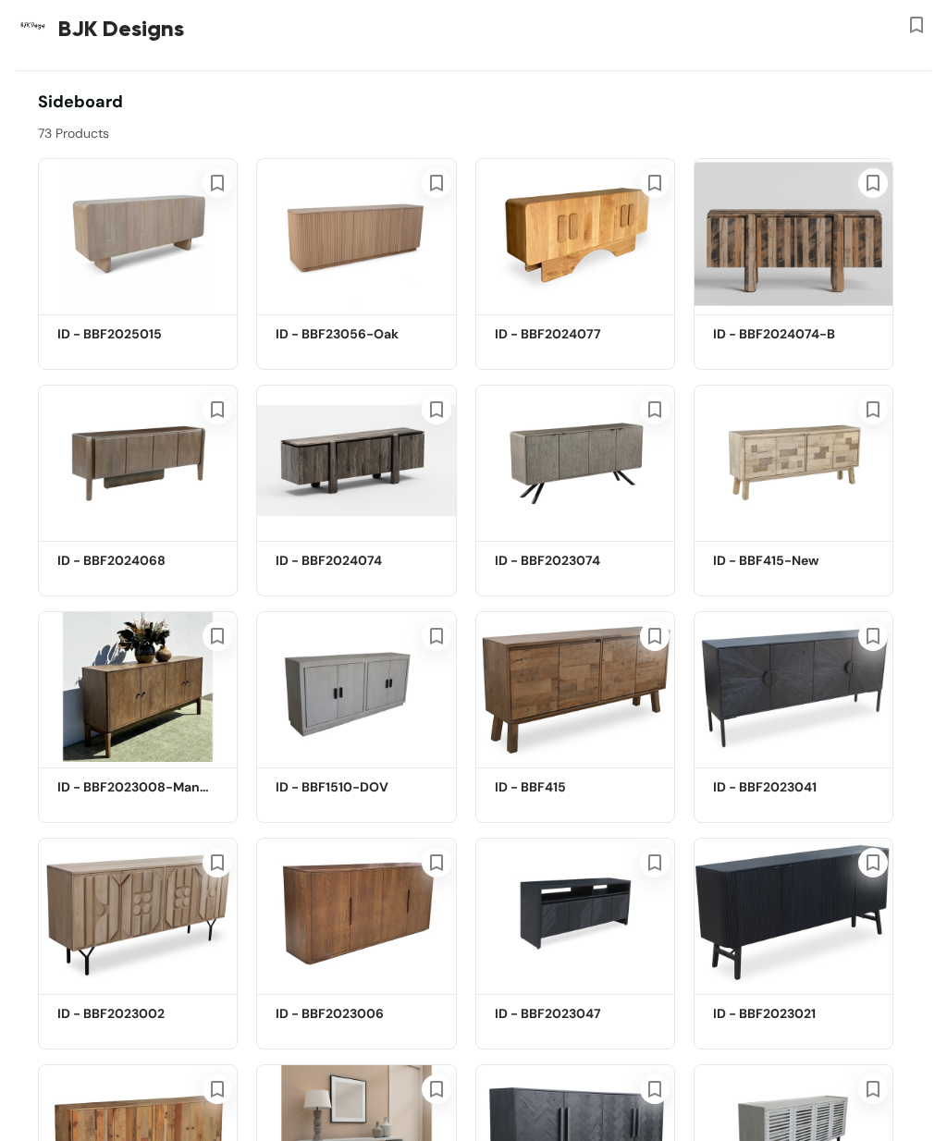
click at [547, 229] on img at bounding box center [575, 233] width 200 height 151
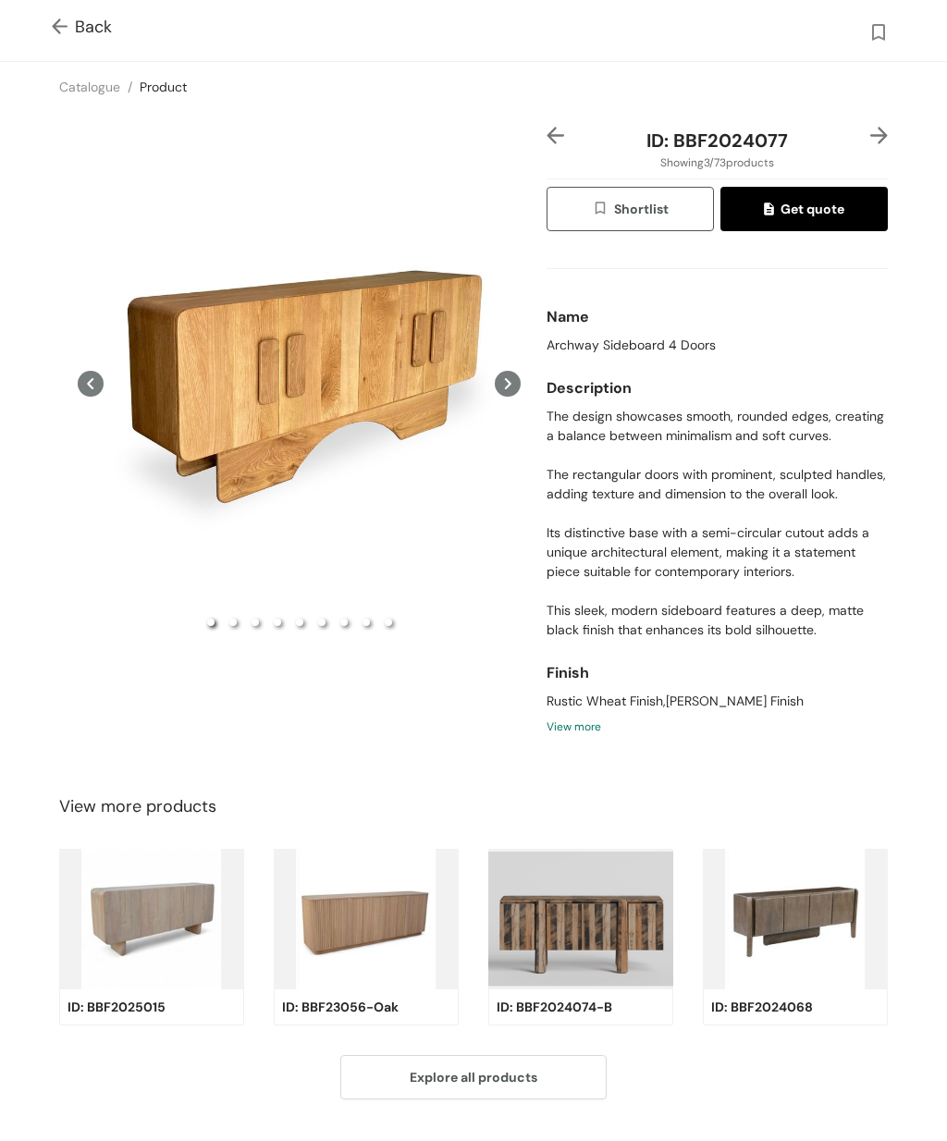
click at [334, 442] on div "Preview" at bounding box center [299, 383] width 480 height 513
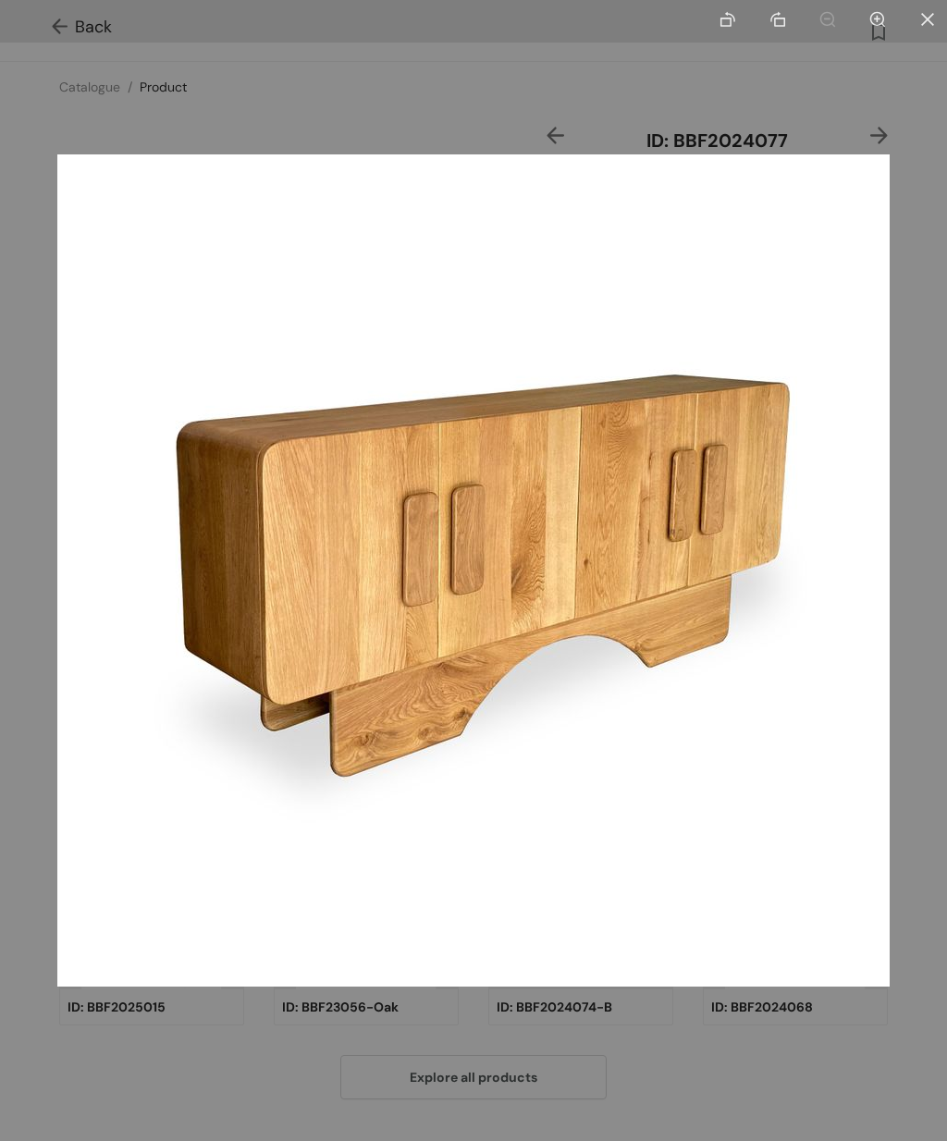
click at [866, 1059] on div at bounding box center [473, 570] width 947 height 1141
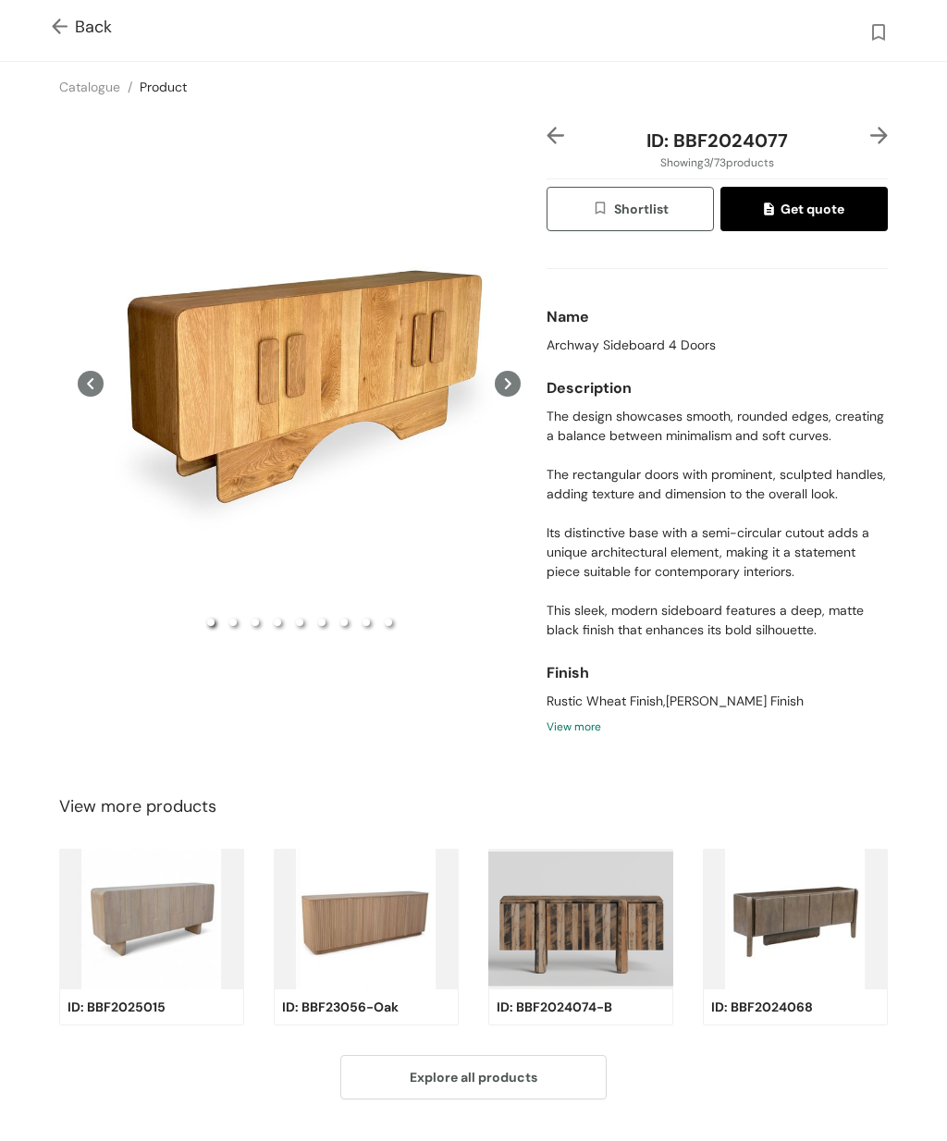
click at [55, 27] on img at bounding box center [63, 27] width 23 height 19
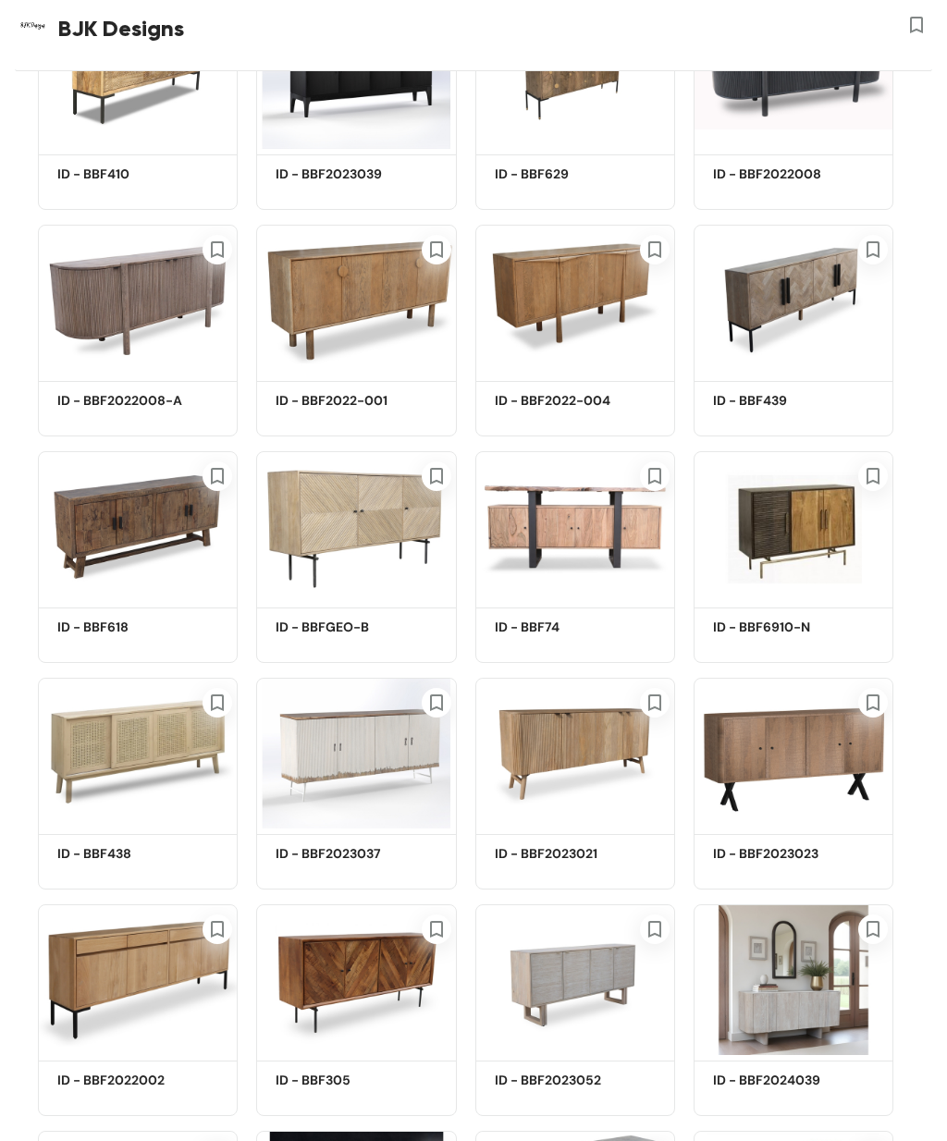
scroll to position [1673, 0]
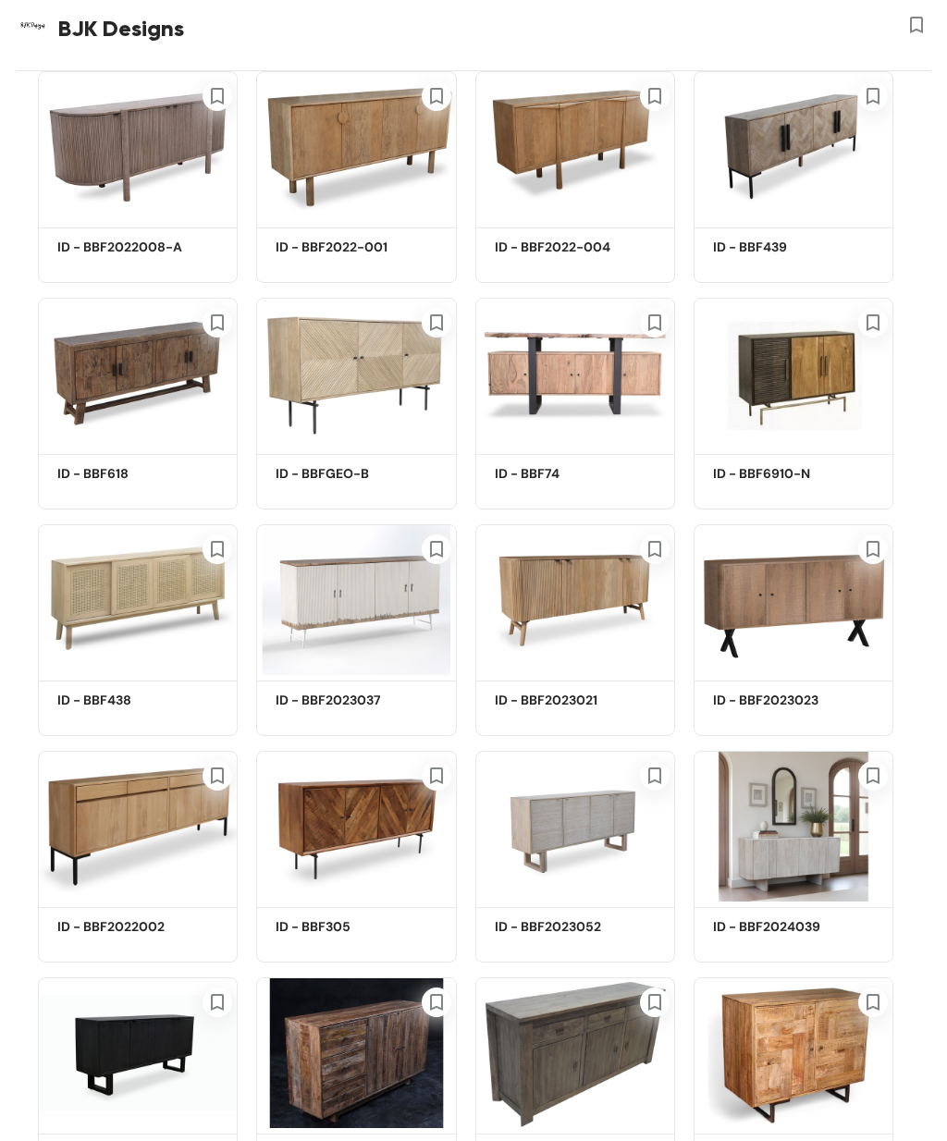
click at [808, 868] on img at bounding box center [793, 826] width 200 height 151
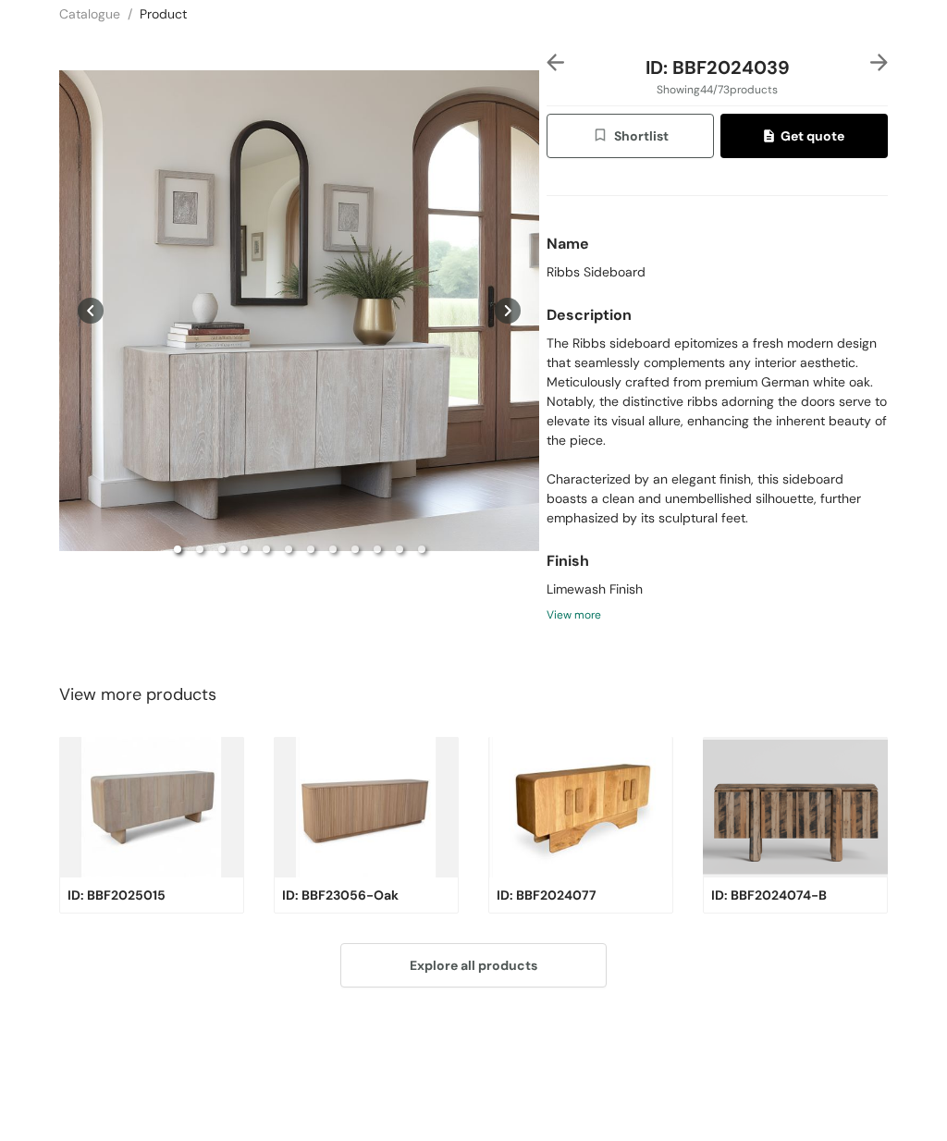
click at [363, 411] on div "Preview" at bounding box center [299, 383] width 480 height 513
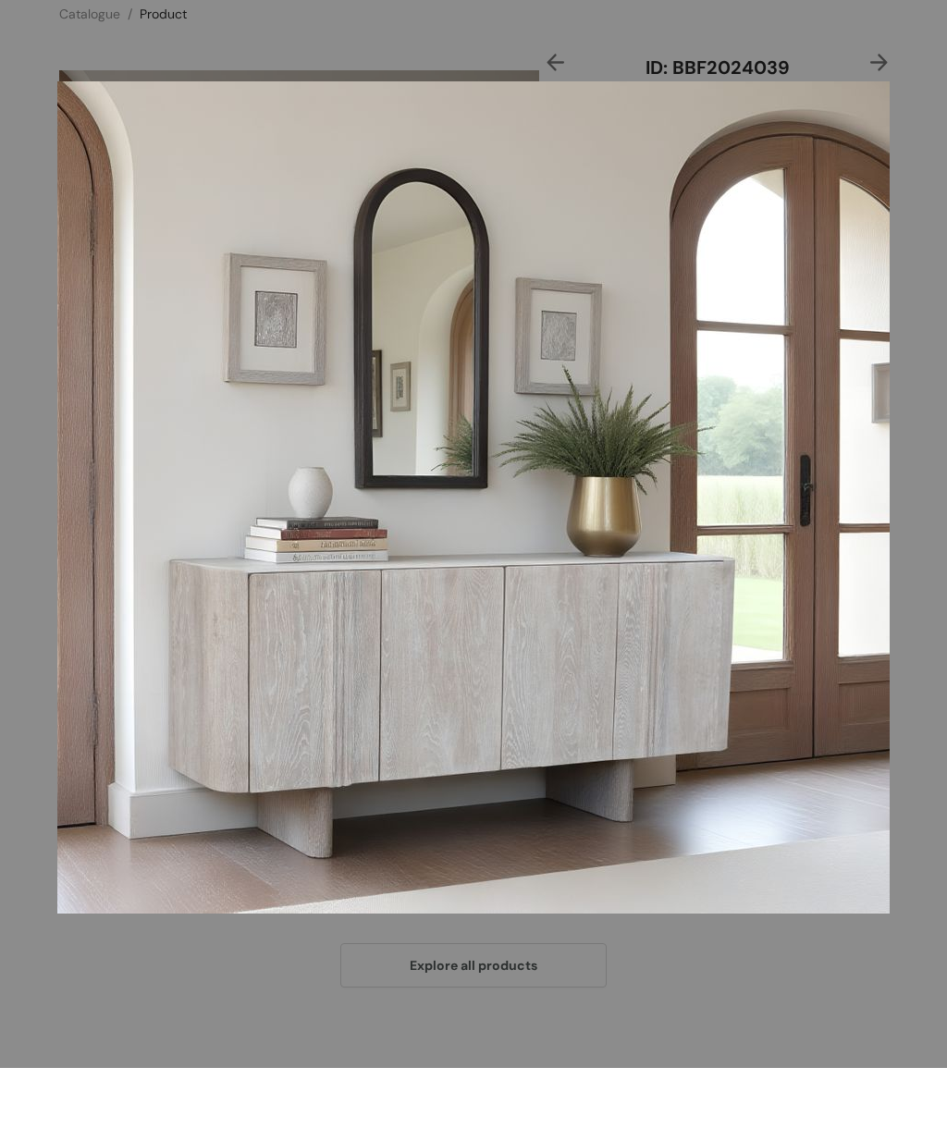
click at [840, 1061] on div at bounding box center [473, 570] width 947 height 1141
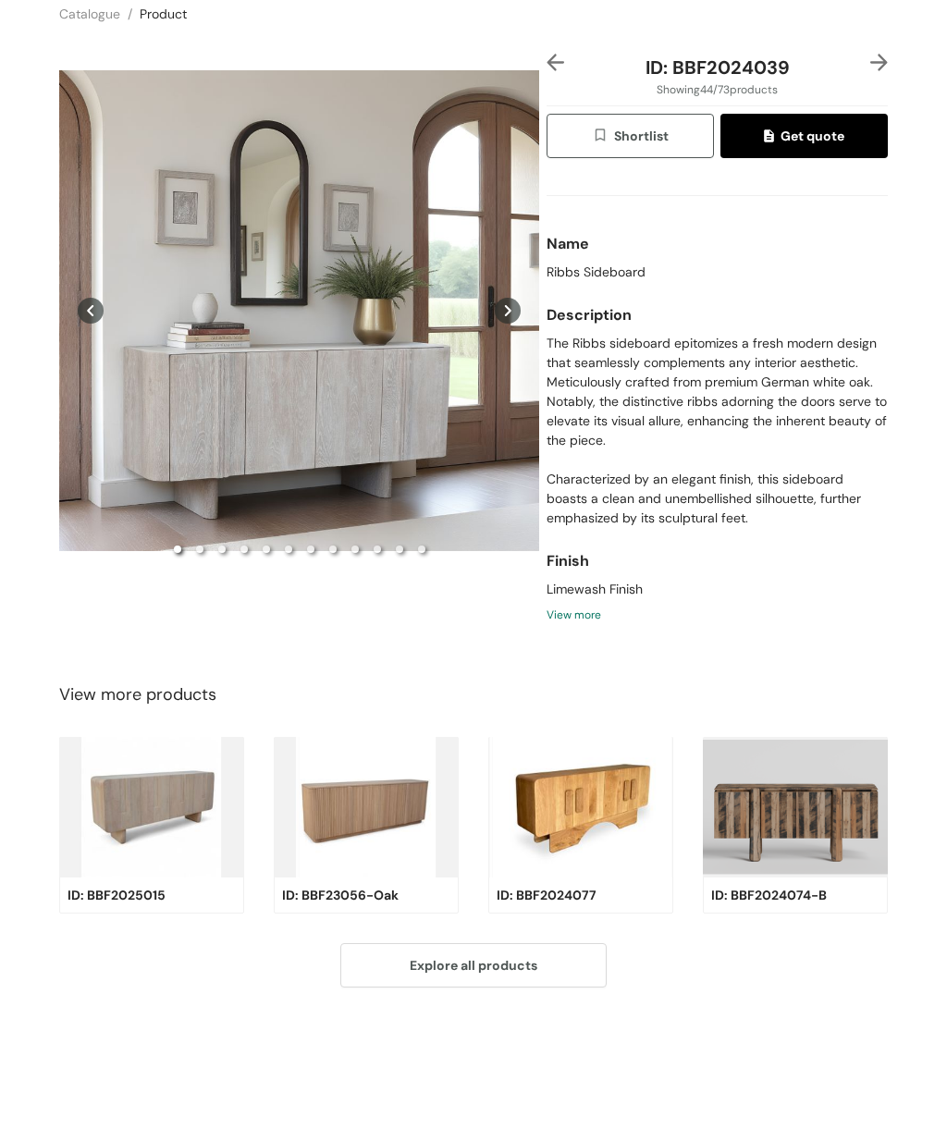
click at [570, 127] on div at bounding box center [560, 141] width 29 height 28
